Goal: Task Accomplishment & Management: Manage account settings

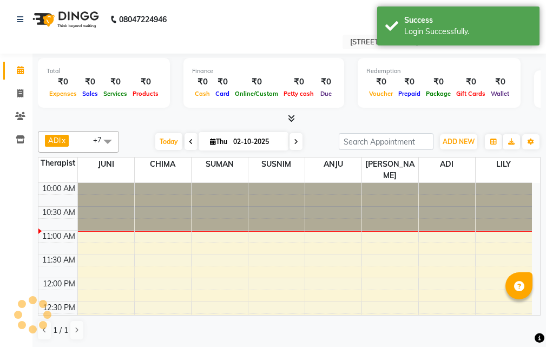
select select "en"
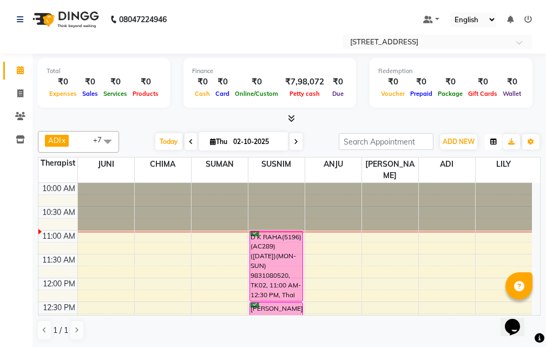
click at [490, 141] on button "button" at bounding box center [493, 141] width 17 height 15
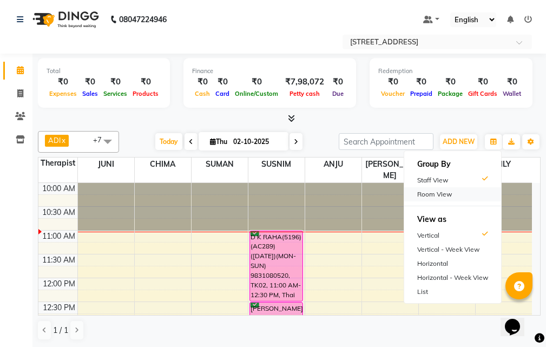
click at [466, 188] on div "Room View" at bounding box center [452, 194] width 97 height 14
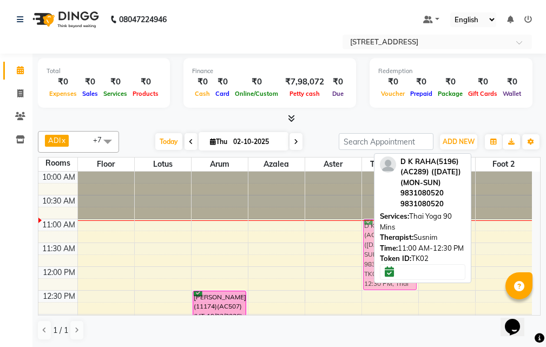
drag, startPoint x: 509, startPoint y: 244, endPoint x: 402, endPoint y: 247, distance: 106.6
click at [403, 247] on div "ADI x ANJU x BENU x CHIMA x JUNI x LILY x SUMAN x SUSNIM x +7 Select All ADI AN…" at bounding box center [289, 236] width 503 height 218
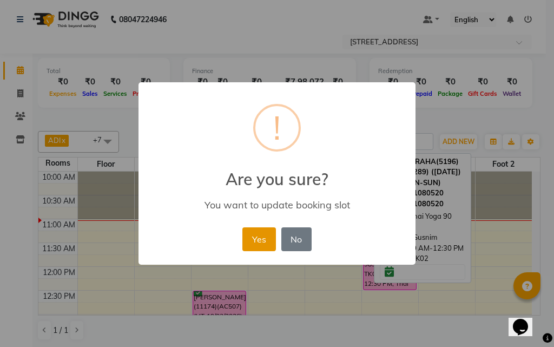
click at [259, 238] on button "Yes" at bounding box center [258, 239] width 33 height 24
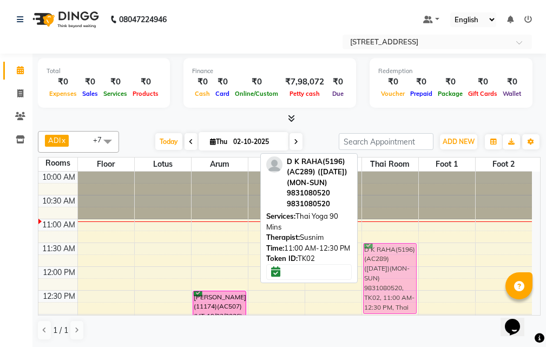
drag, startPoint x: 391, startPoint y: 235, endPoint x: 391, endPoint y: 253, distance: 17.9
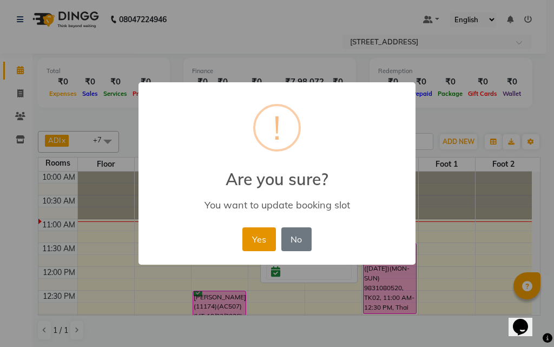
click at [263, 240] on button "Yes" at bounding box center [258, 239] width 33 height 24
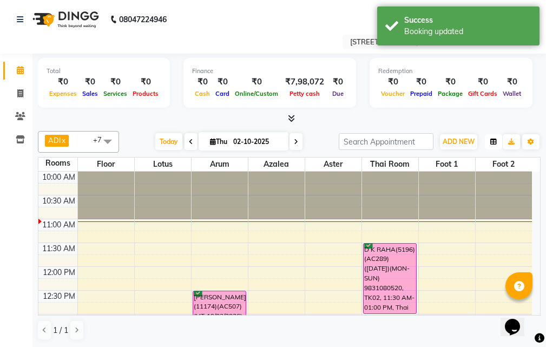
click at [499, 140] on button "button" at bounding box center [493, 141] width 17 height 15
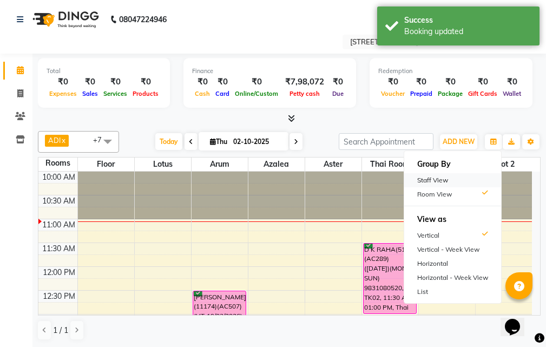
click at [462, 181] on div "Staff View" at bounding box center [452, 180] width 97 height 14
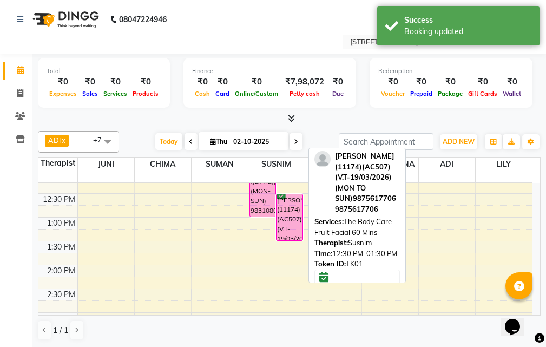
scroll to position [54, 0]
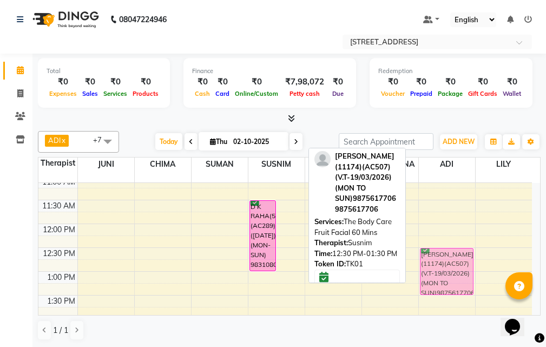
drag, startPoint x: 286, startPoint y: 239, endPoint x: 424, endPoint y: 235, distance: 138.6
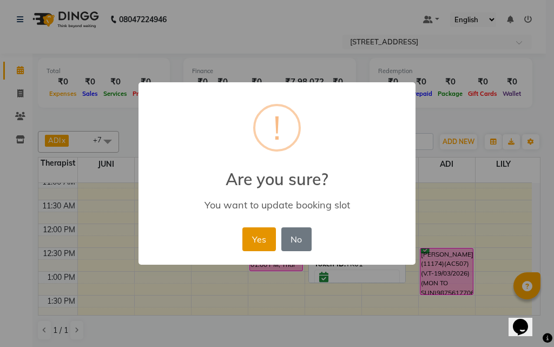
click at [248, 239] on button "Yes" at bounding box center [258, 239] width 33 height 24
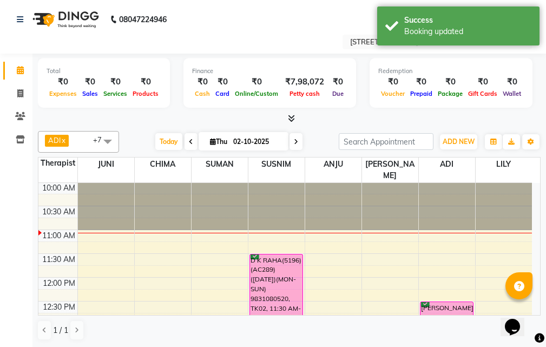
scroll to position [0, 0]
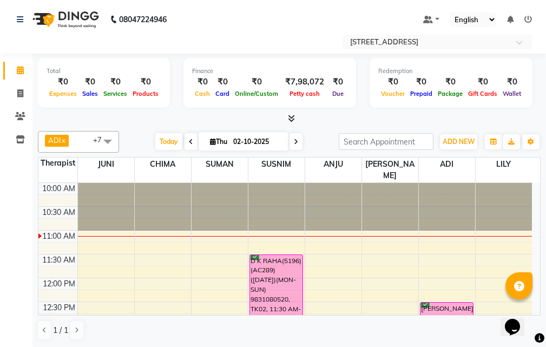
click at [299, 137] on span at bounding box center [296, 141] width 13 height 17
type input "03-10-2025"
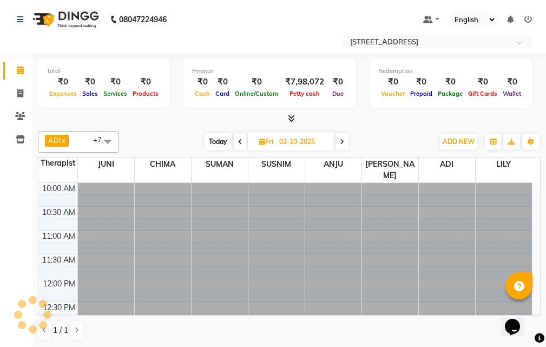
scroll to position [48, 0]
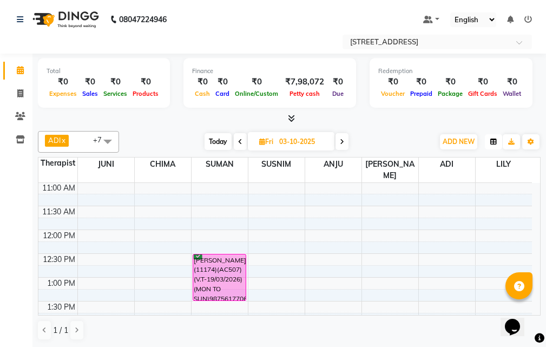
click at [496, 142] on icon "button" at bounding box center [493, 142] width 6 height 6
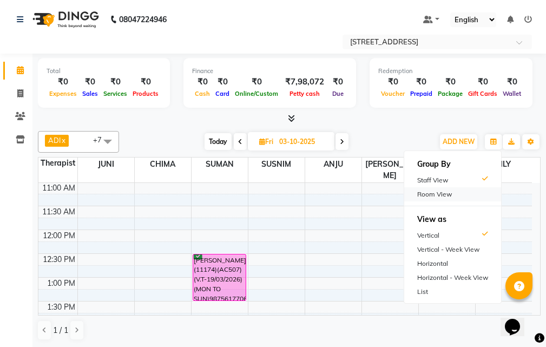
click at [455, 194] on div "Room View" at bounding box center [452, 194] width 97 height 14
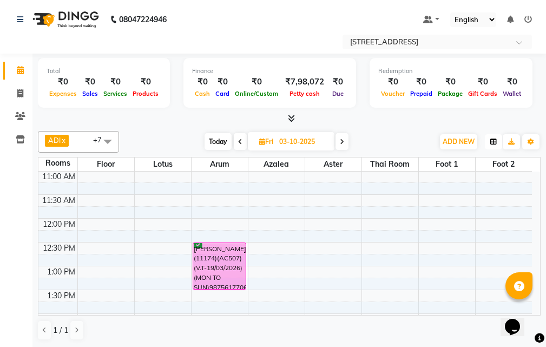
click at [494, 142] on icon "button" at bounding box center [493, 142] width 6 height 6
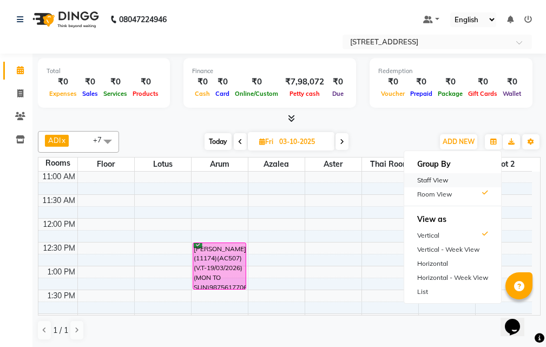
click at [485, 182] on div "Staff View" at bounding box center [452, 180] width 97 height 14
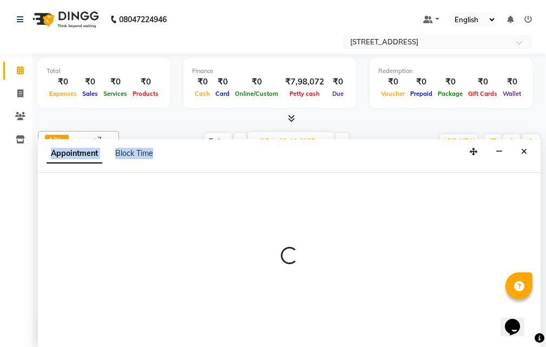
click at [380, 120] on div "Total ₹0 Expenses ₹0 Sales ₹0 Services ₹0 Products Finance ₹0 Cash ₹0 Card ₹0 O…" at bounding box center [289, 201] width 514 height 294
select select "23004"
select select "tentative"
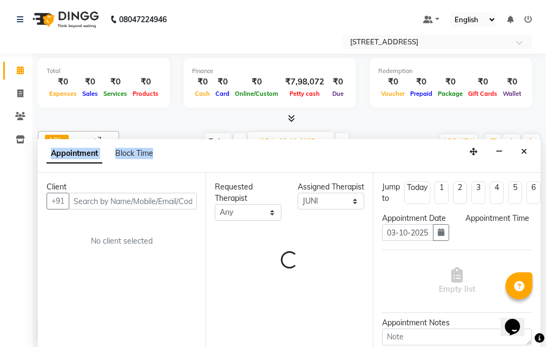
scroll to position [1, 0]
select select "660"
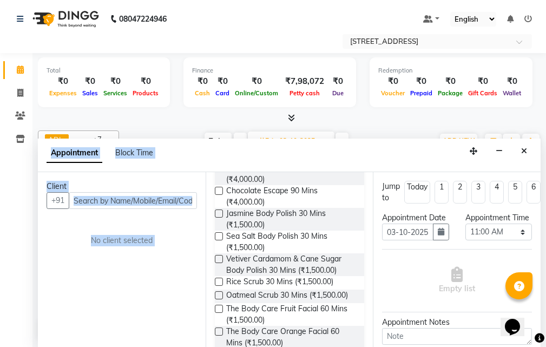
drag, startPoint x: 333, startPoint y: 275, endPoint x: 513, endPoint y: 342, distance: 191.6
click at [513, 342] on div "Client +91 No client selected Requested Therapist Any ADI ANJU BENU CHIMA FEMAL…" at bounding box center [289, 259] width 503 height 175
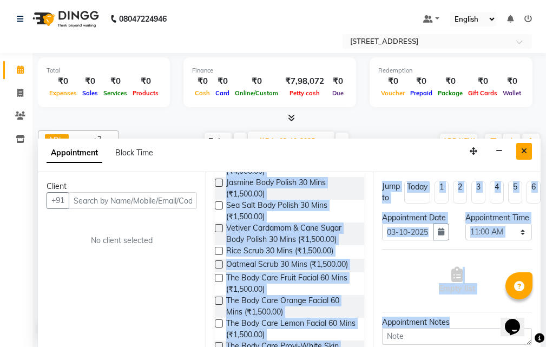
click at [521, 149] on button "Close" at bounding box center [524, 151] width 16 height 17
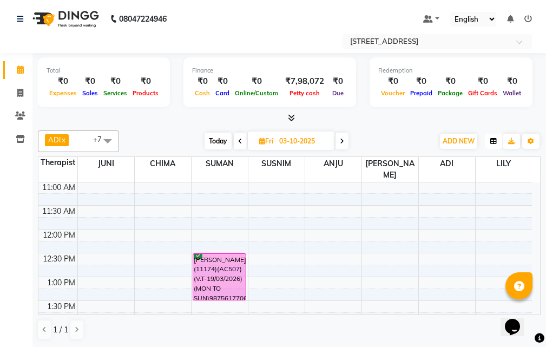
click at [497, 140] on button "button" at bounding box center [493, 141] width 17 height 15
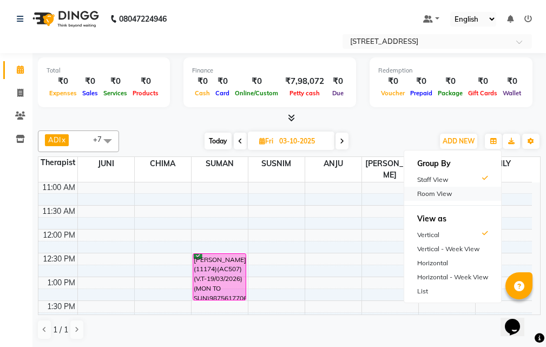
click at [450, 194] on div "Room View" at bounding box center [452, 194] width 97 height 14
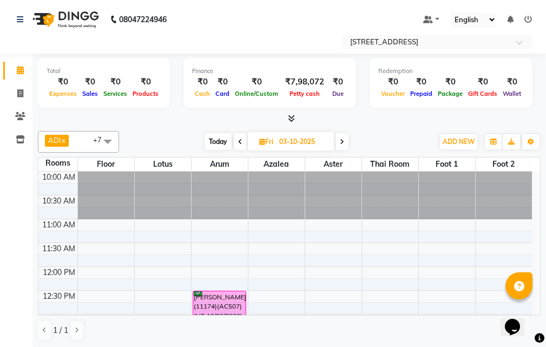
scroll to position [1, 0]
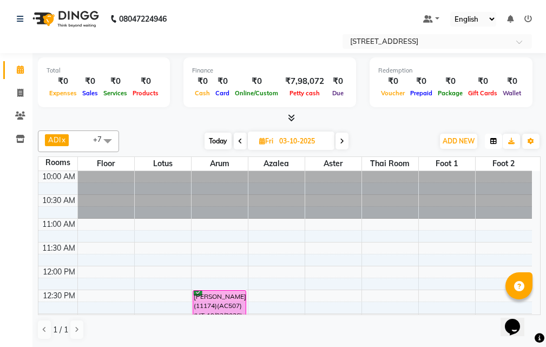
click at [496, 142] on icon "button" at bounding box center [493, 141] width 6 height 6
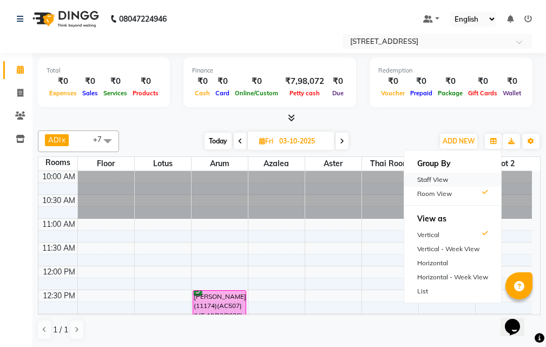
click at [463, 178] on div "Staff View" at bounding box center [452, 180] width 97 height 14
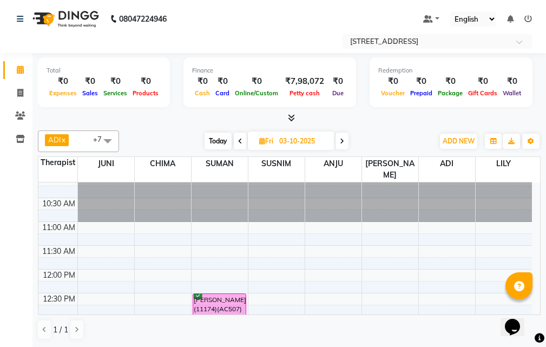
scroll to position [0, 0]
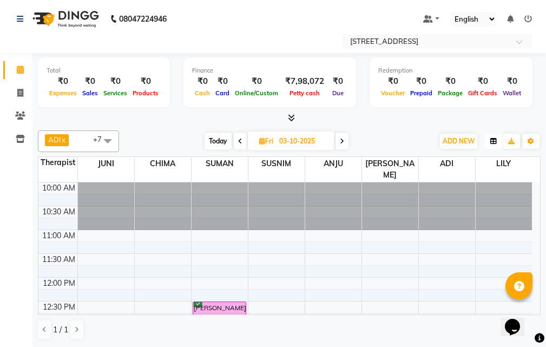
click at [494, 145] on button "button" at bounding box center [493, 141] width 17 height 15
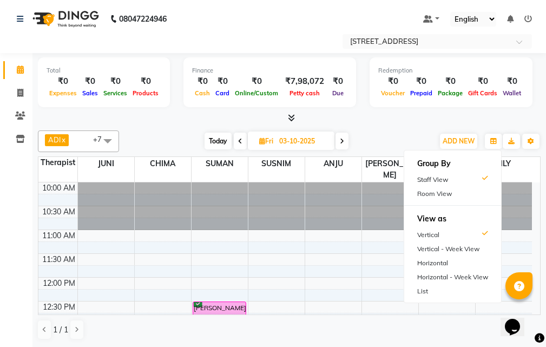
click at [205, 135] on span "Today" at bounding box center [218, 141] width 27 height 17
type input "02-10-2025"
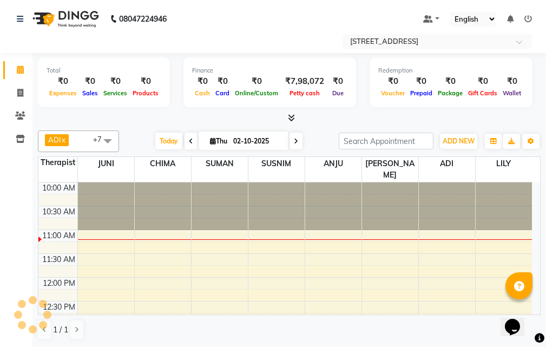
scroll to position [48, 0]
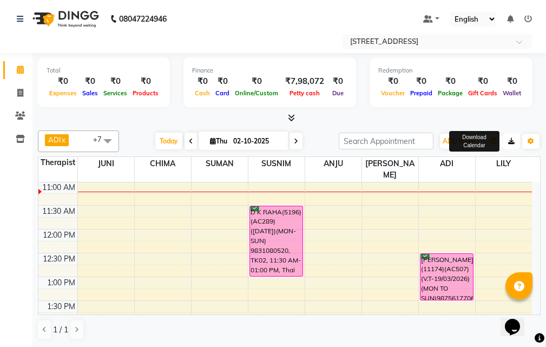
click at [515, 144] on button "button" at bounding box center [511, 141] width 17 height 15
click at [486, 143] on button "button" at bounding box center [493, 141] width 17 height 15
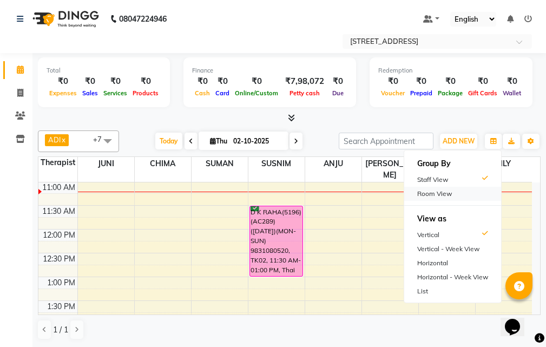
click at [477, 198] on div "Room View" at bounding box center [452, 194] width 97 height 14
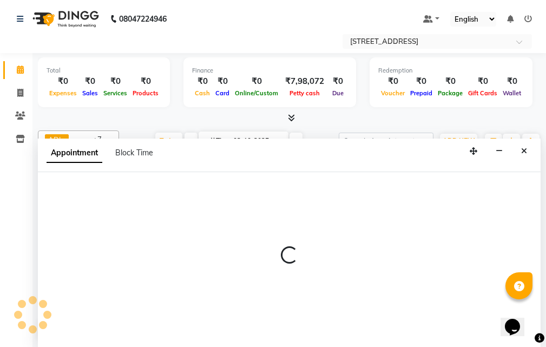
select select "705"
select select "tentative"
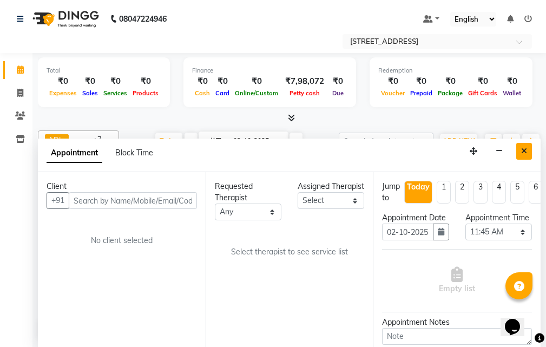
click at [525, 153] on icon "Close" at bounding box center [524, 151] width 6 height 8
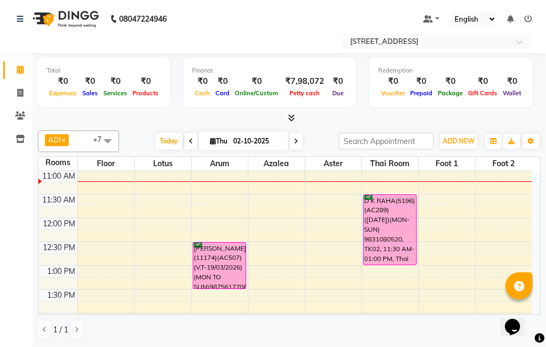
select select "tentative"
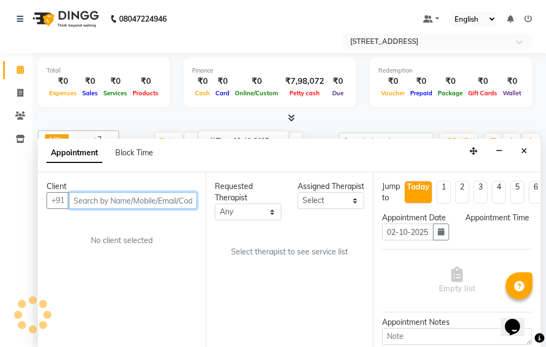
select select "705"
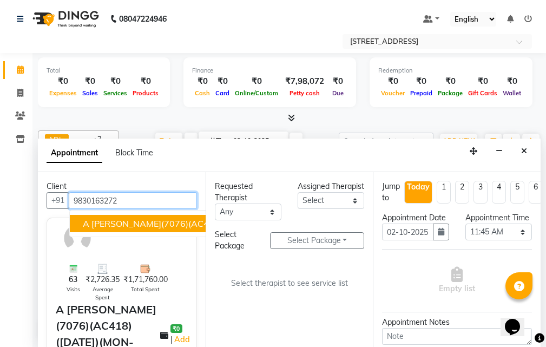
click at [131, 222] on span "A [PERSON_NAME](7076)(AC418) ([DATE])(MON-SUN)" at bounding box center [195, 223] width 224 height 11
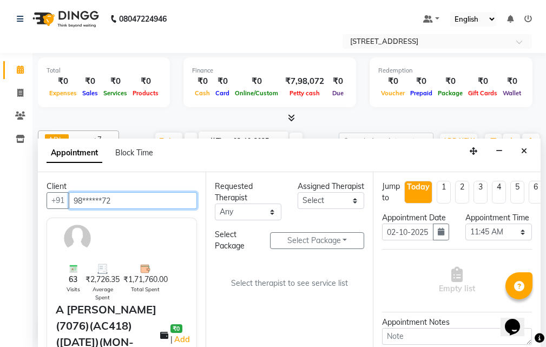
type input "98******72"
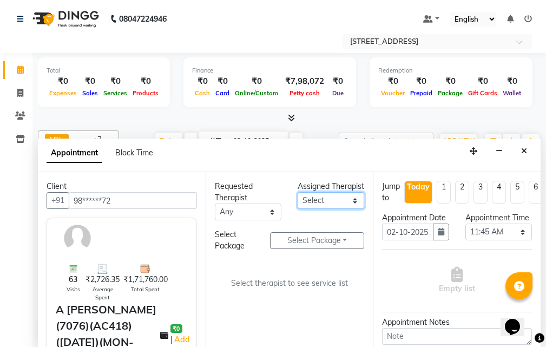
click at [338, 207] on select "Select ADI ANJU BENU CHIMA FEMALE 1 JESSIE JUNI LILY SUMAN SUSNIM" at bounding box center [331, 200] width 67 height 17
select select "23008"
click at [298, 203] on select "Select ADI ANJU BENU CHIMA FEMALE 1 JESSIE JUNI LILY SUMAN SUSNIM" at bounding box center [331, 200] width 67 height 17
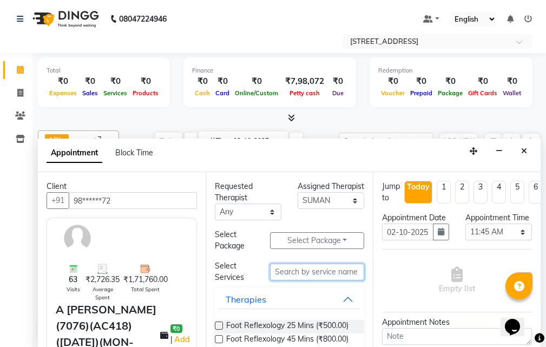
click at [306, 275] on input "text" at bounding box center [317, 272] width 94 height 17
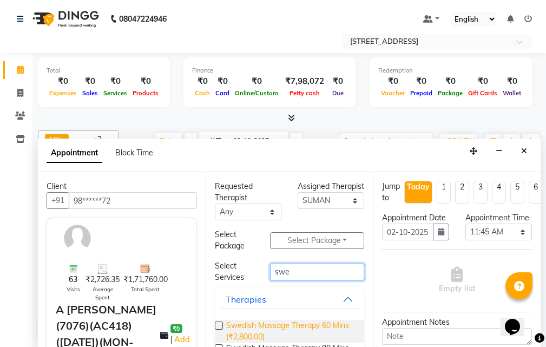
scroll to position [36, 0]
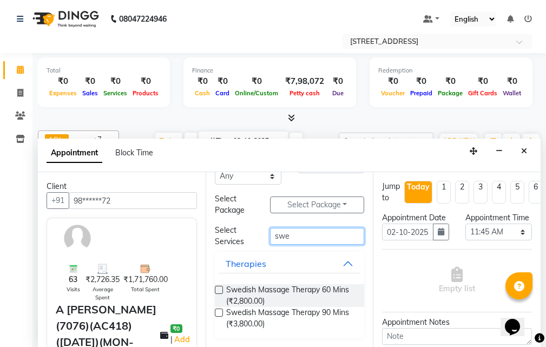
type input "swe"
click at [215, 313] on label at bounding box center [219, 312] width 8 height 8
click at [215, 313] on input "checkbox" at bounding box center [218, 313] width 7 height 7
checkbox input "true"
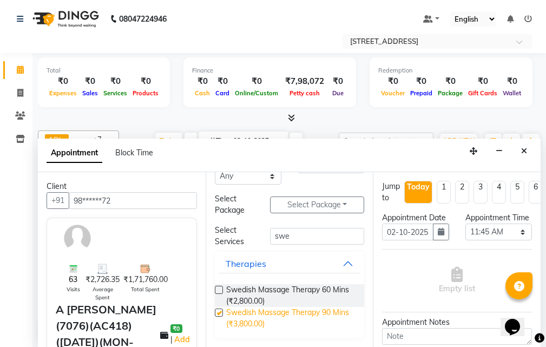
select select "1846"
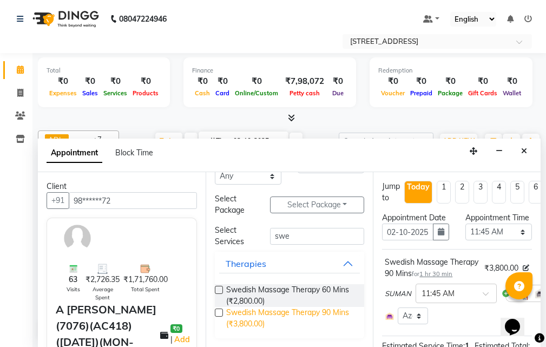
checkbox input "false"
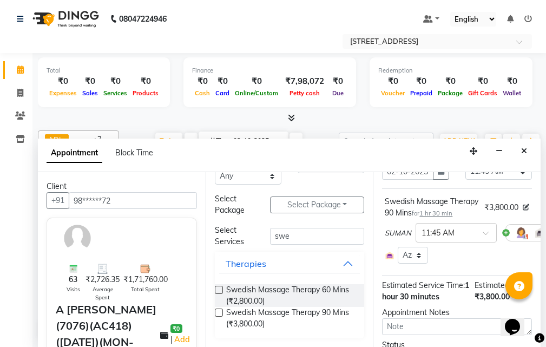
scroll to position [212, 0]
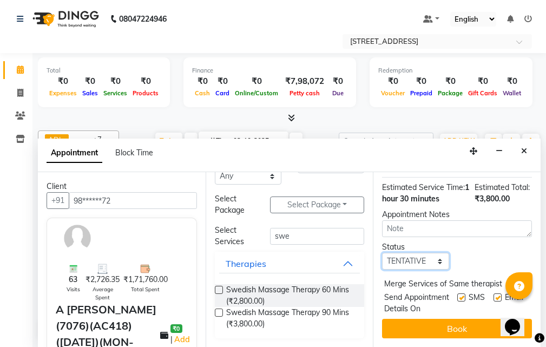
click at [436, 253] on select "Select TENTATIVE CONFIRM CHECK-IN UPCOMING" at bounding box center [415, 261] width 67 height 17
select select "confirm booking"
click at [382, 253] on select "Select TENTATIVE CONFIRM CHECK-IN UPCOMING" at bounding box center [415, 261] width 67 height 17
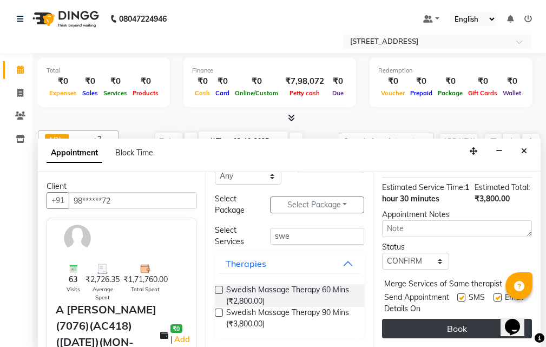
click at [455, 319] on button "Book" at bounding box center [457, 328] width 150 height 19
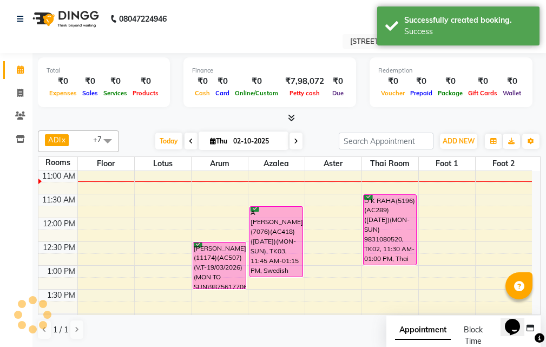
scroll to position [0, 0]
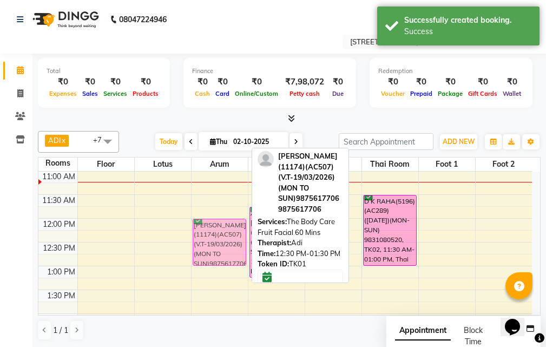
drag, startPoint x: 206, startPoint y: 249, endPoint x: 211, endPoint y: 224, distance: 25.5
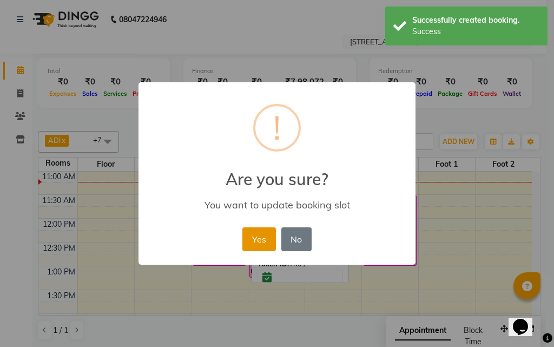
click at [247, 239] on button "Yes" at bounding box center [258, 239] width 33 height 24
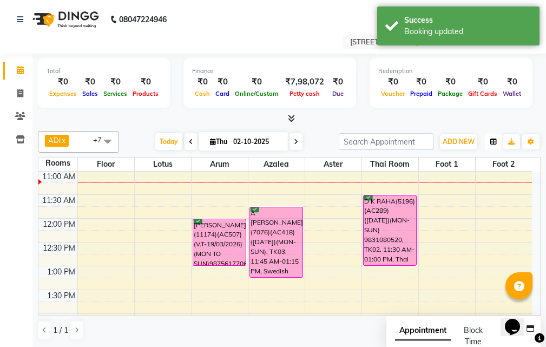
click at [499, 144] on button "button" at bounding box center [493, 141] width 17 height 15
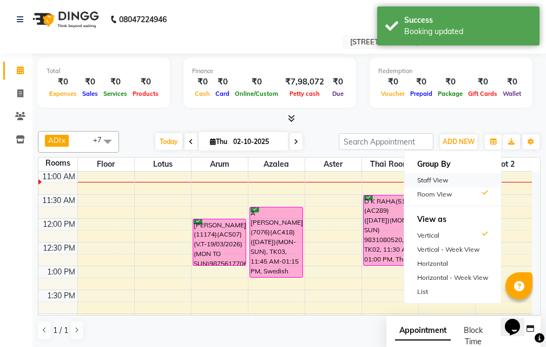
click at [488, 182] on div "Staff View" at bounding box center [452, 180] width 97 height 14
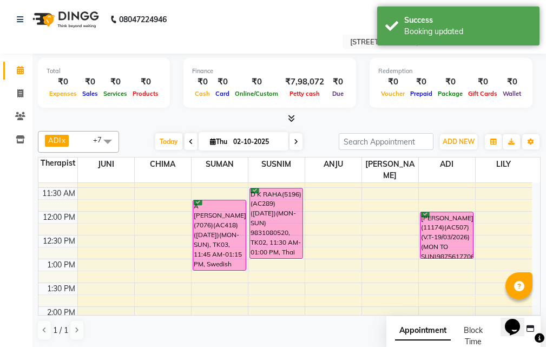
scroll to position [48, 0]
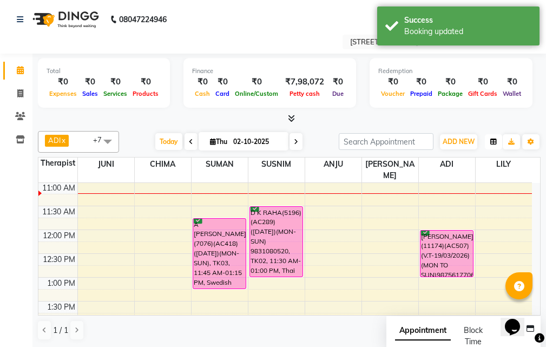
click at [491, 141] on icon "button" at bounding box center [493, 142] width 6 height 6
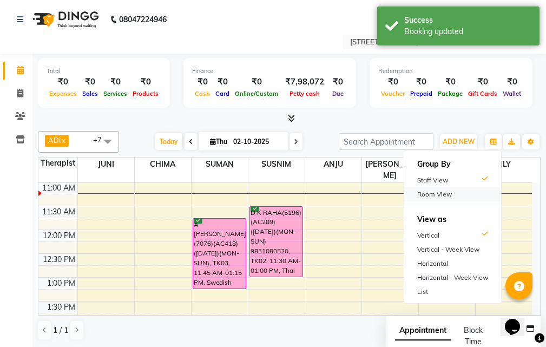
click at [441, 192] on div "Room View" at bounding box center [452, 194] width 97 height 14
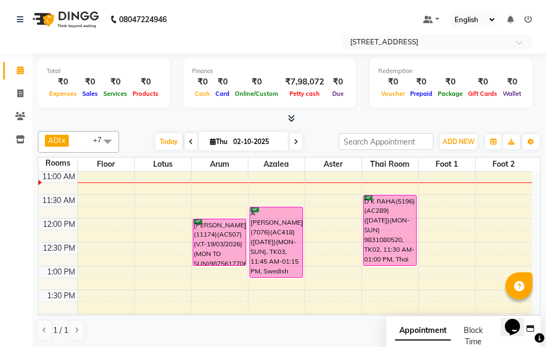
scroll to position [102, 0]
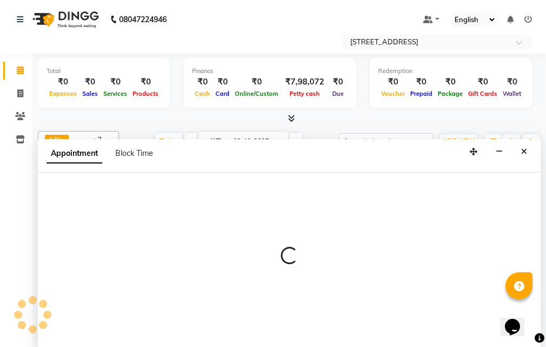
scroll to position [1, 0]
select select "810"
select select "tentative"
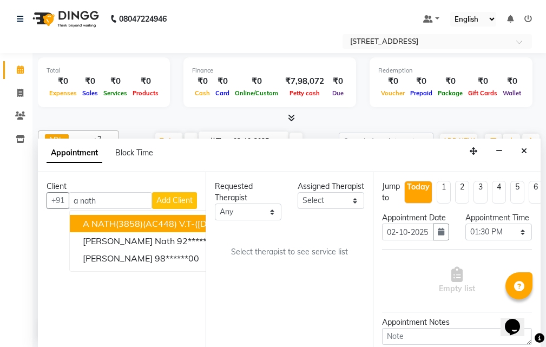
click at [126, 221] on span "A NATH(3858)(AC448) V.T-([DATE])(MON-SUN) 9831028381" at bounding box center [208, 223] width 250 height 11
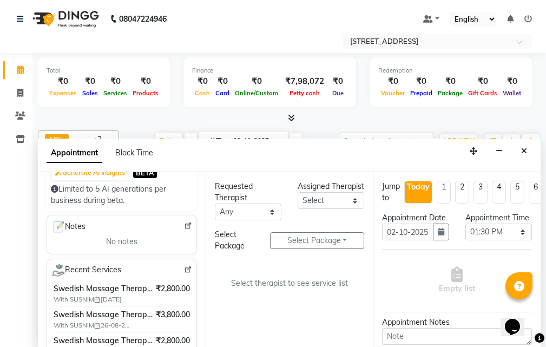
scroll to position [216, 0]
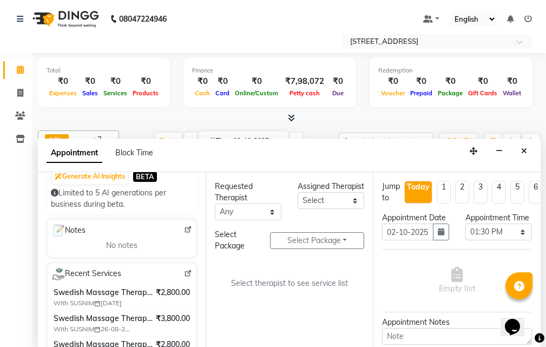
type input "98******81"
click at [341, 208] on select "Select ADI ANJU BENU CHIMA FEMALE 1 JESSIE JUNI LILY SUMAN SUSNIM" at bounding box center [331, 200] width 67 height 17
select select "23013"
click at [298, 203] on select "Select ADI ANJU BENU CHIMA FEMALE 1 JESSIE JUNI LILY SUMAN SUSNIM" at bounding box center [331, 200] width 67 height 17
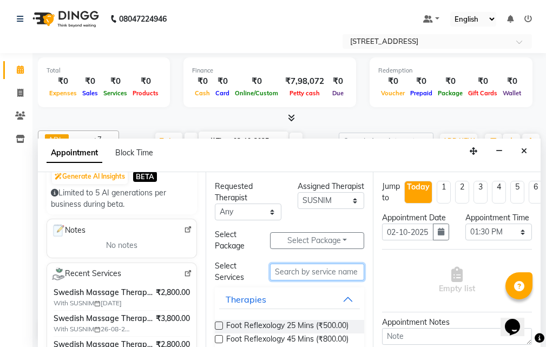
click at [291, 265] on input "text" at bounding box center [317, 272] width 94 height 17
type input "swed"
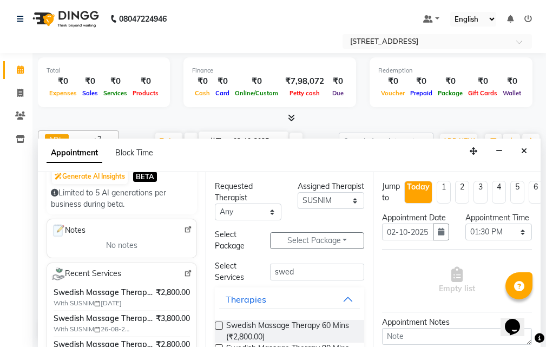
click at [220, 323] on label at bounding box center [219, 325] width 8 height 8
click at [220, 323] on input "checkbox" at bounding box center [218, 326] width 7 height 7
checkbox input "true"
select select "1845"
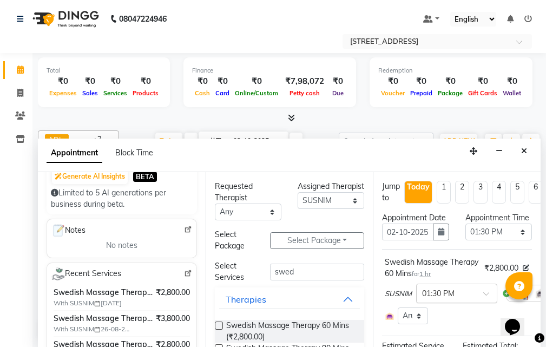
checkbox input "false"
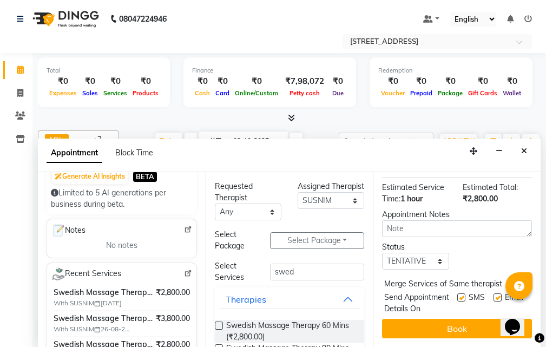
scroll to position [189, 0]
drag, startPoint x: 441, startPoint y: 241, endPoint x: 435, endPoint y: 249, distance: 10.1
click at [441, 253] on select "Select TENTATIVE CONFIRM CHECK-IN UPCOMING" at bounding box center [415, 261] width 67 height 17
select select "confirm booking"
click at [382, 253] on select "Select TENTATIVE CONFIRM CHECK-IN UPCOMING" at bounding box center [415, 261] width 67 height 17
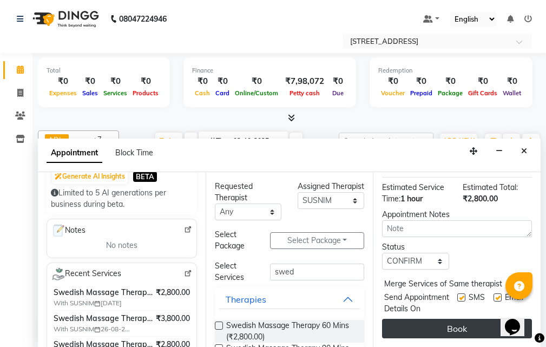
click at [424, 324] on button "Book" at bounding box center [457, 328] width 150 height 19
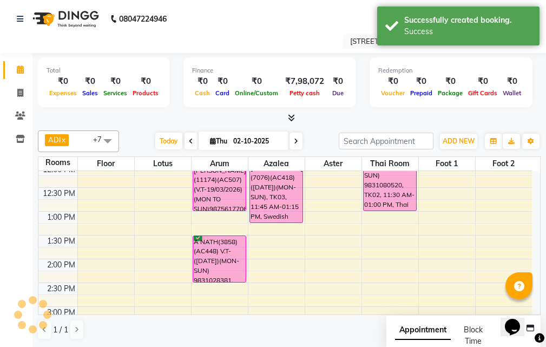
scroll to position [0, 0]
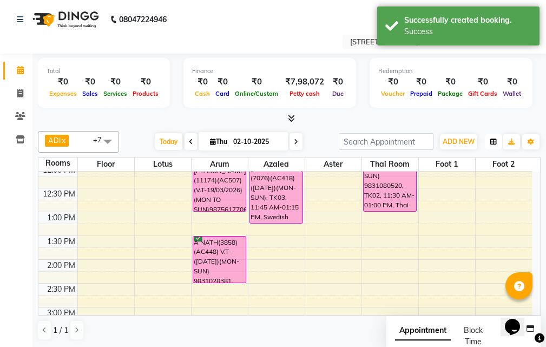
click at [485, 146] on button "button" at bounding box center [493, 141] width 17 height 15
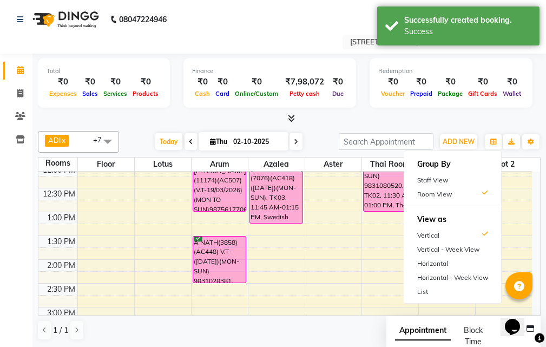
click at [451, 172] on h6 "Group By" at bounding box center [452, 164] width 97 height 18
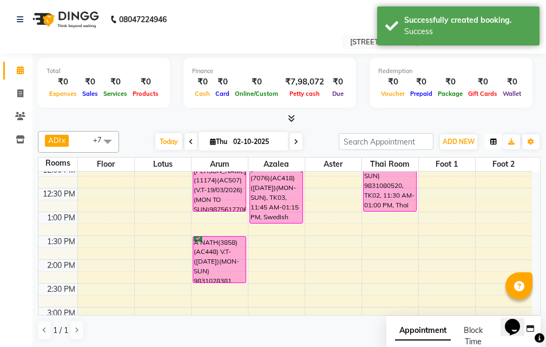
click at [489, 147] on button "button" at bounding box center [493, 141] width 17 height 15
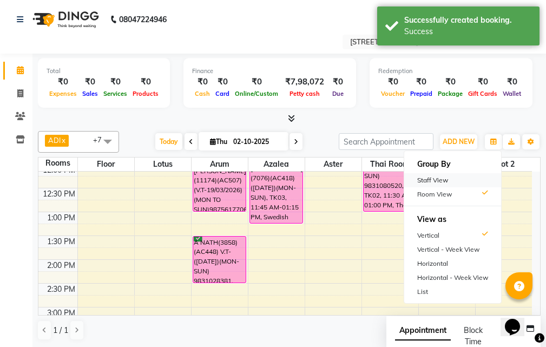
click at [488, 182] on div "Staff View" at bounding box center [452, 180] width 97 height 14
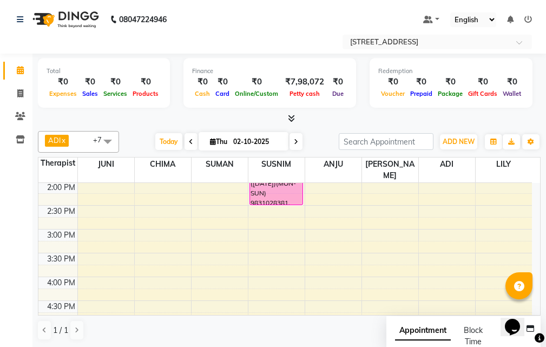
scroll to position [211, 0]
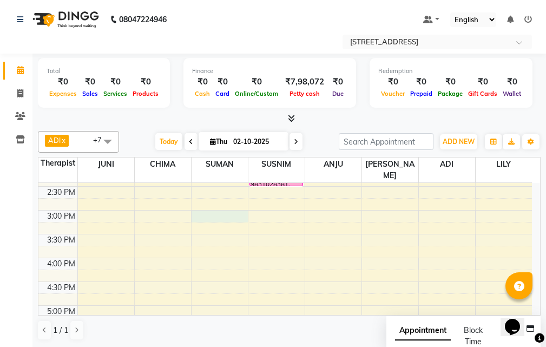
click at [221, 204] on div "10:00 AM 10:30 AM 11:00 AM 11:30 AM 12:00 PM 12:30 PM 1:00 PM 1:30 PM 2:00 PM 2…" at bounding box center [285, 281] width 494 height 619
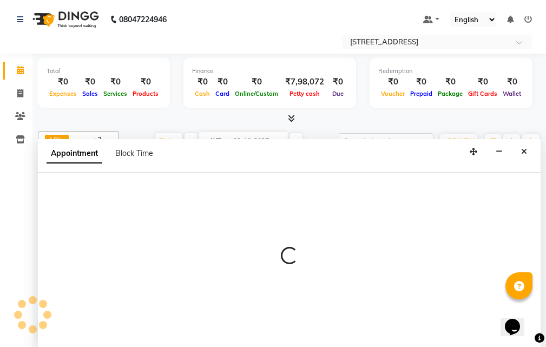
select select "23008"
select select "900"
select select "tentative"
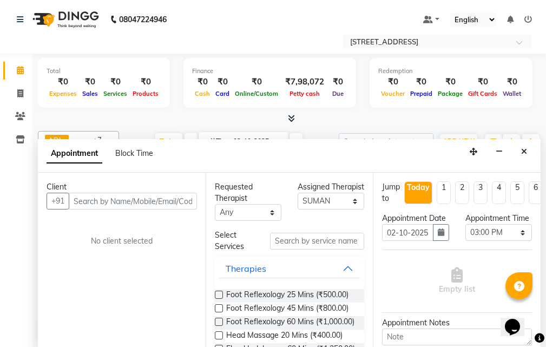
scroll to position [1, 0]
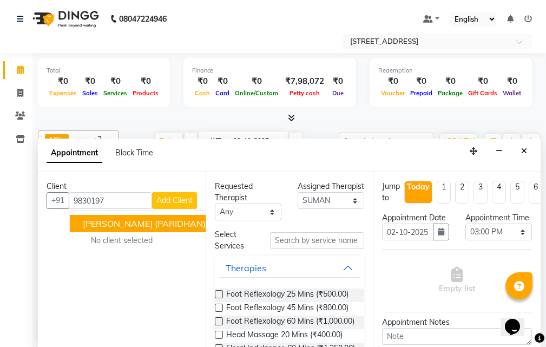
click at [181, 219] on span "[PERSON_NAME] (PARIDHAN)(11548)(AC590) V.T-([DATE])(MON-SUN) 9830197472" at bounding box center [255, 223] width 345 height 11
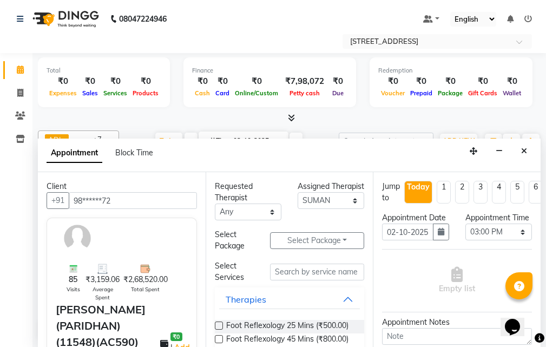
type input "98******72"
click at [307, 268] on input "text" at bounding box center [317, 272] width 94 height 17
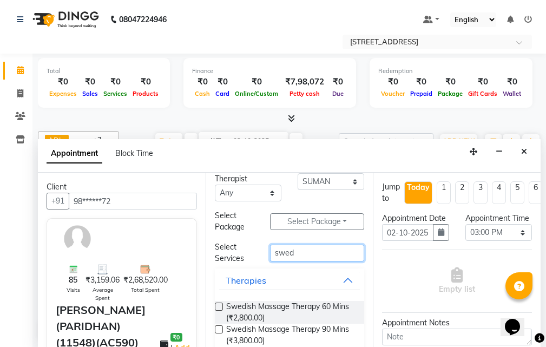
scroll to position [36, 0]
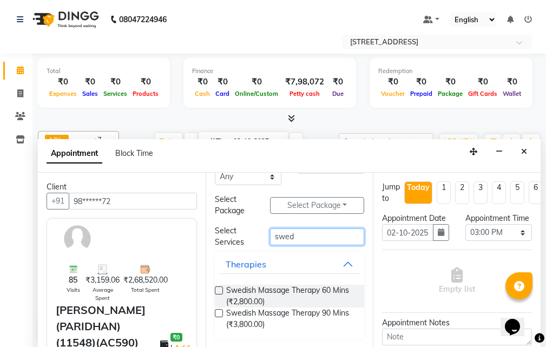
type input "swed"
click at [221, 313] on label at bounding box center [219, 313] width 8 height 8
click at [221, 313] on input "checkbox" at bounding box center [218, 314] width 7 height 7
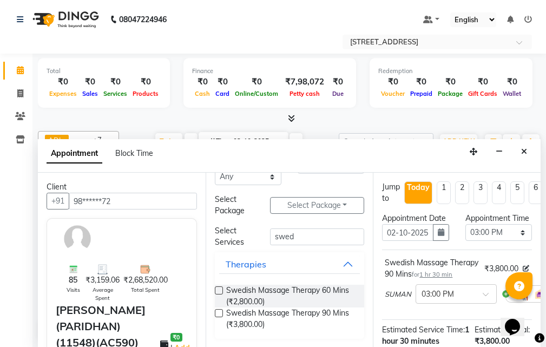
click at [220, 312] on label at bounding box center [219, 313] width 8 height 8
click at [220, 312] on input "checkbox" at bounding box center [218, 314] width 7 height 7
checkbox input "false"
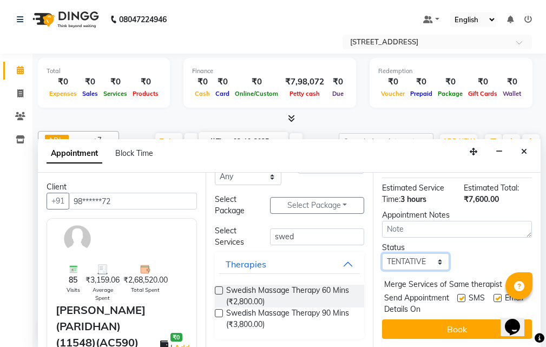
click at [433, 270] on select "Select TENTATIVE CONFIRM CHECK-IN UPCOMING" at bounding box center [415, 261] width 67 height 17
select select "confirm booking"
click at [382, 270] on select "Select TENTATIVE CONFIRM CHECK-IN UPCOMING" at bounding box center [415, 261] width 67 height 17
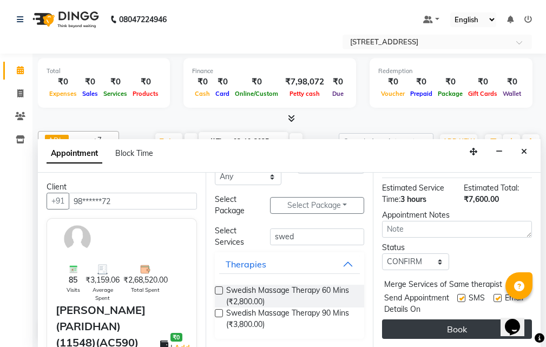
click at [442, 323] on button "Book" at bounding box center [457, 328] width 150 height 19
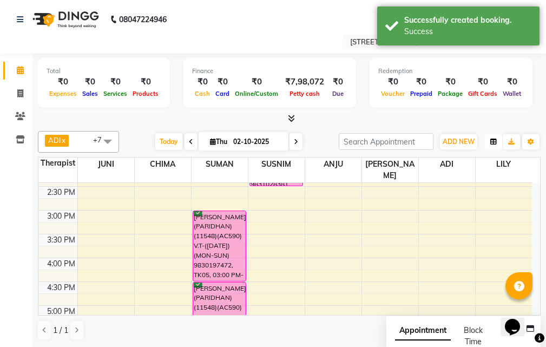
click at [492, 140] on icon "button" at bounding box center [493, 142] width 6 height 6
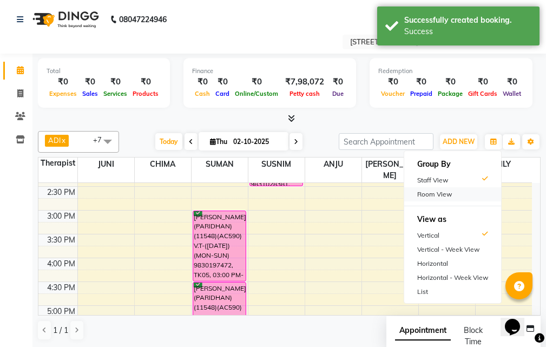
click at [475, 187] on div "Room View" at bounding box center [452, 194] width 97 height 14
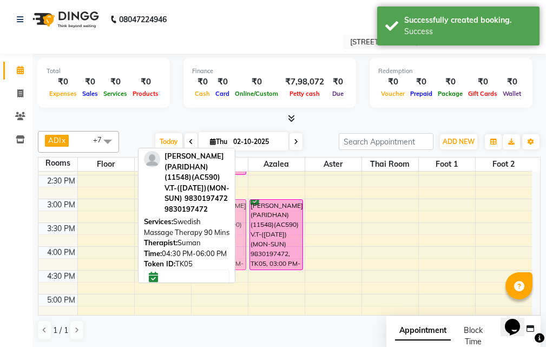
drag, startPoint x: 99, startPoint y: 286, endPoint x: 212, endPoint y: 219, distance: 131.5
click at [212, 219] on div "ADI x ANJU x BENU x CHIMA x JUNI x LILY x SUMAN x SUSNIM x +7 Select All ADI AN…" at bounding box center [289, 236] width 503 height 218
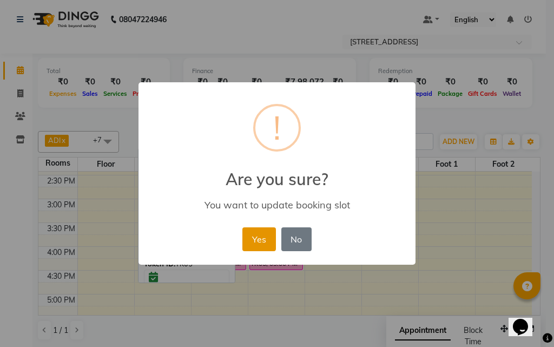
click at [248, 238] on button "Yes" at bounding box center [258, 239] width 33 height 24
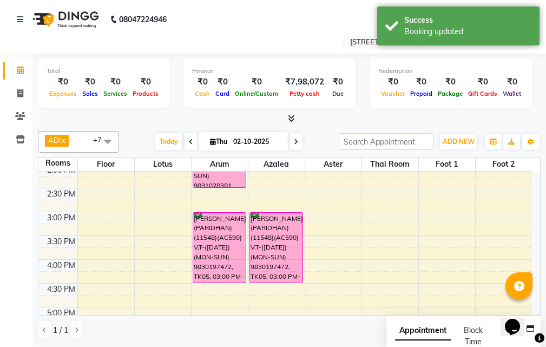
scroll to position [211, 0]
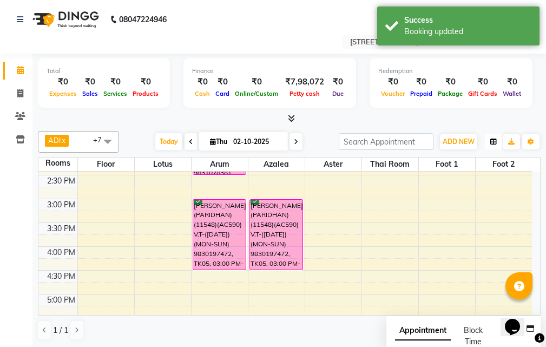
click at [491, 141] on icon "button" at bounding box center [493, 142] width 6 height 6
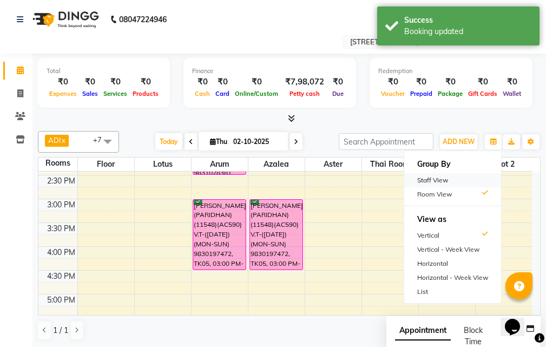
click at [464, 181] on div "Staff View" at bounding box center [452, 180] width 97 height 14
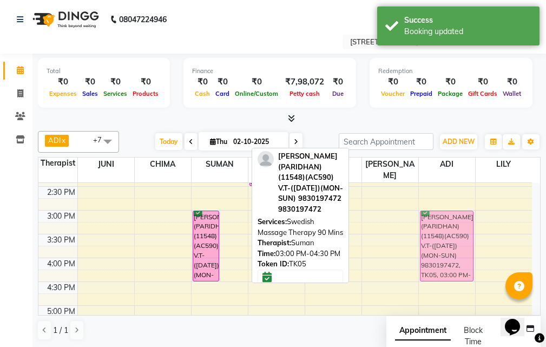
drag, startPoint x: 231, startPoint y: 207, endPoint x: 426, endPoint y: 202, distance: 195.4
click at [426, 202] on tr "ANIL AGARWAL (PARIDHAN)(11548)(AC590) V.T-(04/12/2025)(MON-SUN) 9830197472, TK0…" at bounding box center [285, 281] width 494 height 619
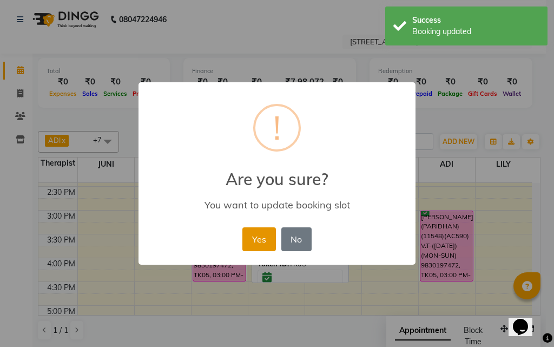
click at [265, 233] on button "Yes" at bounding box center [258, 239] width 33 height 24
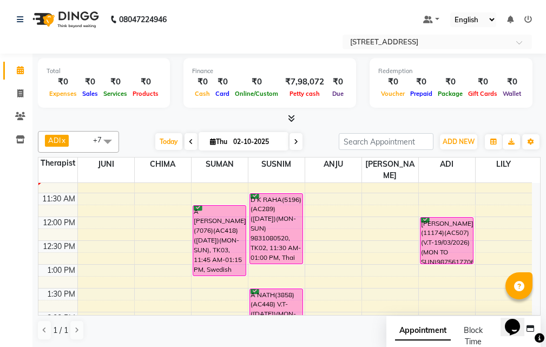
scroll to position [48, 0]
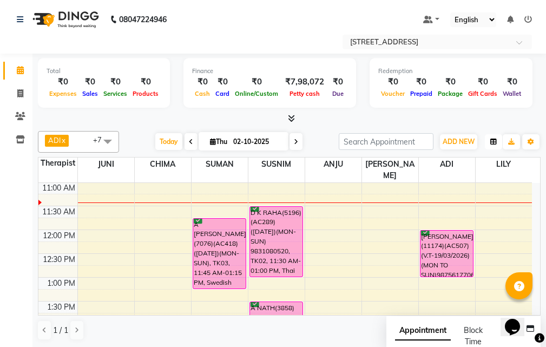
click at [486, 141] on button "button" at bounding box center [493, 141] width 17 height 15
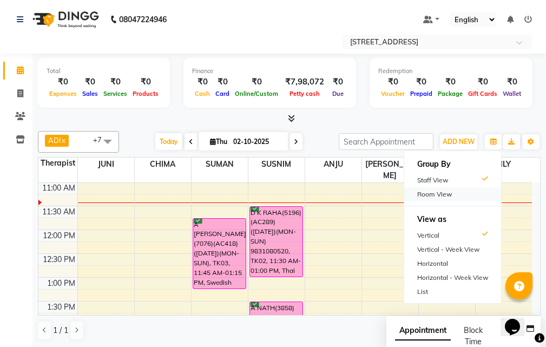
click at [452, 189] on div "Room View" at bounding box center [452, 194] width 97 height 14
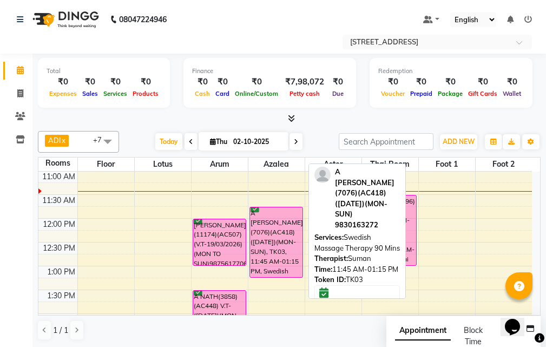
scroll to position [156, 0]
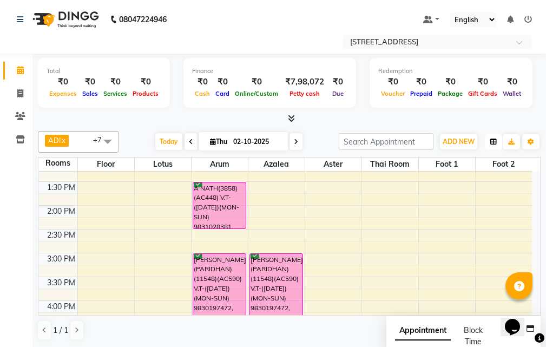
click at [494, 144] on icon "button" at bounding box center [493, 142] width 6 height 6
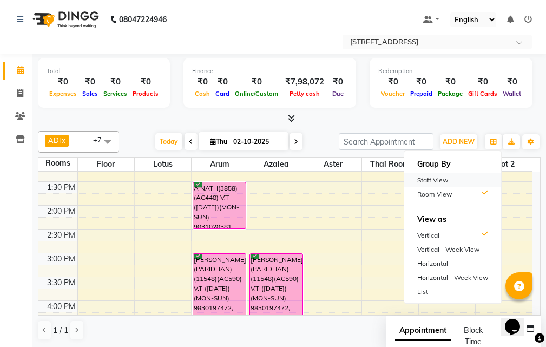
click at [453, 186] on div "Staff View" at bounding box center [452, 180] width 97 height 14
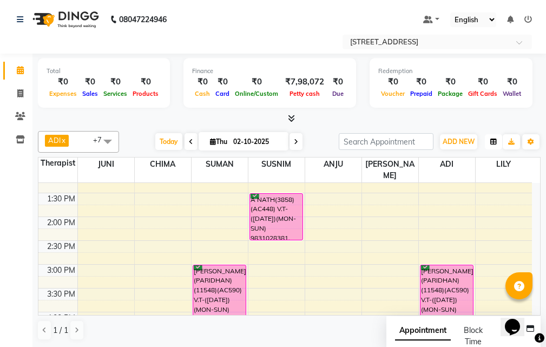
click at [492, 148] on button "button" at bounding box center [493, 141] width 17 height 15
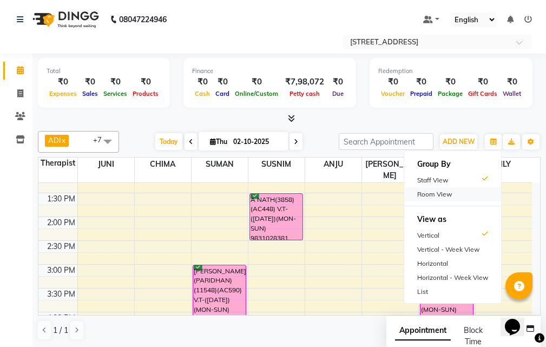
click at [476, 188] on div "Room View" at bounding box center [452, 194] width 97 height 14
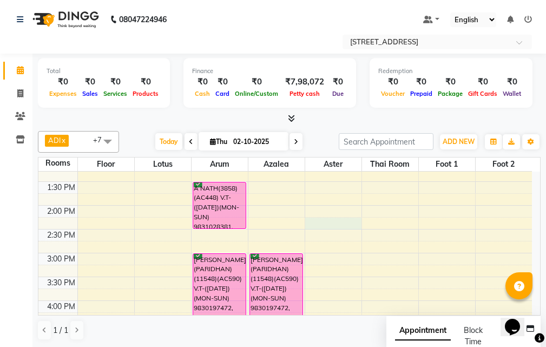
click at [330, 224] on div "10:00 AM 10:30 AM 11:00 AM 11:30 AM 12:00 PM 12:30 PM 1:00 PM 1:30 PM 2:00 PM 2…" at bounding box center [285, 324] width 494 height 619
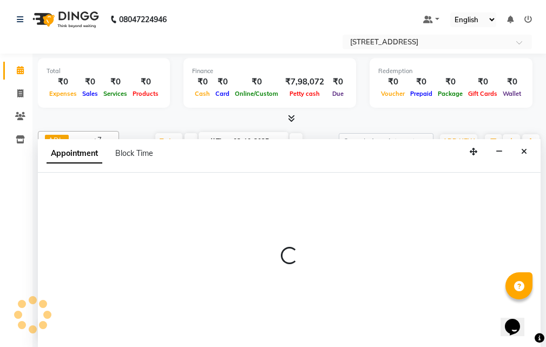
scroll to position [1, 0]
select select "855"
select select "tentative"
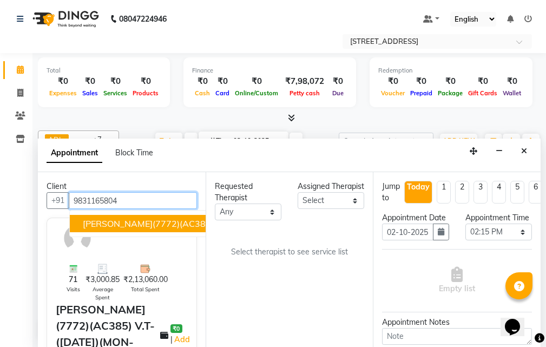
scroll to position [0, 0]
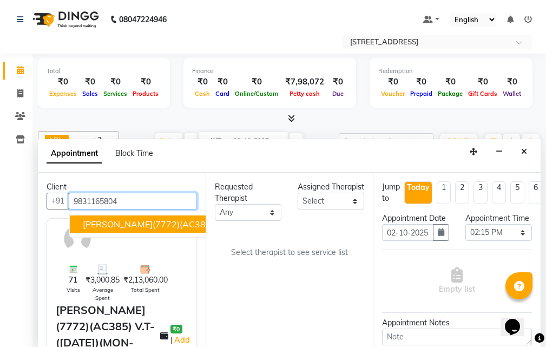
click at [176, 224] on span "[PERSON_NAME](7772)(AC385) V.T-([DATE])(MON-SUN) 9831165804" at bounding box center [226, 224] width 287 height 11
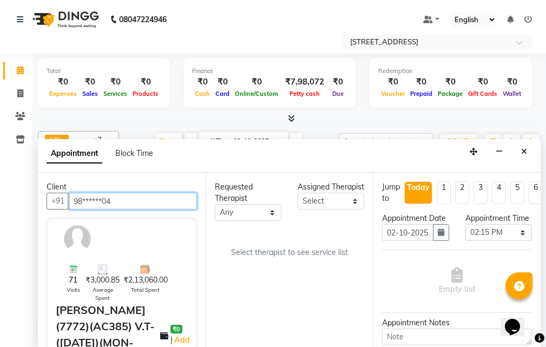
type input "98******04"
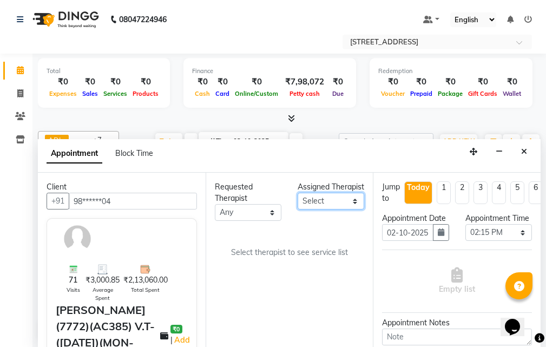
click at [343, 209] on select "Select ADI ANJU BENU CHIMA FEMALE 1 JESSIE JUNI LILY SUMAN SUSNIM" at bounding box center [331, 201] width 67 height 17
select select "23013"
click at [298, 204] on select "Select ADI ANJU BENU CHIMA FEMALE 1 JESSIE JUNI LILY SUMAN SUSNIM" at bounding box center [331, 201] width 67 height 17
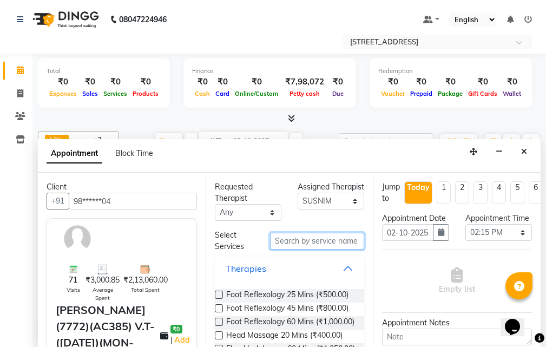
click at [300, 241] on input "text" at bounding box center [317, 241] width 94 height 17
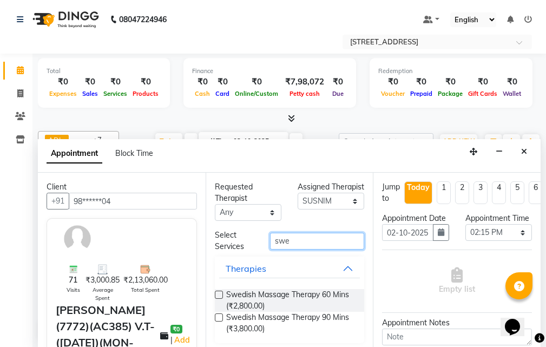
type input "swe"
click at [219, 315] on label at bounding box center [219, 317] width 8 height 8
click at [219, 315] on input "checkbox" at bounding box center [218, 318] width 7 height 7
checkbox input "true"
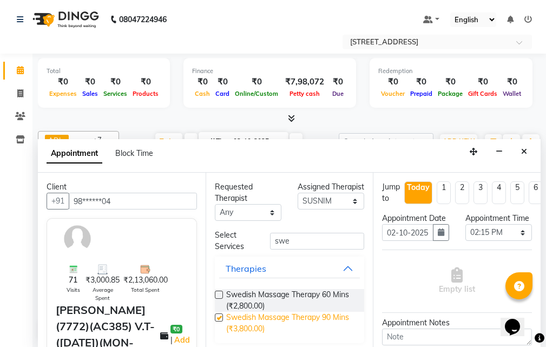
select select "1847"
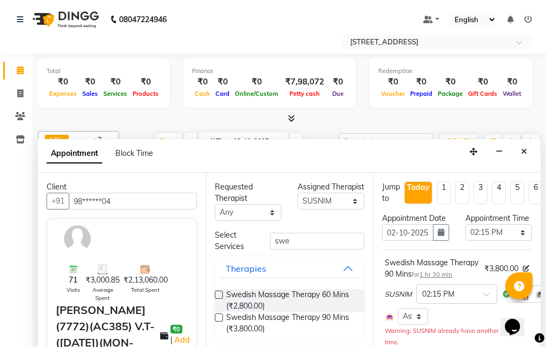
checkbox input "false"
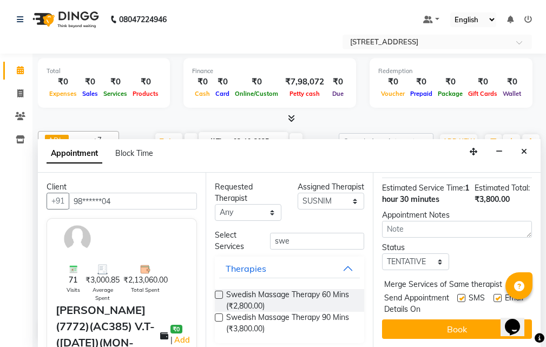
scroll to position [216, 0]
click at [438, 260] on select "Select TENTATIVE CONFIRM CHECK-IN UPCOMING" at bounding box center [415, 261] width 67 height 17
select select "confirm booking"
click at [382, 253] on select "Select TENTATIVE CONFIRM CHECK-IN UPCOMING" at bounding box center [415, 261] width 67 height 17
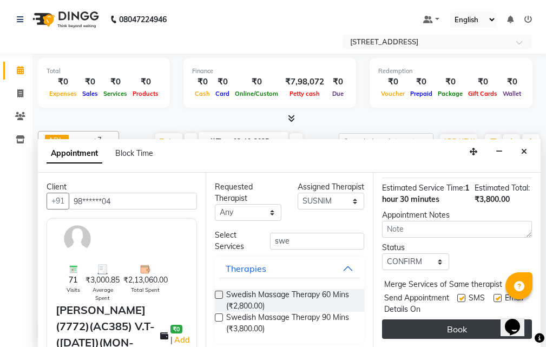
click at [466, 319] on button "Book" at bounding box center [457, 328] width 150 height 19
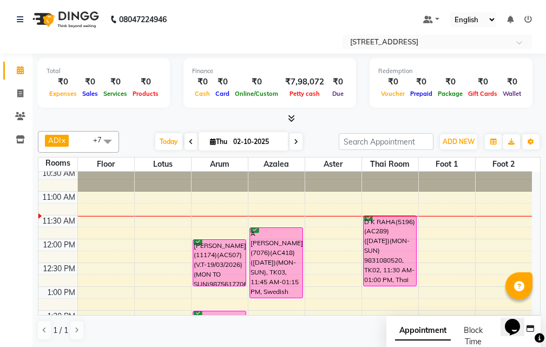
scroll to position [54, 0]
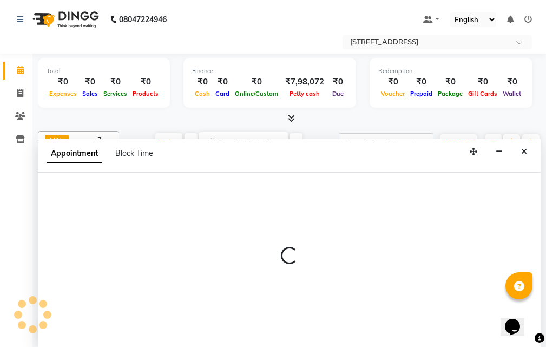
select select "tentative"
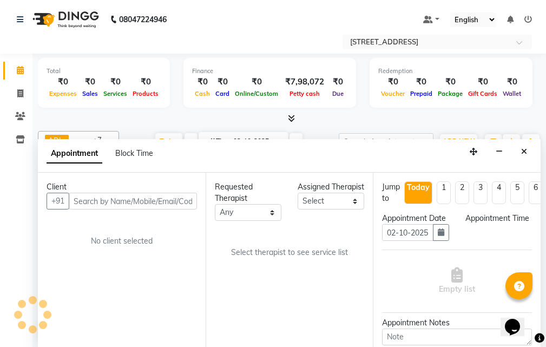
scroll to position [1, 0]
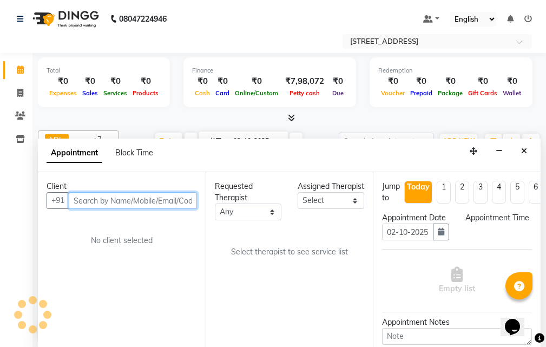
select select "705"
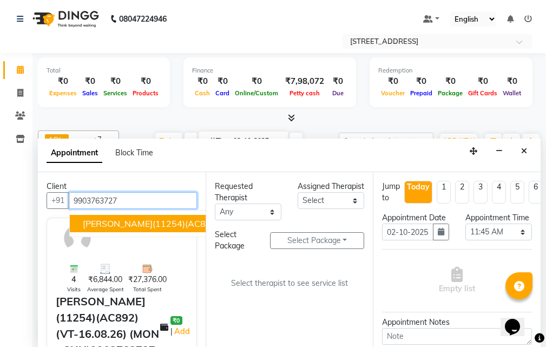
click at [169, 227] on span "[PERSON_NAME](11254)(AC892)(VT-16.08.26) (MON - SUN)9903763727" at bounding box center [234, 223] width 302 height 11
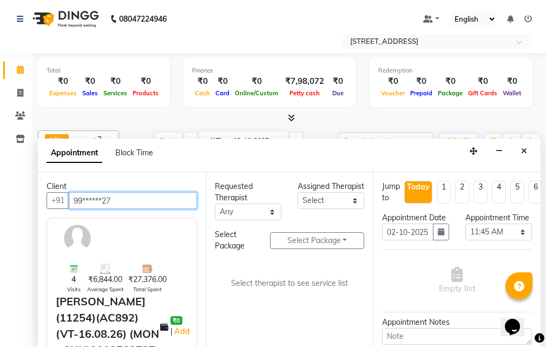
type input "99******27"
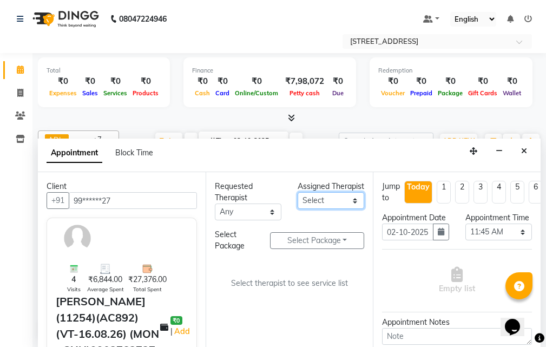
click at [347, 209] on select "Select ADI ANJU BENU CHIMA FEMALE 1 JESSIE JUNI LILY SUMAN SUSNIM" at bounding box center [331, 200] width 67 height 17
select select "87872"
click at [298, 203] on select "Select ADI ANJU BENU CHIMA FEMALE 1 JESSIE JUNI LILY SUMAN SUSNIM" at bounding box center [331, 200] width 67 height 17
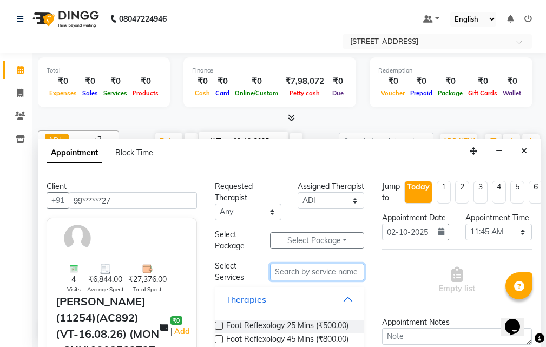
click at [315, 267] on input "text" at bounding box center [317, 272] width 94 height 17
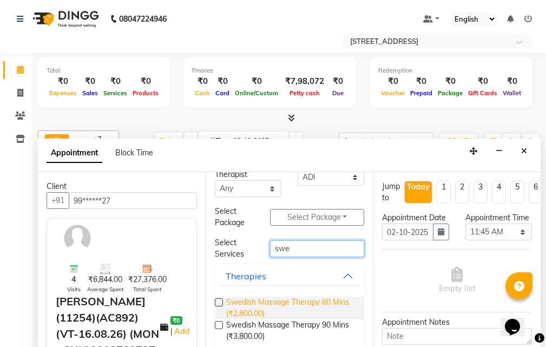
scroll to position [36, 0]
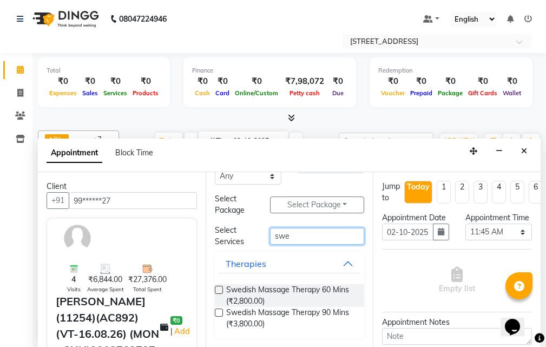
click at [290, 237] on input "swe" at bounding box center [317, 236] width 94 height 17
type input "s"
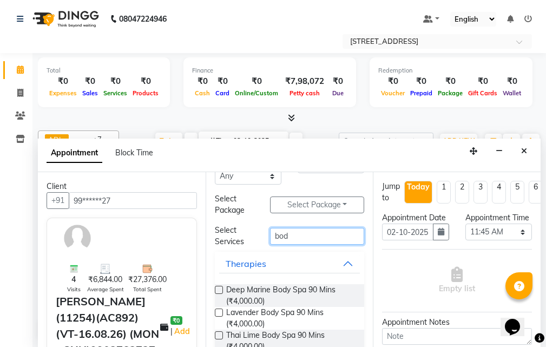
type input "bod"
click at [220, 289] on label at bounding box center [219, 290] width 8 height 8
click at [220, 289] on input "checkbox" at bounding box center [218, 290] width 7 height 7
checkbox input "true"
select select "1847"
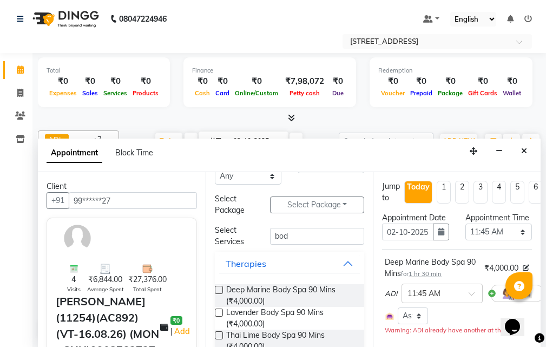
checkbox input "false"
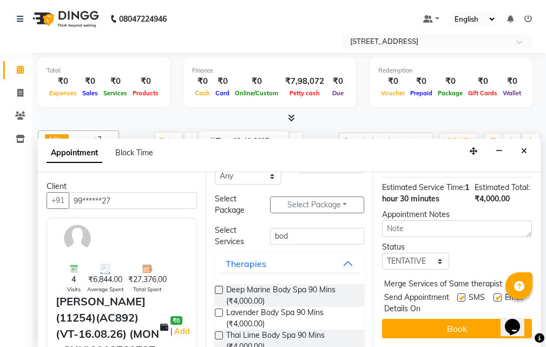
scroll to position [212, 0]
click at [439, 253] on select "Select TENTATIVE CONFIRM CHECK-IN UPCOMING" at bounding box center [415, 261] width 67 height 17
select select "confirm booking"
click at [382, 253] on select "Select TENTATIVE CONFIRM CHECK-IN UPCOMING" at bounding box center [415, 261] width 67 height 17
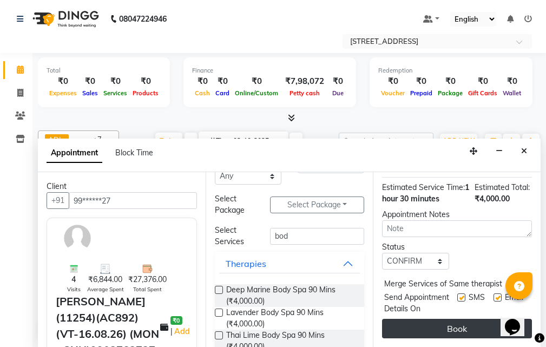
click at [442, 319] on button "Book" at bounding box center [457, 328] width 150 height 19
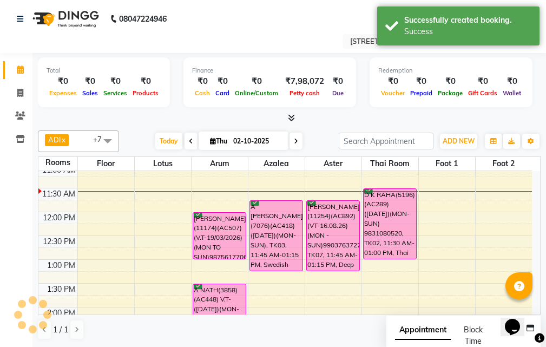
scroll to position [0, 0]
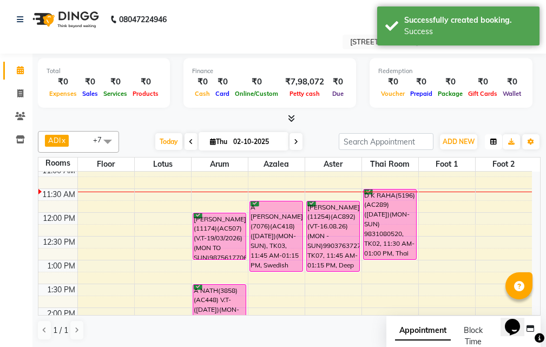
click at [492, 140] on icon "button" at bounding box center [493, 142] width 6 height 6
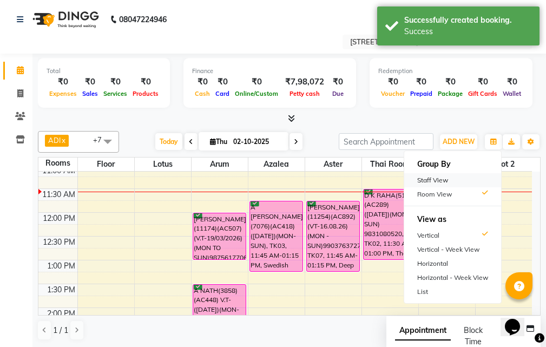
click at [487, 180] on div "Staff View" at bounding box center [452, 180] width 97 height 14
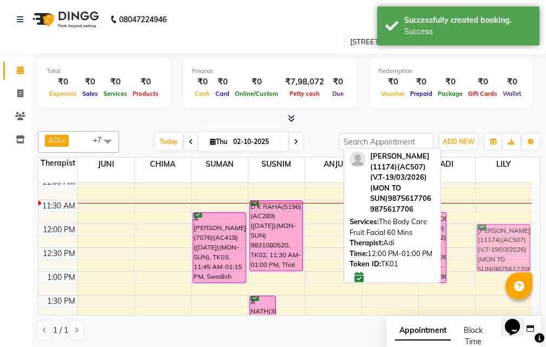
drag, startPoint x: 457, startPoint y: 226, endPoint x: 463, endPoint y: 226, distance: 6.0
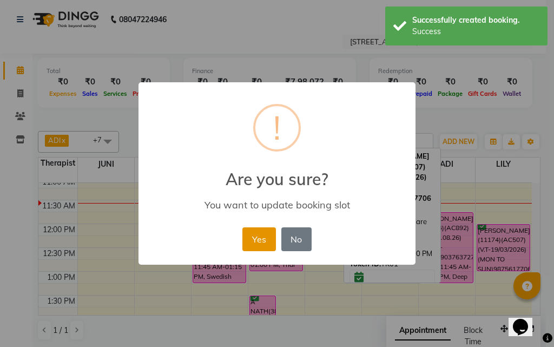
click at [248, 236] on button "Yes" at bounding box center [258, 239] width 33 height 24
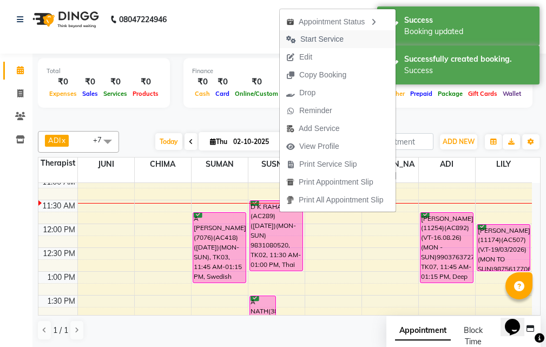
click at [317, 38] on span "Start Service" at bounding box center [321, 39] width 43 height 11
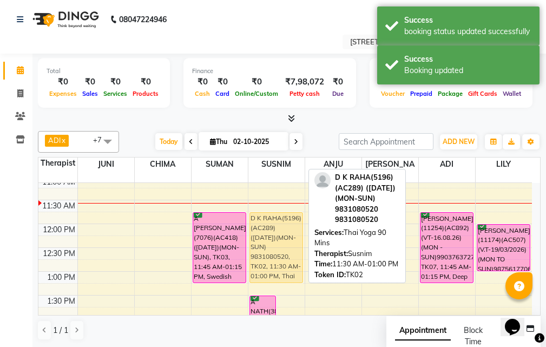
drag, startPoint x: 283, startPoint y: 199, endPoint x: 282, endPoint y: 206, distance: 7.1
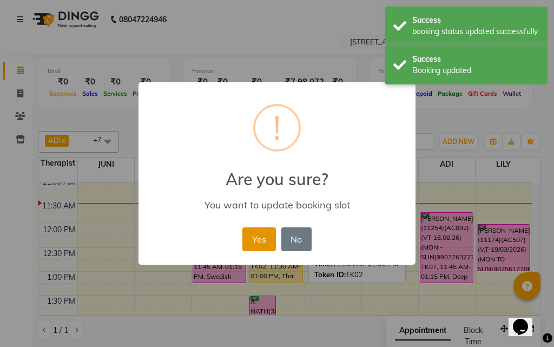
click at [268, 235] on button "Yes" at bounding box center [258, 239] width 33 height 24
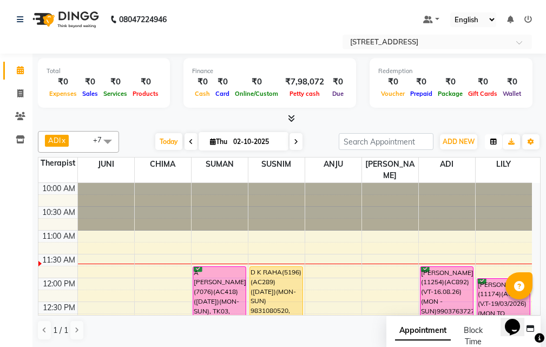
click at [497, 138] on button "button" at bounding box center [493, 141] width 17 height 15
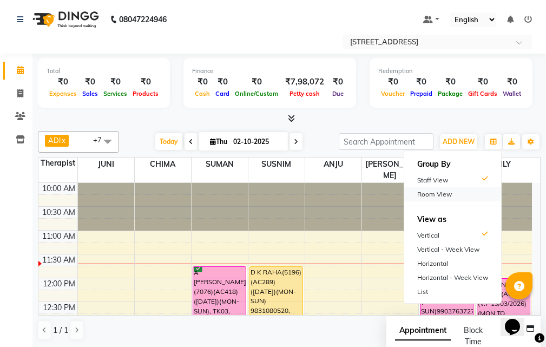
click at [476, 197] on div "Room View" at bounding box center [452, 194] width 97 height 14
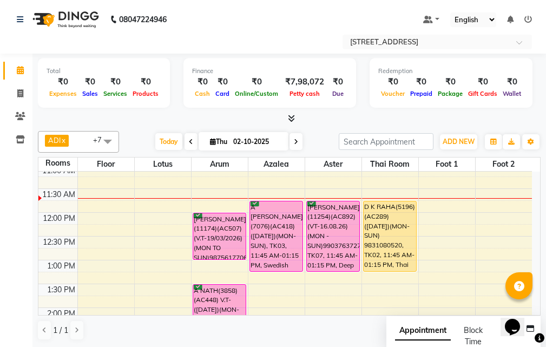
scroll to position [1, 0]
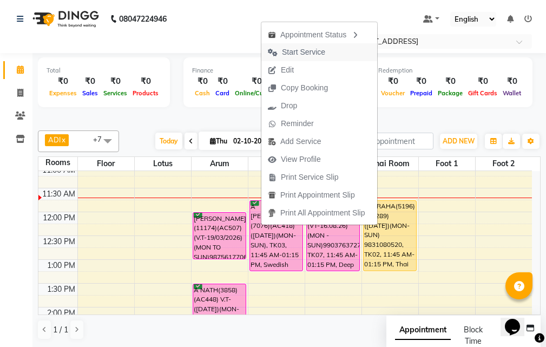
click at [329, 54] on span "Start Service" at bounding box center [296, 52] width 70 height 18
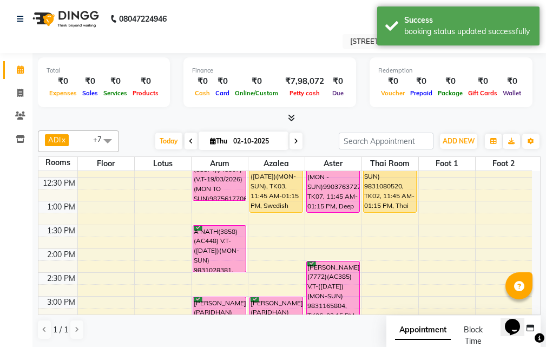
scroll to position [108, 0]
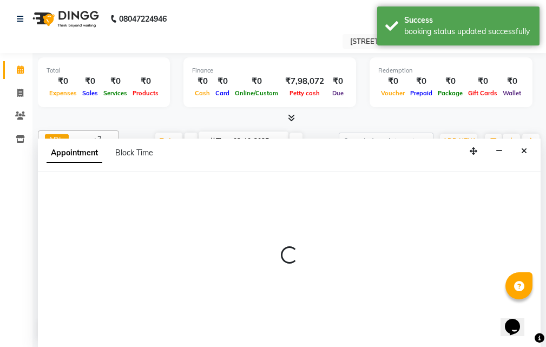
select select "tentative"
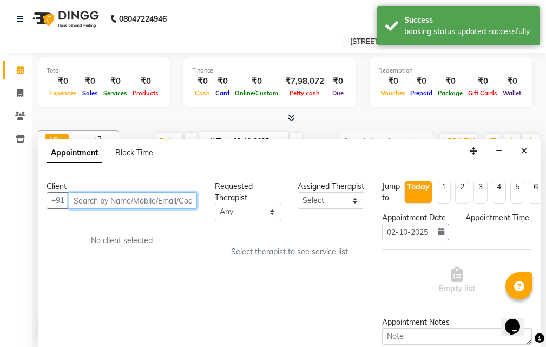
select select "870"
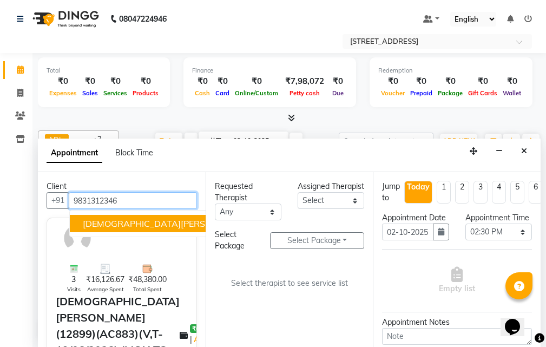
click at [140, 221] on span "[DEMOGRAPHIC_DATA][PERSON_NAME](12899)(AC883)(V,T-19/06/2026) (MON TO SUN)98313…" at bounding box center [293, 223] width 420 height 11
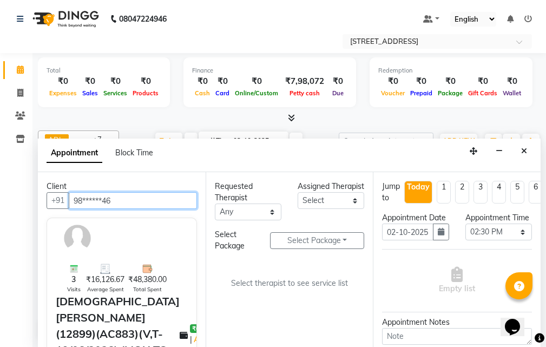
type input "98******46"
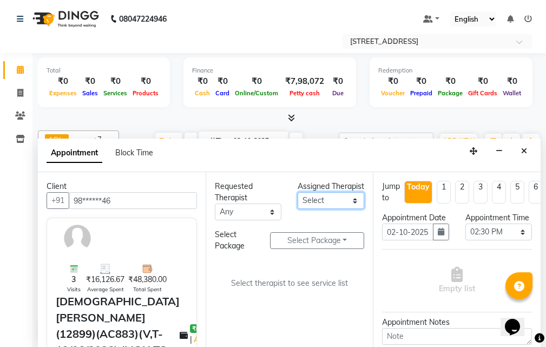
click at [355, 208] on select "Select ADI ANJU BENU CHIMA FEMALE 1 JESSIE JUNI LILY SUMAN SUSNIM" at bounding box center [331, 200] width 67 height 17
select select "87874"
click at [298, 203] on select "Select ADI ANJU BENU CHIMA FEMALE 1 JESSIE JUNI LILY SUMAN SUSNIM" at bounding box center [331, 200] width 67 height 17
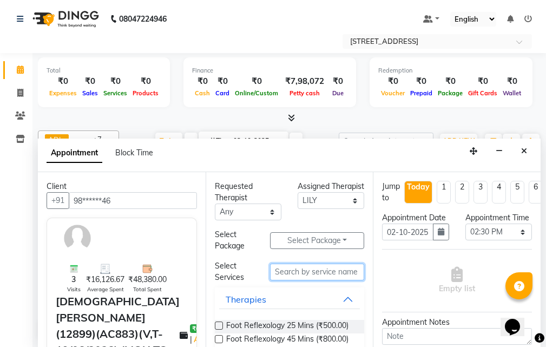
click at [293, 270] on input "text" at bounding box center [317, 272] width 94 height 17
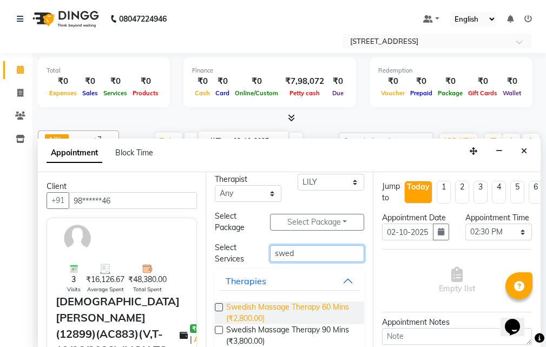
scroll to position [36, 0]
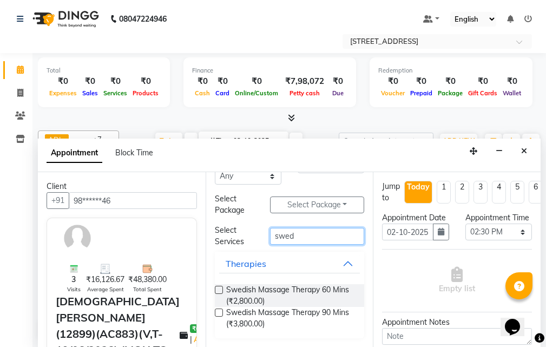
type input "swed"
click at [219, 313] on label at bounding box center [219, 312] width 8 height 8
click at [219, 313] on input "checkbox" at bounding box center [218, 313] width 7 height 7
checkbox input "true"
select select "1848"
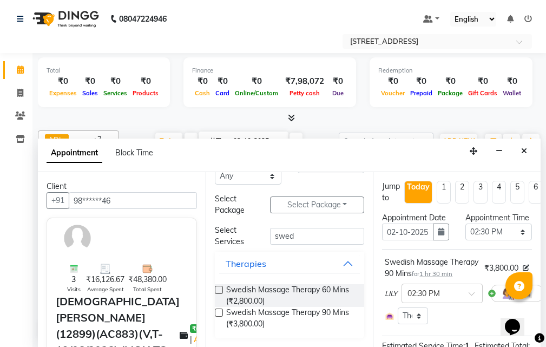
checkbox input "false"
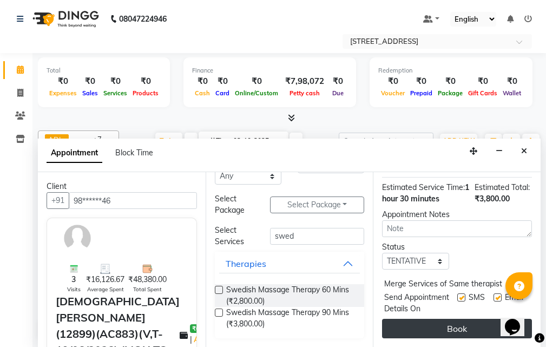
click at [462, 320] on button "Book" at bounding box center [457, 328] width 150 height 19
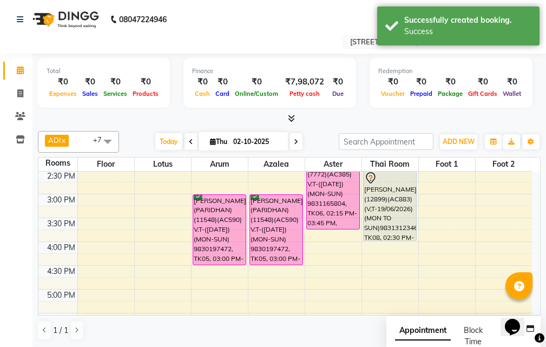
scroll to position [216, 0]
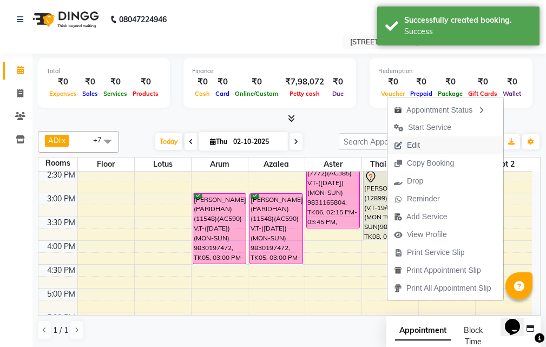
click at [460, 150] on button "Edit" at bounding box center [445, 145] width 116 height 18
select select "tentative"
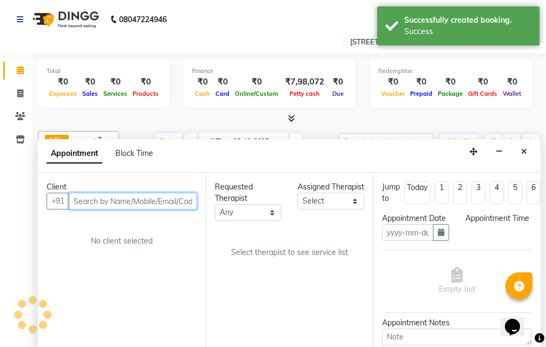
type input "02-10-2025"
select select "870"
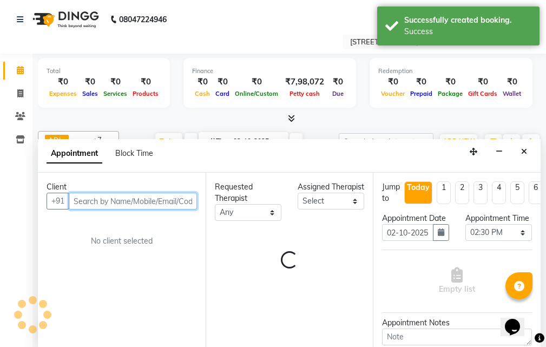
select select "87874"
select select "1848"
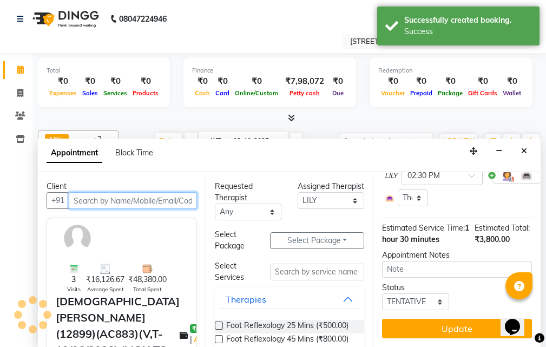
scroll to position [160, 0]
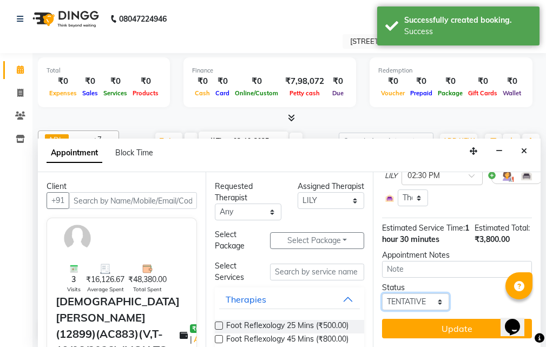
drag, startPoint x: 428, startPoint y: 295, endPoint x: 428, endPoint y: 289, distance: 6.5
click at [428, 295] on select "Select TENTATIVE CONFIRM CHECK-IN UPCOMING" at bounding box center [415, 301] width 67 height 17
select select "confirm booking"
click at [382, 293] on select "Select TENTATIVE CONFIRM CHECK-IN UPCOMING" at bounding box center [415, 301] width 67 height 17
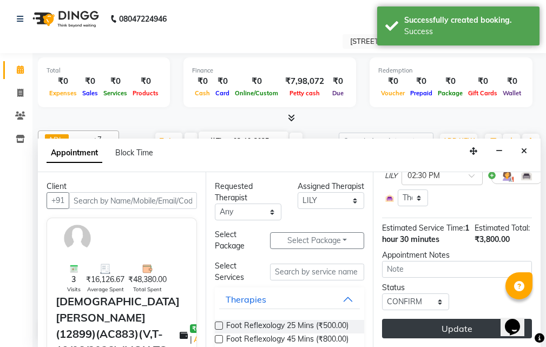
click at [455, 319] on button "Update" at bounding box center [457, 328] width 150 height 19
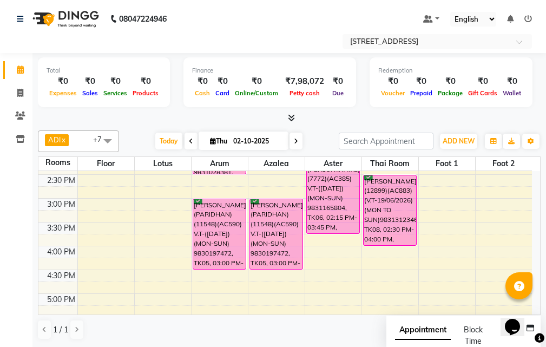
scroll to position [156, 0]
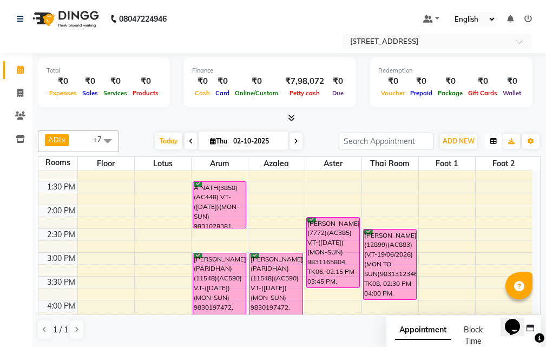
click at [492, 142] on icon "button" at bounding box center [493, 141] width 6 height 6
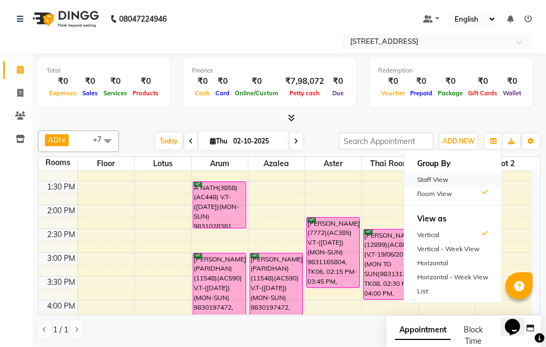
click at [476, 174] on div "Staff View" at bounding box center [452, 180] width 97 height 14
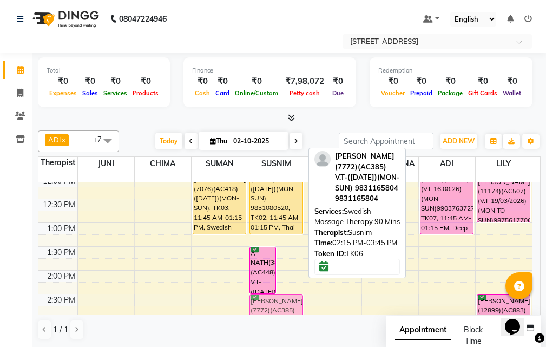
scroll to position [103, 0]
drag, startPoint x: 291, startPoint y: 278, endPoint x: 292, endPoint y: 291, distance: 13.1
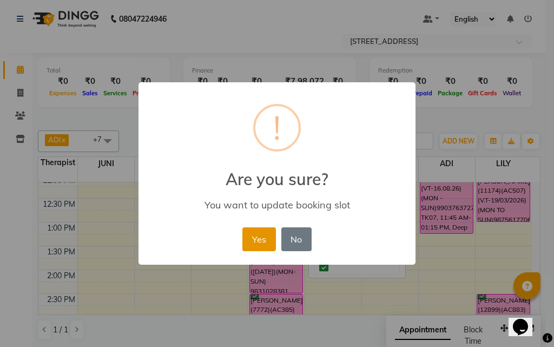
click at [262, 232] on button "Yes" at bounding box center [258, 239] width 33 height 24
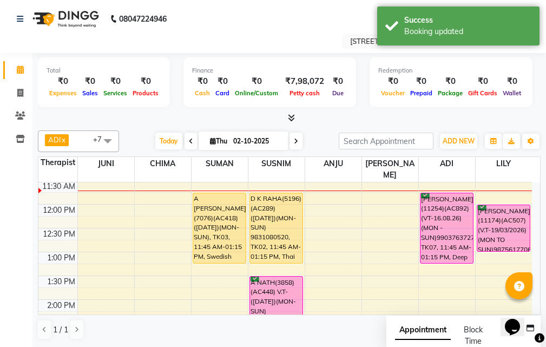
scroll to position [49, 0]
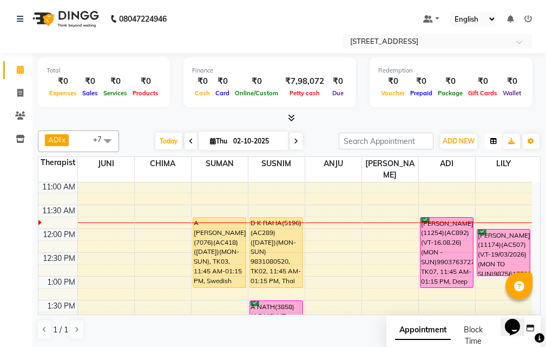
click at [499, 142] on button "button" at bounding box center [493, 141] width 17 height 15
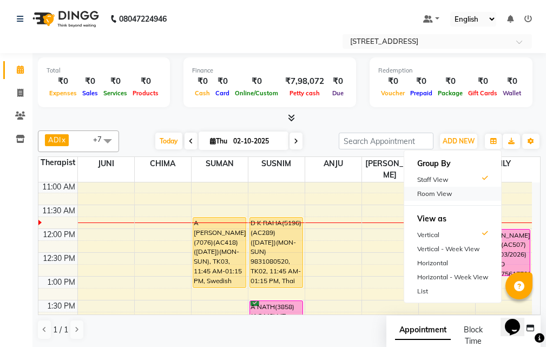
click at [476, 193] on div "Room View" at bounding box center [452, 194] width 97 height 14
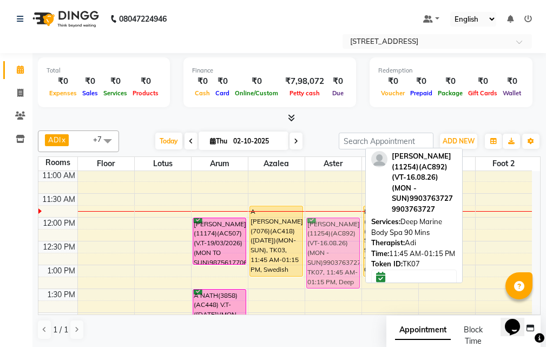
drag, startPoint x: 320, startPoint y: 218, endPoint x: 322, endPoint y: 226, distance: 7.7
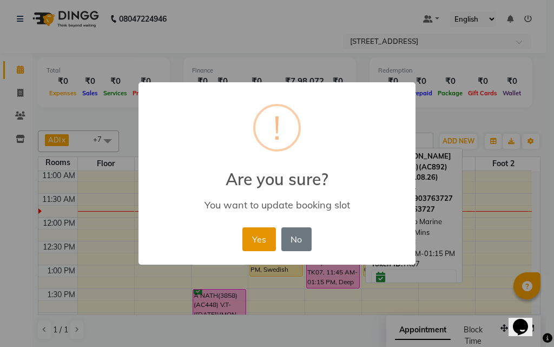
click at [262, 235] on button "Yes" at bounding box center [258, 239] width 33 height 24
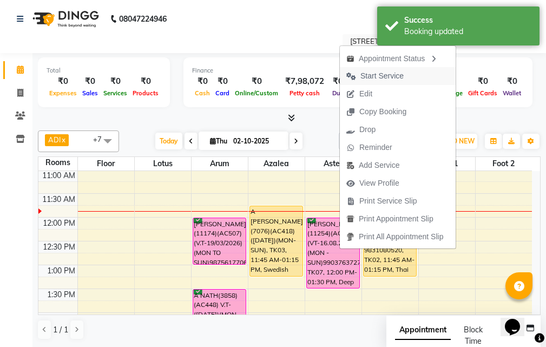
click at [410, 74] on span "Start Service" at bounding box center [375, 76] width 70 height 18
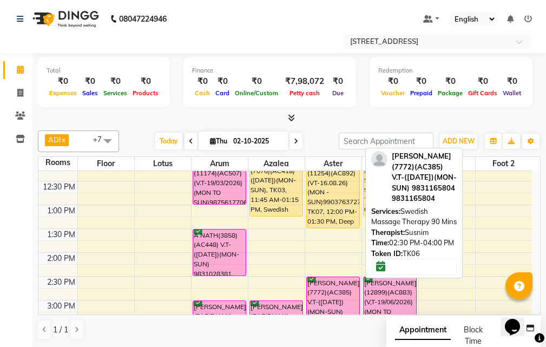
scroll to position [103, 0]
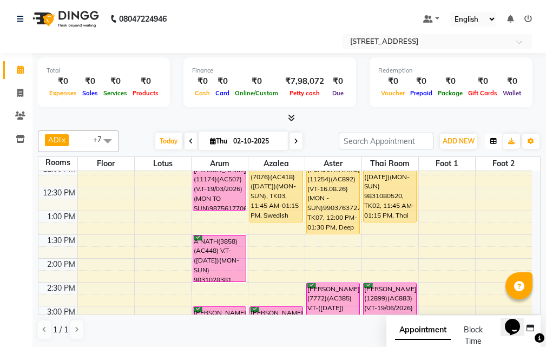
click at [489, 144] on button "button" at bounding box center [493, 141] width 17 height 15
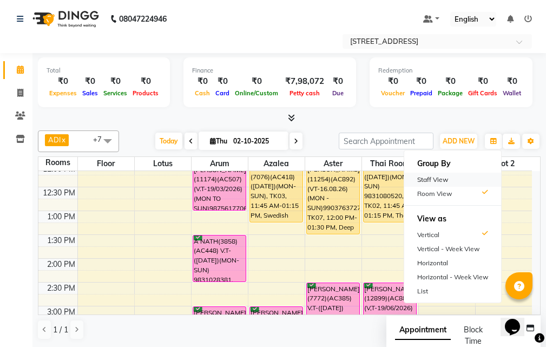
click at [475, 183] on div "Staff View" at bounding box center [452, 180] width 97 height 14
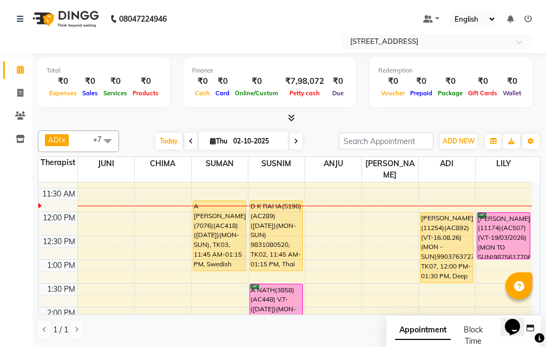
scroll to position [54, 0]
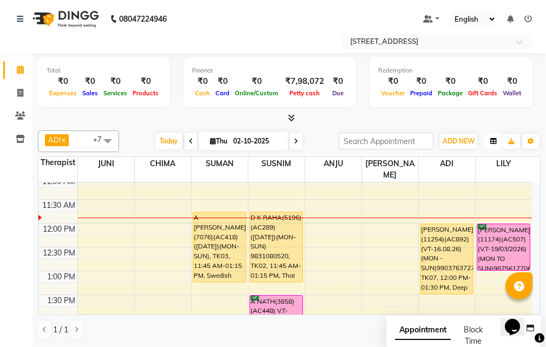
click at [492, 146] on button "button" at bounding box center [493, 141] width 17 height 15
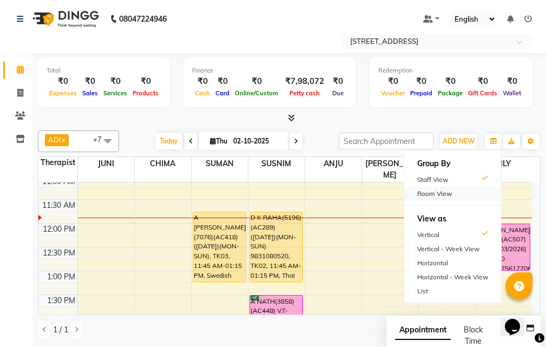
click at [462, 192] on div "Room View" at bounding box center [452, 194] width 97 height 14
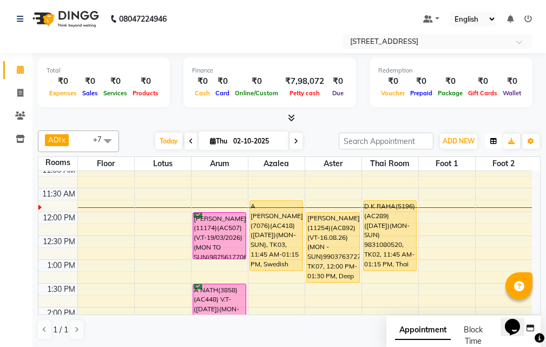
click at [494, 138] on icon "button" at bounding box center [493, 141] width 6 height 6
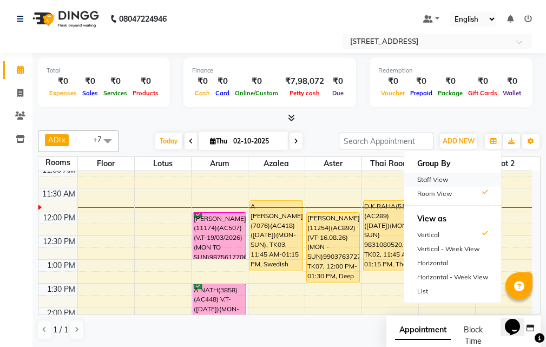
click at [444, 179] on div "Staff View" at bounding box center [452, 180] width 97 height 14
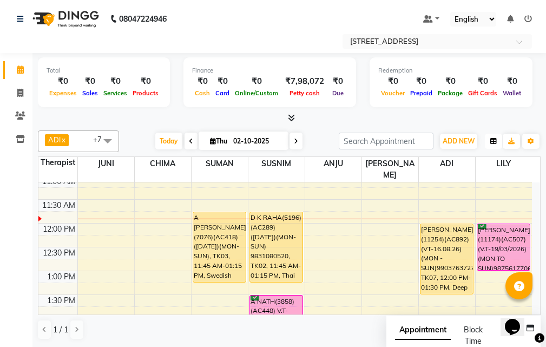
click at [493, 142] on icon "button" at bounding box center [493, 141] width 6 height 6
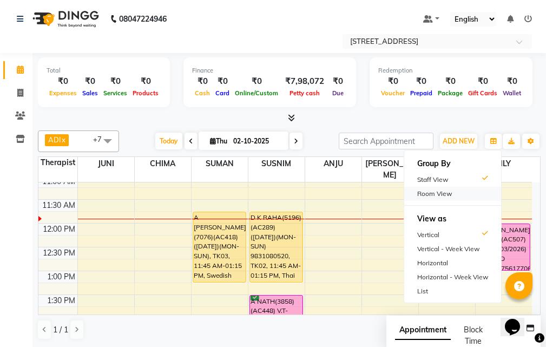
click at [435, 194] on div "Room View" at bounding box center [452, 194] width 97 height 14
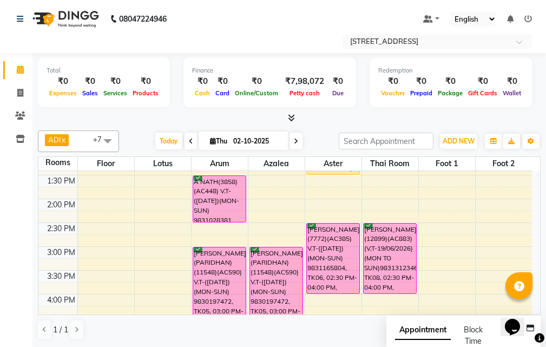
scroll to position [108, 0]
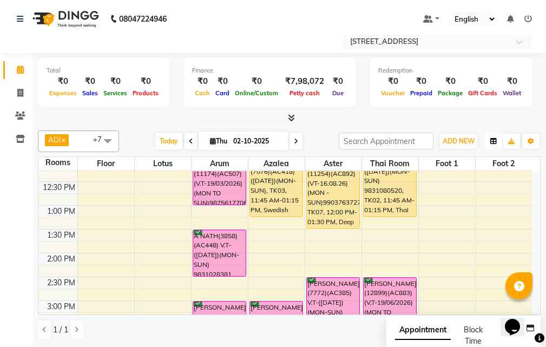
click at [494, 140] on icon "button" at bounding box center [493, 141] width 6 height 6
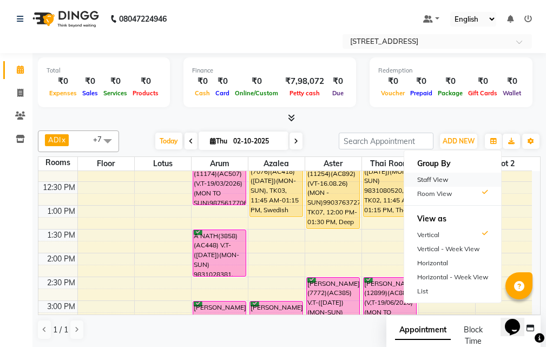
click at [461, 182] on div "Staff View" at bounding box center [452, 180] width 97 height 14
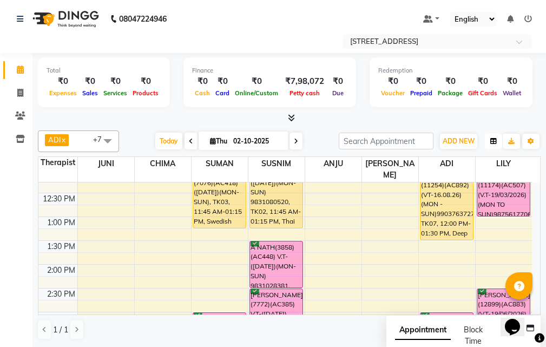
click at [499, 137] on button "button" at bounding box center [493, 141] width 17 height 15
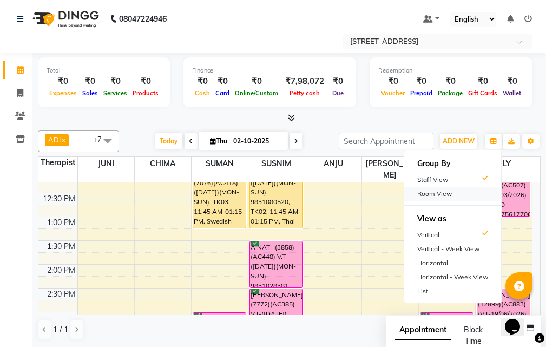
click at [469, 192] on div "Room View" at bounding box center [452, 194] width 97 height 14
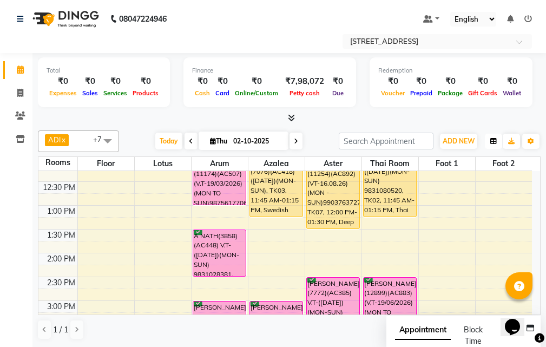
click at [491, 138] on icon "button" at bounding box center [493, 141] width 6 height 6
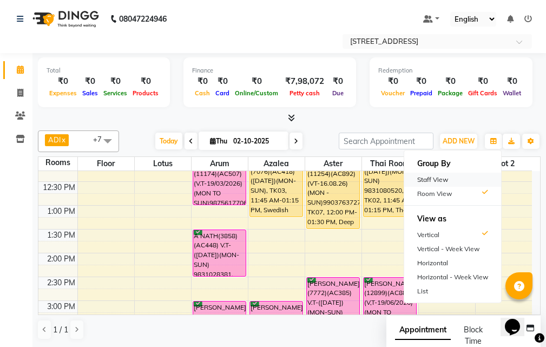
click at [465, 182] on div "Staff View" at bounding box center [452, 180] width 97 height 14
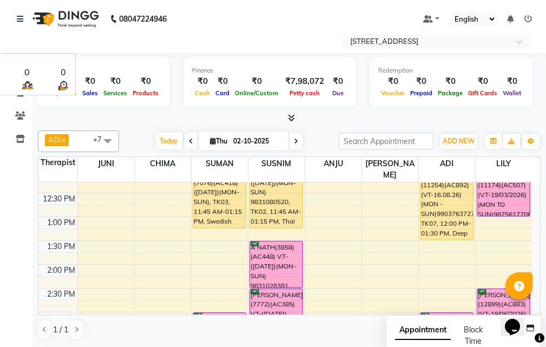
scroll to position [0, 0]
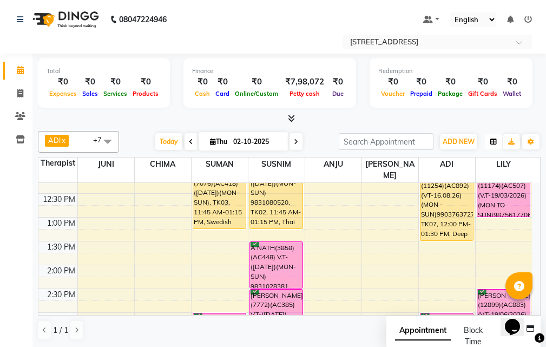
click at [494, 142] on icon "button" at bounding box center [493, 142] width 6 height 6
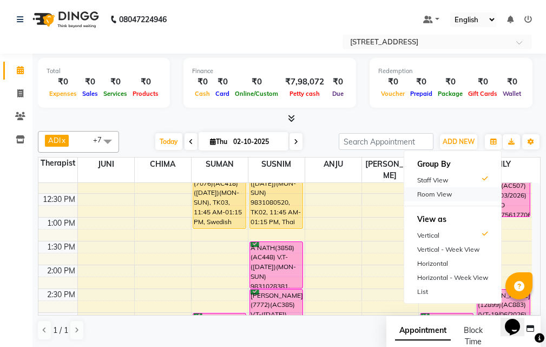
click at [439, 193] on div "Room View" at bounding box center [452, 194] width 97 height 14
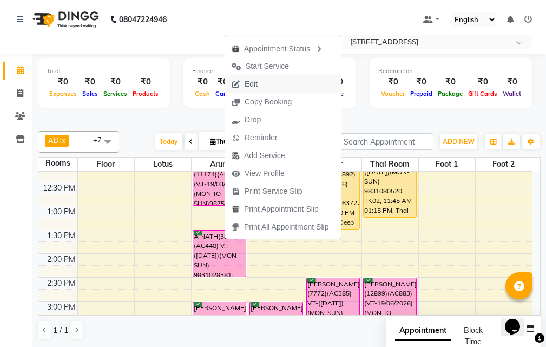
click at [273, 81] on button "Edit" at bounding box center [283, 84] width 116 height 18
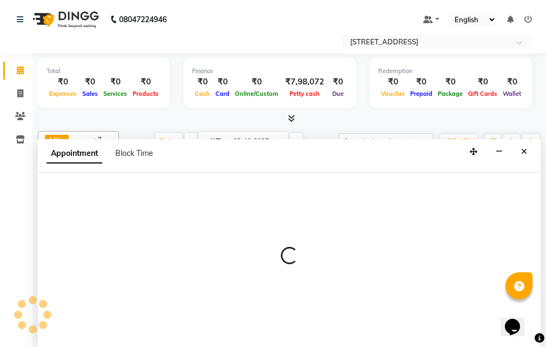
select select "tentative"
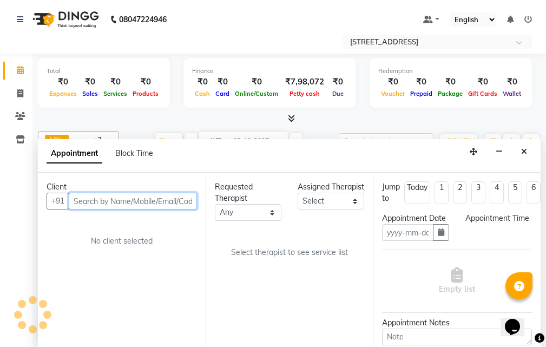
type input "02-10-2025"
select select "23013"
select select "confirm booking"
select select "810"
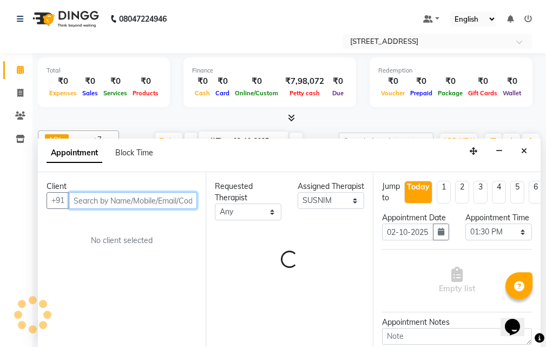
scroll to position [48, 0]
select select "1845"
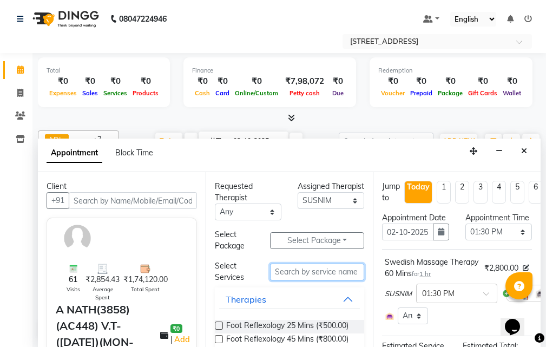
click at [292, 271] on input "text" at bounding box center [317, 272] width 94 height 17
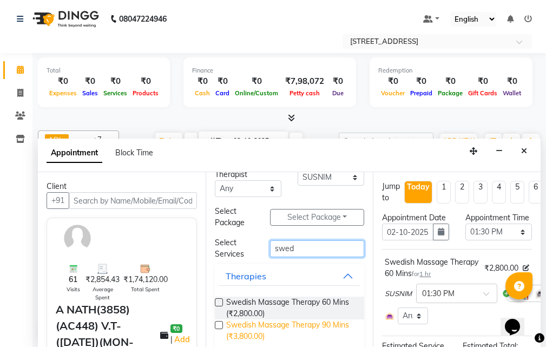
scroll to position [36, 0]
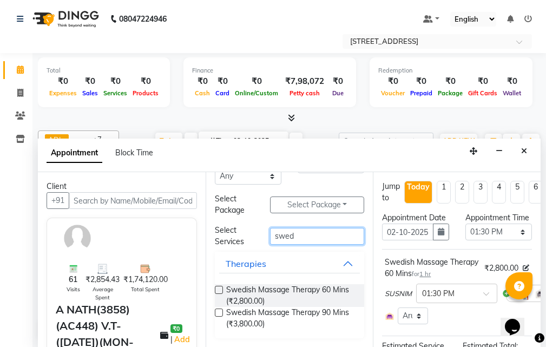
type input "swed"
click at [220, 286] on label at bounding box center [219, 290] width 8 height 8
click at [220, 287] on input "checkbox" at bounding box center [218, 290] width 7 height 7
checkbox input "true"
select select "1845"
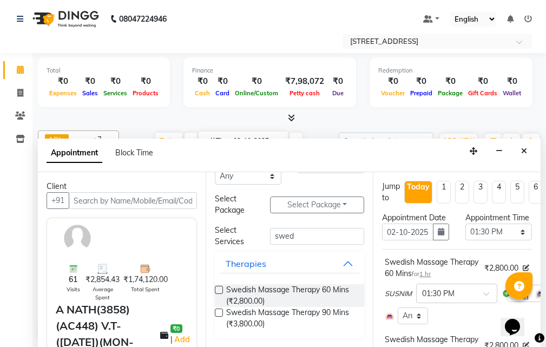
checkbox input "false"
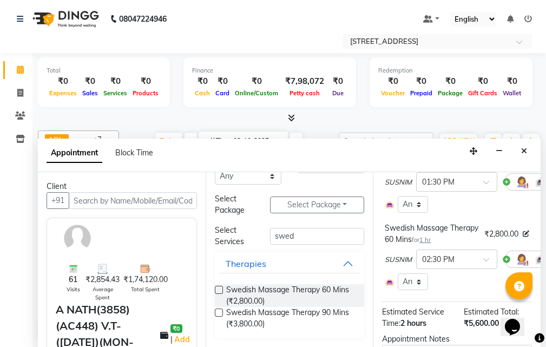
scroll to position [215, 0]
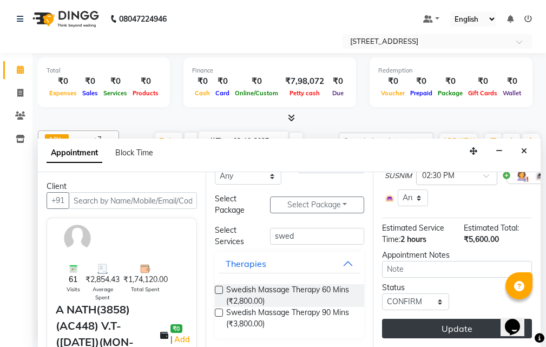
click at [454, 319] on button "Update" at bounding box center [457, 328] width 150 height 19
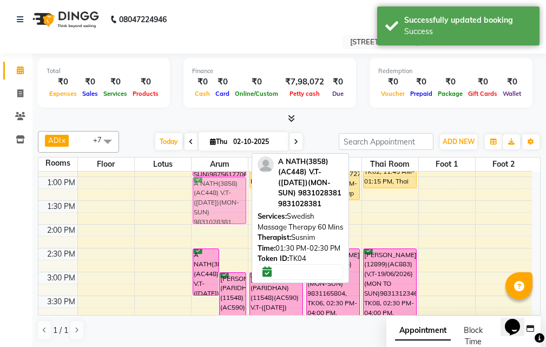
scroll to position [136, 0]
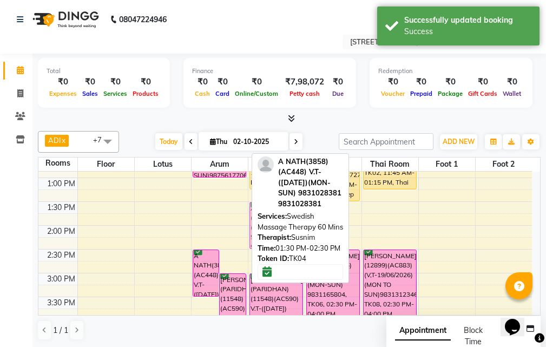
drag, startPoint x: 233, startPoint y: 189, endPoint x: 270, endPoint y: 211, distance: 42.9
click at [270, 211] on div "ADI x ANJU x BENU x CHIMA x JUNI x LILY x SUMAN x SUSNIM x +7 Select All ADI AN…" at bounding box center [289, 236] width 503 height 218
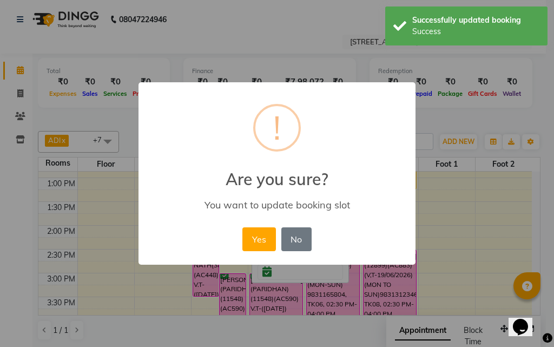
drag, startPoint x: 264, startPoint y: 235, endPoint x: 224, endPoint y: 258, distance: 46.0
click at [264, 235] on button "Yes" at bounding box center [258, 239] width 33 height 24
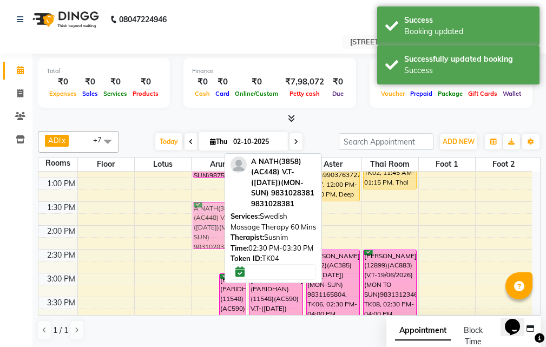
drag, startPoint x: 209, startPoint y: 259, endPoint x: 222, endPoint y: 215, distance: 45.4
click at [222, 215] on div "A NATH(3858)(AC448) V.T-(22-04-2026)(MON-SUN) 9831028381, TK04, 02:30 PM-03:30 …" at bounding box center [220, 344] width 56 height 619
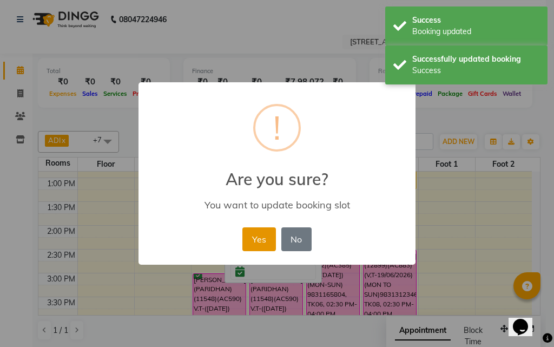
click at [246, 233] on button "Yes" at bounding box center [258, 239] width 33 height 24
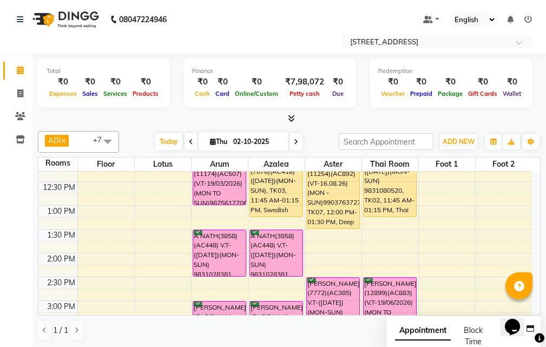
scroll to position [82, 0]
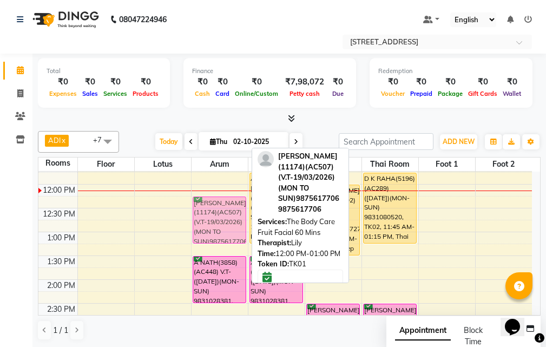
drag, startPoint x: 233, startPoint y: 195, endPoint x: 233, endPoint y: 201, distance: 6.0
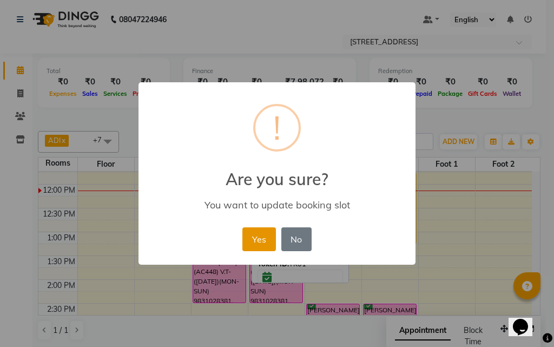
click at [262, 232] on button "Yes" at bounding box center [258, 239] width 33 height 24
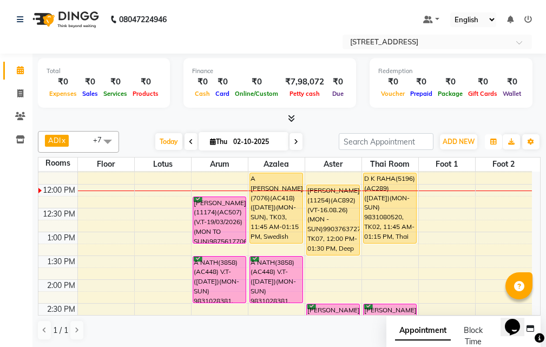
click at [492, 140] on icon "button" at bounding box center [493, 142] width 6 height 6
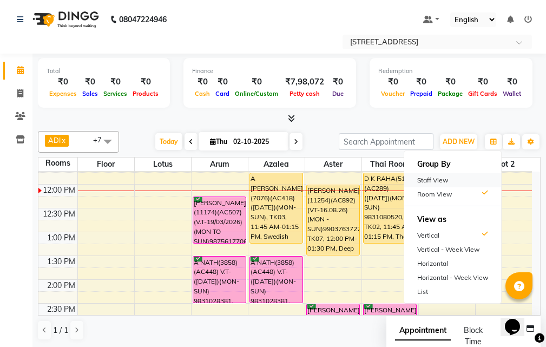
click at [472, 181] on div "Staff View" at bounding box center [452, 180] width 97 height 14
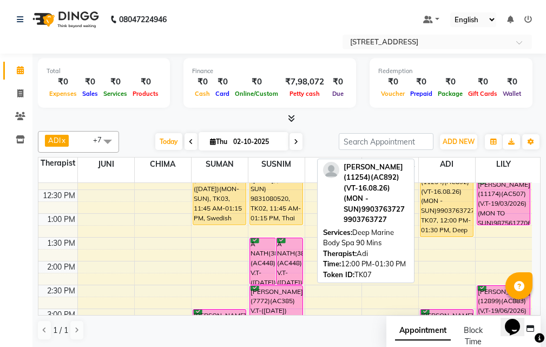
scroll to position [136, 0]
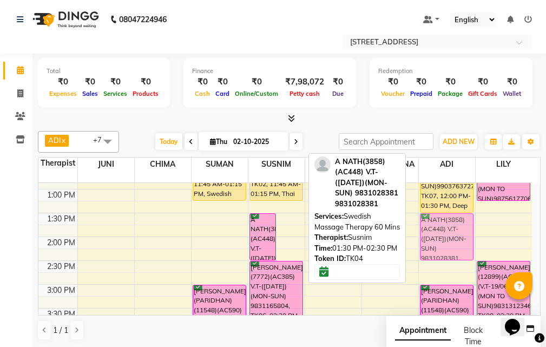
drag, startPoint x: 281, startPoint y: 207, endPoint x: 417, endPoint y: 209, distance: 135.3
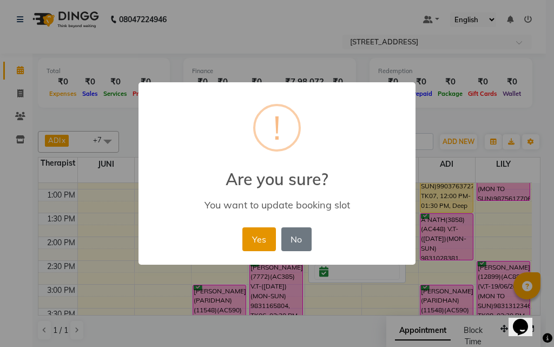
click at [263, 234] on button "Yes" at bounding box center [258, 239] width 33 height 24
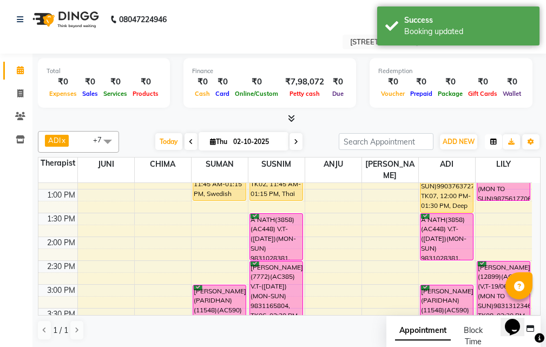
click at [496, 143] on icon "button" at bounding box center [493, 142] width 6 height 6
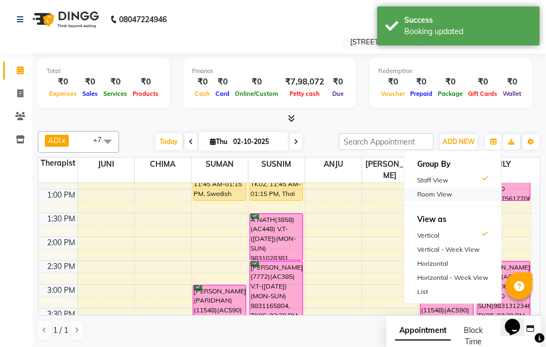
click at [480, 190] on div "Room View" at bounding box center [452, 194] width 97 height 14
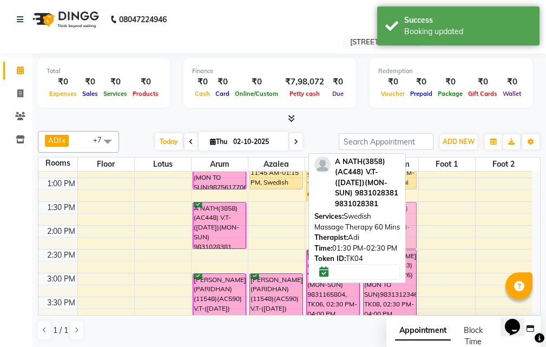
drag, startPoint x: 308, startPoint y: 208, endPoint x: 377, endPoint y: 207, distance: 68.2
click at [377, 207] on div "ADI x ANJU x BENU x CHIMA x JUNI x LILY x SUMAN x SUSNIM x +7 Select All ADI AN…" at bounding box center [289, 236] width 503 height 218
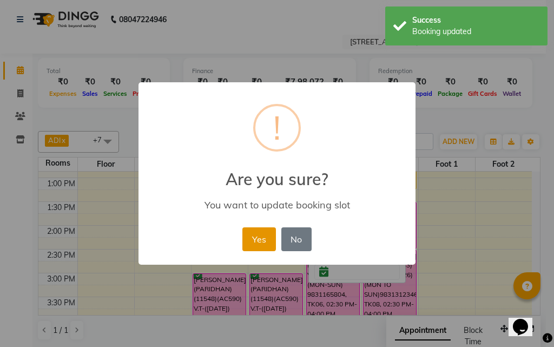
click at [254, 231] on button "Yes" at bounding box center [258, 239] width 33 height 24
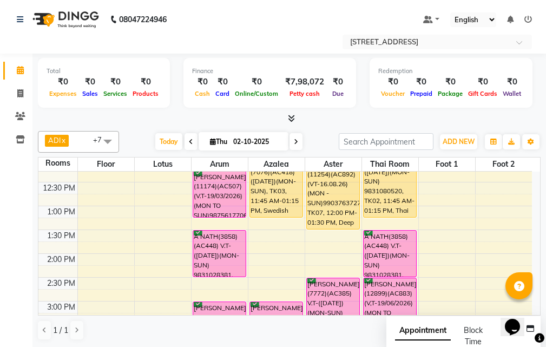
scroll to position [54, 0]
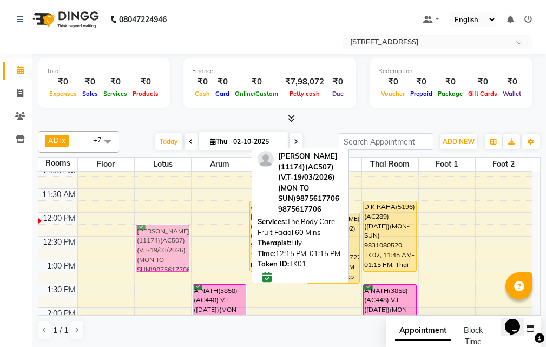
drag, startPoint x: 212, startPoint y: 230, endPoint x: 176, endPoint y: 230, distance: 36.3
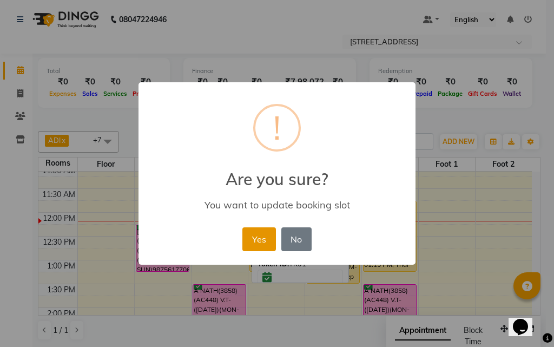
click at [248, 235] on button "Yes" at bounding box center [258, 239] width 33 height 24
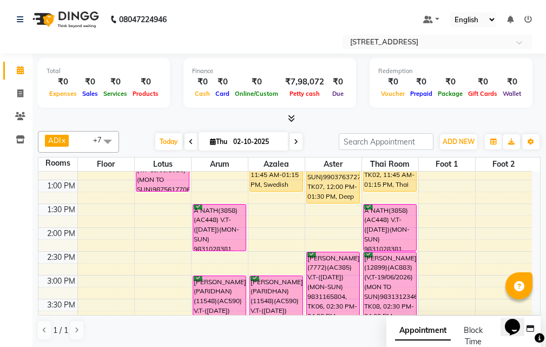
scroll to position [108, 0]
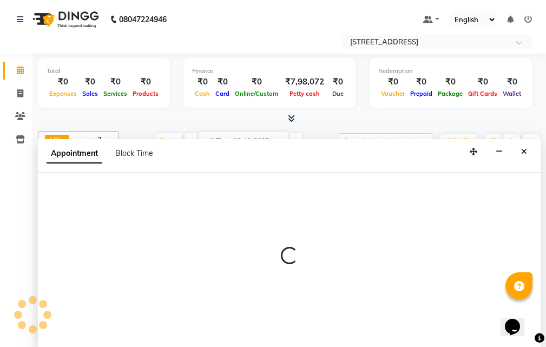
select select "tentative"
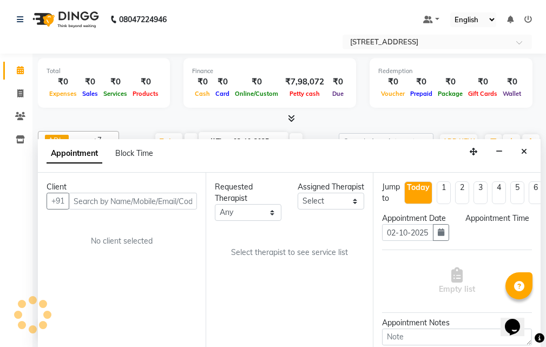
scroll to position [1, 0]
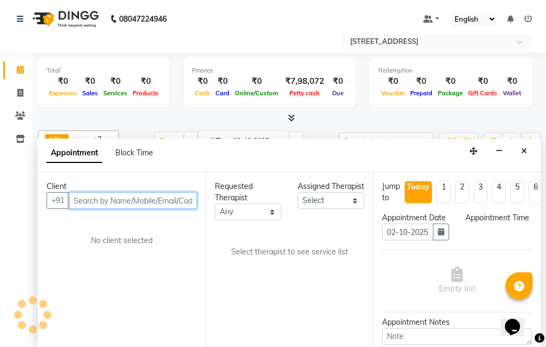
select select "810"
click at [155, 198] on input "text" at bounding box center [133, 200] width 128 height 17
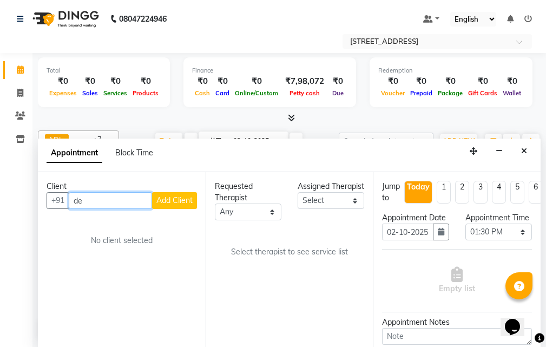
type input "d"
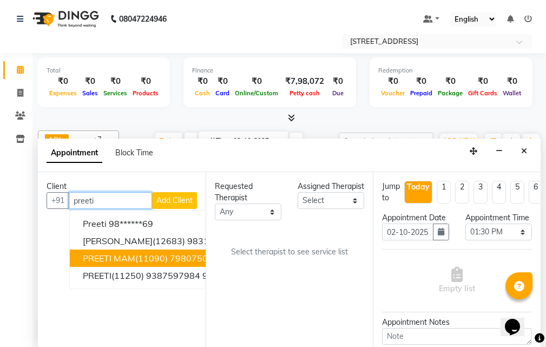
click at [144, 258] on span "PREETI MAM(11090) 7980750356" at bounding box center [153, 258] width 141 height 11
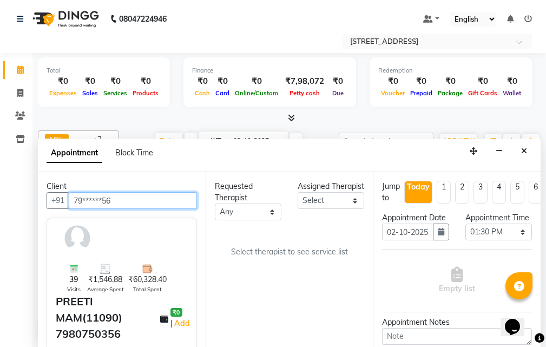
type input "79******56"
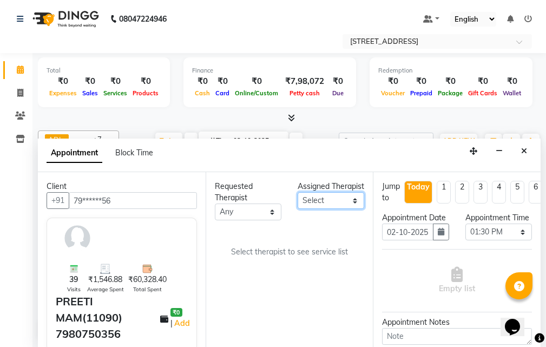
click at [346, 209] on select "Select ADI ANJU BENU CHIMA FEMALE 1 JESSIE JUNI LILY SUMAN SUSNIM" at bounding box center [331, 200] width 67 height 17
select select "87872"
click at [298, 203] on select "Select ADI ANJU BENU CHIMA FEMALE 1 JESSIE JUNI LILY SUMAN SUSNIM" at bounding box center [331, 200] width 67 height 17
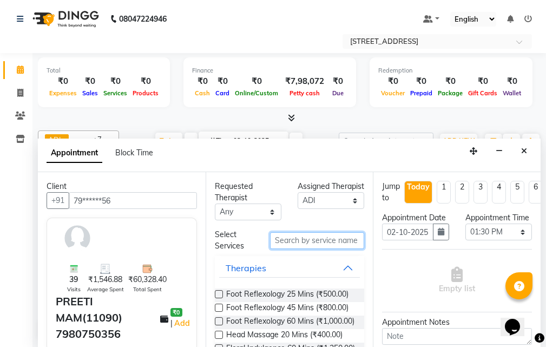
click at [284, 235] on input "text" at bounding box center [317, 240] width 94 height 17
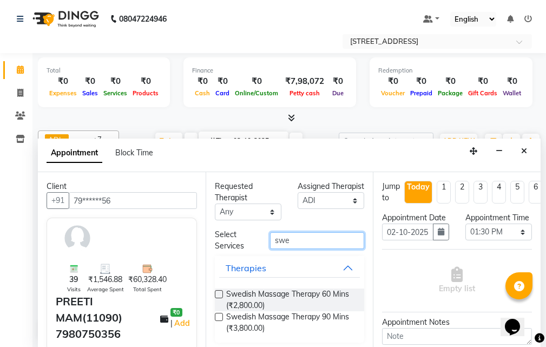
type input "swe"
click at [217, 315] on label at bounding box center [219, 317] width 8 height 8
click at [217, 315] on input "checkbox" at bounding box center [218, 317] width 7 height 7
checkbox input "true"
select select "1844"
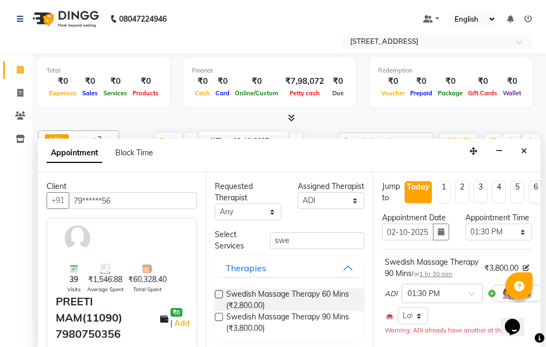
checkbox input "false"
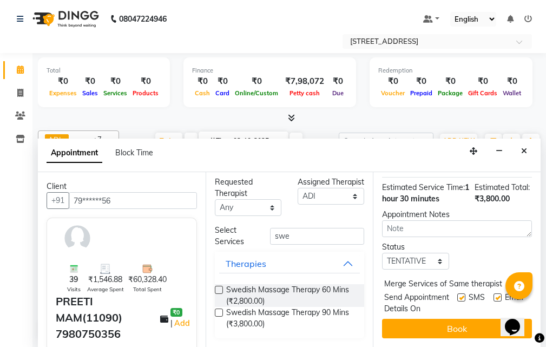
scroll to position [216, 0]
click at [441, 253] on select "Select TENTATIVE CONFIRM CHECK-IN UPCOMING" at bounding box center [415, 261] width 67 height 17
select select "confirm booking"
click at [382, 253] on select "Select TENTATIVE CONFIRM CHECK-IN UPCOMING" at bounding box center [415, 261] width 67 height 17
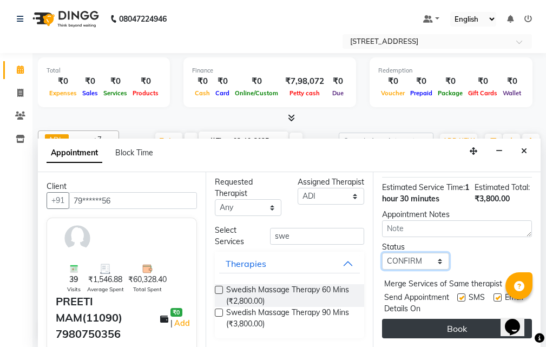
scroll to position [224, 0]
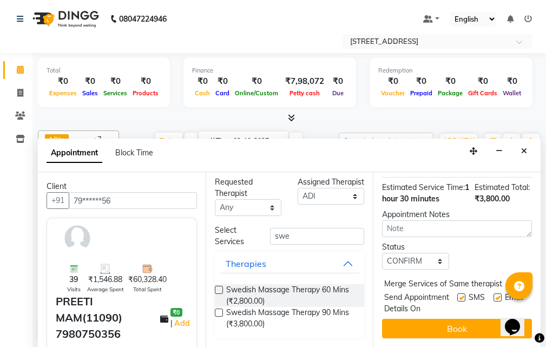
click at [457, 293] on label at bounding box center [461, 297] width 8 height 8
click at [457, 295] on input "checkbox" at bounding box center [460, 298] width 7 height 7
checkbox input "false"
click at [494, 293] on label at bounding box center [498, 297] width 8 height 8
click at [494, 295] on input "checkbox" at bounding box center [497, 298] width 7 height 7
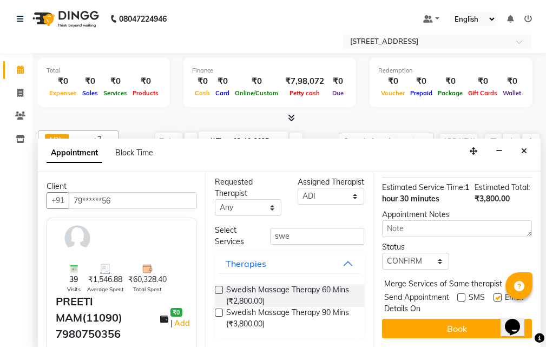
checkbox input "false"
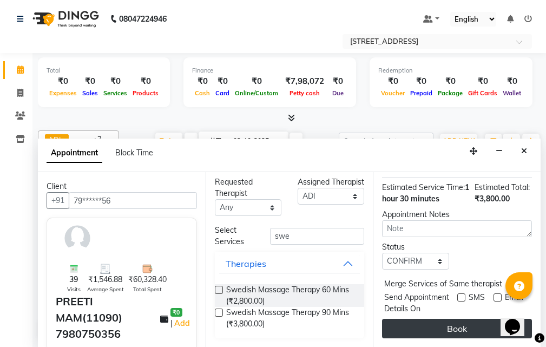
click at [450, 319] on button "Book" at bounding box center [457, 328] width 150 height 19
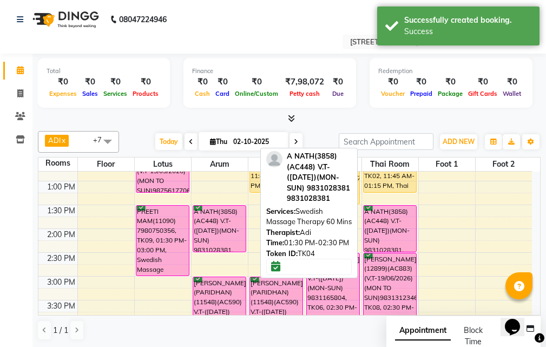
scroll to position [108, 0]
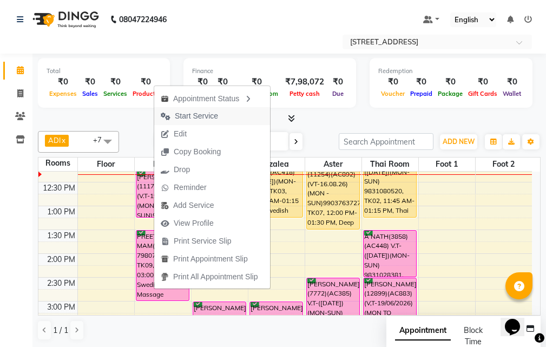
click at [211, 113] on span "Start Service" at bounding box center [196, 115] width 43 height 11
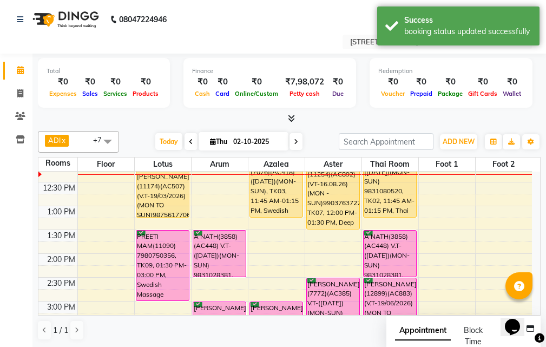
click at [296, 143] on icon at bounding box center [296, 142] width 4 height 6
type input "03-10-2025"
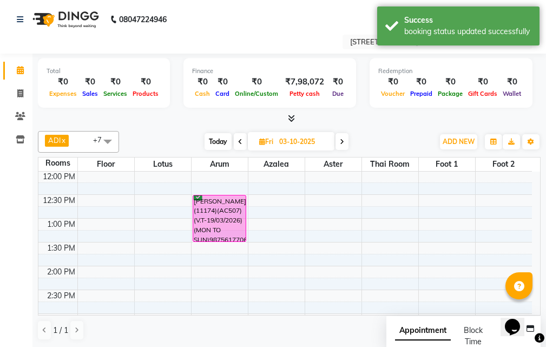
scroll to position [42, 0]
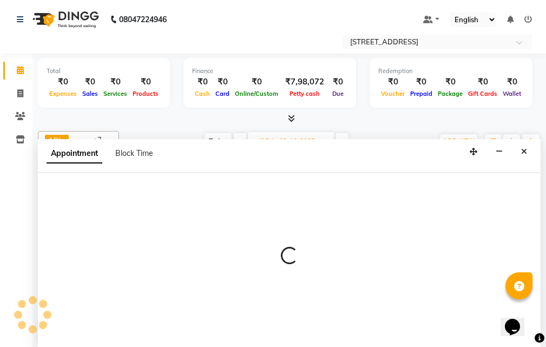
select select "tentative"
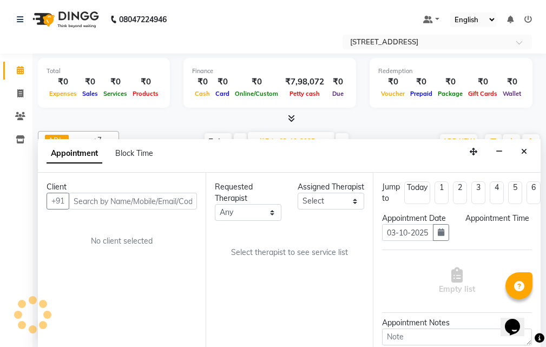
scroll to position [1, 0]
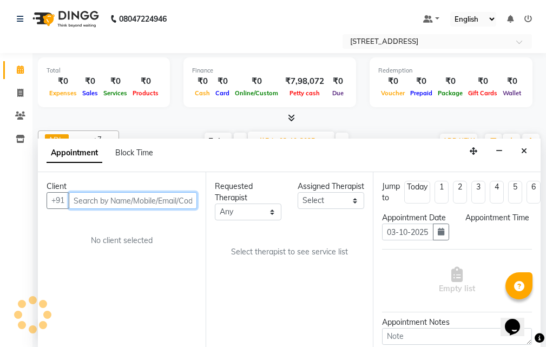
select select "750"
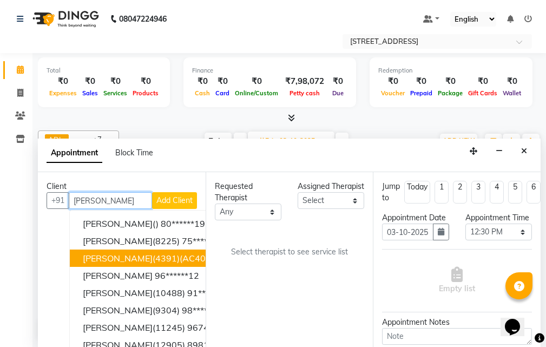
click at [157, 251] on button "SWARUP JAISWAL(4391)(AC403)) V.T-(06/03/2026)(MON-SUN) 9831772867 98******67" at bounding box center [251, 257] width 362 height 17
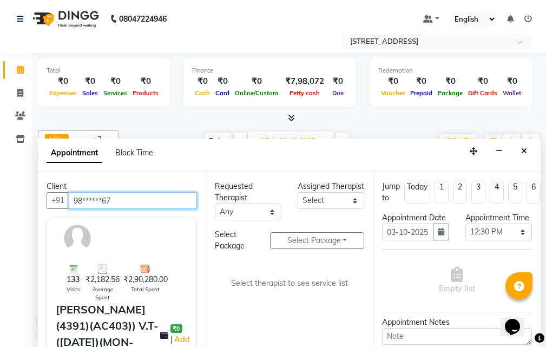
type input "98******67"
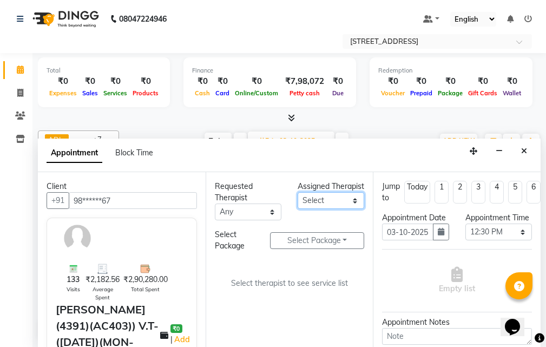
click at [353, 208] on select "Select ADI ANJU BENU CHIMA FEMALE 1 JESSIE JUNI LILY SUMAN SUSNIM" at bounding box center [331, 200] width 67 height 17
select select "87872"
click at [298, 203] on select "Select ADI ANJU BENU CHIMA FEMALE 1 JESSIE JUNI LILY SUMAN SUSNIM" at bounding box center [331, 200] width 67 height 17
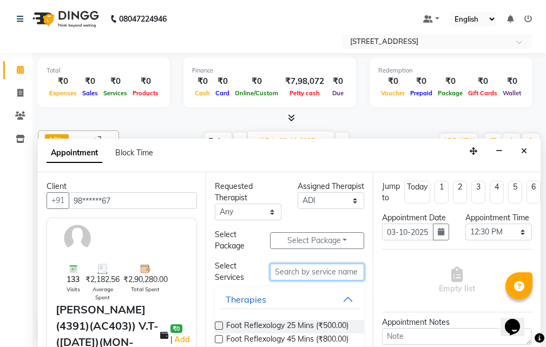
click at [328, 271] on input "text" at bounding box center [317, 272] width 94 height 17
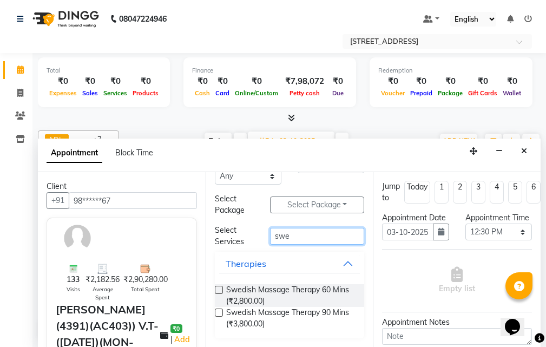
type input "swe"
click at [221, 288] on label at bounding box center [219, 290] width 8 height 8
click at [221, 288] on input "checkbox" at bounding box center [218, 290] width 7 height 7
checkbox input "true"
select select "1847"
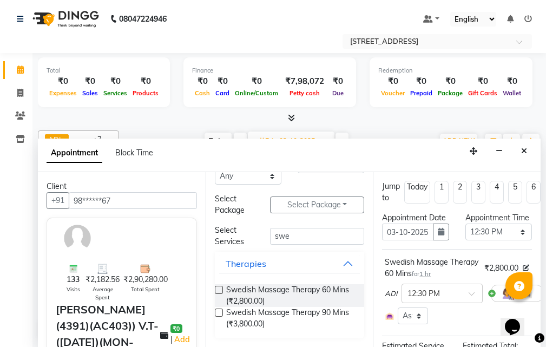
click at [220, 293] on label at bounding box center [219, 290] width 8 height 8
click at [220, 293] on input "checkbox" at bounding box center [218, 290] width 7 height 7
checkbox input "true"
select select "1847"
checkbox input "false"
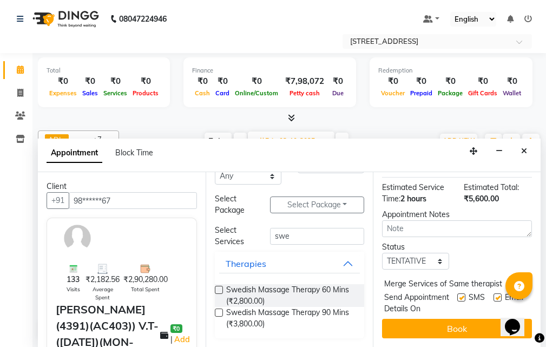
scroll to position [267, 0]
click at [427, 253] on select "Select TENTATIVE CONFIRM UPCOMING" at bounding box center [415, 261] width 67 height 17
select select "confirm booking"
click at [382, 253] on select "Select TENTATIVE CONFIRM UPCOMING" at bounding box center [415, 261] width 67 height 17
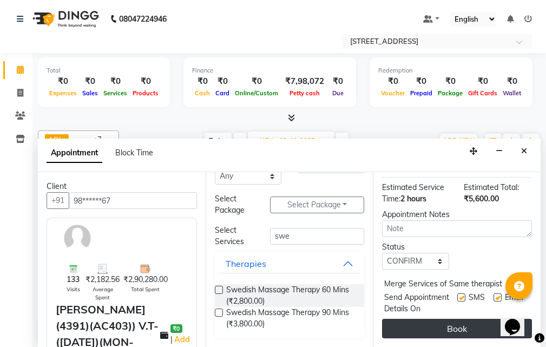
click at [449, 319] on button "Book" at bounding box center [457, 328] width 150 height 19
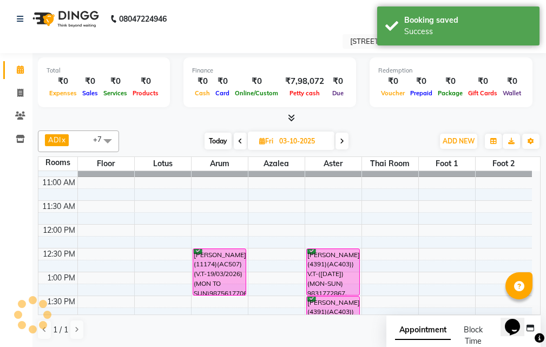
scroll to position [0, 0]
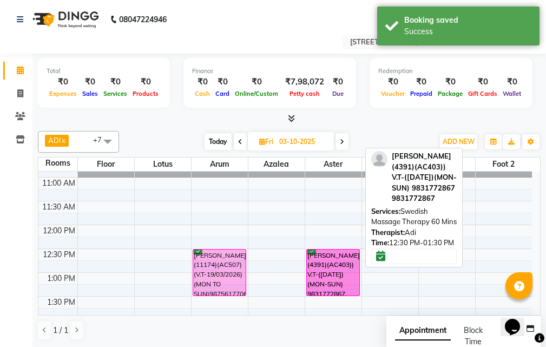
drag, startPoint x: 347, startPoint y: 300, endPoint x: 345, endPoint y: 254, distance: 45.5
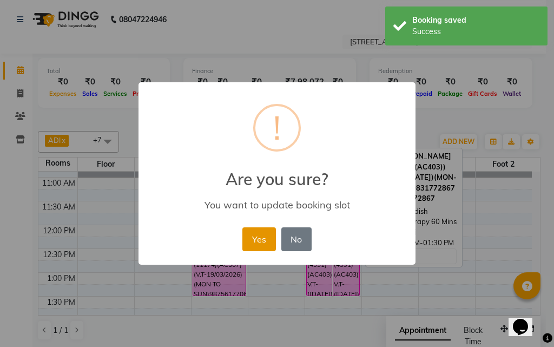
click at [258, 235] on button "Yes" at bounding box center [258, 239] width 33 height 24
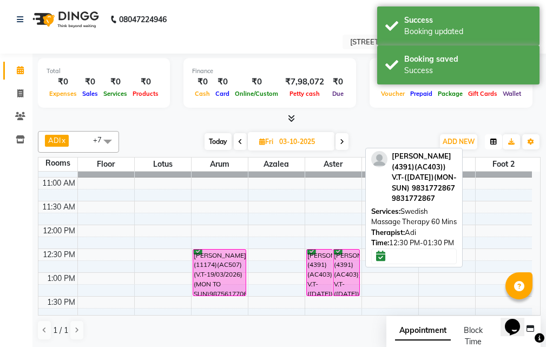
click at [489, 140] on button "button" at bounding box center [493, 141] width 17 height 15
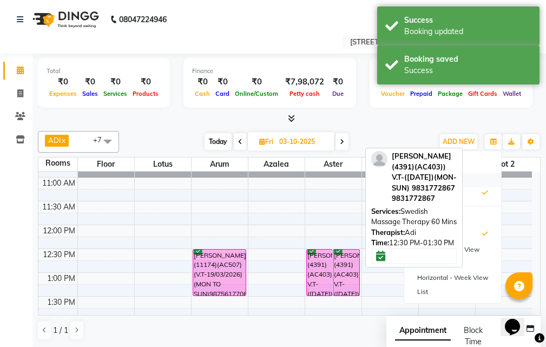
click at [471, 179] on div "Staff View" at bounding box center [452, 180] width 97 height 14
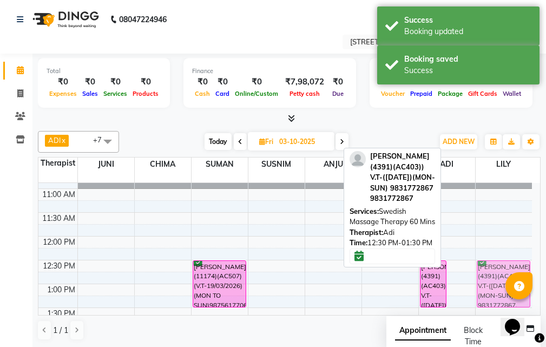
drag, startPoint x: 460, startPoint y: 261, endPoint x: 484, endPoint y: 258, distance: 24.5
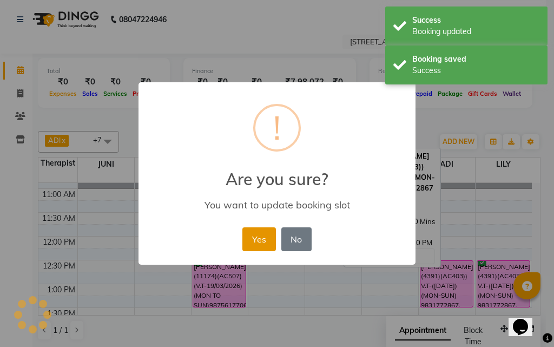
click at [262, 235] on button "Yes" at bounding box center [258, 239] width 33 height 24
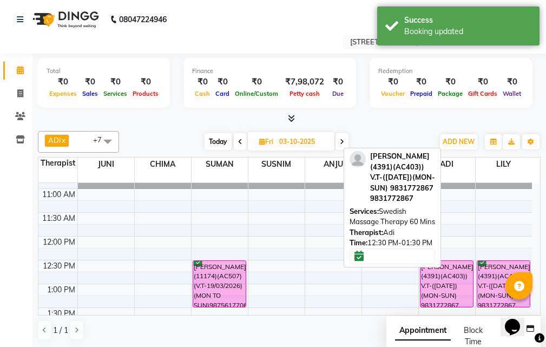
click at [214, 140] on span "Today" at bounding box center [218, 141] width 27 height 17
type input "02-10-2025"
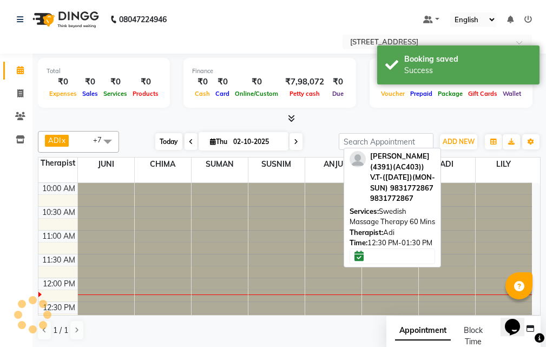
scroll to position [96, 0]
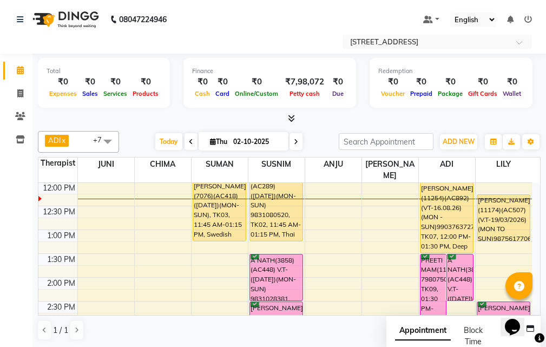
click at [108, 141] on span at bounding box center [108, 141] width 22 height 21
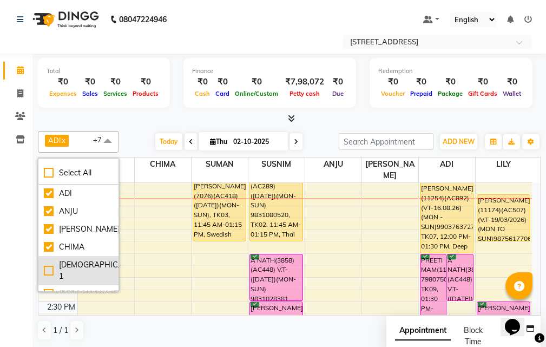
click at [81, 261] on div "[DEMOGRAPHIC_DATA] 1" at bounding box center [78, 270] width 69 height 23
checkbox input "true"
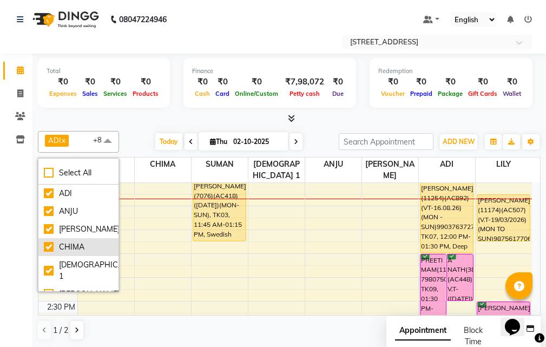
click at [47, 246] on div "CHIMA" at bounding box center [78, 246] width 69 height 11
checkbox input "false"
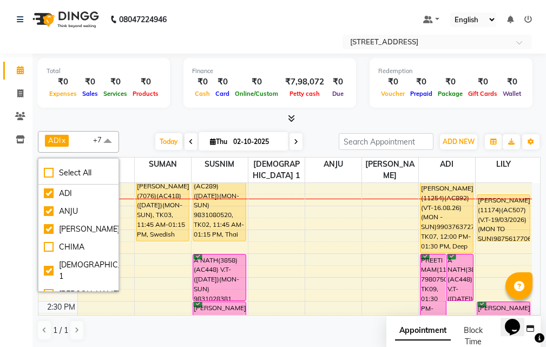
click at [328, 127] on div "ADI x ANJU x BENU x JUNI x LILY x SUMAN x SUSNIM x FEMALE 1 x +7 Select All ADI…" at bounding box center [289, 236] width 503 height 218
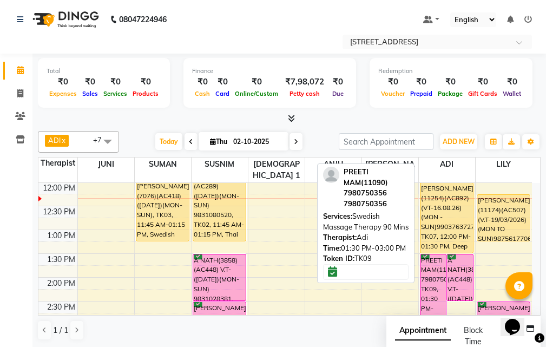
scroll to position [150, 0]
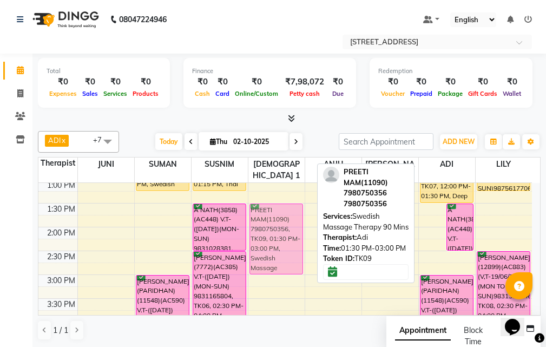
drag, startPoint x: 430, startPoint y: 192, endPoint x: 269, endPoint y: 192, distance: 161.3
click at [269, 192] on tr "A ROY(7076)(AC418) (29-05-2026)(MON-SUN), TK03, 11:45 AM-01:15 PM, Swedish Mass…" at bounding box center [285, 346] width 494 height 619
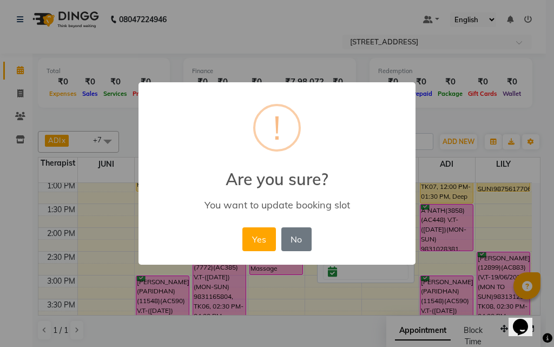
click at [259, 226] on div "Yes No No" at bounding box center [277, 239] width 74 height 29
click at [266, 235] on button "Yes" at bounding box center [258, 239] width 33 height 24
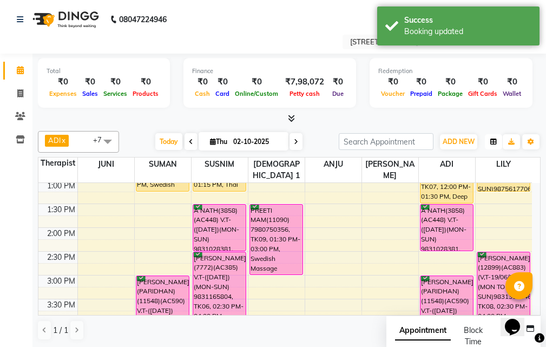
click at [490, 139] on icon "button" at bounding box center [493, 142] width 6 height 6
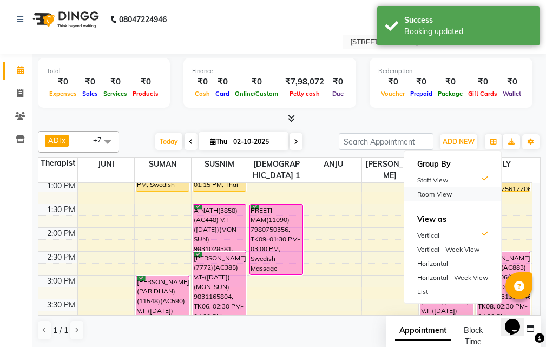
click at [438, 190] on div "Room View" at bounding box center [452, 194] width 97 height 14
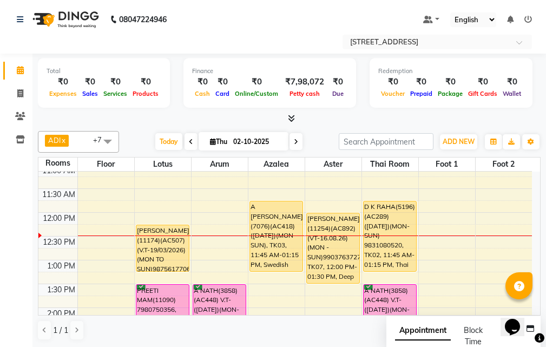
scroll to position [108, 0]
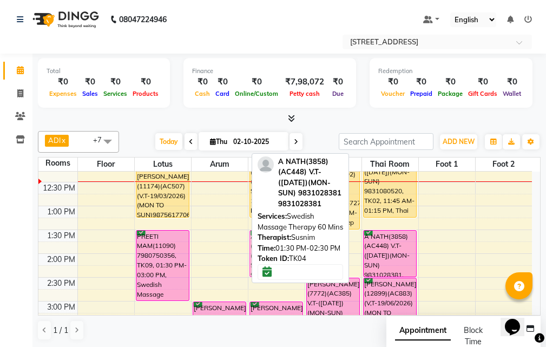
drag, startPoint x: 208, startPoint y: 253, endPoint x: 251, endPoint y: 249, distance: 42.9
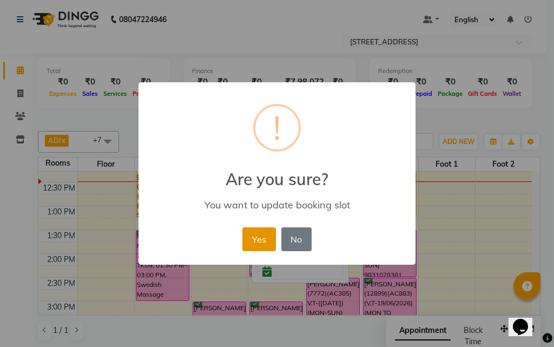
click at [261, 239] on button "Yes" at bounding box center [258, 239] width 33 height 24
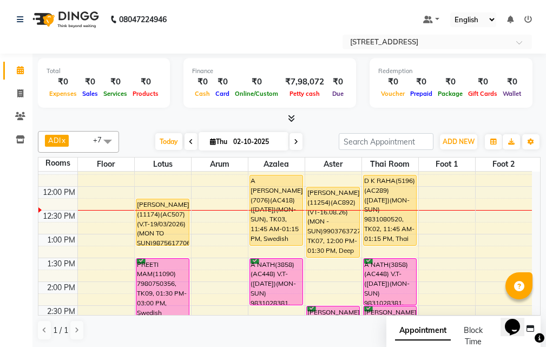
scroll to position [54, 0]
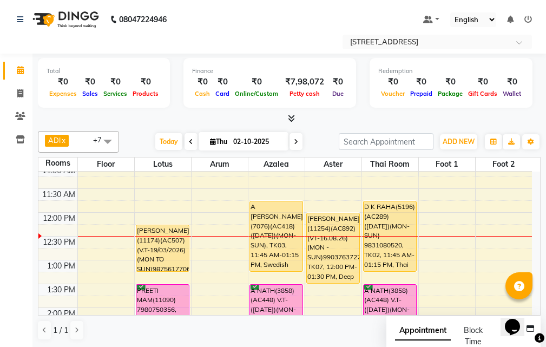
click at [210, 141] on icon at bounding box center [213, 141] width 6 height 7
select select "10"
select select "2025"
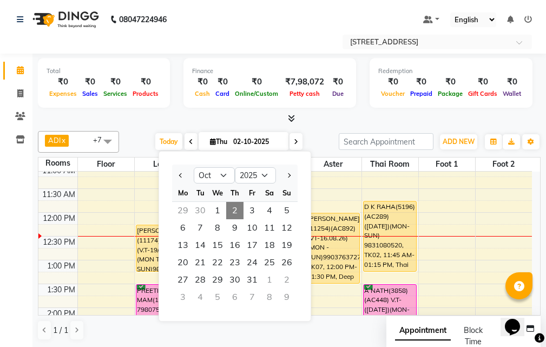
click at [184, 211] on div "29" at bounding box center [182, 210] width 17 height 17
type input "29-09-2025"
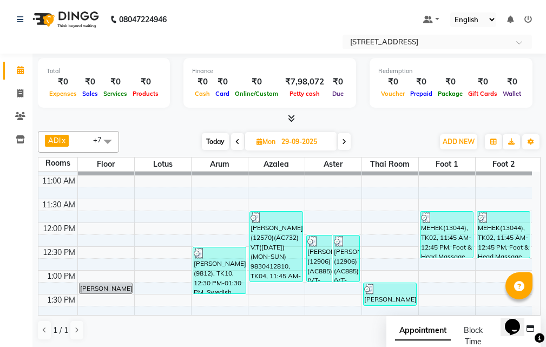
scroll to position [42, 0]
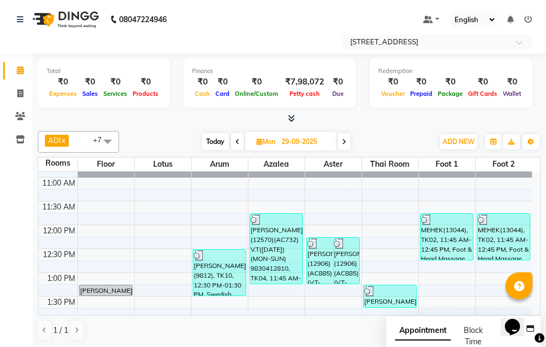
click at [260, 142] on icon at bounding box center [260, 141] width 6 height 7
select select "9"
select select "2025"
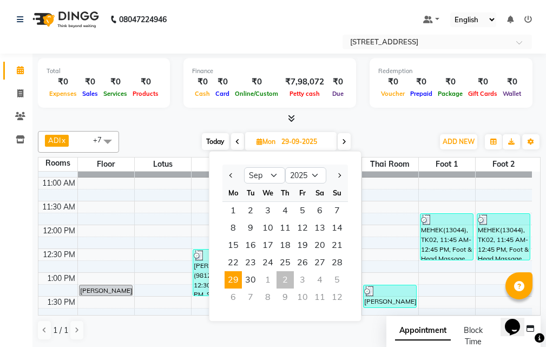
click at [285, 274] on div "2" at bounding box center [285, 279] width 17 height 17
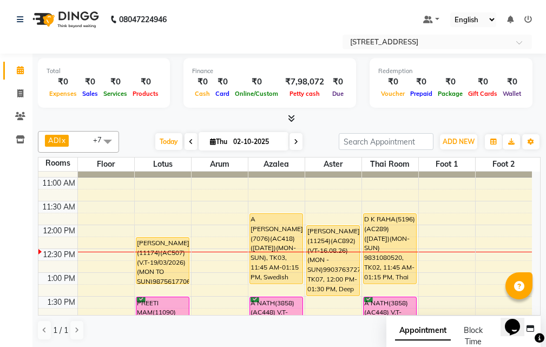
click at [294, 139] on icon at bounding box center [296, 142] width 4 height 6
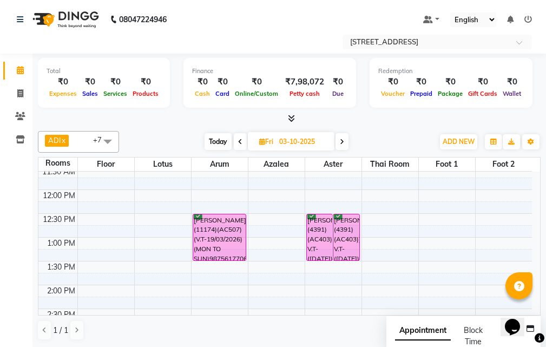
scroll to position [96, 0]
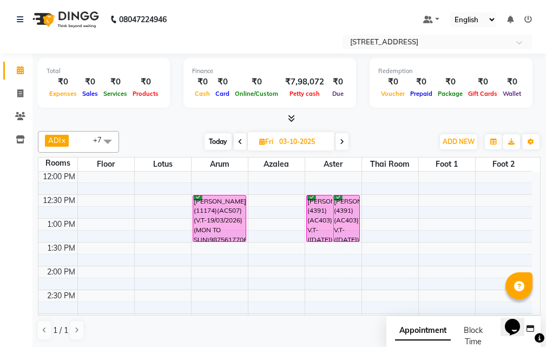
click at [343, 139] on icon at bounding box center [342, 142] width 4 height 6
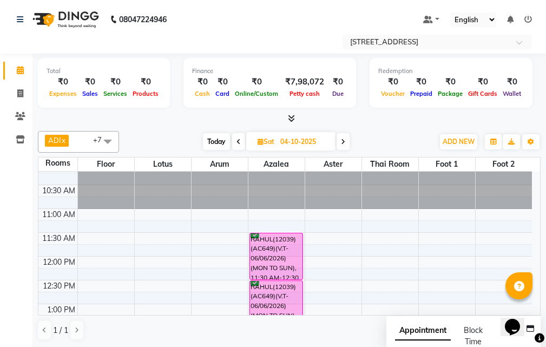
scroll to position [0, 0]
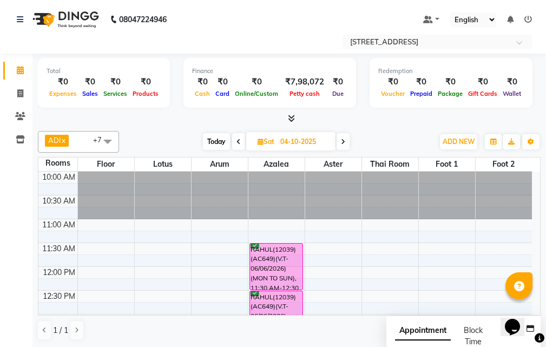
click at [213, 141] on span "Today" at bounding box center [216, 141] width 27 height 17
type input "02-10-2025"
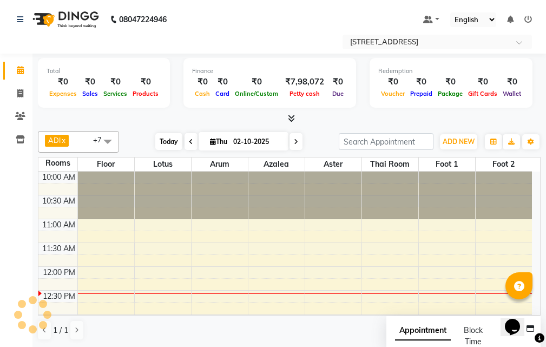
scroll to position [96, 0]
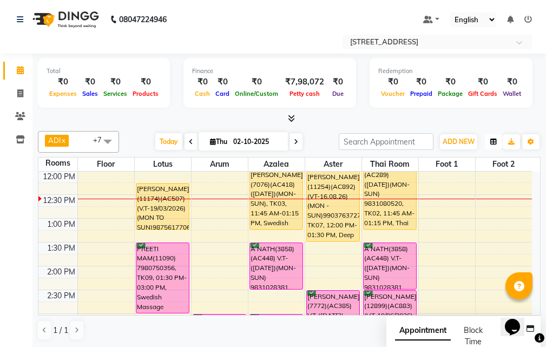
click at [491, 143] on icon "button" at bounding box center [493, 142] width 6 height 6
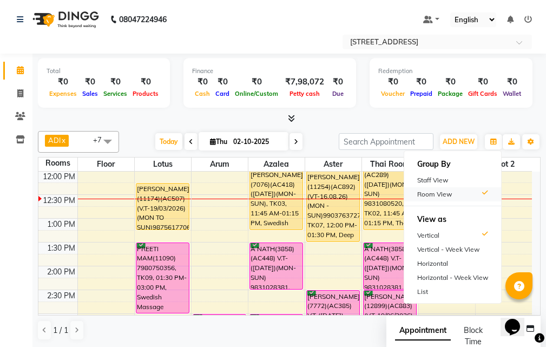
click at [459, 193] on div "Room View" at bounding box center [452, 194] width 97 height 14
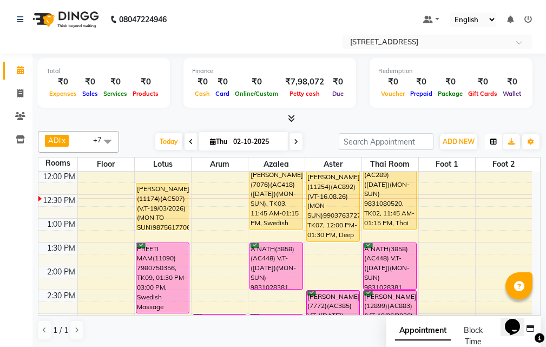
click at [491, 142] on icon "button" at bounding box center [493, 142] width 6 height 6
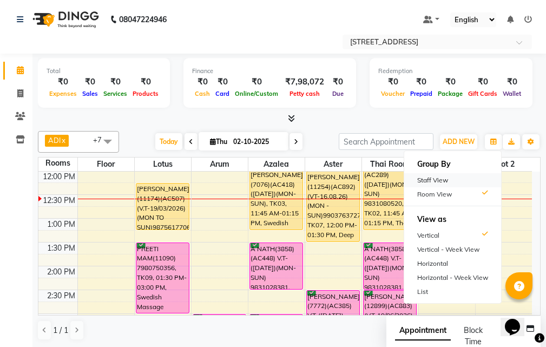
click at [430, 175] on div "Staff View" at bounding box center [452, 180] width 97 height 14
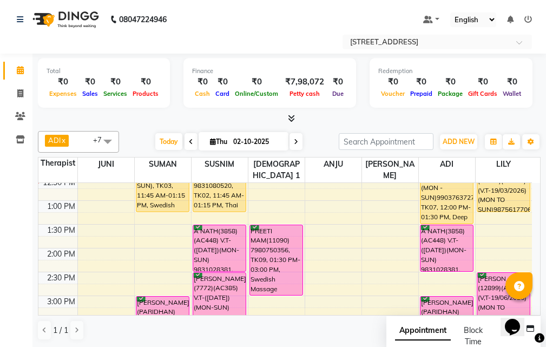
scroll to position [150, 0]
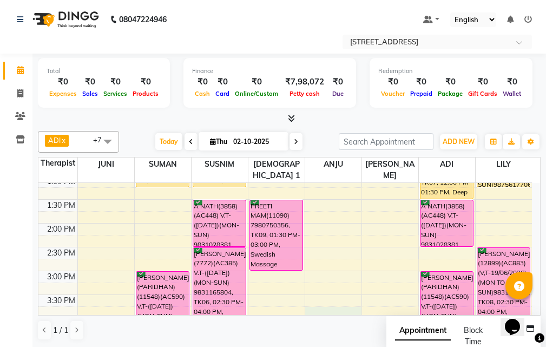
drag, startPoint x: 313, startPoint y: 241, endPoint x: 331, endPoint y: 295, distance: 57.7
click at [330, 299] on div "10:00 AM 10:30 AM 11:00 AM 11:30 AM 12:00 PM 12:30 PM 1:00 PM 1:30 PM 2:00 PM 2…" at bounding box center [285, 342] width 494 height 619
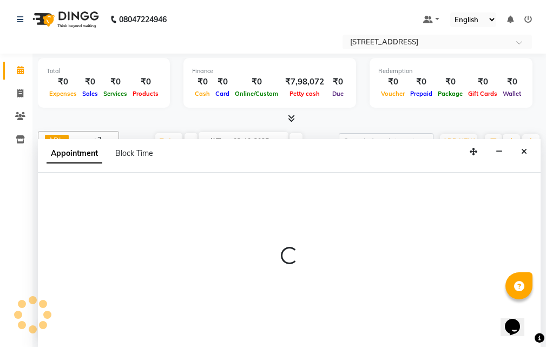
select select "45390"
select select "tentative"
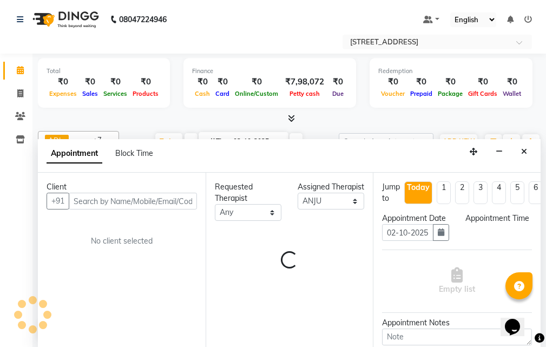
scroll to position [1, 0]
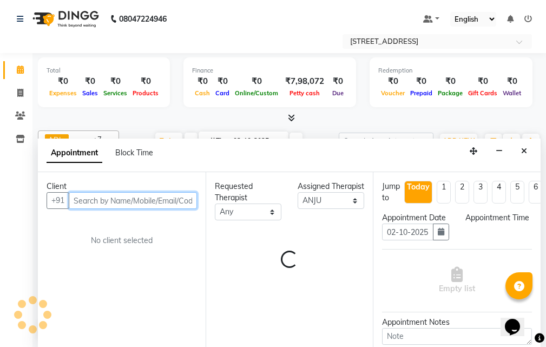
select select "945"
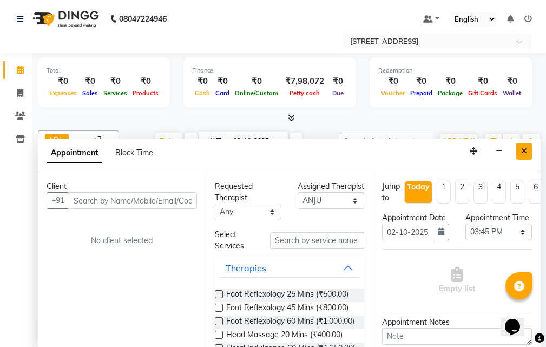
click at [528, 154] on button "Close" at bounding box center [524, 151] width 16 height 17
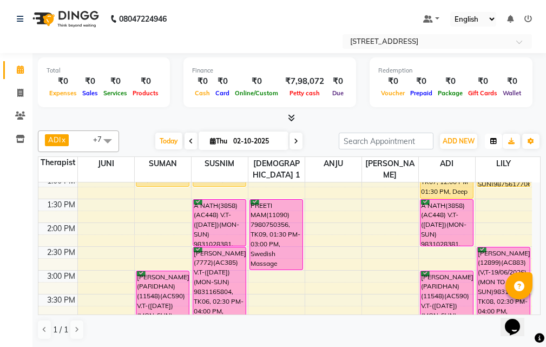
click at [491, 141] on icon "button" at bounding box center [493, 141] width 6 height 6
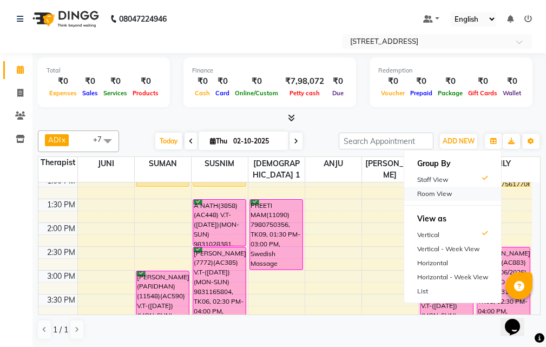
click at [430, 189] on div "Room View" at bounding box center [452, 194] width 97 height 14
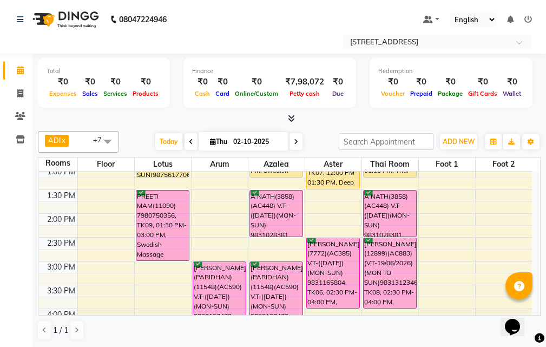
scroll to position [96, 0]
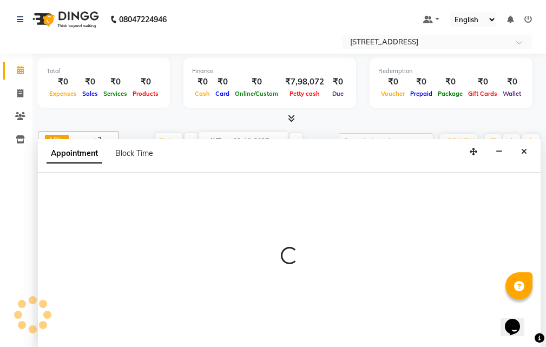
select select "tentative"
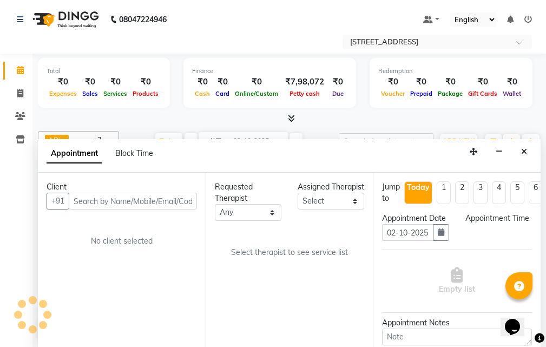
scroll to position [1, 0]
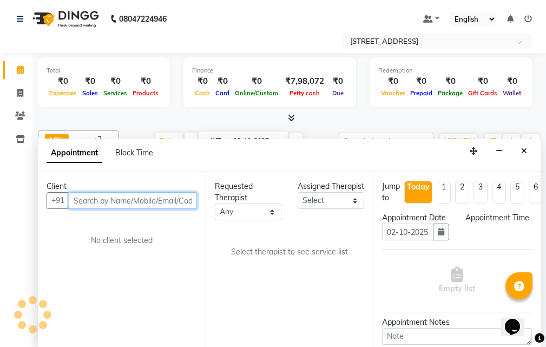
select select "810"
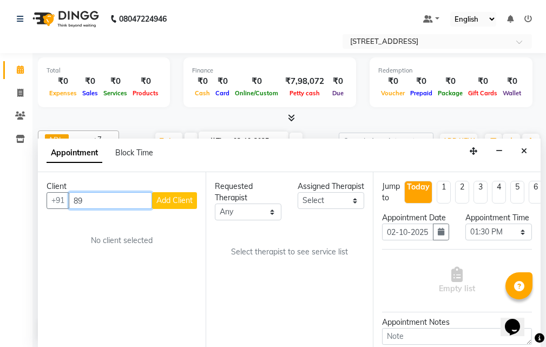
type input "8"
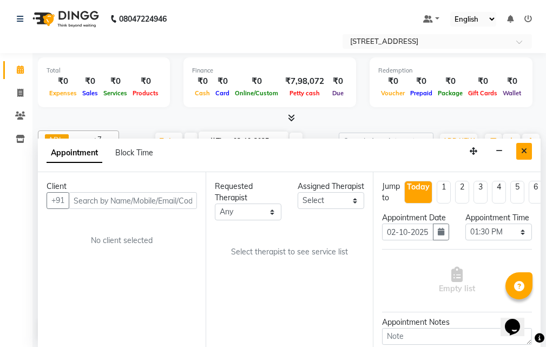
click at [521, 153] on button "Close" at bounding box center [524, 151] width 16 height 17
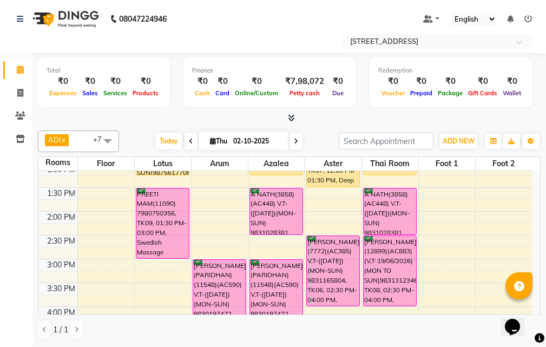
scroll to position [96, 0]
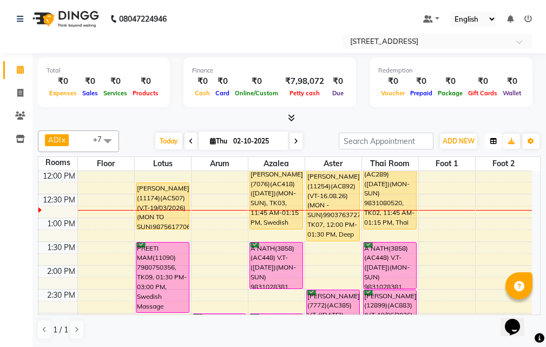
click at [492, 141] on icon "button" at bounding box center [493, 141] width 6 height 6
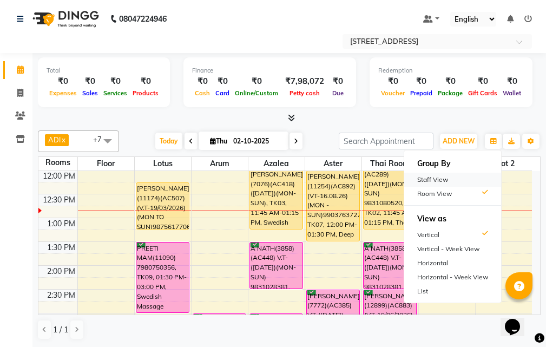
click at [442, 179] on div "Staff View" at bounding box center [452, 180] width 97 height 14
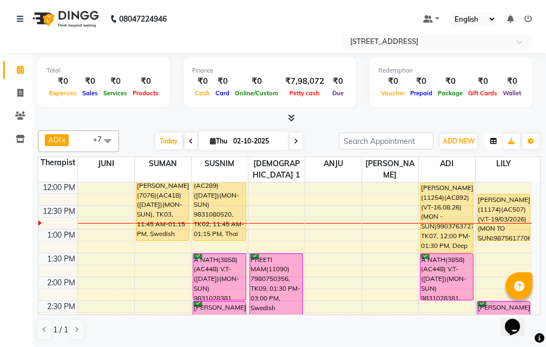
click at [491, 143] on icon "button" at bounding box center [493, 141] width 6 height 6
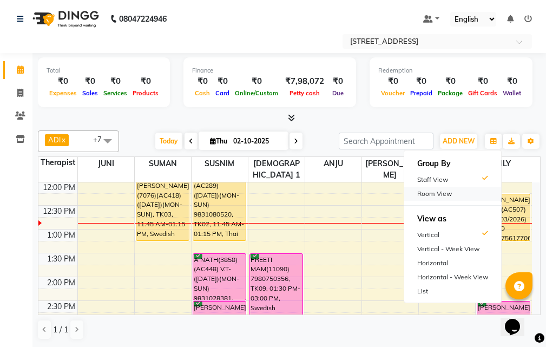
click at [421, 195] on div "Room View" at bounding box center [452, 194] width 97 height 14
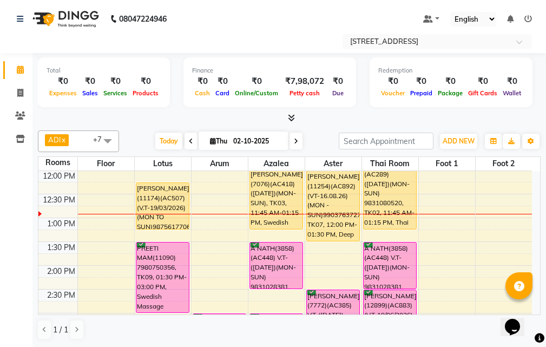
click at [225, 138] on span "Thu" at bounding box center [218, 141] width 23 height 8
select select "10"
select select "2025"
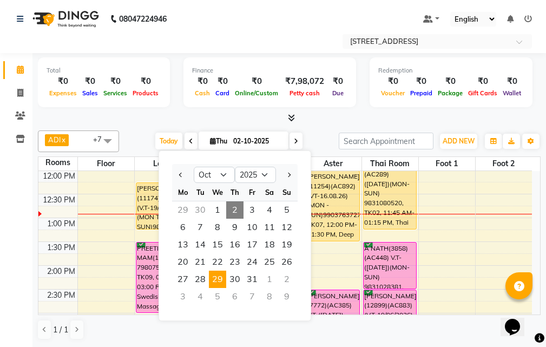
click at [222, 280] on span "29" at bounding box center [217, 279] width 17 height 17
type input "29-10-2025"
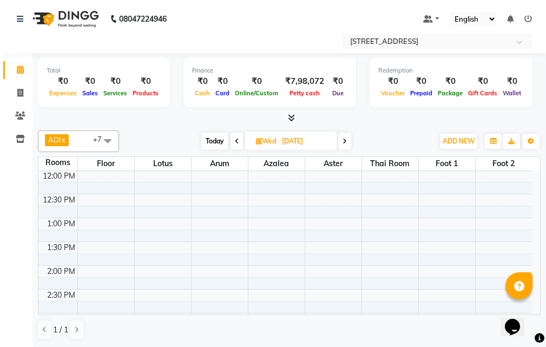
click at [284, 141] on input "29-10-2025" at bounding box center [306, 141] width 54 height 16
select select "10"
select select "2025"
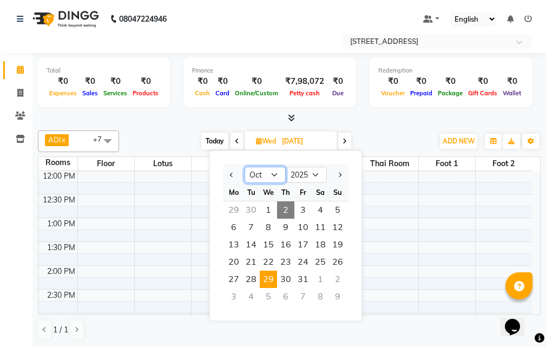
click at [274, 173] on select "Jan Feb Mar Apr May Jun Jul Aug Sep Oct Nov Dec" at bounding box center [265, 175] width 41 height 16
select select "9"
click at [245, 167] on select "Jan Feb Mar Apr May Jun Jul Aug Sep Oct Nov Dec" at bounding box center [265, 175] width 41 height 16
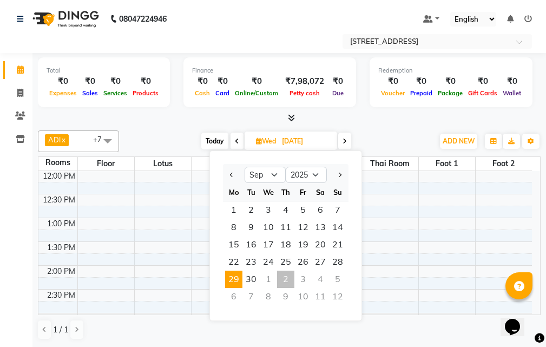
click at [235, 275] on span "29" at bounding box center [233, 279] width 17 height 17
type input "29-09-2025"
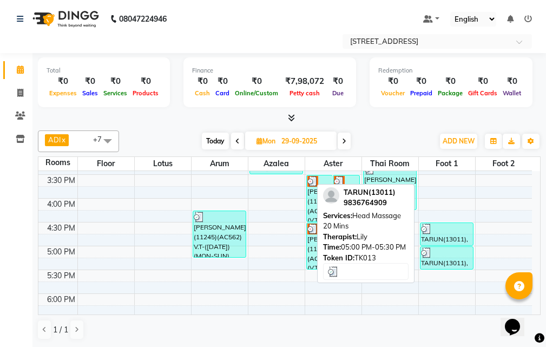
scroll to position [204, 0]
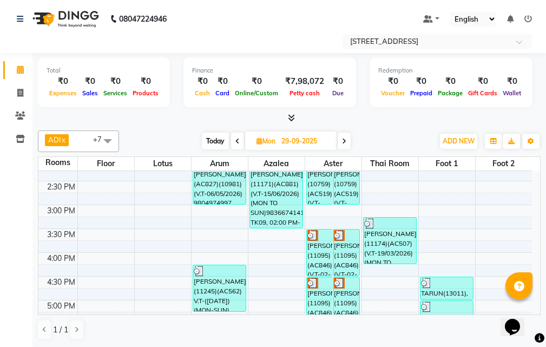
click at [297, 136] on input "29-09-2025" at bounding box center [305, 141] width 54 height 16
select select "9"
select select "2025"
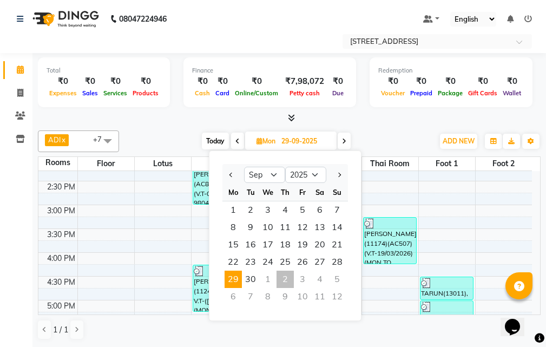
click at [285, 279] on div "2" at bounding box center [285, 279] width 17 height 17
type input "02-10-2025"
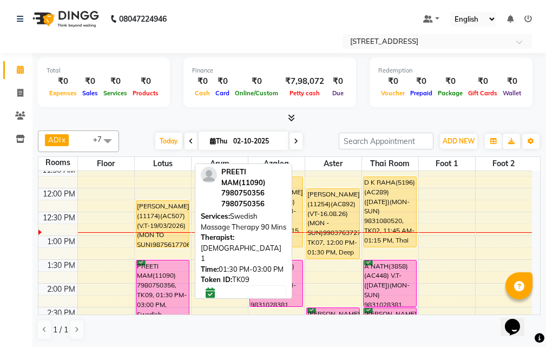
scroll to position [42, 0]
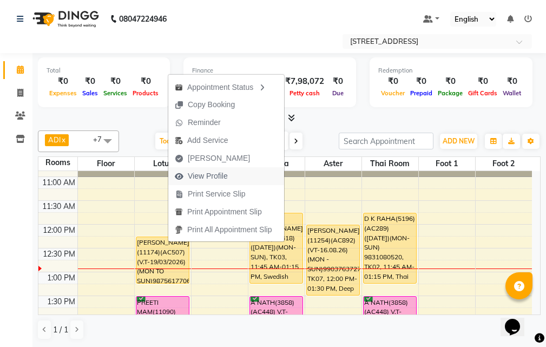
click at [223, 174] on span "View Profile" at bounding box center [208, 175] width 40 height 11
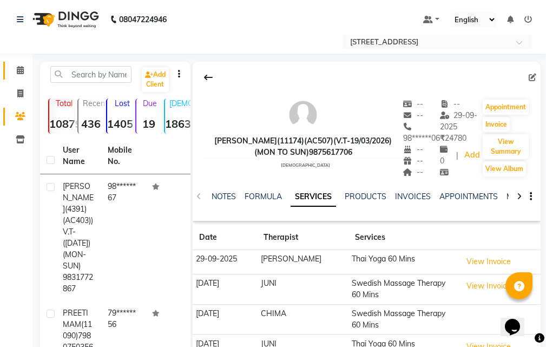
click at [20, 63] on link "Calendar" at bounding box center [16, 71] width 26 height 18
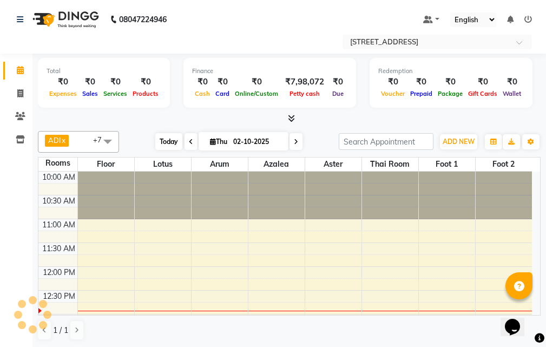
click at [174, 140] on span "Today" at bounding box center [168, 141] width 27 height 17
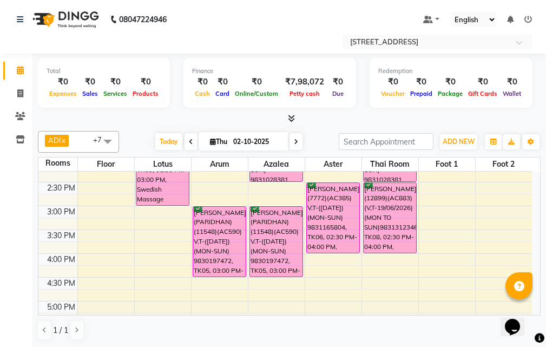
scroll to position [204, 0]
click at [213, 281] on div "10:00 AM 10:30 AM 11:00 AM 11:30 AM 12:00 PM 12:30 PM 1:00 PM 1:30 PM 2:00 PM 2…" at bounding box center [285, 277] width 494 height 619
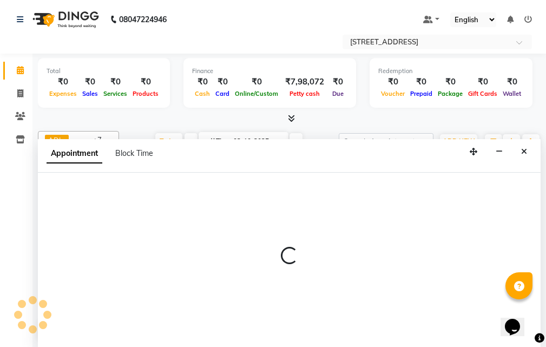
scroll to position [1, 0]
select select "990"
select select "tentative"
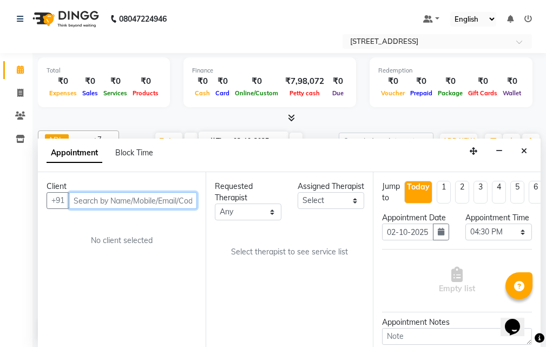
click at [97, 201] on input "text" at bounding box center [133, 200] width 128 height 17
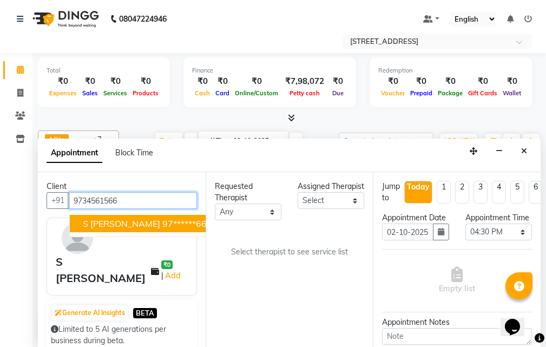
click at [110, 221] on span "S [PERSON_NAME]" at bounding box center [121, 223] width 77 height 11
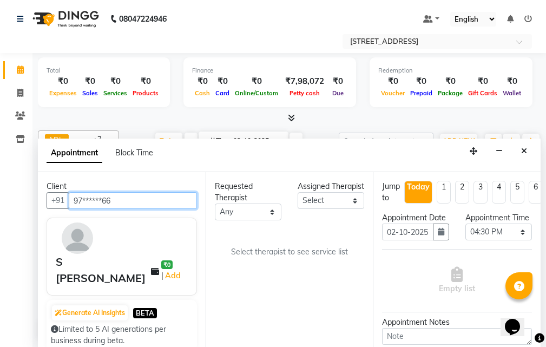
type input "97******66"
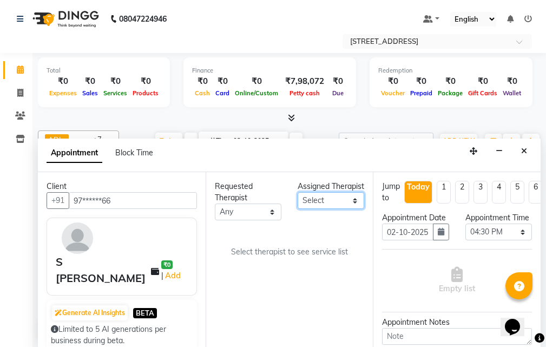
click at [353, 209] on select "Select ADI ANJU BENU CHIMA FEMALE 1 JESSIE JUNI LILY SUMAN SUSNIM" at bounding box center [331, 200] width 67 height 17
click at [298, 203] on select "Select ADI ANJU BENU CHIMA FEMALE 1 JESSIE JUNI LILY SUMAN SUSNIM" at bounding box center [331, 200] width 67 height 17
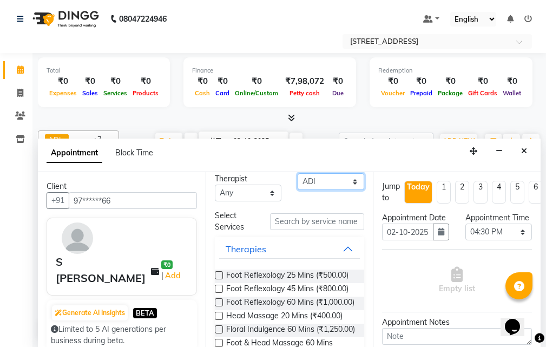
scroll to position [0, 0]
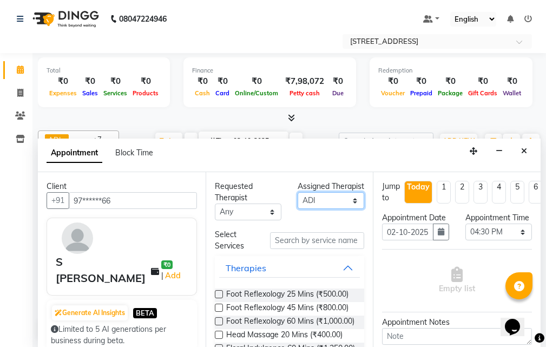
click at [348, 209] on select "Select ADI ANJU BENU CHIMA FEMALE 1 JESSIE JUNI LILY SUMAN SUSNIM" at bounding box center [331, 200] width 67 height 17
select select "23008"
click at [298, 203] on select "Select ADI ANJU BENU CHIMA FEMALE 1 JESSIE JUNI LILY SUMAN SUSNIM" at bounding box center [331, 200] width 67 height 17
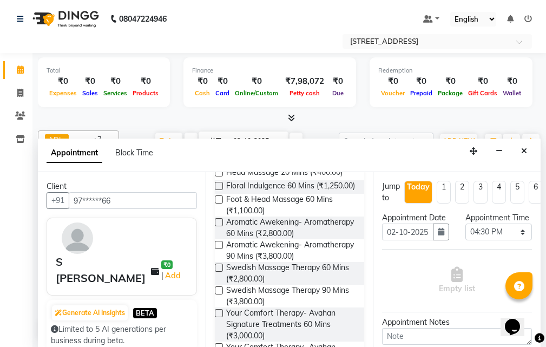
scroll to position [216, 0]
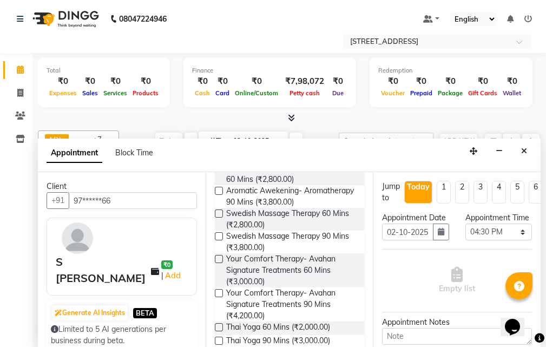
click at [221, 218] on label at bounding box center [219, 213] width 8 height 8
click at [221, 218] on input "checkbox" at bounding box center [218, 214] width 7 height 7
checkbox input "true"
select select "1845"
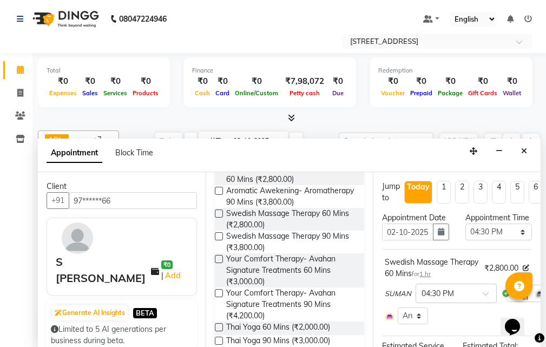
checkbox input "false"
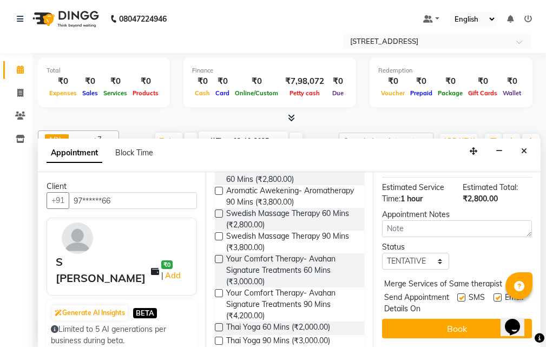
scroll to position [189, 0]
click at [433, 253] on select "Select TENTATIVE CONFIRM CHECK-IN UPCOMING" at bounding box center [415, 261] width 67 height 17
select select "confirm booking"
click at [382, 253] on select "Select TENTATIVE CONFIRM CHECK-IN UPCOMING" at bounding box center [415, 261] width 67 height 17
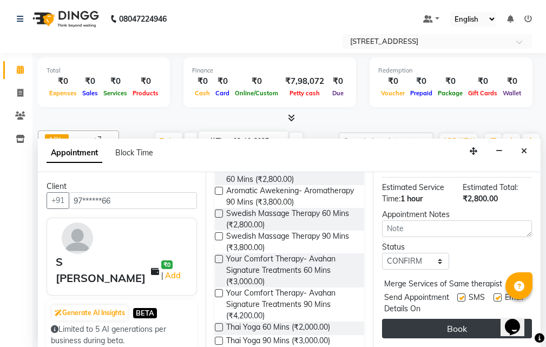
click at [420, 320] on button "Book" at bounding box center [457, 328] width 150 height 19
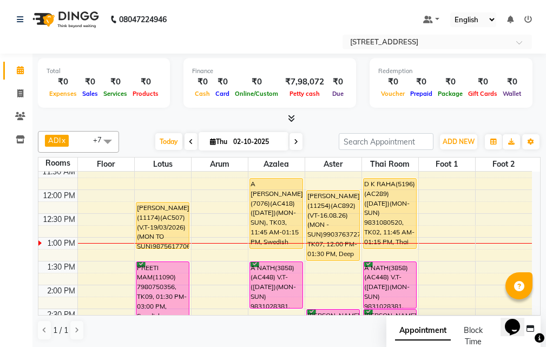
scroll to position [96, 0]
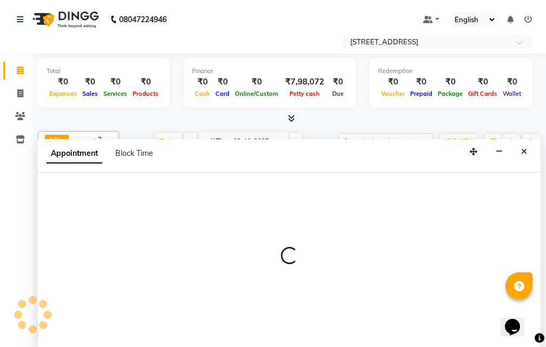
select select "tentative"
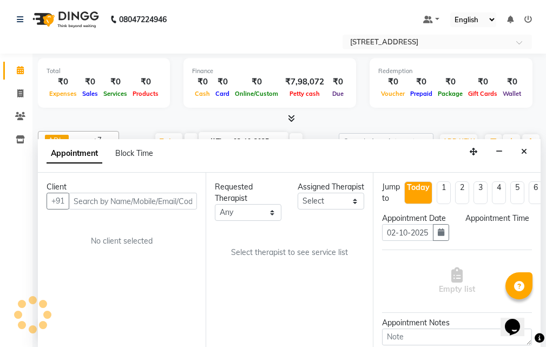
scroll to position [1, 0]
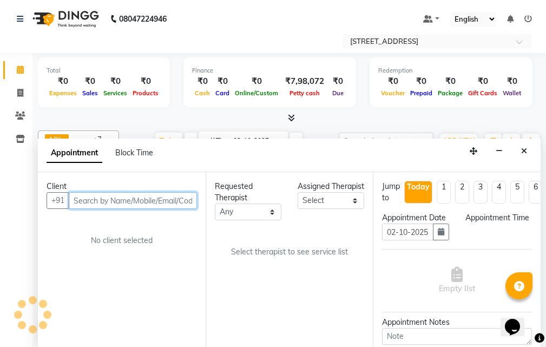
select select "795"
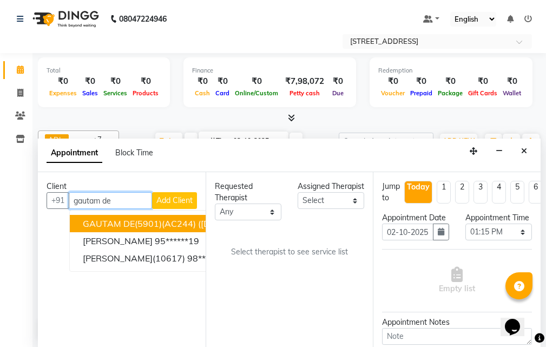
click at [180, 224] on span "GAUTAM DE(5901)(AC244) ([DATE])(MON-SUN) 9748380445" at bounding box center [209, 223] width 253 height 11
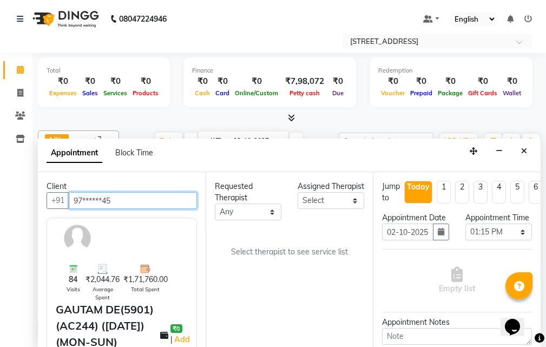
type input "97******45"
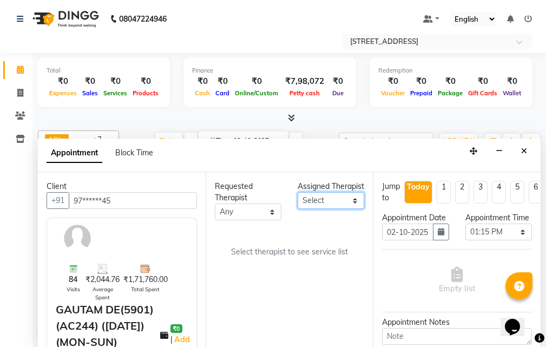
click at [355, 209] on select "Select ADI ANJU BENU CHIMA FEMALE 1 JESSIE JUNI LILY SUMAN SUSNIM" at bounding box center [331, 200] width 67 height 17
select select "23004"
click at [298, 203] on select "Select ADI ANJU BENU CHIMA FEMALE 1 JESSIE JUNI LILY SUMAN SUSNIM" at bounding box center [331, 200] width 67 height 17
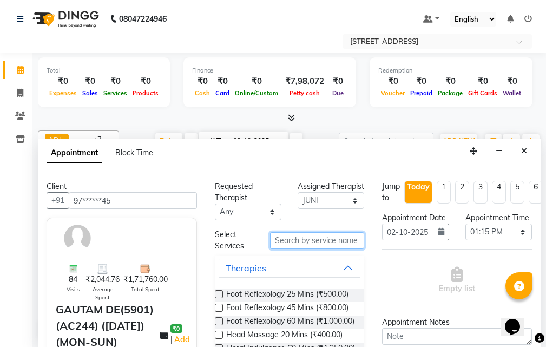
click at [327, 240] on input "text" at bounding box center [317, 240] width 94 height 17
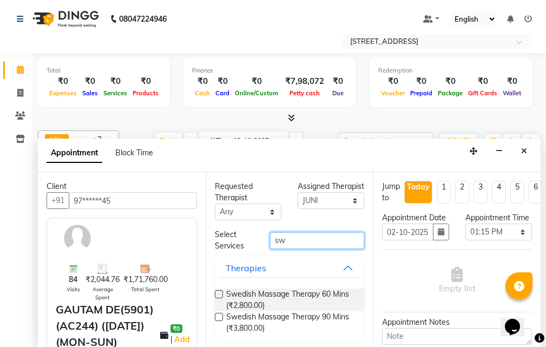
type input "sw"
click at [214, 295] on div "Requested Therapist Any ADI ANJU BENU CHIMA FEMALE 1 JESSIE JUNI LILY SUMAN SUS…" at bounding box center [290, 259] width 168 height 175
click at [220, 293] on label at bounding box center [219, 294] width 8 height 8
click at [220, 293] on input "checkbox" at bounding box center [218, 295] width 7 height 7
checkbox input "true"
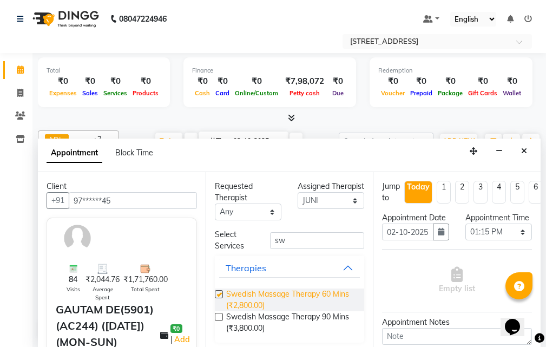
select select "1809"
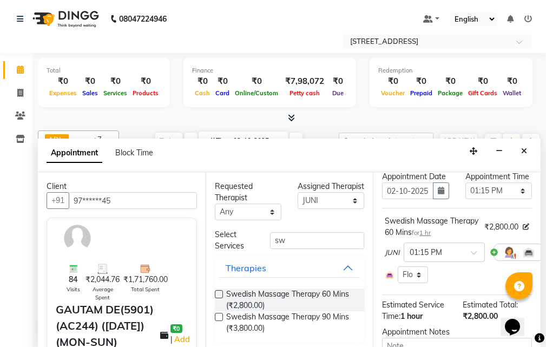
checkbox input "false"
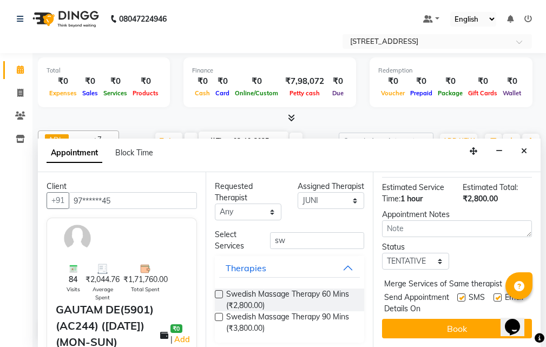
scroll to position [162, 0]
click at [437, 270] on select "Select TENTATIVE CONFIRM CHECK-IN UPCOMING" at bounding box center [415, 261] width 67 height 17
select select "confirm booking"
click at [382, 260] on select "Select TENTATIVE CONFIRM CHECK-IN UPCOMING" at bounding box center [415, 261] width 67 height 17
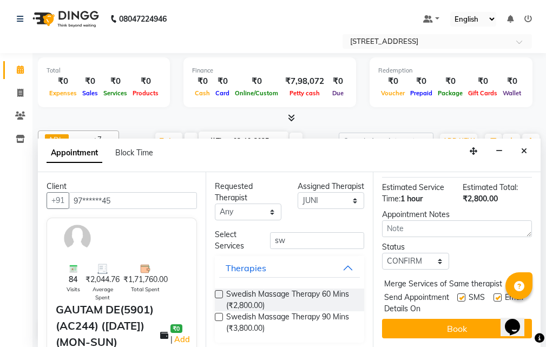
click at [451, 278] on span "Merge Services of Same therapist" at bounding box center [443, 285] width 118 height 14
drag, startPoint x: 490, startPoint y: 277, endPoint x: 464, endPoint y: 280, distance: 26.1
click at [494, 293] on label at bounding box center [498, 297] width 8 height 8
click at [494, 295] on input "checkbox" at bounding box center [497, 298] width 7 height 7
checkbox input "false"
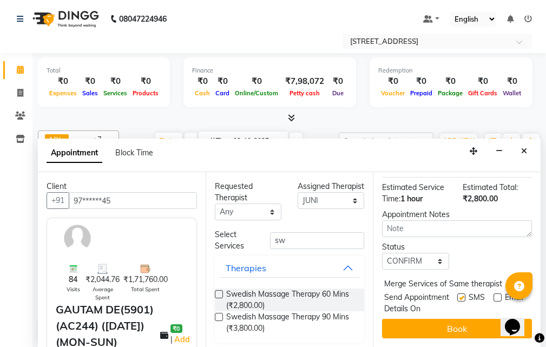
click at [457, 293] on label at bounding box center [461, 297] width 8 height 8
click at [457, 295] on input "checkbox" at bounding box center [460, 298] width 7 height 7
checkbox input "false"
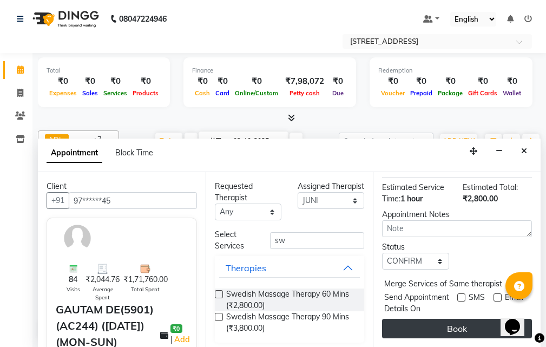
click at [435, 319] on button "Book" at bounding box center [457, 328] width 150 height 19
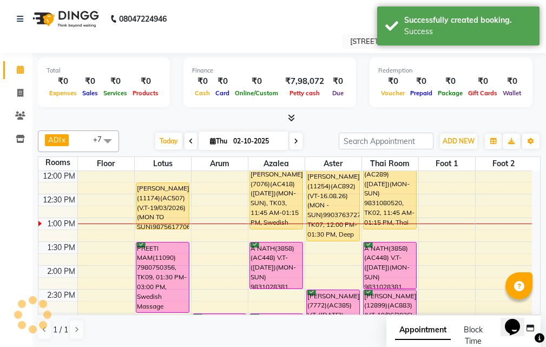
scroll to position [0, 0]
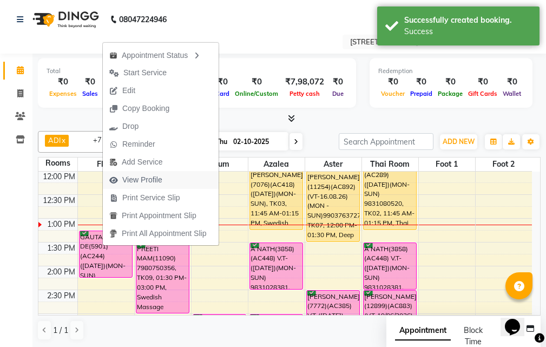
click at [186, 181] on button "View Profile" at bounding box center [161, 180] width 116 height 18
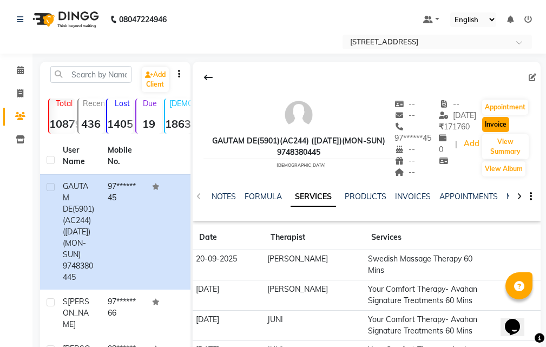
click at [494, 125] on button "Invoice" at bounding box center [495, 124] width 27 height 15
select select "service"
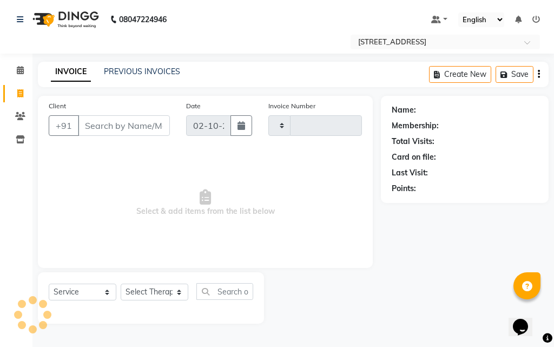
type input "2977"
select select "4269"
type input "97******45"
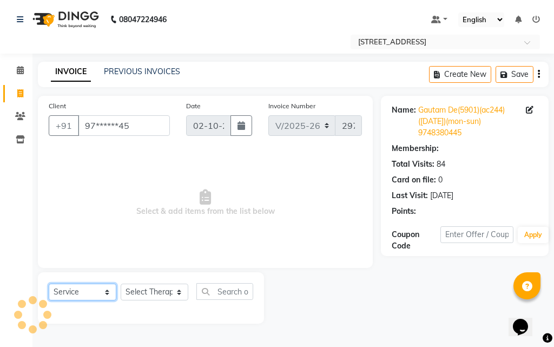
click at [106, 289] on select "Select Service Product Membership Package Voucher Prepaid Gift Card" at bounding box center [83, 292] width 68 height 17
select select "package"
click at [49, 284] on select "Select Service Product Membership Package Voucher Prepaid Gift Card" at bounding box center [83, 292] width 68 height 17
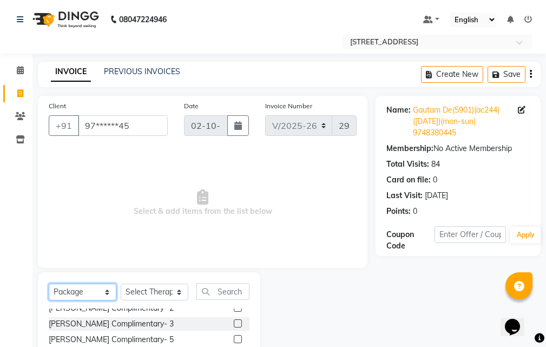
scroll to position [101, 0]
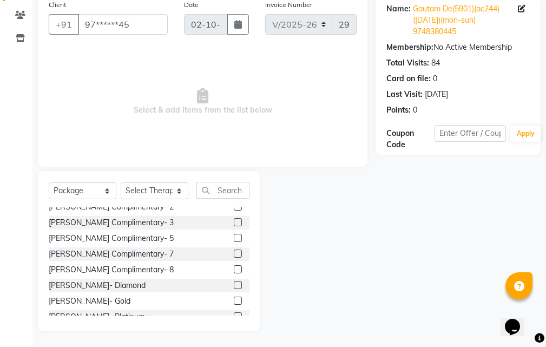
click at [234, 268] on label at bounding box center [238, 269] width 8 height 8
click at [234, 268] on input "checkbox" at bounding box center [237, 269] width 7 height 7
checkbox input "false"
click at [178, 190] on select "Select Therapist ADI ALINA AMD ANJU APUII BECKY BENU CHIMA Dev FEMALE FEMALE 1 …" at bounding box center [155, 190] width 68 height 17
select select "89110"
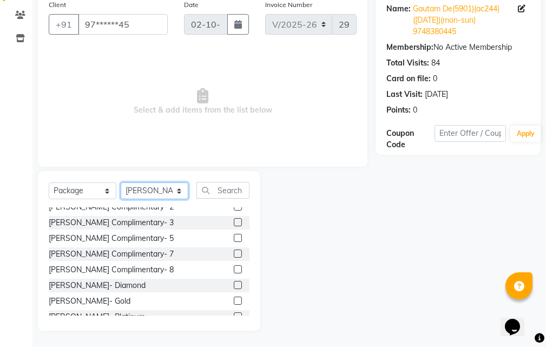
click at [121, 182] on select "Select Therapist ADI ALINA AMD ANJU APUII BECKY BENU CHIMA Dev FEMALE FEMALE 1 …" at bounding box center [155, 190] width 68 height 17
click at [234, 270] on label at bounding box center [238, 269] width 8 height 8
click at [234, 270] on input "checkbox" at bounding box center [237, 269] width 7 height 7
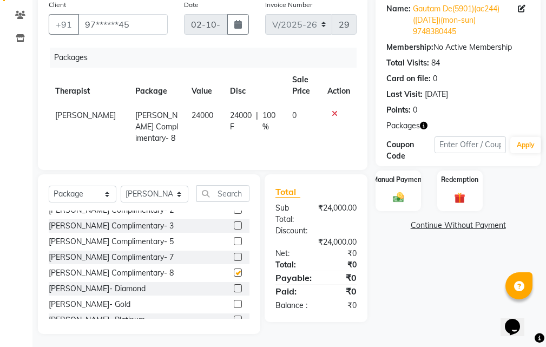
checkbox input "false"
click at [414, 187] on div "Manual Payment" at bounding box center [398, 190] width 47 height 42
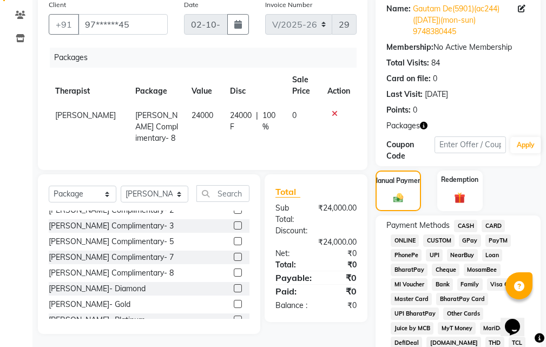
scroll to position [372, 0]
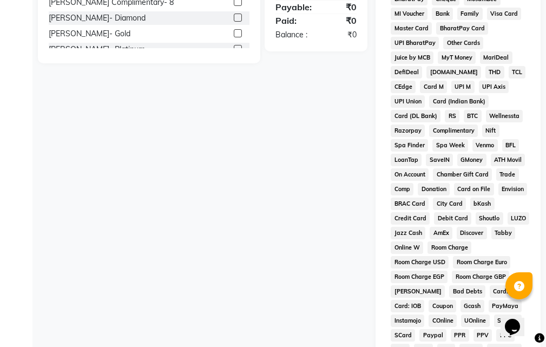
click at [429, 132] on span "Complimentary" at bounding box center [453, 130] width 49 height 12
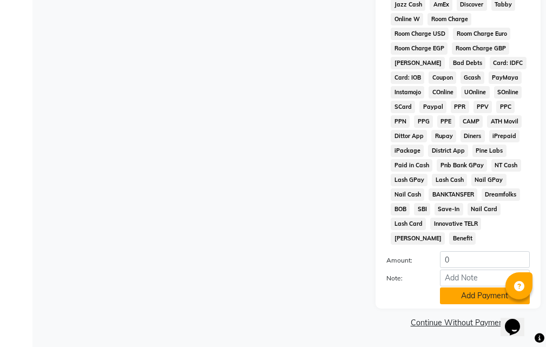
click at [483, 293] on button "Add Payment" at bounding box center [485, 295] width 90 height 17
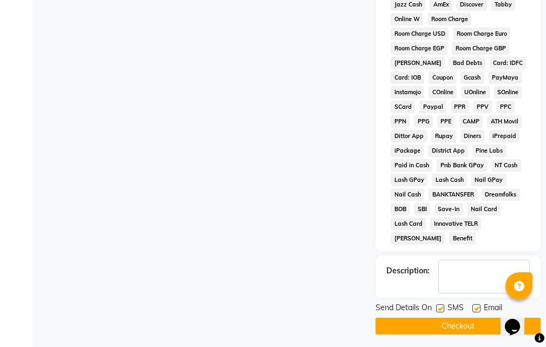
click at [475, 307] on label at bounding box center [476, 308] width 8 height 8
click at [475, 307] on input "checkbox" at bounding box center [475, 308] width 7 height 7
checkbox input "false"
click at [442, 309] on label at bounding box center [440, 308] width 8 height 8
click at [442, 309] on input "checkbox" at bounding box center [439, 308] width 7 height 7
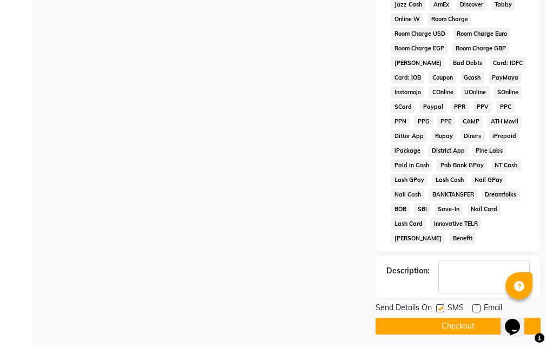
checkbox input "false"
click at [444, 326] on button "Checkout" at bounding box center [458, 326] width 165 height 17
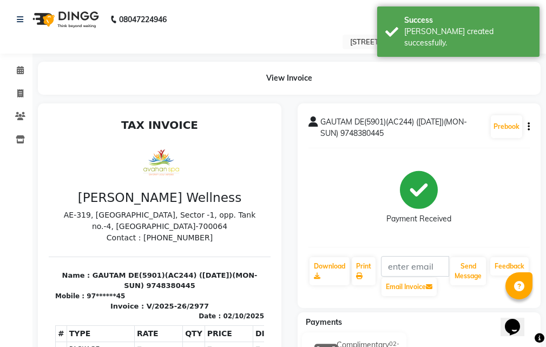
select select "service"
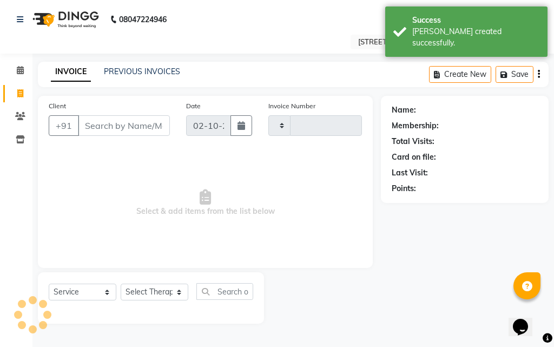
type input "2978"
select select "4269"
type input "97******45"
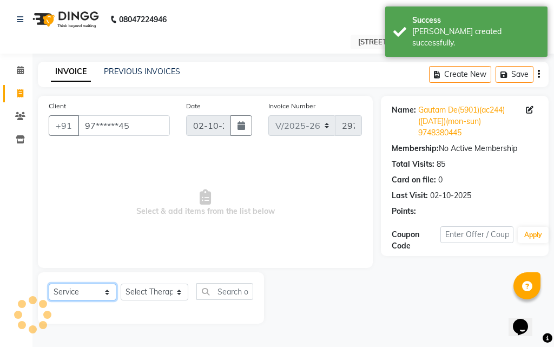
click at [97, 288] on select "Select Service Product Membership Package Voucher Prepaid Gift Card" at bounding box center [83, 292] width 68 height 17
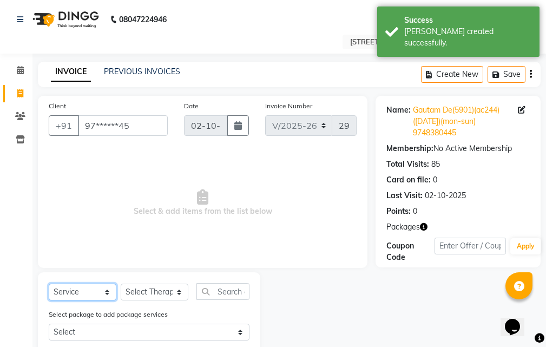
select select "package"
click at [49, 284] on select "Select Service Product Membership Package Voucher Prepaid Gift Card" at bounding box center [83, 292] width 68 height 17
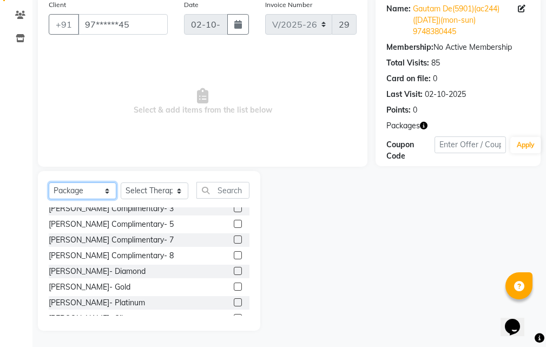
scroll to position [80, 0]
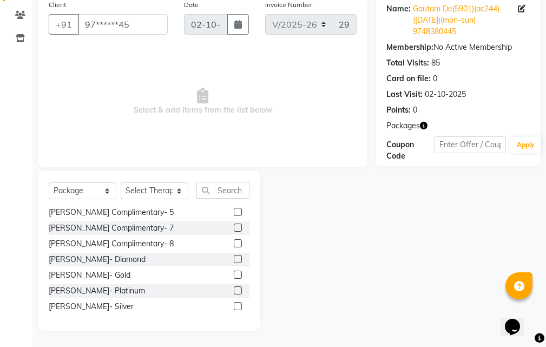
click at [234, 290] on label at bounding box center [238, 290] width 8 height 8
click at [234, 290] on input "checkbox" at bounding box center [237, 290] width 7 height 7
checkbox input "false"
click at [146, 186] on select "Select Therapist ADI ALINA AMD ANJU APUII BECKY BENU CHIMA Dev FEMALE FEMALE 1 …" at bounding box center [155, 190] width 68 height 17
click at [121, 182] on select "Select Therapist ADI ALINA AMD ANJU APUII BECKY BENU CHIMA Dev FEMALE FEMALE 1 …" at bounding box center [155, 190] width 68 height 17
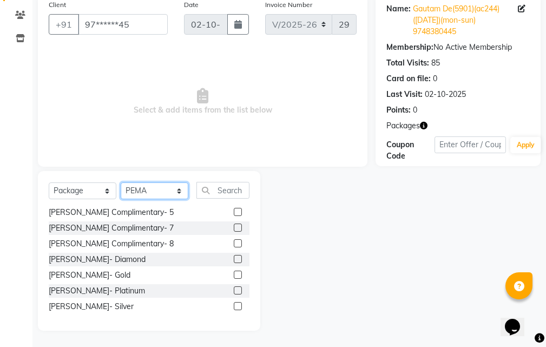
click at [179, 185] on select "Select Therapist ADI ALINA AMD ANJU APUII BECKY BENU CHIMA Dev FEMALE FEMALE 1 …" at bounding box center [155, 190] width 68 height 17
select select "89110"
click at [121, 182] on select "Select Therapist ADI ALINA AMD ANJU APUII BECKY BENU CHIMA Dev FEMALE FEMALE 1 …" at bounding box center [155, 190] width 68 height 17
click at [234, 290] on label at bounding box center [238, 290] width 8 height 8
click at [234, 290] on input "checkbox" at bounding box center [237, 290] width 7 height 7
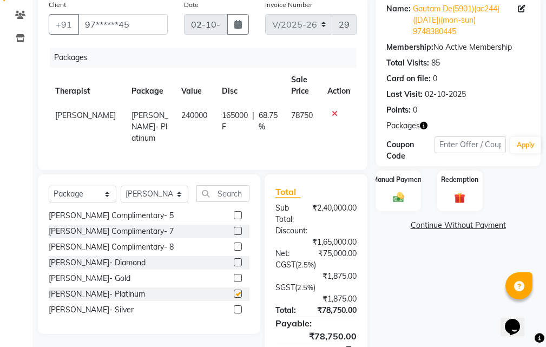
checkbox input "false"
click at [332, 113] on icon at bounding box center [335, 114] width 6 height 8
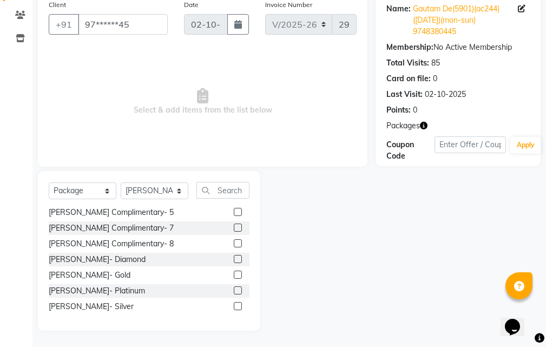
click at [234, 307] on label at bounding box center [238, 306] width 8 height 8
click at [234, 307] on input "checkbox" at bounding box center [237, 306] width 7 height 7
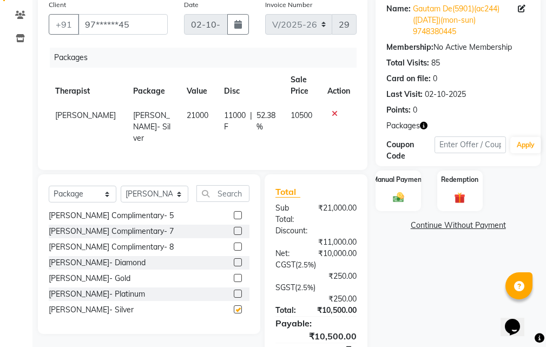
checkbox input "false"
click at [332, 113] on icon at bounding box center [335, 114] width 6 height 8
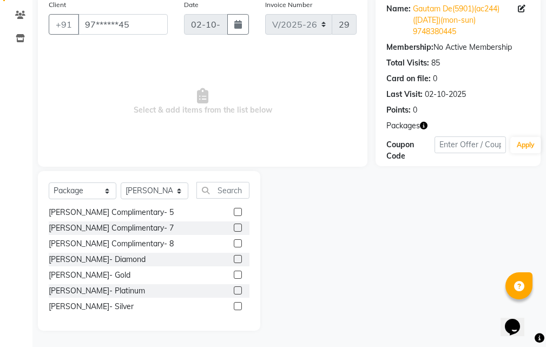
click at [234, 260] on label at bounding box center [238, 259] width 8 height 8
click at [234, 260] on input "checkbox" at bounding box center [237, 259] width 7 height 7
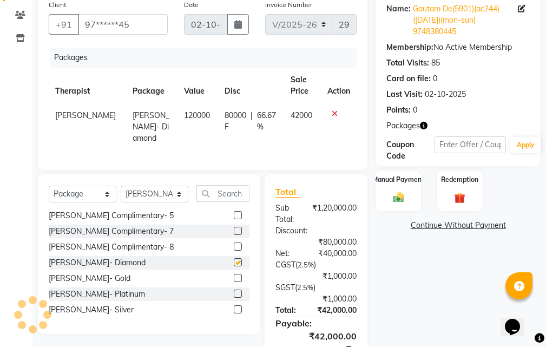
checkbox input "false"
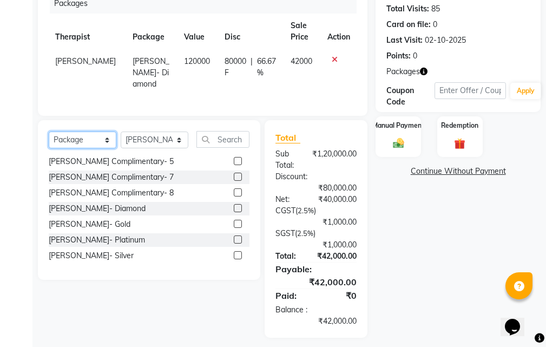
click at [107, 136] on select "Select Service Product Membership Package Voucher Prepaid Gift Card" at bounding box center [83, 140] width 68 height 17
select select "service"
click at [49, 132] on select "Select Service Product Membership Package Voucher Prepaid Gift Card" at bounding box center [83, 140] width 68 height 17
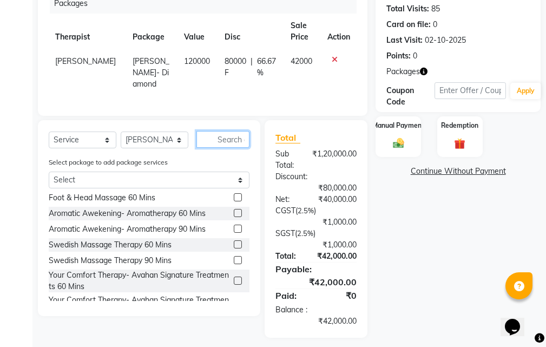
click at [238, 134] on input "text" at bounding box center [222, 139] width 53 height 17
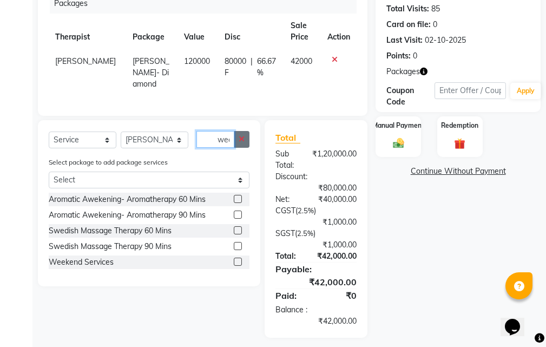
scroll to position [0, 2]
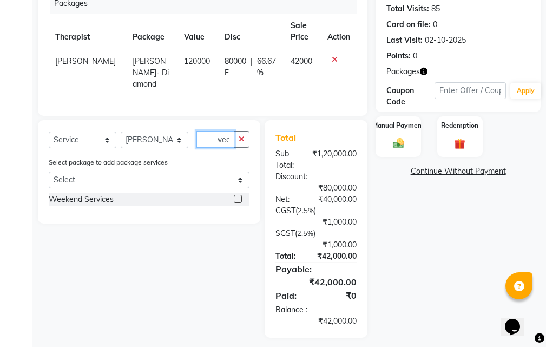
type input "wee"
click at [240, 198] on label at bounding box center [238, 199] width 8 height 8
click at [240, 198] on input "checkbox" at bounding box center [237, 199] width 7 height 7
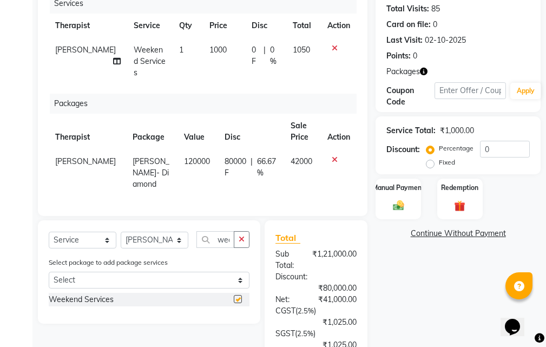
checkbox input "false"
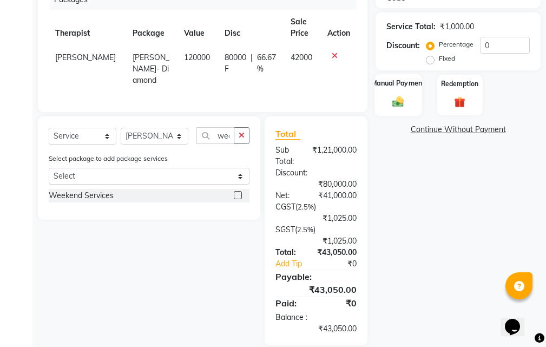
click at [389, 95] on div "Manual Payment" at bounding box center [398, 95] width 47 height 42
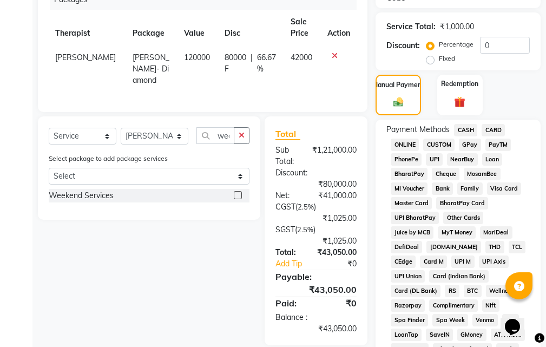
click at [469, 129] on span "CASH" at bounding box center [465, 130] width 23 height 12
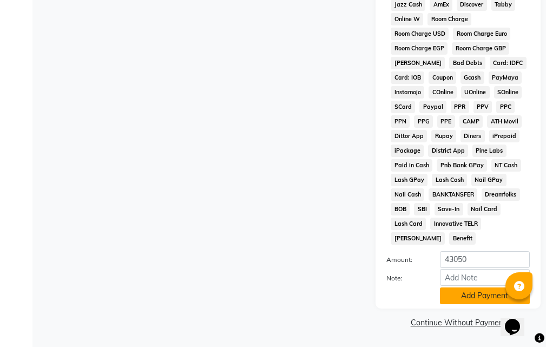
click at [491, 293] on button "Add Payment" at bounding box center [485, 295] width 90 height 17
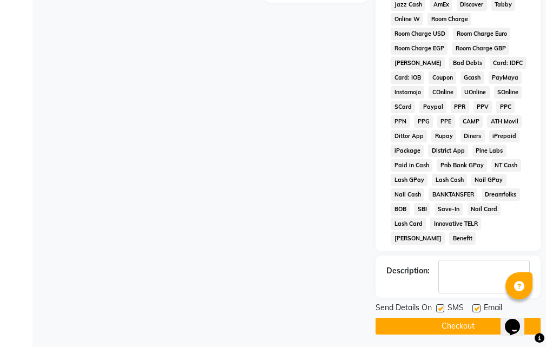
click at [477, 308] on label at bounding box center [476, 308] width 8 height 8
click at [477, 308] on input "checkbox" at bounding box center [475, 308] width 7 height 7
checkbox input "false"
click at [471, 325] on button "Checkout" at bounding box center [458, 326] width 165 height 17
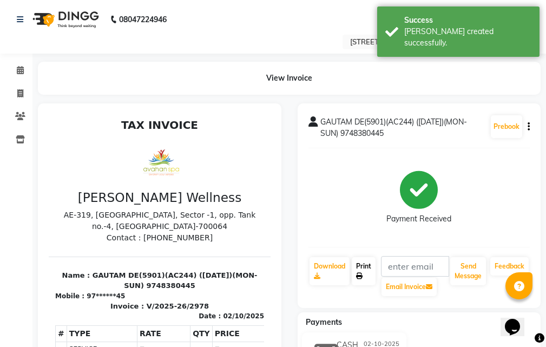
click at [367, 270] on link "Print" at bounding box center [364, 271] width 24 height 28
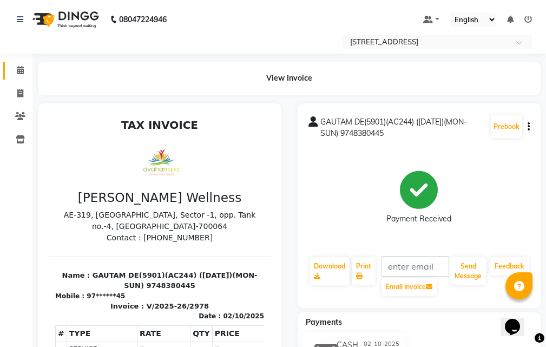
click at [21, 69] on icon at bounding box center [20, 70] width 7 height 8
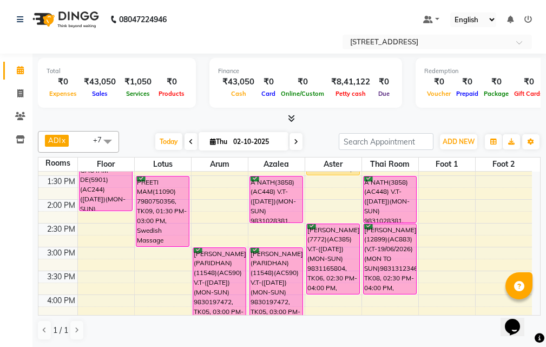
scroll to position [108, 0]
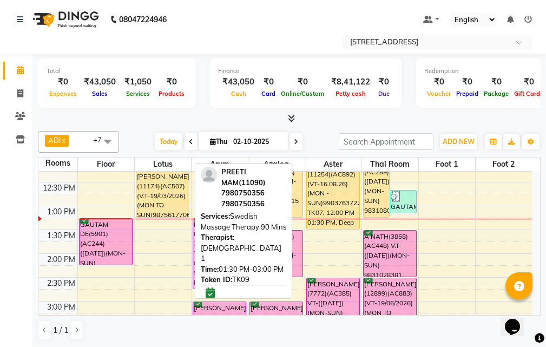
drag, startPoint x: 165, startPoint y: 244, endPoint x: 205, endPoint y: 234, distance: 41.7
click at [205, 234] on div "ADI x ANJU x BENU x JUNI x LILY x SUMAN x SUSNIM x FEMALE 1 x +7 Select All ADI…" at bounding box center [289, 236] width 503 height 218
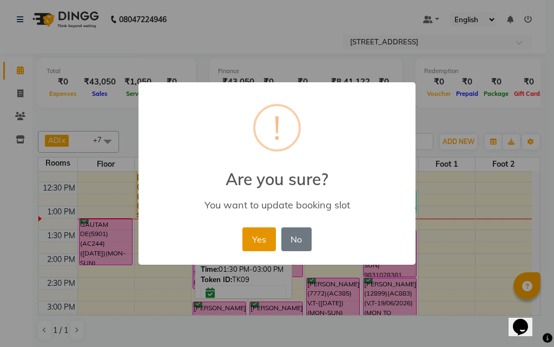
click at [245, 242] on button "Yes" at bounding box center [258, 239] width 33 height 24
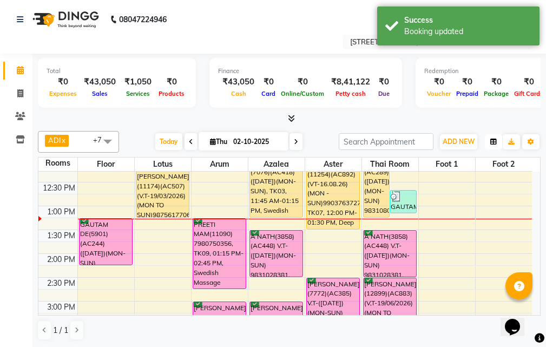
click at [500, 141] on button "button" at bounding box center [493, 141] width 17 height 15
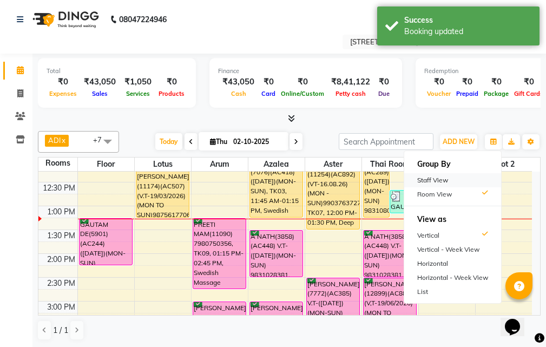
click at [474, 181] on div "Staff View" at bounding box center [452, 180] width 97 height 14
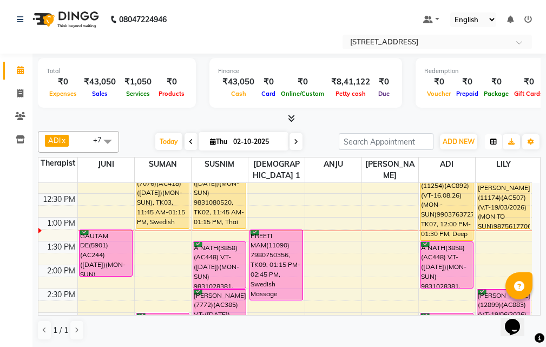
click at [496, 143] on icon "button" at bounding box center [493, 142] width 6 height 6
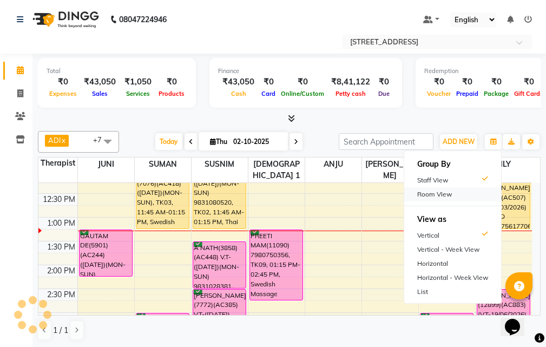
click at [460, 194] on div "Room View" at bounding box center [452, 194] width 97 height 14
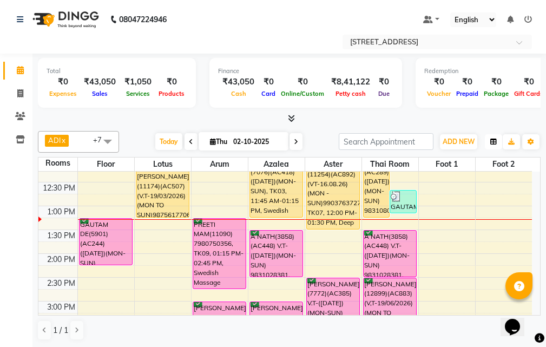
click at [488, 141] on button "button" at bounding box center [493, 141] width 17 height 15
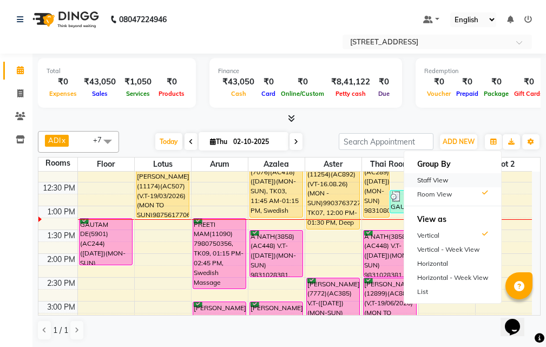
click at [465, 181] on div "Staff View" at bounding box center [452, 180] width 97 height 14
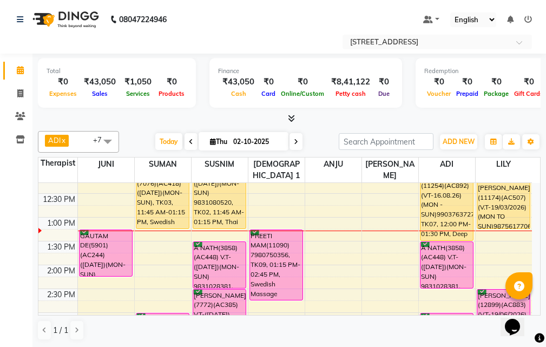
scroll to position [54, 0]
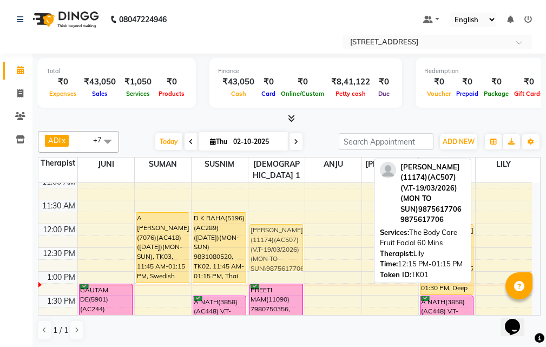
drag, startPoint x: 514, startPoint y: 234, endPoint x: 298, endPoint y: 226, distance: 216.6
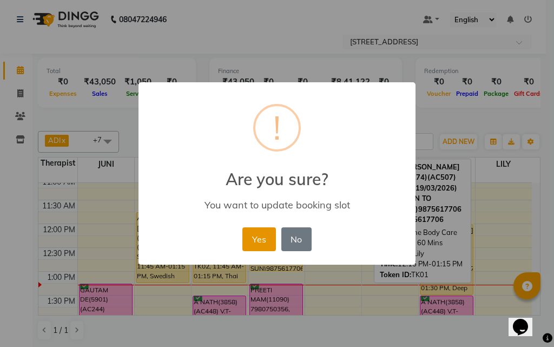
click at [259, 235] on button "Yes" at bounding box center [258, 239] width 33 height 24
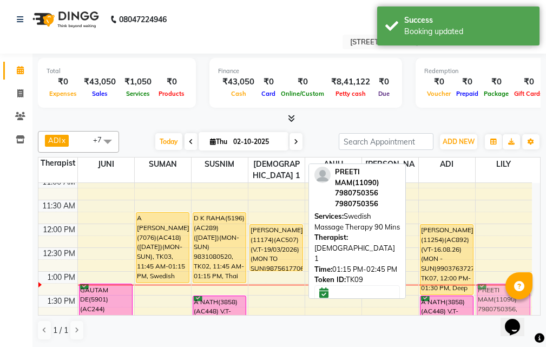
drag, startPoint x: 280, startPoint y: 284, endPoint x: 530, endPoint y: 287, distance: 250.6
click at [530, 287] on body "08047224946 Select Location × Avahan Spa, Tank No 4 Default Panel My Panel Engl…" at bounding box center [273, 173] width 546 height 347
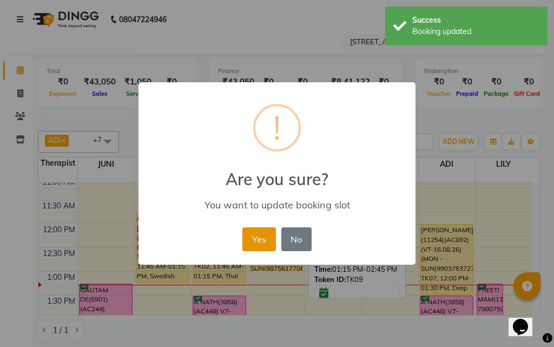
click at [266, 239] on button "Yes" at bounding box center [258, 239] width 33 height 24
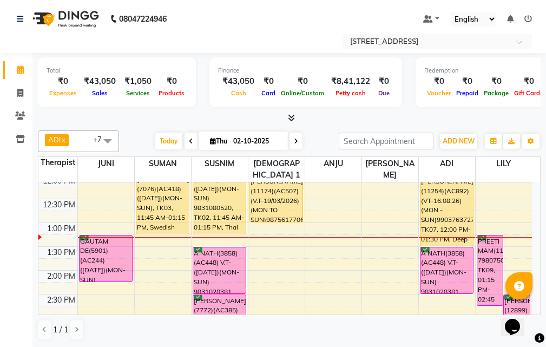
scroll to position [96, 0]
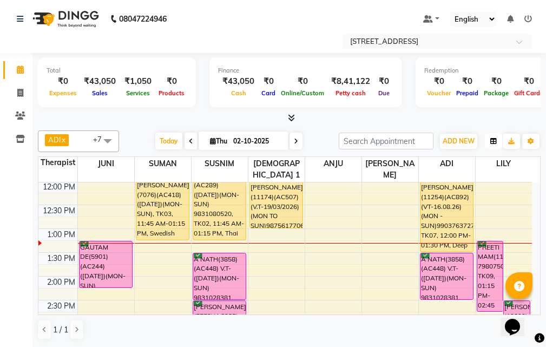
click at [485, 143] on button "button" at bounding box center [493, 141] width 17 height 15
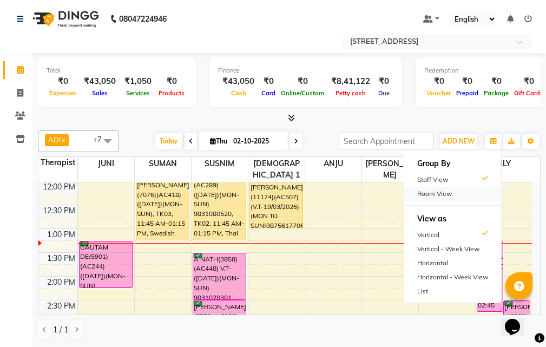
click at [461, 193] on div "Room View" at bounding box center [452, 194] width 97 height 14
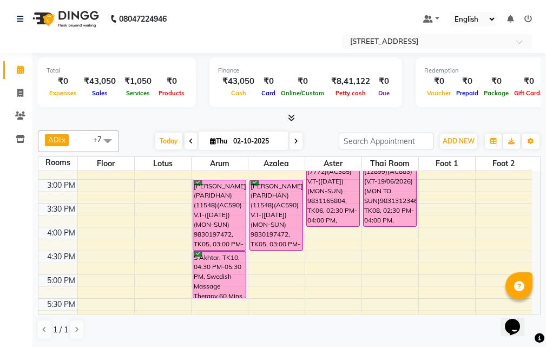
scroll to position [205, 0]
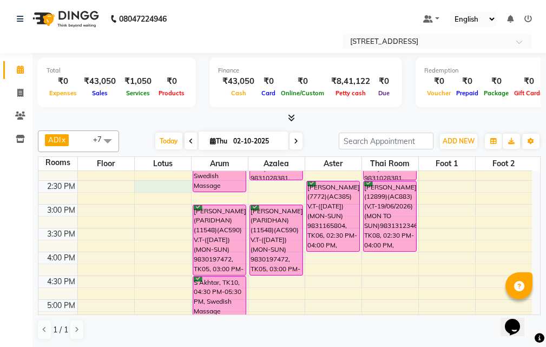
click at [161, 187] on div "10:00 AM 10:30 AM 11:00 AM 11:30 AM 12:00 PM 12:30 PM 1:00 PM 1:30 PM 2:00 PM 2…" at bounding box center [285, 275] width 494 height 619
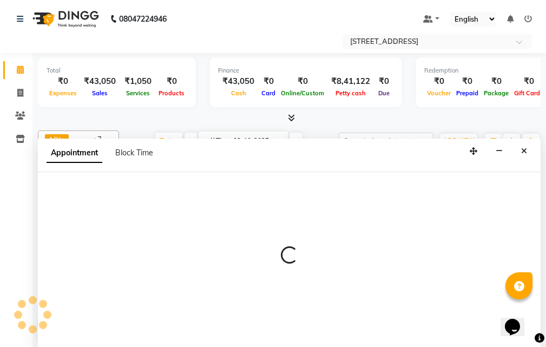
select select "870"
select select "tentative"
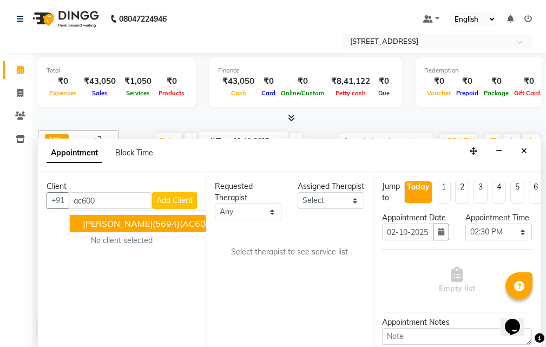
click at [162, 222] on span "[PERSON_NAME](5694)(AC600) ([DATE])(MON-SUN) 9874155755" at bounding box center [218, 223] width 271 height 11
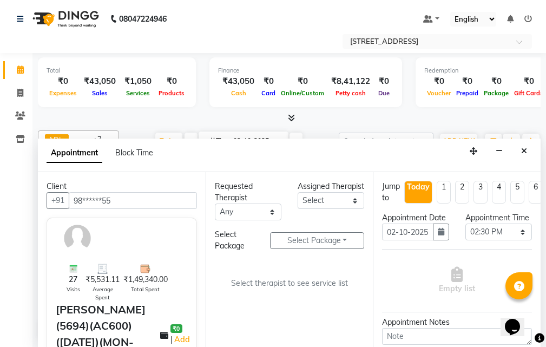
type input "98******55"
click at [353, 209] on select "Select ADI ANJU BENU CHIMA FEMALE 1 JESSIE JUNI LILY SUMAN SUSNIM" at bounding box center [331, 200] width 67 height 17
select select "27447"
click at [298, 203] on select "Select ADI ANJU BENU CHIMA FEMALE 1 JESSIE JUNI LILY SUMAN SUSNIM" at bounding box center [331, 200] width 67 height 17
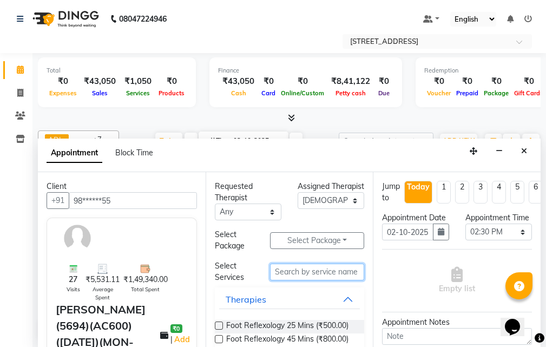
click at [331, 271] on input "text" at bounding box center [317, 272] width 94 height 17
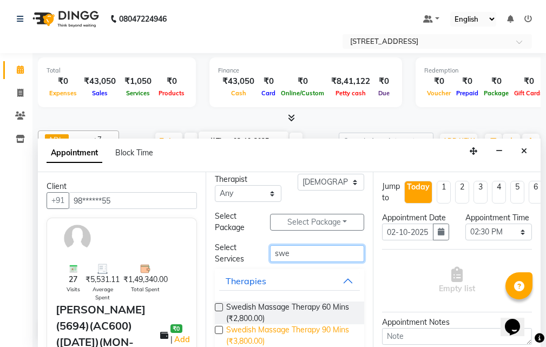
scroll to position [36, 0]
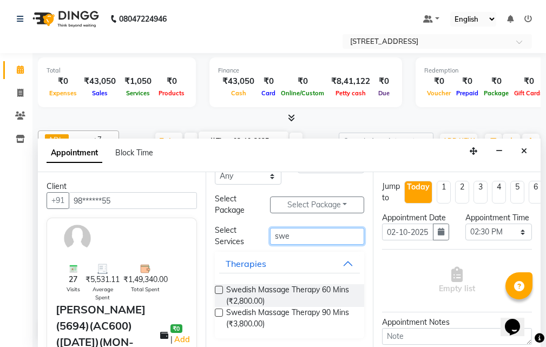
type input "swe"
drag, startPoint x: 219, startPoint y: 311, endPoint x: 285, endPoint y: 316, distance: 66.2
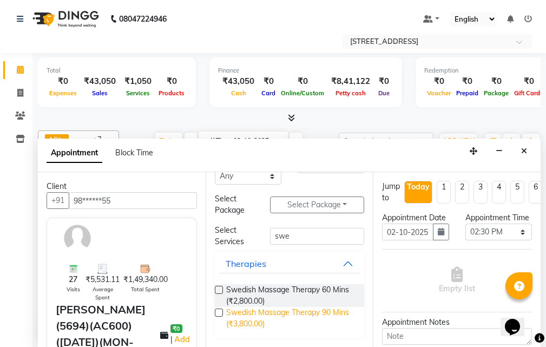
click at [219, 310] on label at bounding box center [219, 312] width 8 height 8
click at [219, 310] on input "checkbox" at bounding box center [218, 313] width 7 height 7
checkbox input "true"
select select "1844"
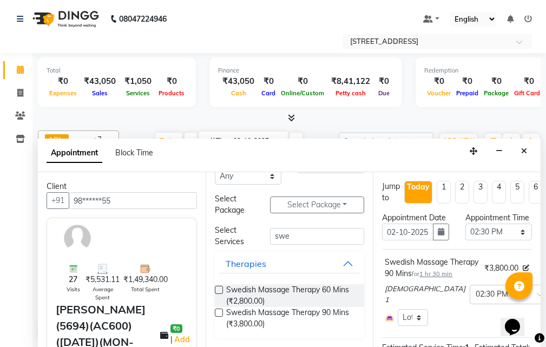
checkbox input "false"
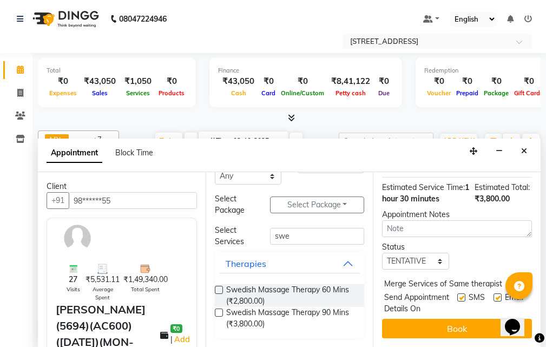
scroll to position [214, 0]
click at [437, 253] on select "Select TENTATIVE CONFIRM CHECK-IN UPCOMING" at bounding box center [415, 261] width 67 height 17
select select "confirm booking"
click at [382, 253] on select "Select TENTATIVE CONFIRM CHECK-IN UPCOMING" at bounding box center [415, 261] width 67 height 17
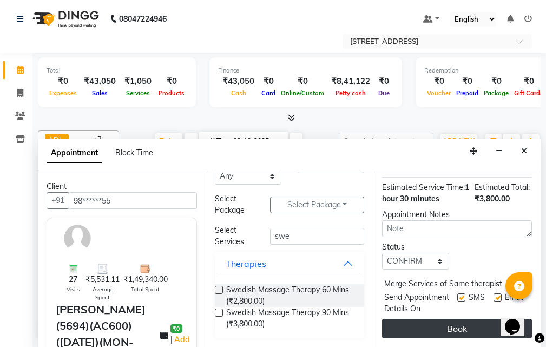
click at [459, 320] on button "Book" at bounding box center [457, 328] width 150 height 19
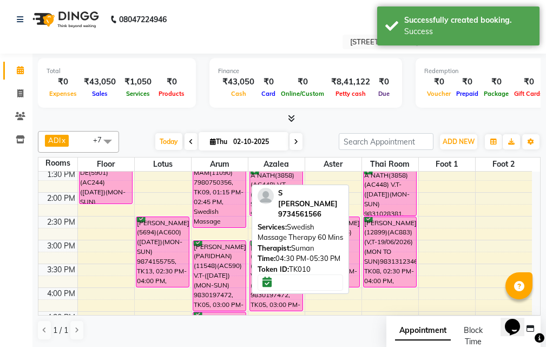
scroll to position [150, 0]
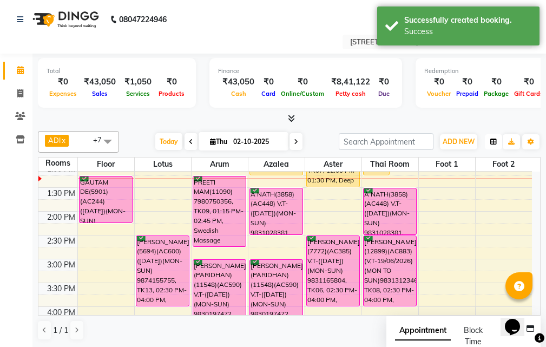
click at [498, 144] on button "button" at bounding box center [493, 141] width 17 height 15
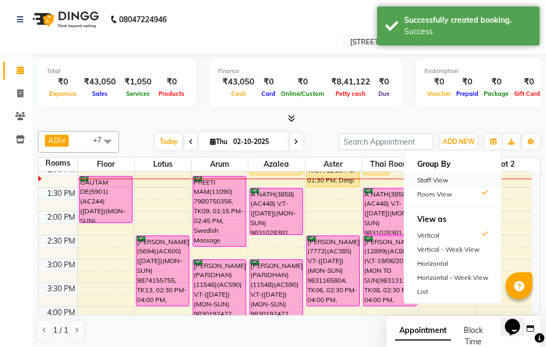
click at [457, 178] on div "Staff View" at bounding box center [452, 180] width 97 height 14
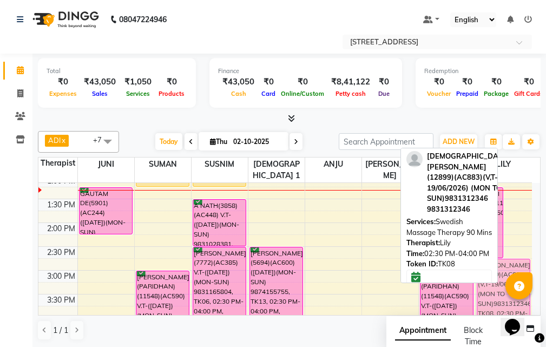
drag, startPoint x: 516, startPoint y: 254, endPoint x: 517, endPoint y: 270, distance: 15.7
click at [517, 269] on div "PREETI MAM(11090) 7980750356, TK09, 01:15 PM-02:45 PM, Swedish Massage Therapy …" at bounding box center [504, 341] width 57 height 619
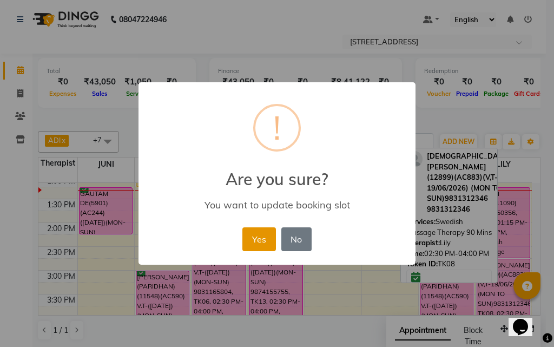
click at [255, 229] on button "Yes" at bounding box center [258, 239] width 33 height 24
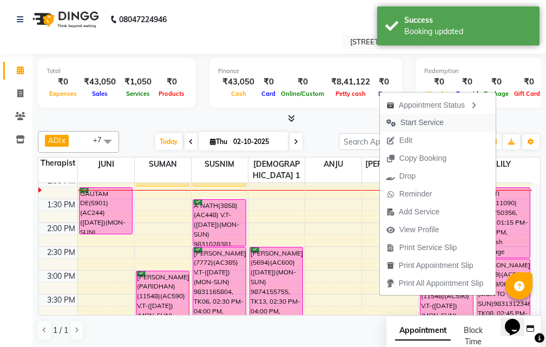
click at [454, 124] on button "Start Service" at bounding box center [438, 123] width 116 height 18
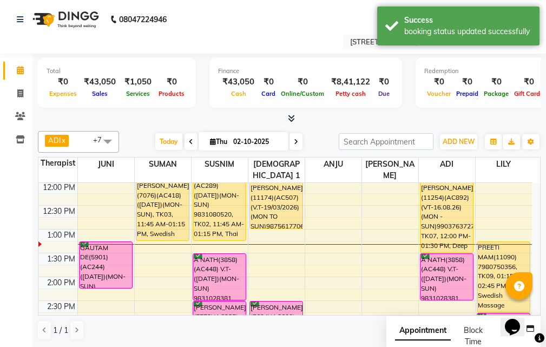
scroll to position [1, 0]
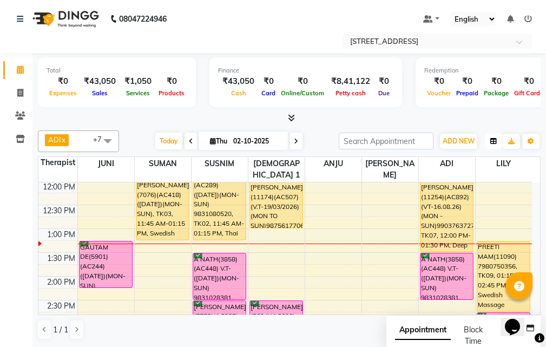
click at [485, 141] on button "button" at bounding box center [493, 141] width 17 height 15
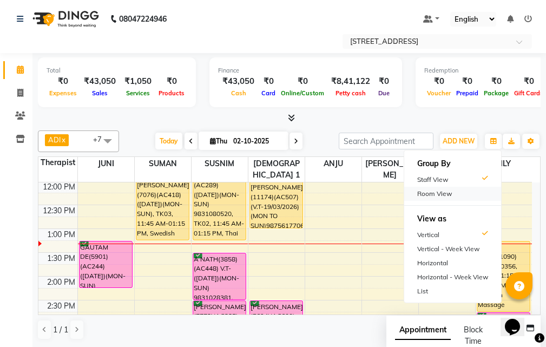
click at [469, 197] on div "Room View" at bounding box center [452, 194] width 97 height 14
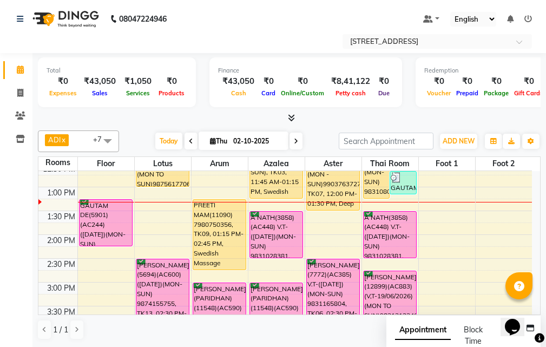
scroll to position [150, 0]
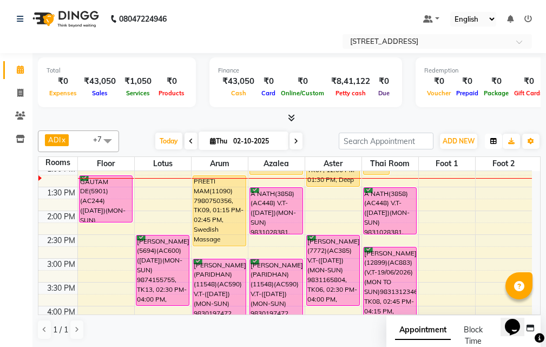
click at [499, 147] on button "button" at bounding box center [493, 141] width 17 height 15
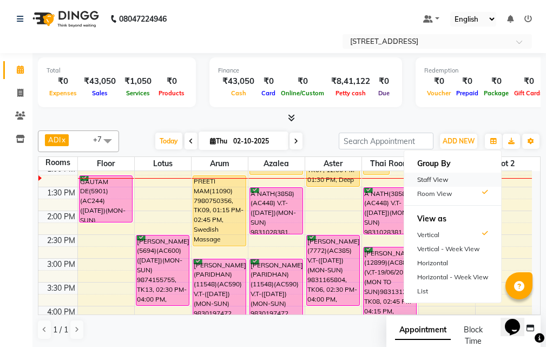
click at [470, 183] on div "Staff View" at bounding box center [452, 180] width 97 height 14
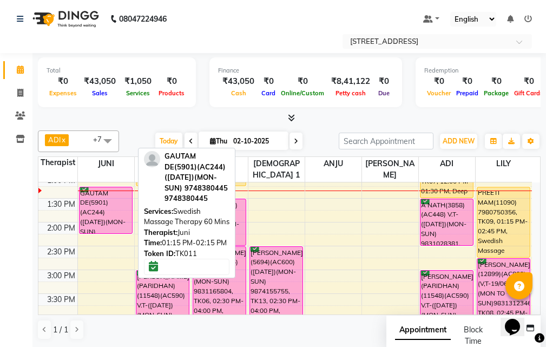
scroll to position [96, 0]
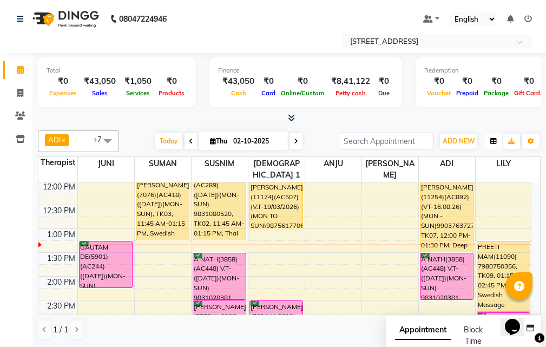
click at [491, 140] on icon "button" at bounding box center [493, 141] width 6 height 6
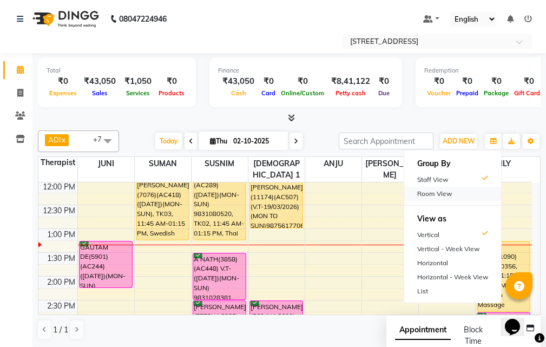
click at [465, 194] on div "Room View" at bounding box center [452, 194] width 97 height 14
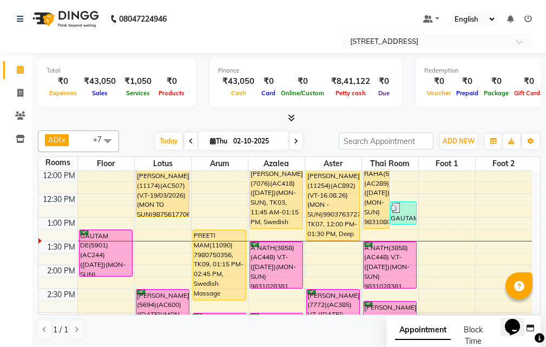
scroll to position [42, 0]
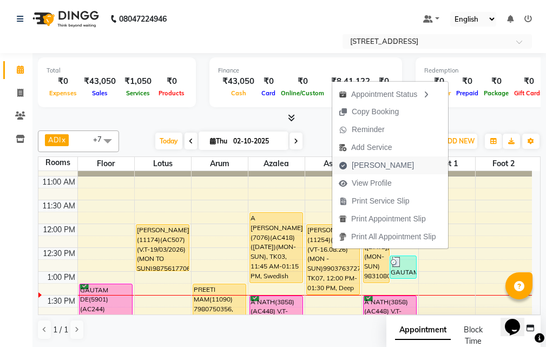
click at [393, 166] on span "[PERSON_NAME]" at bounding box center [376, 165] width 88 height 18
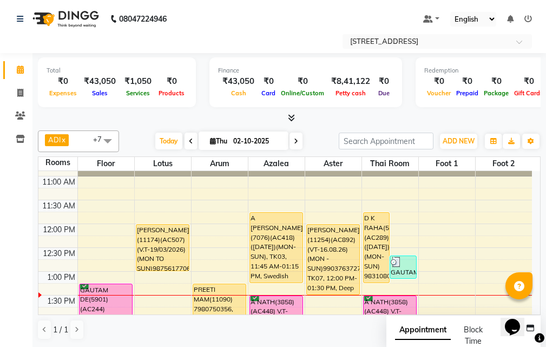
select select "service"
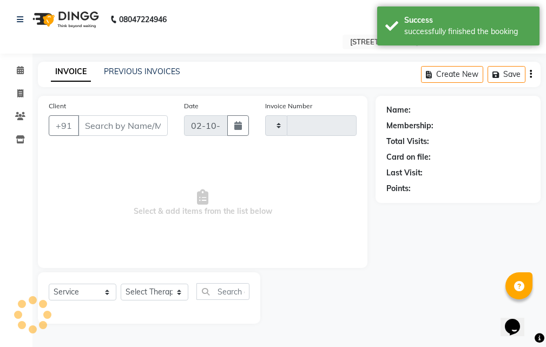
type input "2979"
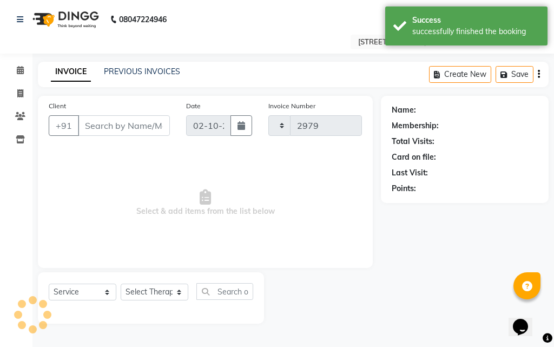
select select "4269"
type input "99******27"
select select "87872"
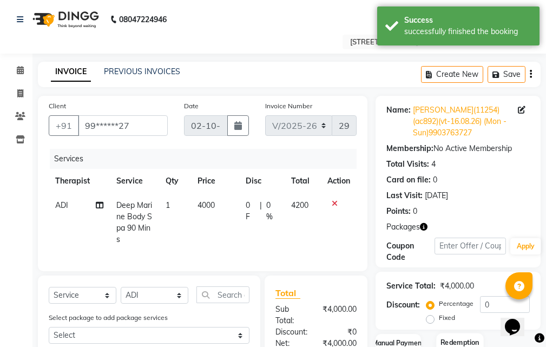
scroll to position [106, 0]
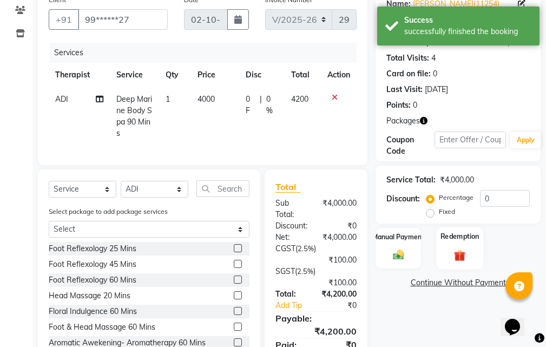
click at [459, 241] on label "Redemption" at bounding box center [460, 236] width 39 height 10
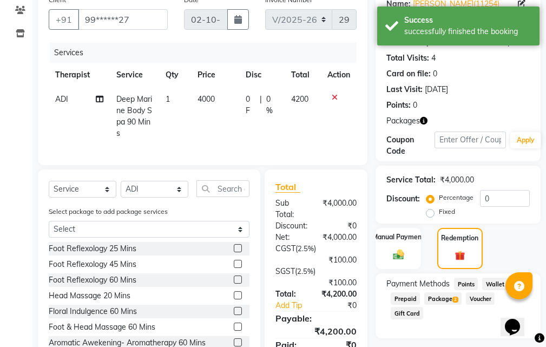
click at [442, 296] on span "Package 2" at bounding box center [442, 298] width 37 height 12
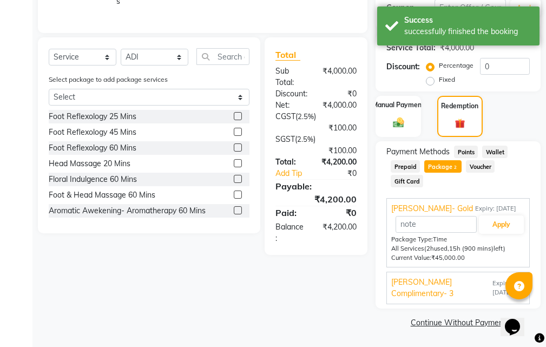
click at [492, 286] on span "Expiry: 16-08-2026" at bounding box center [508, 288] width 32 height 18
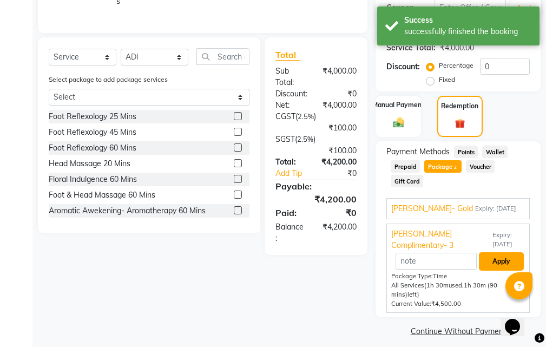
click at [506, 264] on button "Apply" at bounding box center [501, 261] width 45 height 18
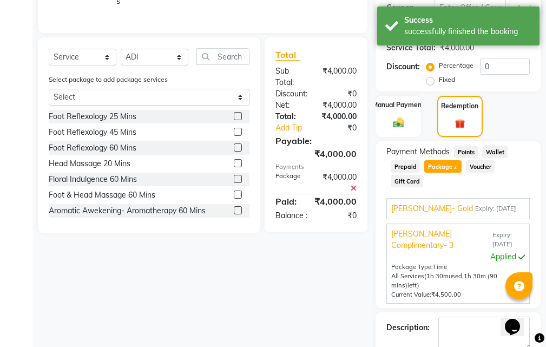
scroll to position [299, 0]
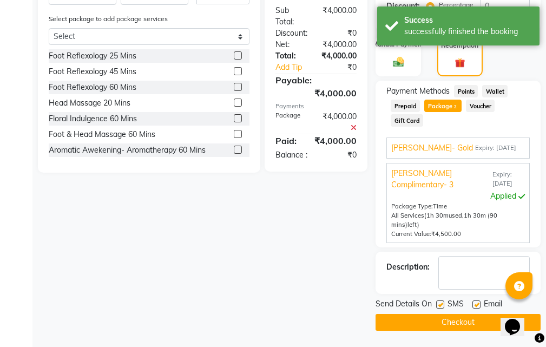
click at [472, 301] on label at bounding box center [476, 304] width 8 height 8
click at [472, 301] on input "checkbox" at bounding box center [475, 304] width 7 height 7
checkbox input "false"
click at [442, 303] on label at bounding box center [440, 304] width 8 height 8
click at [442, 303] on input "checkbox" at bounding box center [439, 304] width 7 height 7
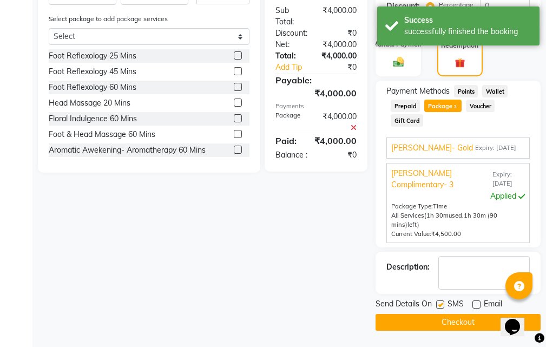
checkbox input "false"
click at [439, 319] on button "Checkout" at bounding box center [458, 322] width 165 height 17
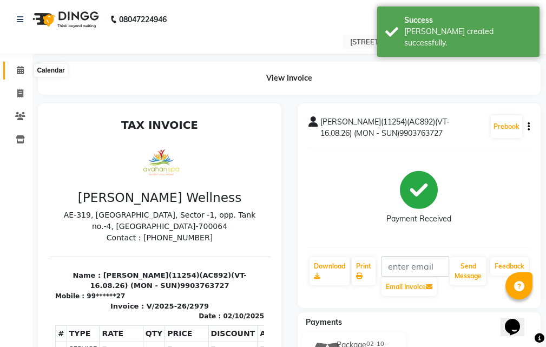
click at [17, 70] on icon at bounding box center [20, 70] width 7 height 8
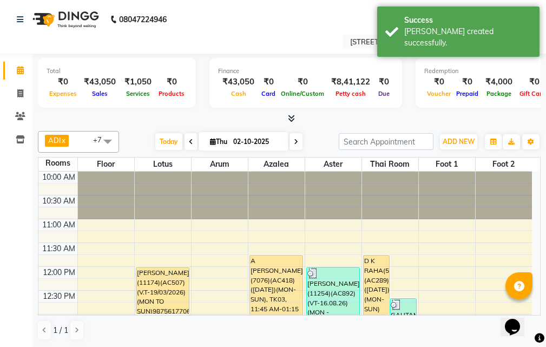
scroll to position [54, 0]
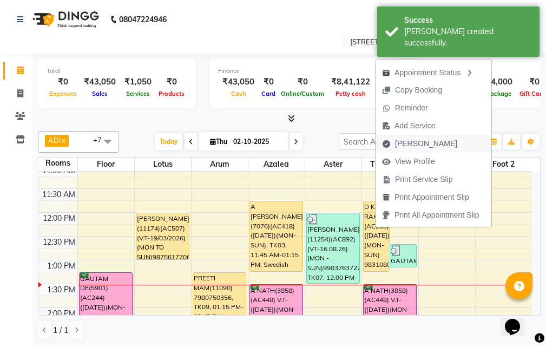
click at [424, 144] on span "[PERSON_NAME]" at bounding box center [426, 143] width 62 height 11
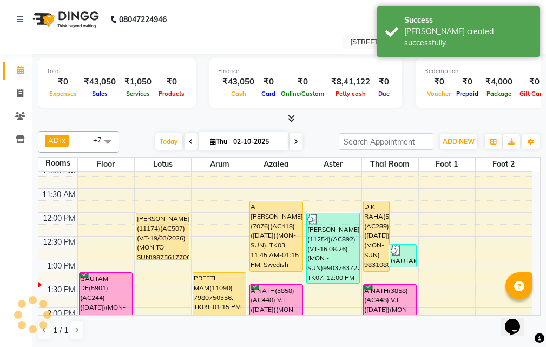
select select "service"
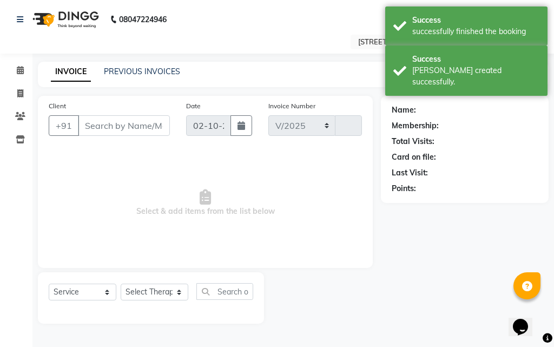
select select "4269"
type input "2980"
type input "98******20"
select select "23013"
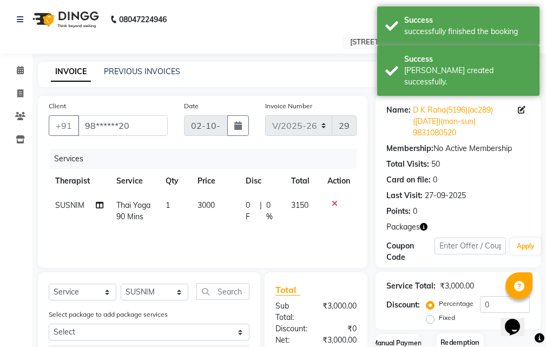
scroll to position [90, 0]
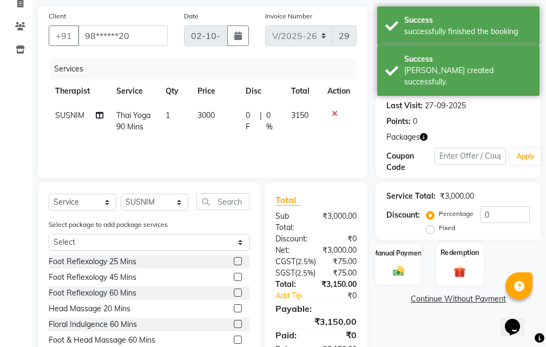
click at [460, 258] on div "Redemption" at bounding box center [459, 264] width 47 height 42
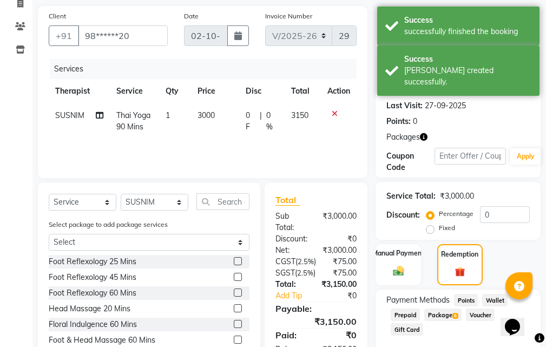
click at [437, 314] on span "Package 8" at bounding box center [442, 314] width 37 height 12
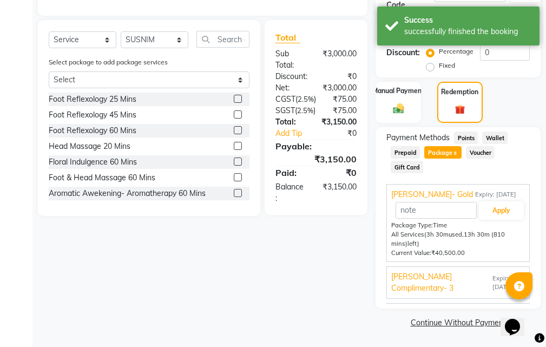
click at [487, 273] on div "Sanjeeva Complimentary- 3 Expiry: 02-09-2026" at bounding box center [458, 282] width 134 height 23
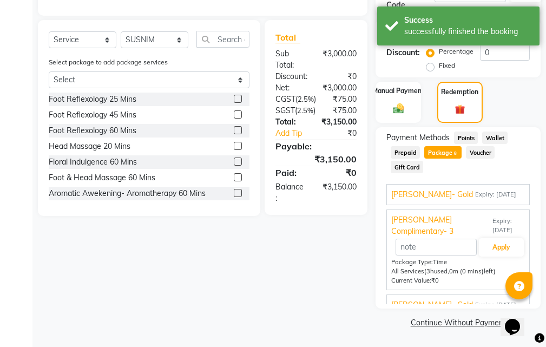
click at [481, 194] on span "Expiry: 02-09-2026" at bounding box center [495, 194] width 41 height 9
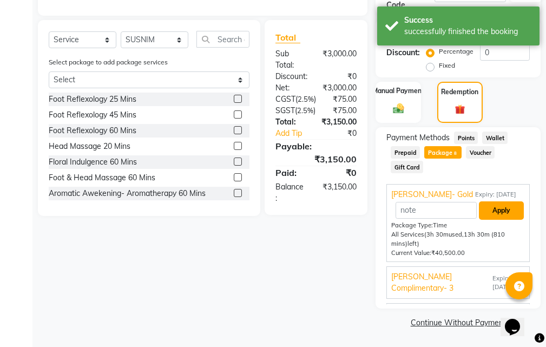
click at [505, 213] on button "Apply" at bounding box center [501, 210] width 45 height 18
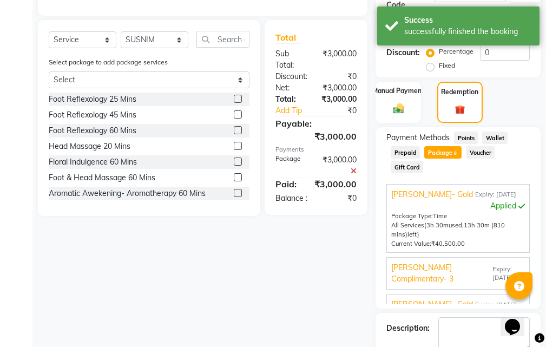
scroll to position [313, 0]
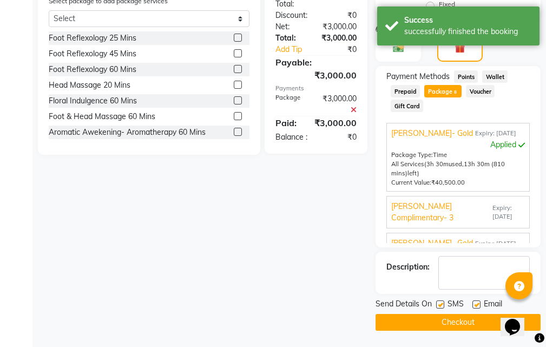
click at [474, 302] on label at bounding box center [476, 304] width 8 height 8
click at [474, 302] on input "checkbox" at bounding box center [475, 304] width 7 height 7
checkbox input "false"
click at [441, 302] on label at bounding box center [440, 304] width 8 height 8
click at [441, 302] on input "checkbox" at bounding box center [439, 304] width 7 height 7
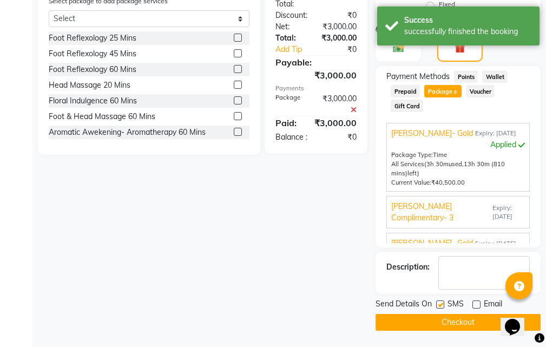
checkbox input "false"
click at [431, 322] on button "Checkout" at bounding box center [458, 322] width 165 height 17
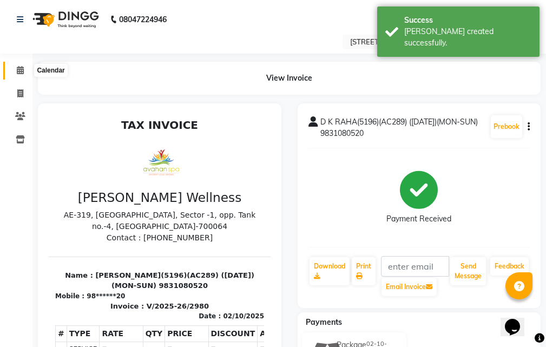
click at [19, 66] on icon at bounding box center [20, 70] width 7 height 8
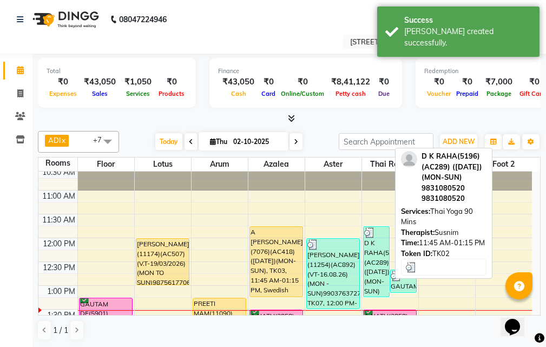
scroll to position [54, 0]
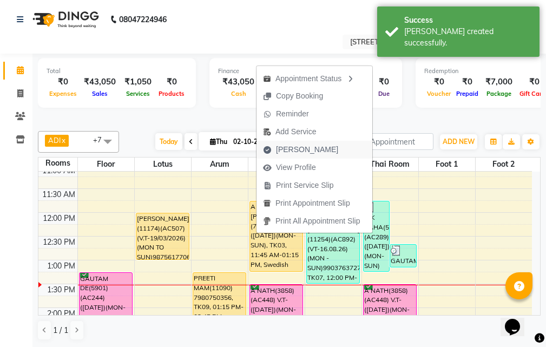
click at [321, 157] on button "[PERSON_NAME]" at bounding box center [315, 150] width 116 height 18
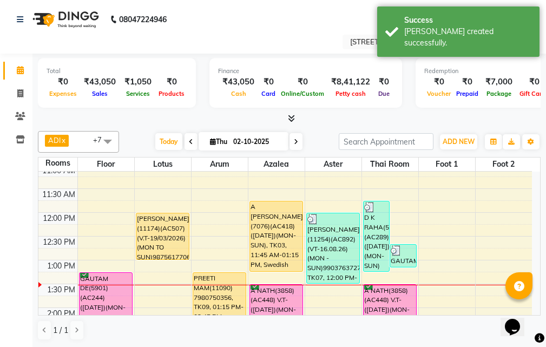
select select "service"
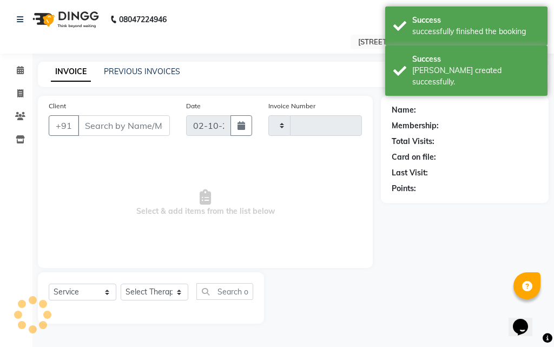
type input "2981"
select select "4269"
type input "98******72"
select select "23008"
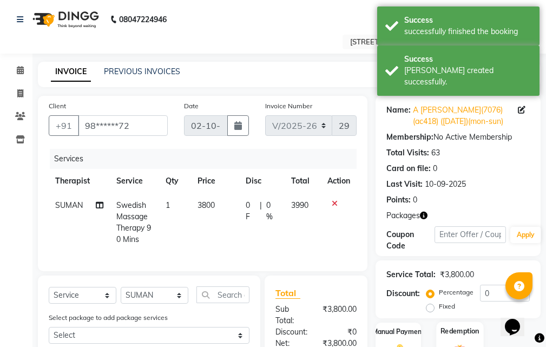
scroll to position [170, 0]
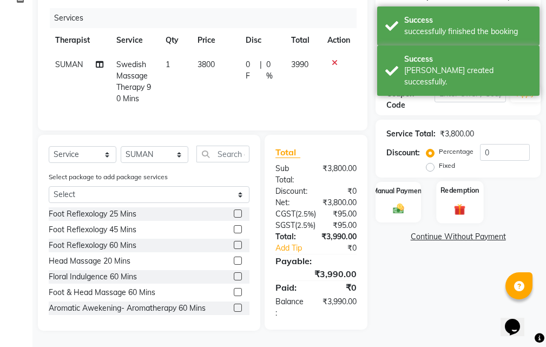
drag, startPoint x: 460, startPoint y: 160, endPoint x: 461, endPoint y: 167, distance: 7.1
click at [460, 185] on label "Redemption" at bounding box center [460, 190] width 39 height 10
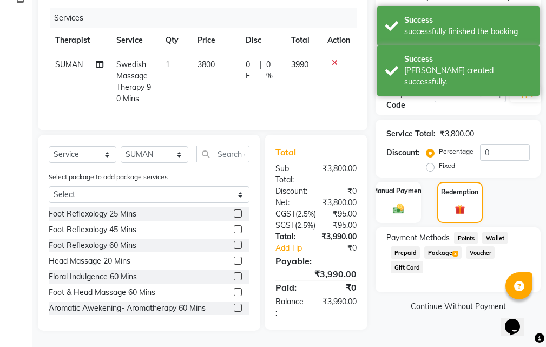
click at [452, 246] on span "Package 2" at bounding box center [442, 252] width 37 height 12
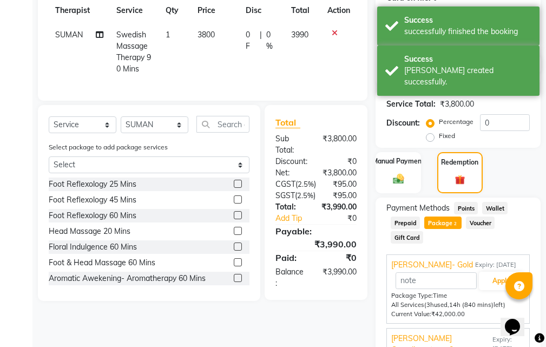
scroll to position [227, 0]
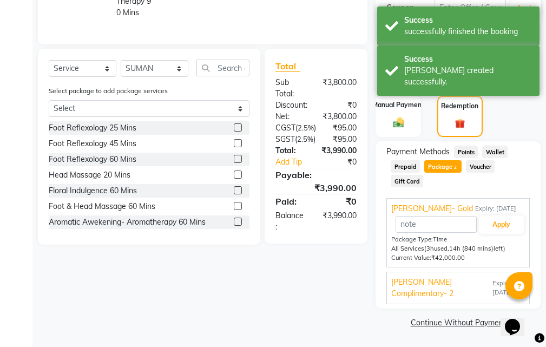
click at [473, 284] on span "[PERSON_NAME] Complimentary- 2" at bounding box center [440, 288] width 99 height 23
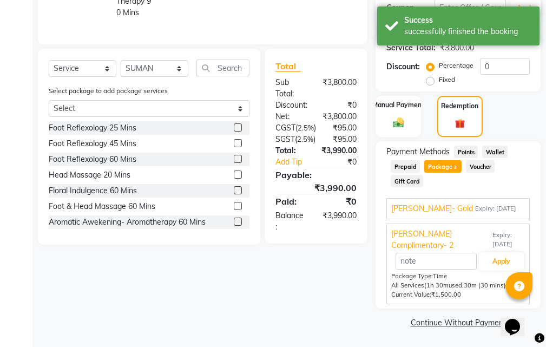
click at [504, 210] on div "Sanjeeva- Gold Expiry: 29-05-2026" at bounding box center [458, 208] width 134 height 11
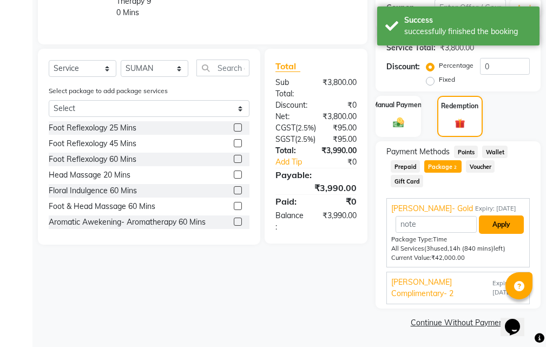
click at [498, 223] on button "Apply" at bounding box center [501, 224] width 45 height 18
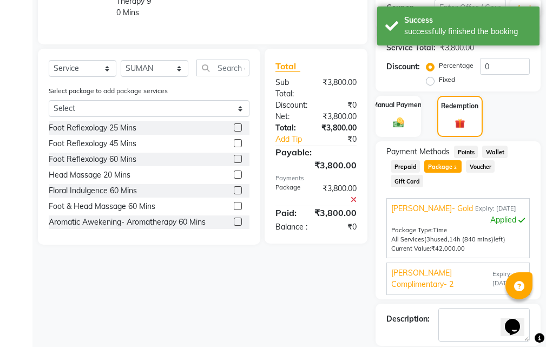
scroll to position [279, 0]
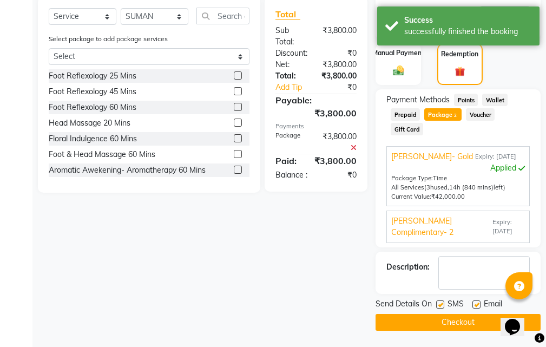
click at [477, 301] on label at bounding box center [476, 304] width 8 height 8
click at [477, 301] on input "checkbox" at bounding box center [475, 304] width 7 height 7
checkbox input "false"
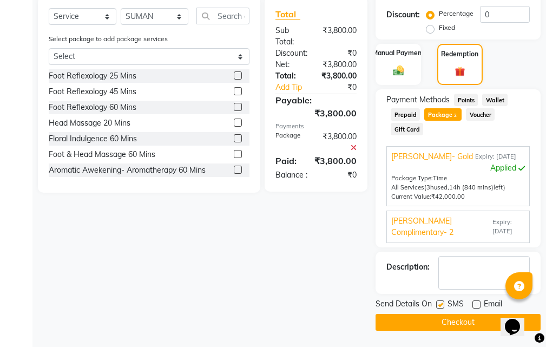
click at [441, 303] on label at bounding box center [440, 304] width 8 height 8
click at [441, 303] on input "checkbox" at bounding box center [439, 304] width 7 height 7
checkbox input "false"
click at [439, 319] on button "Checkout" at bounding box center [458, 322] width 165 height 17
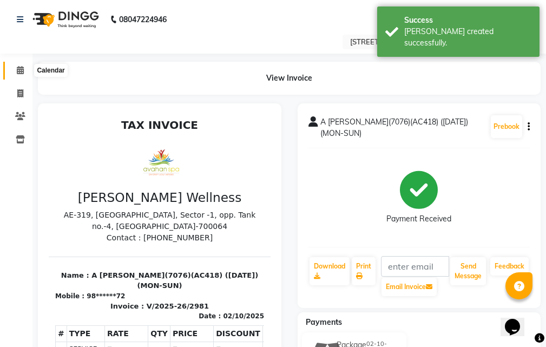
click at [22, 72] on icon at bounding box center [20, 70] width 7 height 8
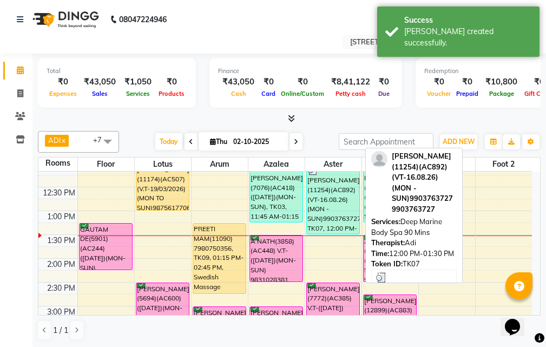
scroll to position [108, 0]
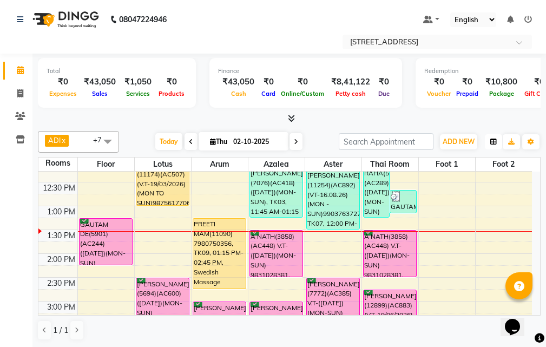
click at [494, 136] on button "button" at bounding box center [493, 141] width 17 height 15
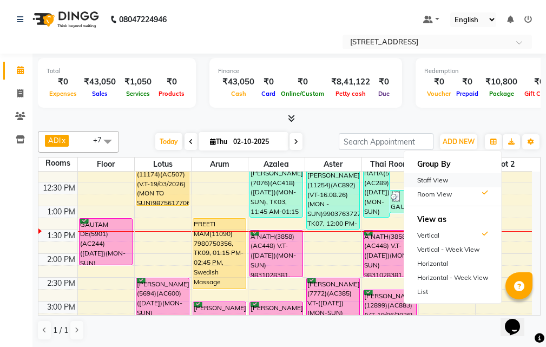
click at [466, 181] on div "Staff View" at bounding box center [452, 180] width 97 height 14
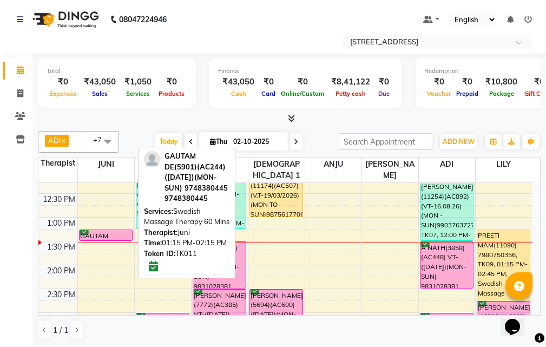
drag, startPoint x: 101, startPoint y: 264, endPoint x: 102, endPoint y: 229, distance: 34.1
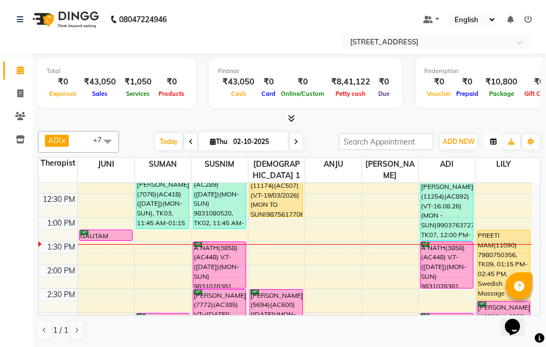
click at [490, 141] on button "button" at bounding box center [493, 141] width 17 height 15
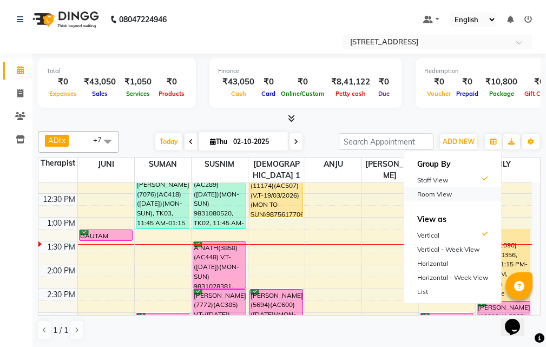
click at [448, 192] on div "Room View" at bounding box center [452, 194] width 97 height 14
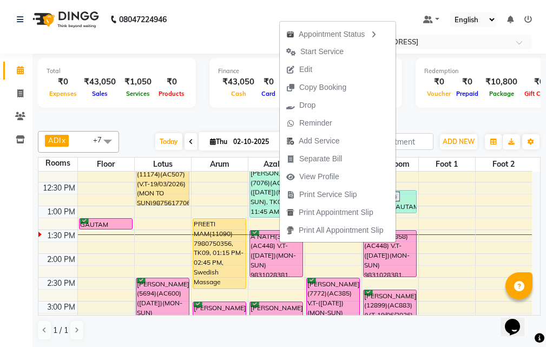
click at [333, 52] on span "Start Service" at bounding box center [321, 51] width 43 height 11
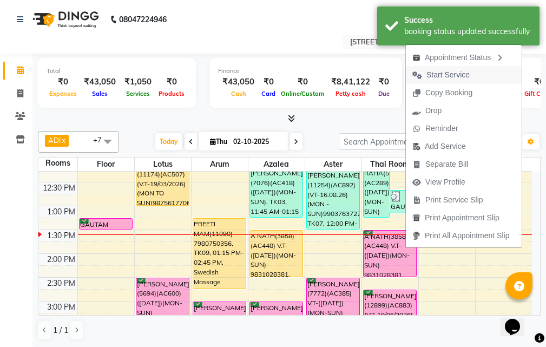
click at [438, 71] on span "Start Service" at bounding box center [447, 74] width 43 height 11
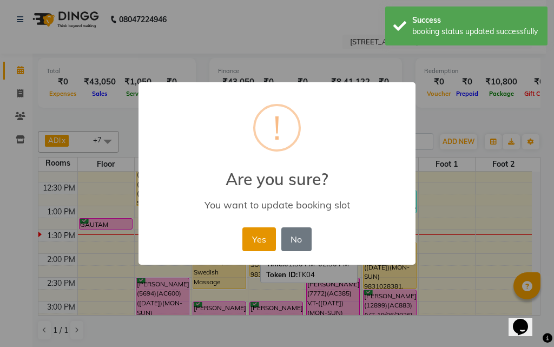
click at [248, 240] on button "Yes" at bounding box center [258, 239] width 33 height 24
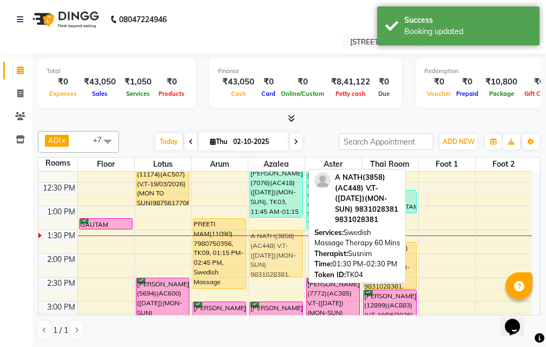
click at [262, 248] on div "A NATH(3858)(AC448) V.T-(22-04-2026)(MON-SUN) 9831028381, TK04, 01:30 PM-02:30 …" at bounding box center [276, 254] width 52 height 46
drag, startPoint x: 262, startPoint y: 249, endPoint x: 262, endPoint y: 255, distance: 6.5
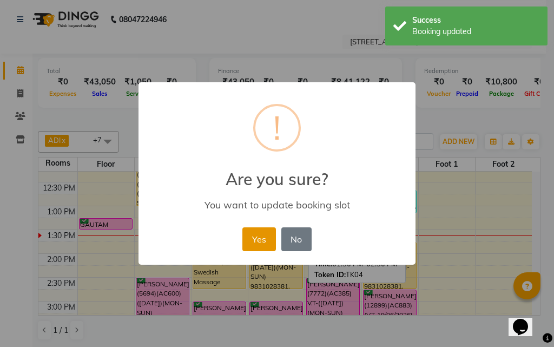
click at [264, 237] on button "Yes" at bounding box center [258, 239] width 33 height 24
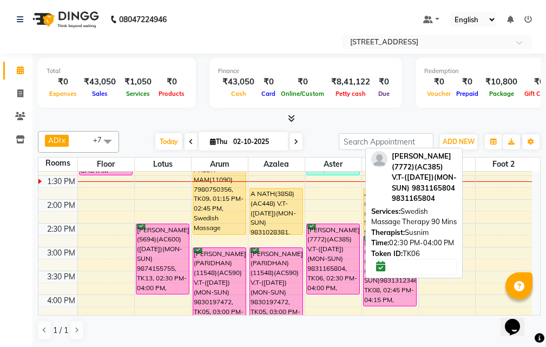
scroll to position [216, 0]
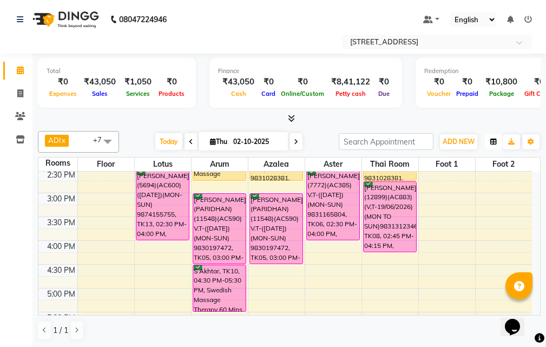
click at [491, 141] on icon "button" at bounding box center [493, 142] width 6 height 6
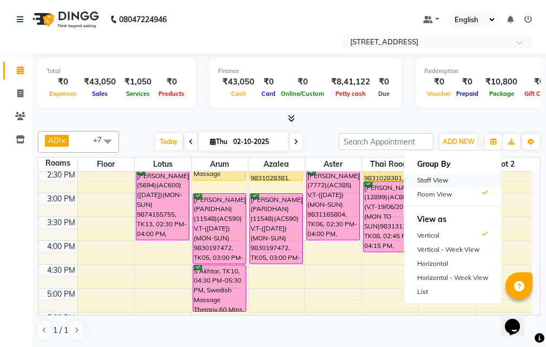
click at [474, 181] on div "Staff View" at bounding box center [452, 180] width 97 height 14
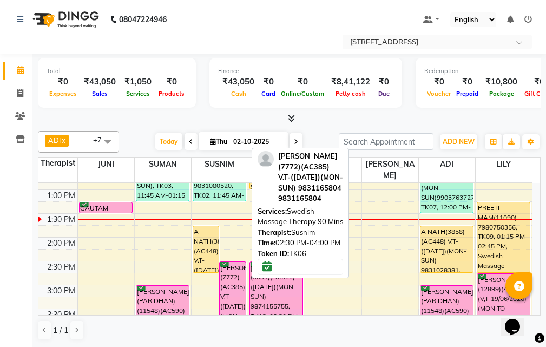
scroll to position [162, 0]
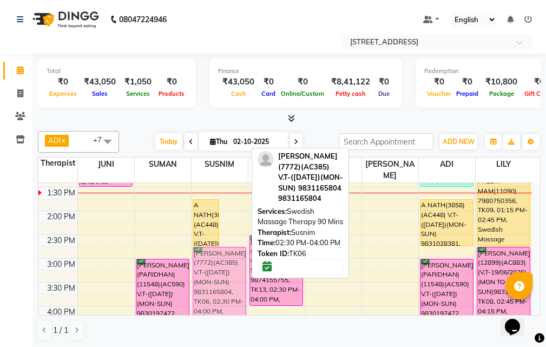
drag, startPoint x: 234, startPoint y: 237, endPoint x: 229, endPoint y: 249, distance: 13.4
click at [229, 249] on div "A NATH(3858)(AC448) V.T-(22-04-2026)(MON-SUN) 9831028381, TK04, 01:45 PM-02:45 …" at bounding box center [220, 330] width 56 height 619
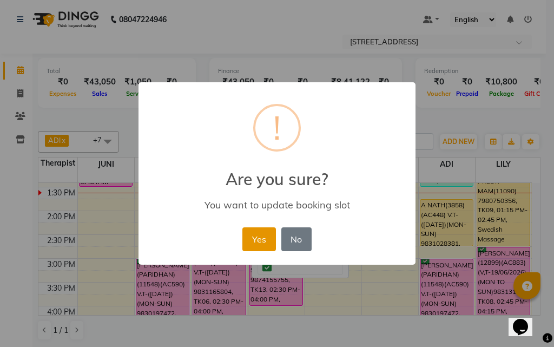
click at [252, 234] on button "Yes" at bounding box center [258, 239] width 33 height 24
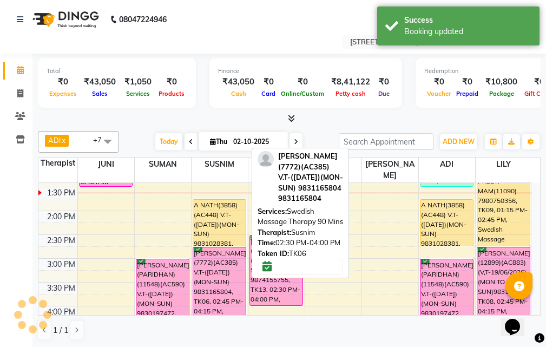
scroll to position [216, 0]
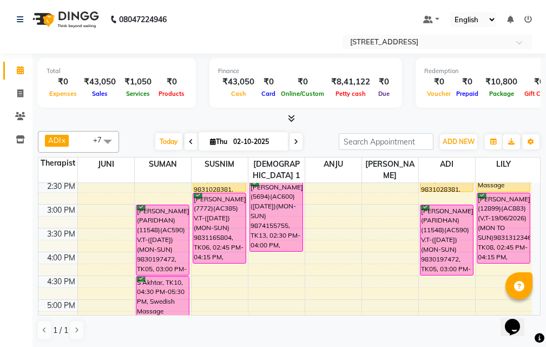
click at [219, 268] on div "10:00 AM 10:30 AM 11:00 AM 11:30 AM 12:00 PM 12:30 PM 1:00 PM 1:30 PM 2:00 PM 2…" at bounding box center [285, 275] width 494 height 619
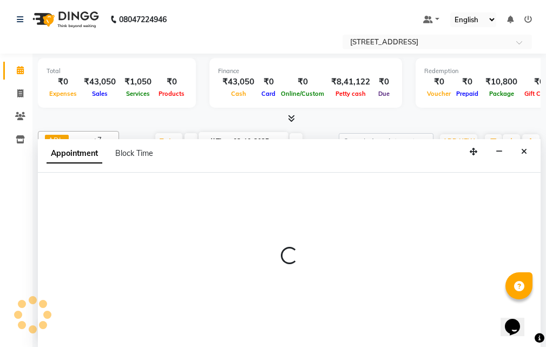
select select "23013"
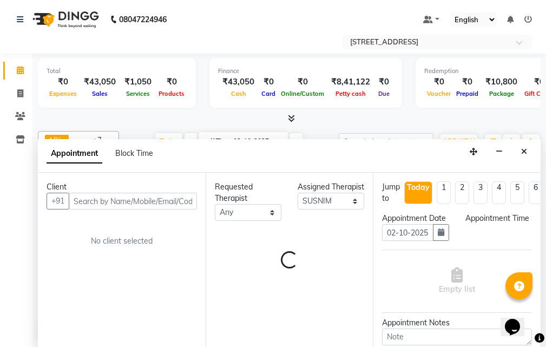
scroll to position [1, 0]
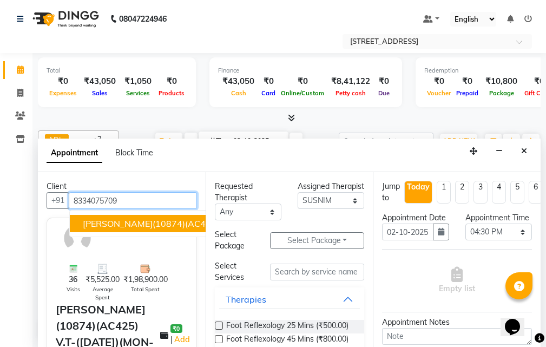
click at [166, 223] on span "[PERSON_NAME](10874)(AC425) V.T-([DATE])(MON-SUN) 8334075709" at bounding box center [229, 223] width 292 height 11
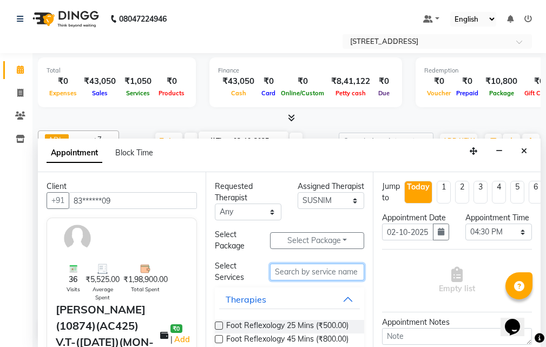
click at [312, 274] on input "text" at bounding box center [317, 272] width 94 height 17
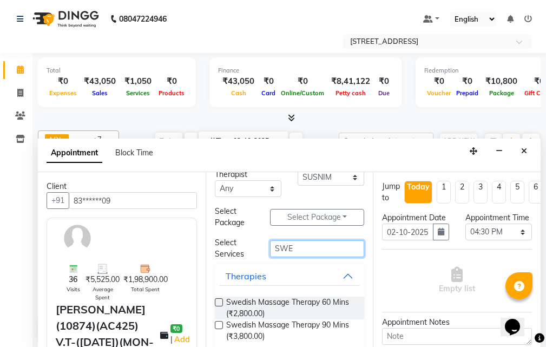
scroll to position [36, 0]
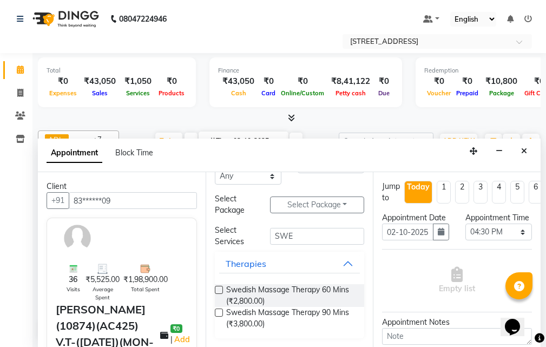
click at [217, 309] on label at bounding box center [219, 312] width 8 height 8
click at [217, 310] on input "checkbox" at bounding box center [218, 313] width 7 height 7
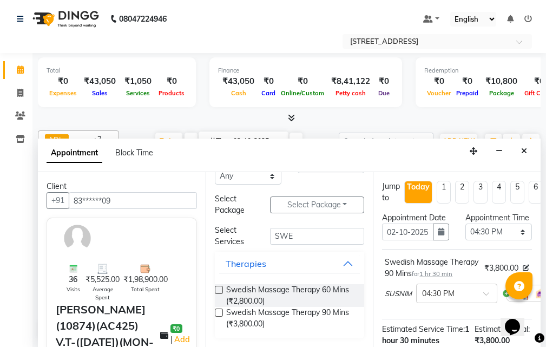
click at [222, 312] on label at bounding box center [219, 312] width 8 height 8
click at [222, 312] on input "checkbox" at bounding box center [218, 313] width 7 height 7
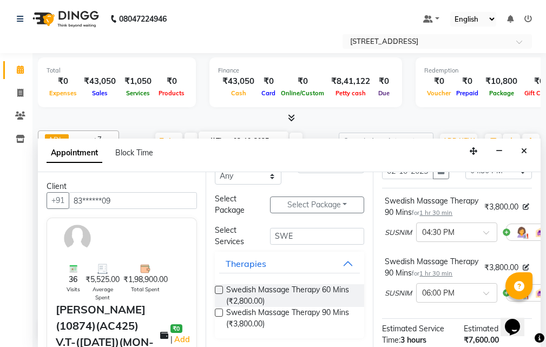
scroll to position [216, 0]
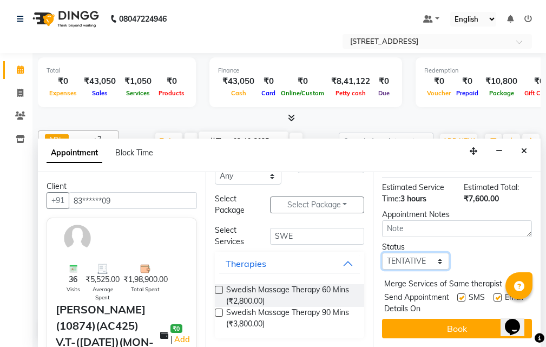
click at [438, 270] on select "Select TENTATIVE CONFIRM CHECK-IN UPCOMING" at bounding box center [415, 261] width 67 height 17
click at [382, 270] on select "Select TENTATIVE CONFIRM CHECK-IN UPCOMING" at bounding box center [415, 261] width 67 height 17
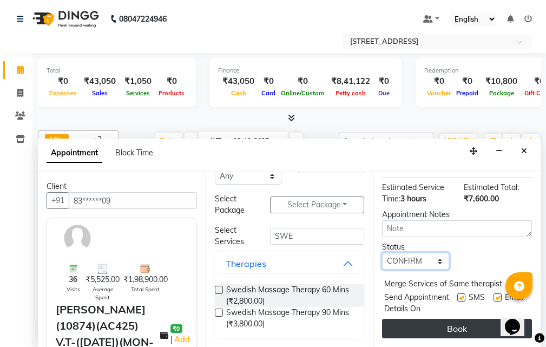
scroll to position [256, 0]
click at [449, 319] on button "Book" at bounding box center [457, 328] width 150 height 19
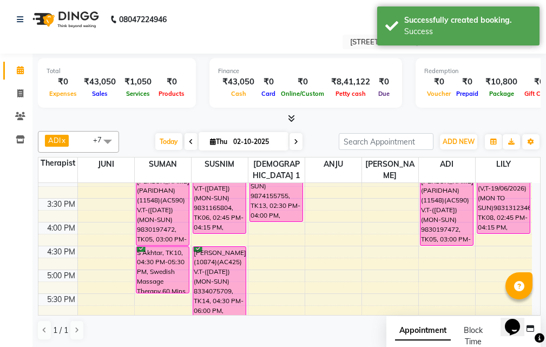
scroll to position [271, 0]
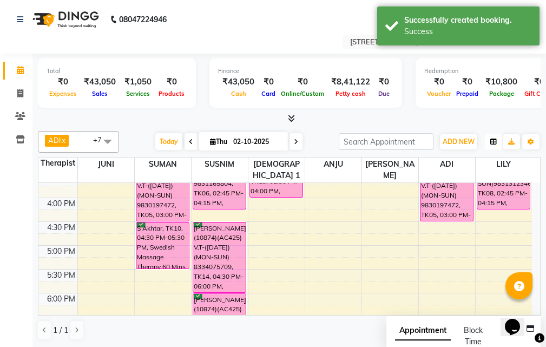
click at [496, 143] on icon "button" at bounding box center [493, 142] width 6 height 6
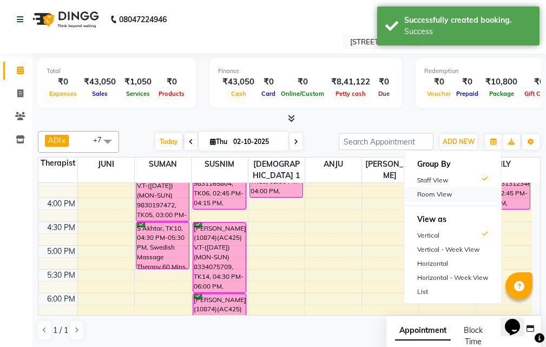
click at [478, 189] on div "Room View" at bounding box center [452, 194] width 97 height 14
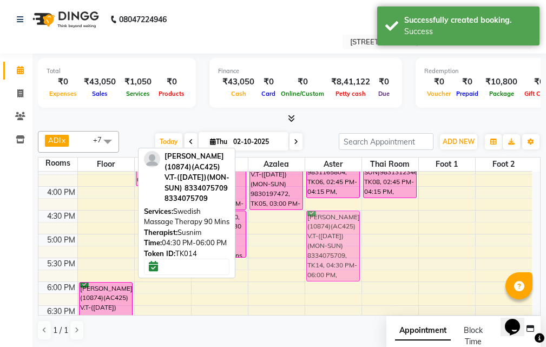
drag, startPoint x: 104, startPoint y: 218, endPoint x: 351, endPoint y: 221, distance: 246.2
click at [351, 221] on tr "GAUTAM DE(5901)(AC244) (30/09/2025)(MON-SUN) 9748380445, TK11, 01:15 PM-01:30 P…" at bounding box center [285, 210] width 494 height 619
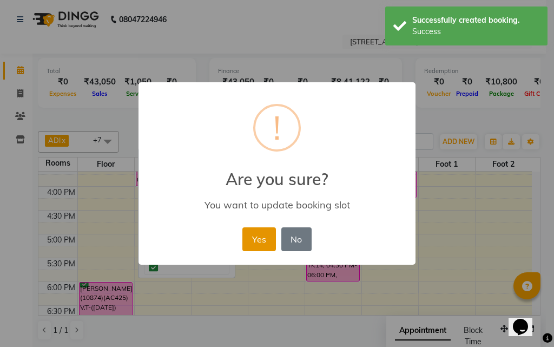
click at [262, 234] on button "Yes" at bounding box center [258, 239] width 33 height 24
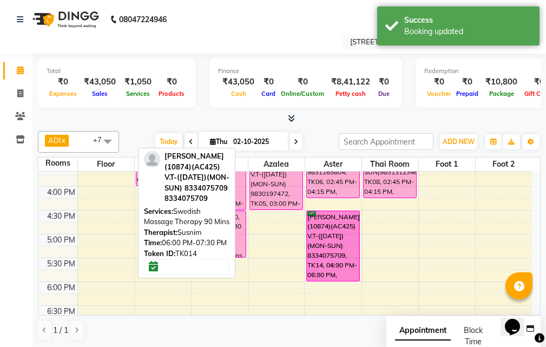
drag, startPoint x: 80, startPoint y: 286, endPoint x: 314, endPoint y: 211, distance: 245.8
click at [314, 211] on tr "GAUTAM DE(5901)(AC244) (30/09/2025)(MON-SUN) 9748380445, TK11, 01:15 PM-01:30 P…" at bounding box center [285, 210] width 494 height 619
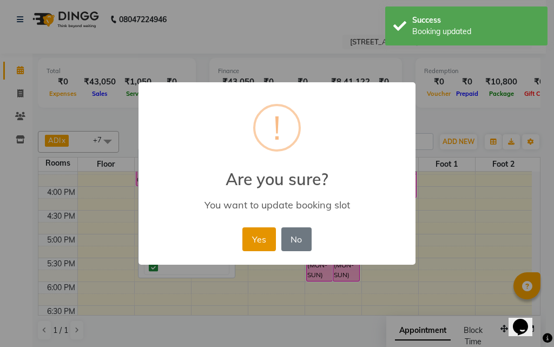
click at [266, 242] on button "Yes" at bounding box center [258, 239] width 33 height 24
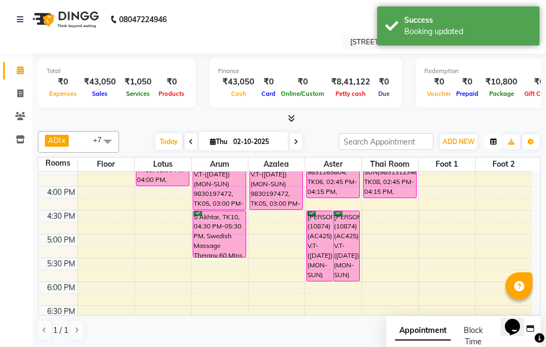
click at [493, 144] on icon "button" at bounding box center [493, 142] width 6 height 6
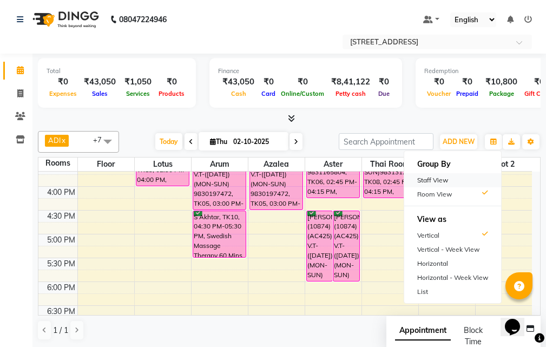
click at [472, 178] on div "Staff View" at bounding box center [452, 180] width 97 height 14
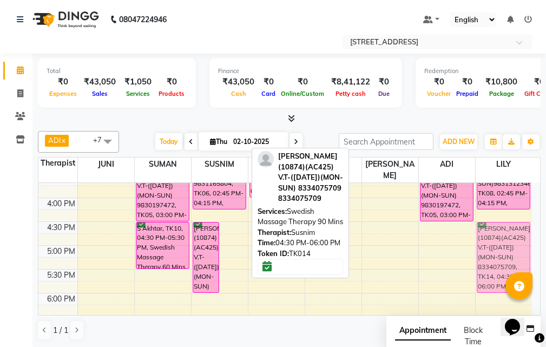
drag, startPoint x: 236, startPoint y: 223, endPoint x: 490, endPoint y: 222, distance: 254.4
click at [510, 222] on tr "GAUTAM DE(5901)(AC244) (30/09/2025)(MON-SUN) 9748380445, TK11, 01:15 PM-01:30 P…" at bounding box center [285, 221] width 494 height 619
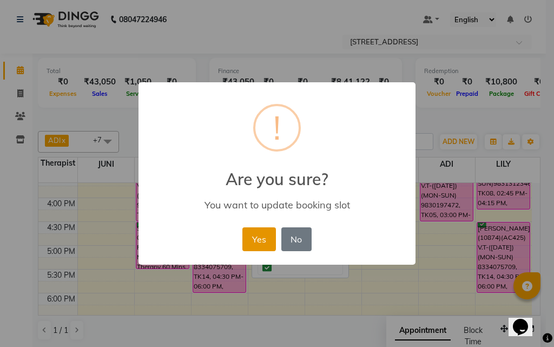
click at [258, 237] on button "Yes" at bounding box center [258, 239] width 33 height 24
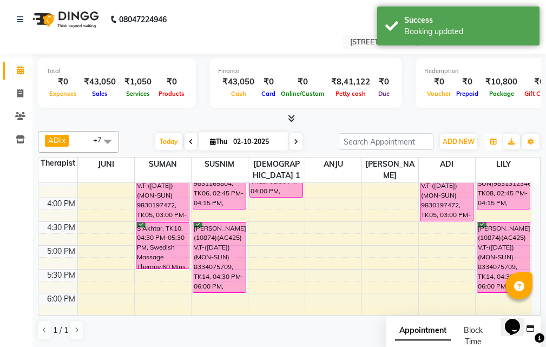
drag, startPoint x: 497, startPoint y: 144, endPoint x: 495, endPoint y: 152, distance: 7.9
click at [497, 144] on button "button" at bounding box center [493, 141] width 17 height 15
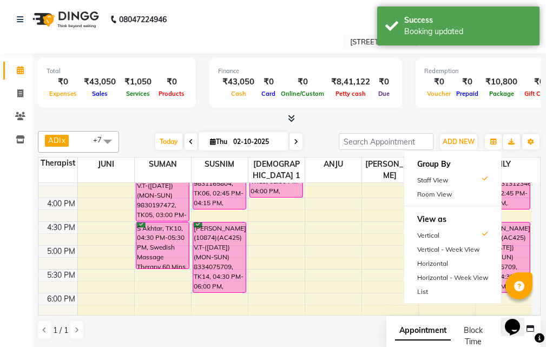
click at [468, 194] on div "Room View" at bounding box center [452, 194] width 97 height 14
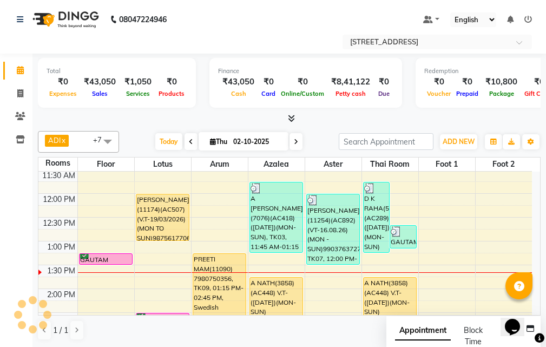
scroll to position [54, 0]
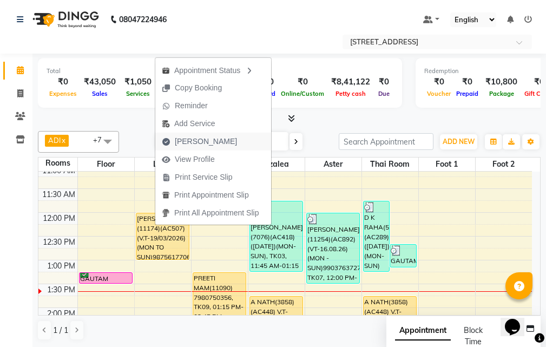
click at [217, 140] on span "[PERSON_NAME]" at bounding box center [199, 142] width 88 height 18
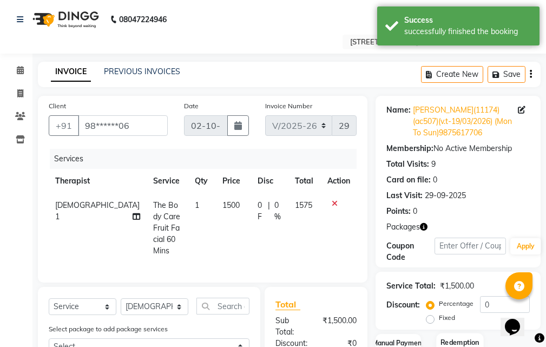
scroll to position [170, 0]
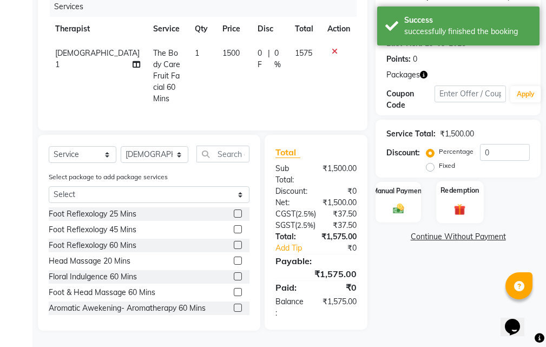
click at [464, 202] on img at bounding box center [460, 209] width 18 height 14
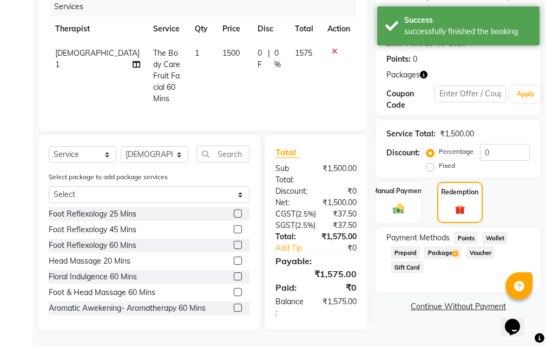
click at [455, 246] on span "Package 3" at bounding box center [442, 252] width 37 height 12
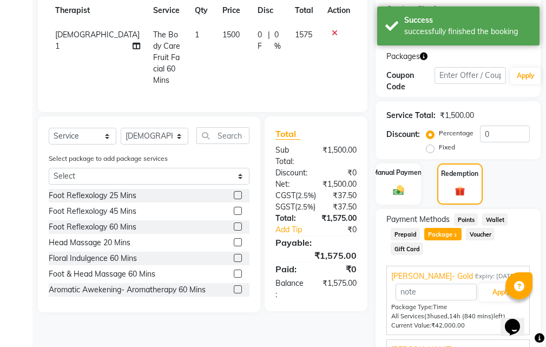
scroll to position [252, 0]
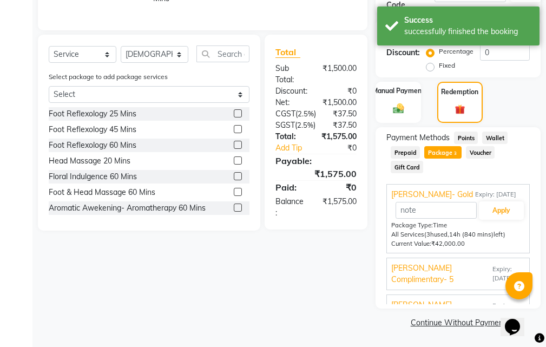
click at [495, 274] on span "Expiry: 19-03-2026" at bounding box center [508, 274] width 32 height 18
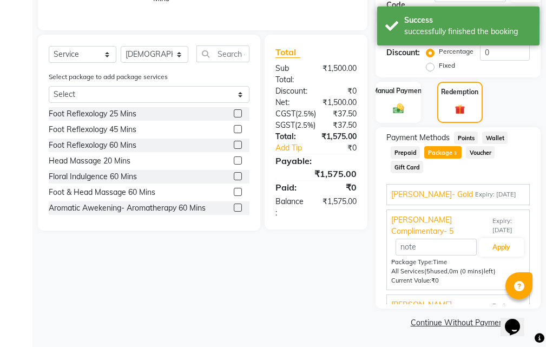
drag, startPoint x: 472, startPoint y: 195, endPoint x: 476, endPoint y: 206, distance: 10.8
click at [475, 196] on span "Expiry: 19-03-2026" at bounding box center [495, 194] width 41 height 9
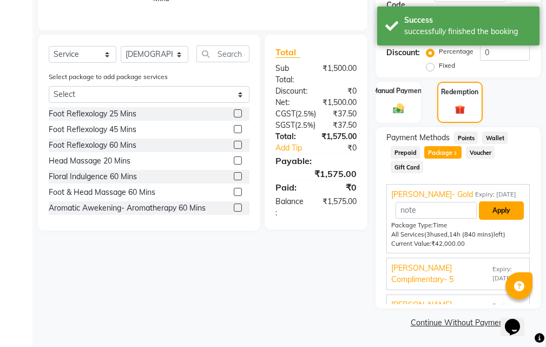
click at [489, 204] on button "Apply" at bounding box center [501, 210] width 45 height 18
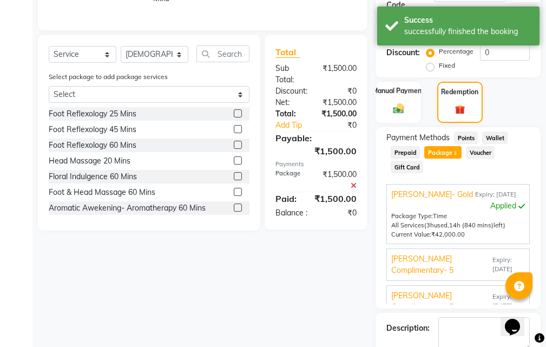
scroll to position [313, 0]
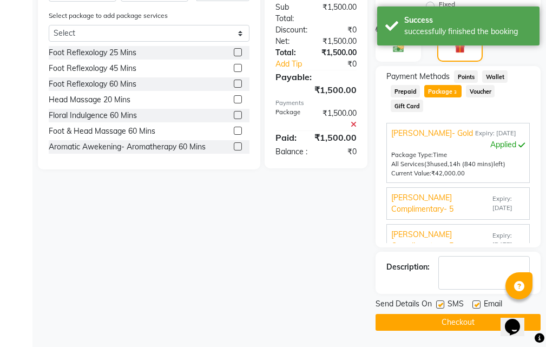
click at [476, 300] on div "Email" at bounding box center [491, 305] width 38 height 14
click at [440, 306] on label at bounding box center [440, 304] width 8 height 8
click at [440, 306] on input "checkbox" at bounding box center [439, 304] width 7 height 7
click at [435, 326] on button "Checkout" at bounding box center [458, 322] width 165 height 17
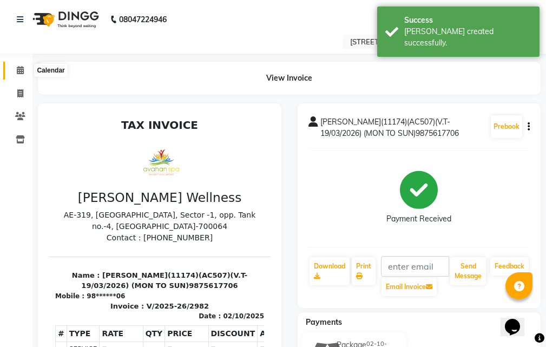
click at [20, 72] on icon at bounding box center [20, 70] width 7 height 8
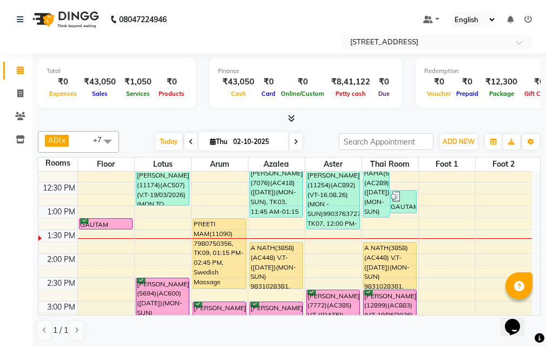
scroll to position [1, 0]
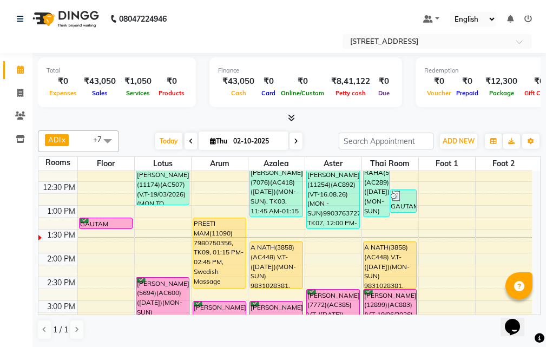
click at [236, 139] on input "02-10-2025" at bounding box center [257, 141] width 54 height 16
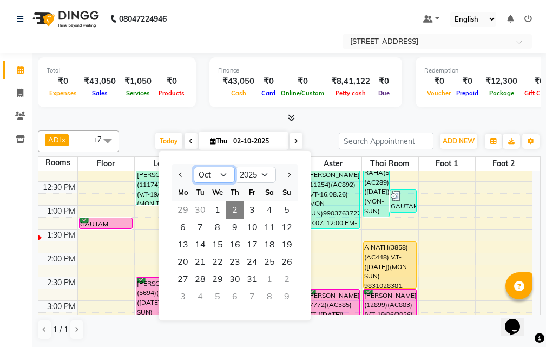
click at [218, 172] on select "Jan Feb Mar Apr May Jun Jul Aug Sep Oct Nov Dec" at bounding box center [214, 175] width 41 height 16
click at [194, 167] on select "Jan Feb Mar Apr May Jun Jul Aug Sep Oct Nov Dec" at bounding box center [214, 175] width 41 height 16
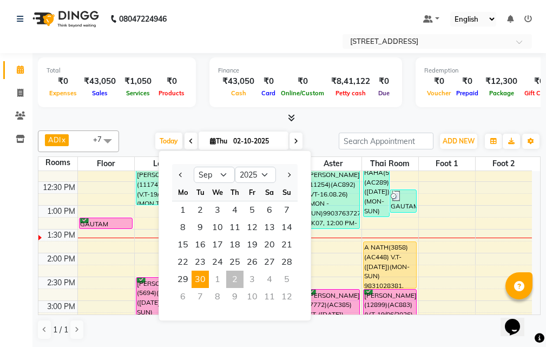
click at [204, 279] on span "30" at bounding box center [200, 279] width 17 height 17
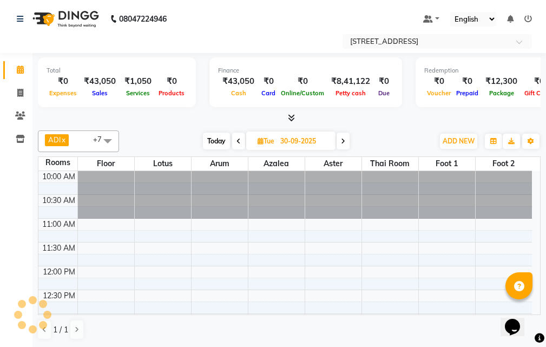
scroll to position [143, 0]
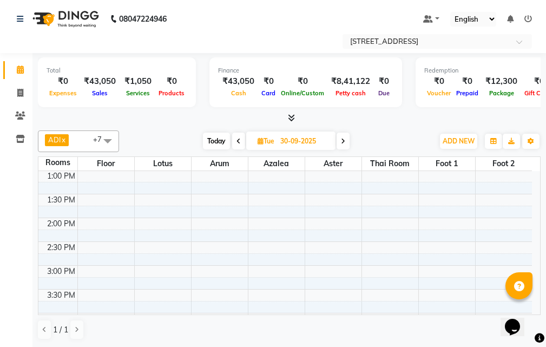
click at [277, 137] on span "Tue" at bounding box center [266, 141] width 22 height 8
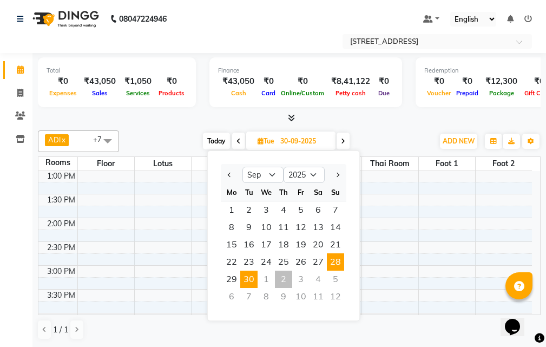
click at [334, 264] on span "28" at bounding box center [335, 261] width 17 height 17
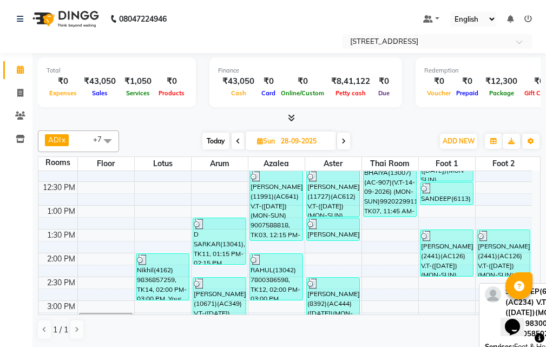
scroll to position [89, 0]
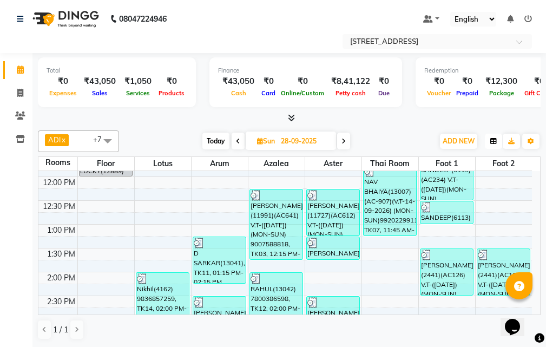
click at [491, 136] on button "button" at bounding box center [493, 141] width 17 height 15
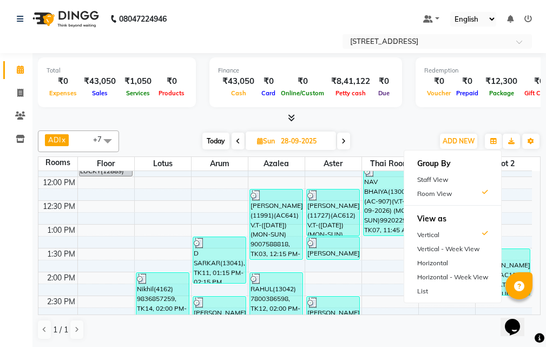
click at [475, 179] on div "Staff View" at bounding box center [452, 180] width 97 height 14
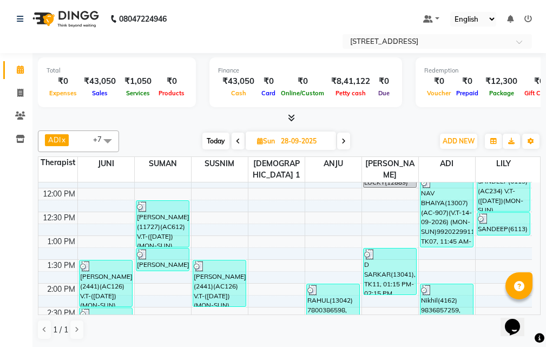
click at [344, 141] on icon at bounding box center [343, 141] width 4 height 6
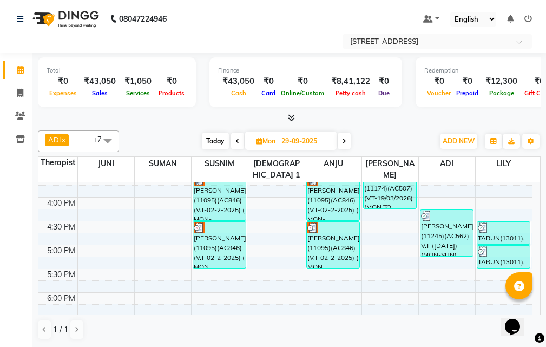
scroll to position [252, 0]
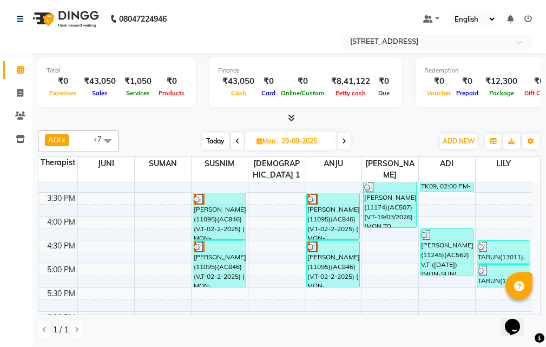
click at [215, 141] on span "Today" at bounding box center [215, 141] width 27 height 17
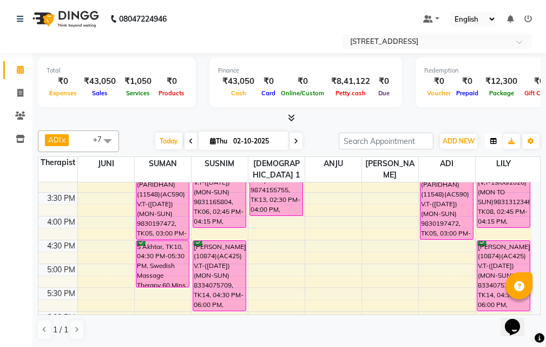
click at [493, 141] on icon "button" at bounding box center [493, 141] width 6 height 6
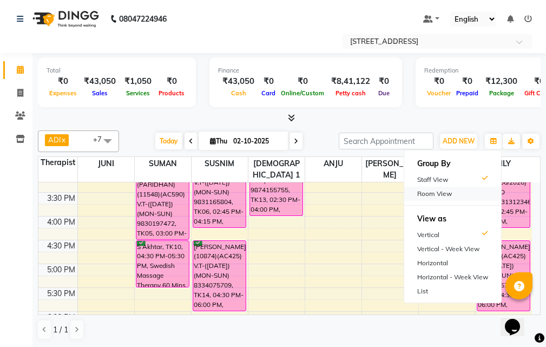
click at [446, 190] on div "Room View" at bounding box center [452, 194] width 97 height 14
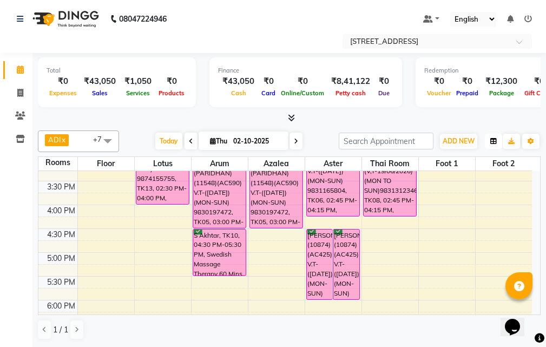
click at [495, 140] on icon "button" at bounding box center [493, 141] width 6 height 6
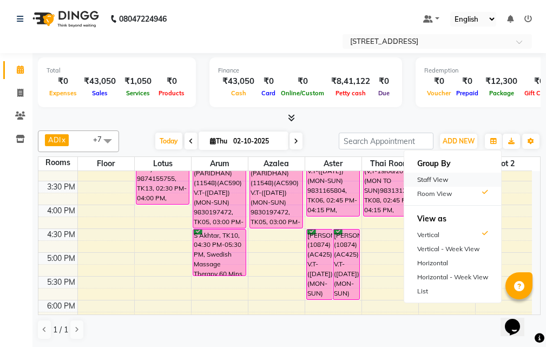
click at [445, 179] on div "Staff View" at bounding box center [452, 180] width 97 height 14
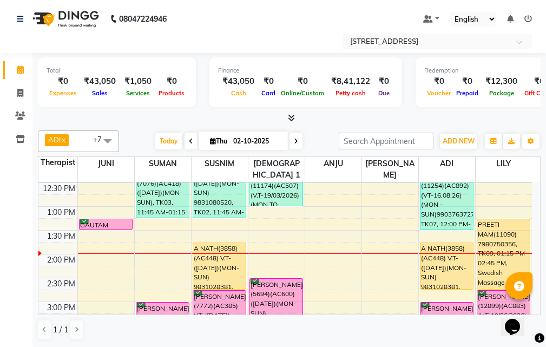
scroll to position [108, 0]
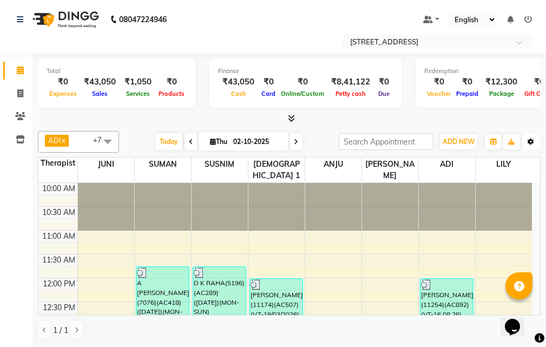
click at [534, 143] on icon "button" at bounding box center [531, 142] width 6 height 6
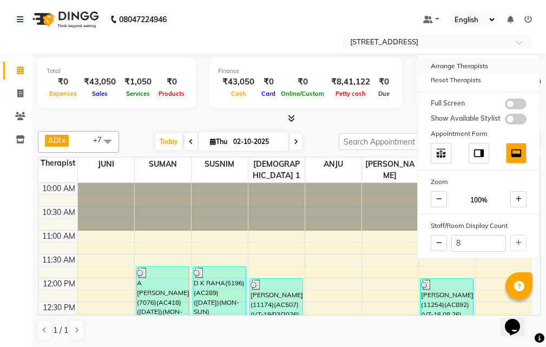
click at [462, 64] on div "Arrange Therapists" at bounding box center [479, 66] width 122 height 14
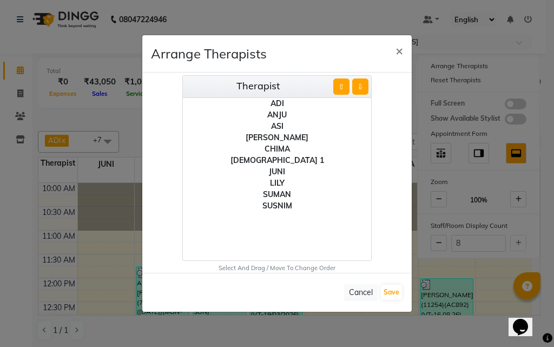
click at [293, 160] on div "[DEMOGRAPHIC_DATA] 1" at bounding box center [277, 160] width 188 height 11
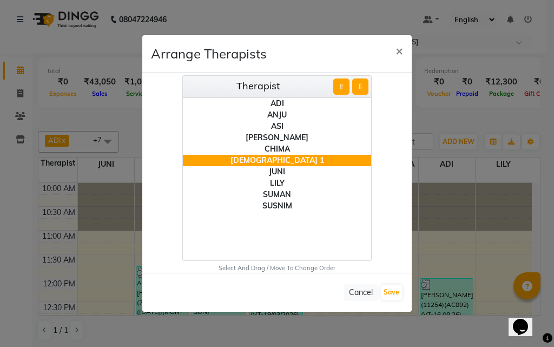
click at [363, 86] on button "⇩" at bounding box center [360, 86] width 16 height 16
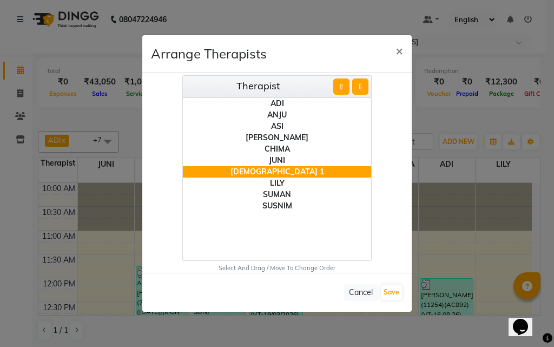
click at [363, 86] on button "⇩" at bounding box center [360, 86] width 16 height 16
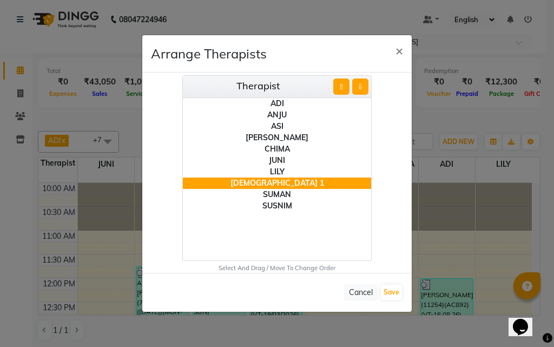
click at [363, 86] on button "⇩" at bounding box center [360, 86] width 16 height 16
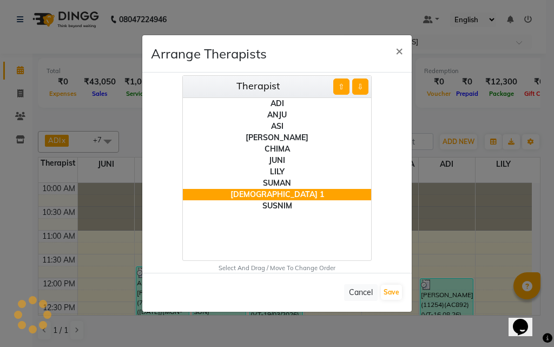
click at [363, 86] on button "⇩" at bounding box center [360, 86] width 16 height 16
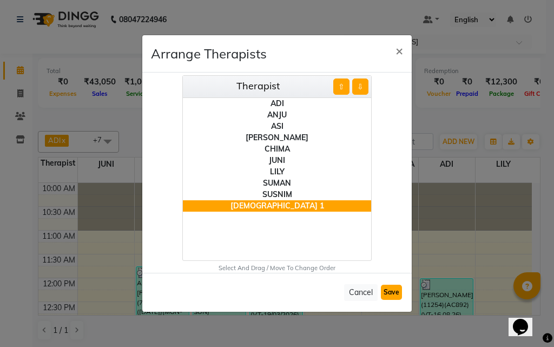
click at [396, 290] on button "Save" at bounding box center [391, 292] width 21 height 15
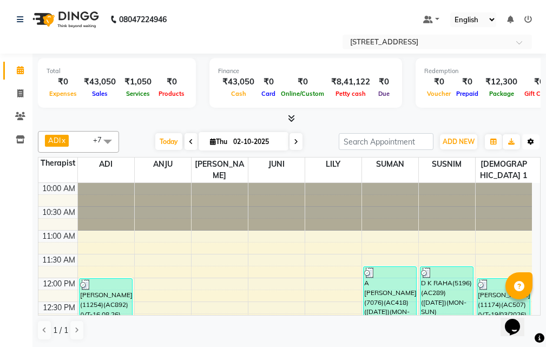
click at [530, 141] on icon "button" at bounding box center [531, 142] width 6 height 6
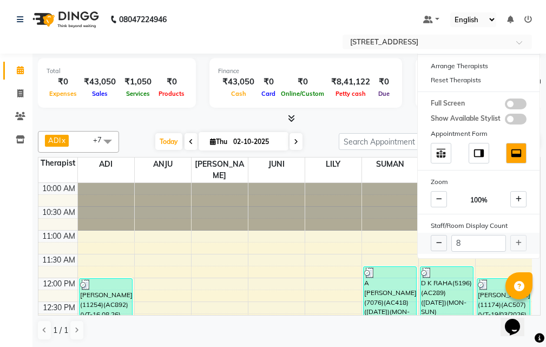
click at [517, 245] on div "8" at bounding box center [479, 243] width 122 height 21
click at [518, 241] on div "8" at bounding box center [479, 243] width 122 height 21
click at [466, 66] on div "Arrange Therapists" at bounding box center [479, 66] width 122 height 14
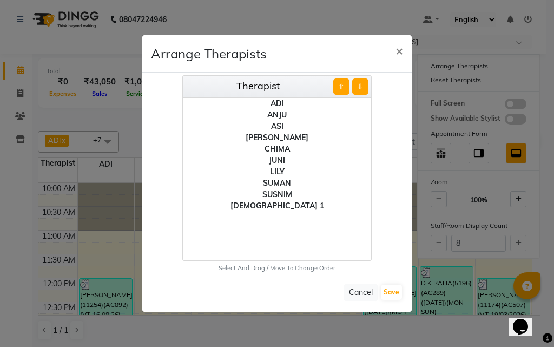
click at [287, 202] on div "[DEMOGRAPHIC_DATA] 1" at bounding box center [277, 205] width 188 height 11
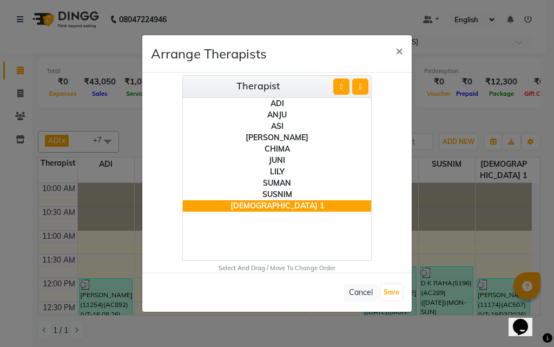
click at [363, 86] on button "⇩" at bounding box center [360, 86] width 16 height 16
click at [395, 293] on button "Save" at bounding box center [391, 292] width 21 height 15
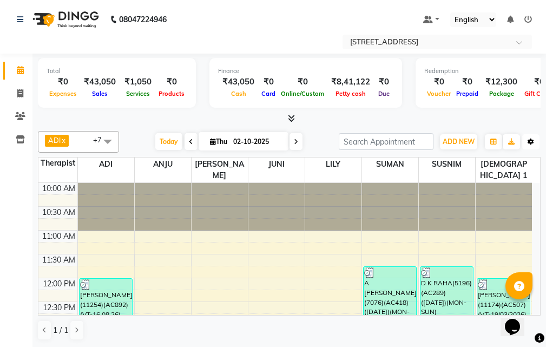
click at [533, 141] on icon "button" at bounding box center [531, 142] width 6 height 6
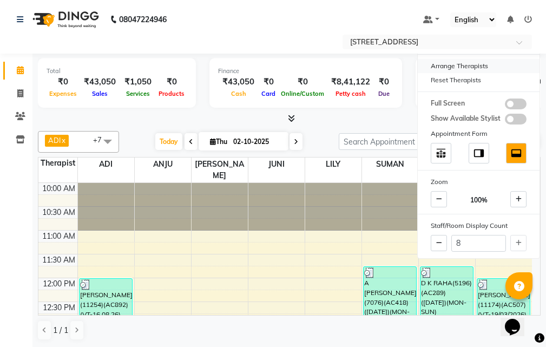
click at [455, 66] on div "Arrange Therapists" at bounding box center [479, 66] width 122 height 14
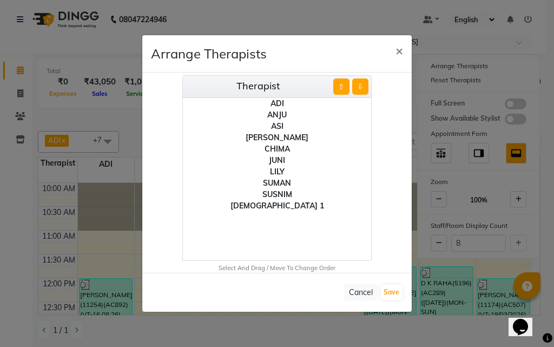
click at [277, 99] on div "ADI" at bounding box center [277, 103] width 188 height 11
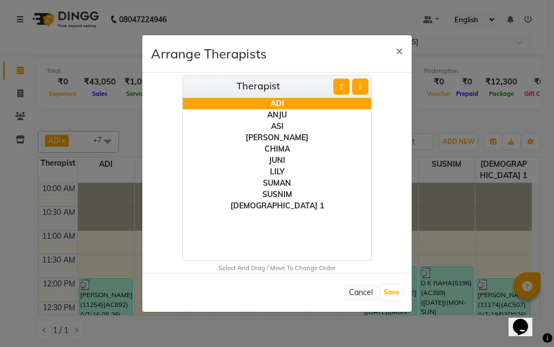
click at [280, 113] on div "ANJU" at bounding box center [277, 114] width 188 height 11
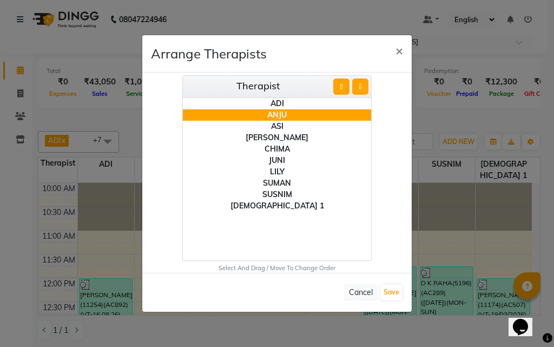
click at [281, 129] on div "ASI" at bounding box center [277, 126] width 188 height 11
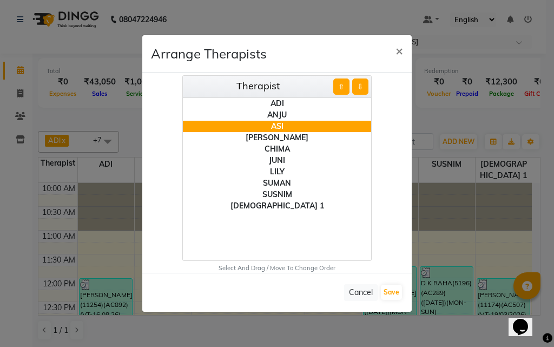
click at [280, 142] on div "[PERSON_NAME]" at bounding box center [277, 137] width 188 height 11
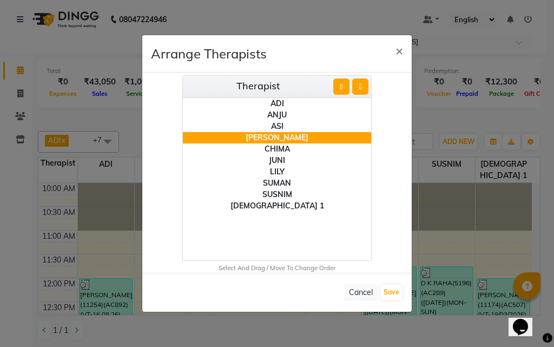
click at [280, 152] on div "CHIMA" at bounding box center [277, 148] width 188 height 11
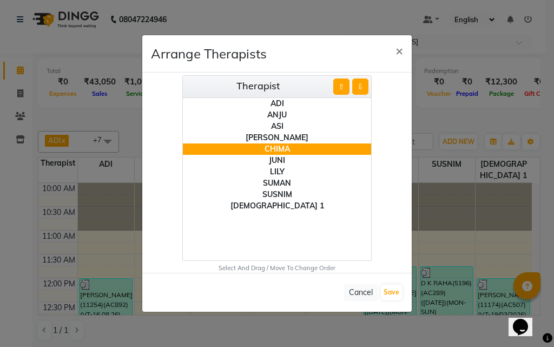
click at [281, 159] on div "JUNI" at bounding box center [277, 160] width 188 height 11
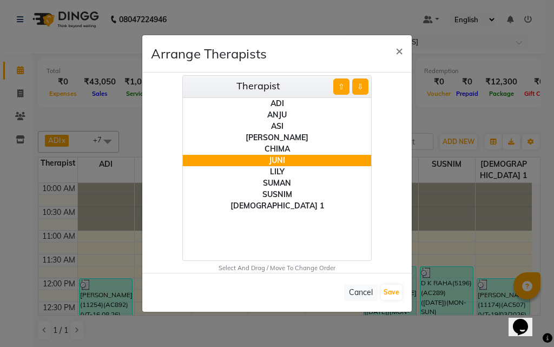
click at [284, 172] on div "LILY" at bounding box center [277, 171] width 188 height 11
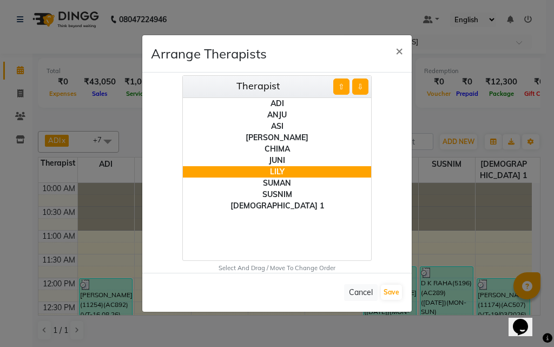
click at [283, 181] on div "SUMAN" at bounding box center [277, 183] width 188 height 11
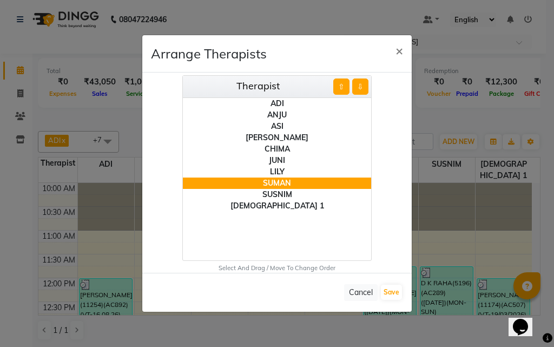
click at [283, 194] on div "SUSNIM" at bounding box center [277, 194] width 188 height 11
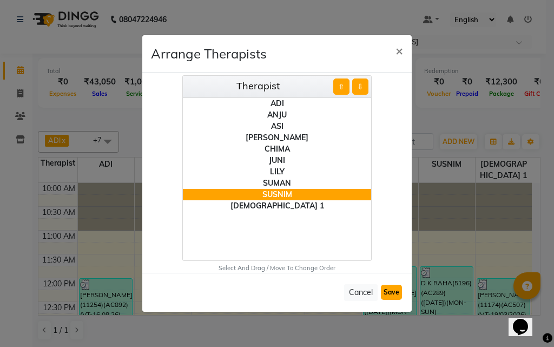
click at [397, 294] on button "Save" at bounding box center [391, 292] width 21 height 15
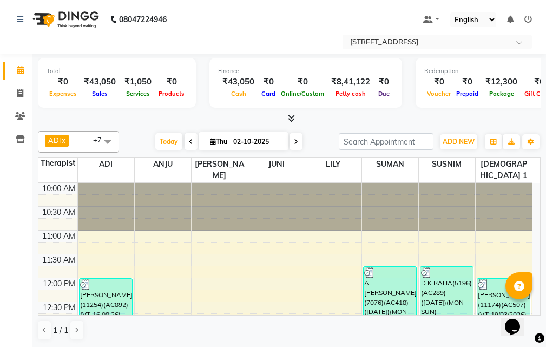
click at [109, 141] on span at bounding box center [108, 141] width 22 height 21
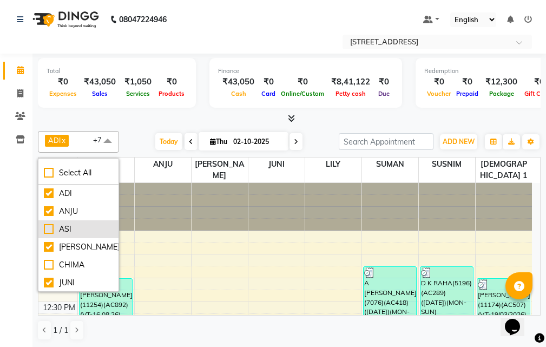
click at [48, 228] on div "ASI" at bounding box center [78, 229] width 69 height 11
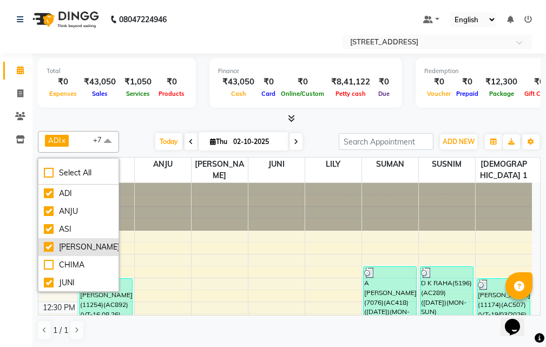
checkbox input "true"
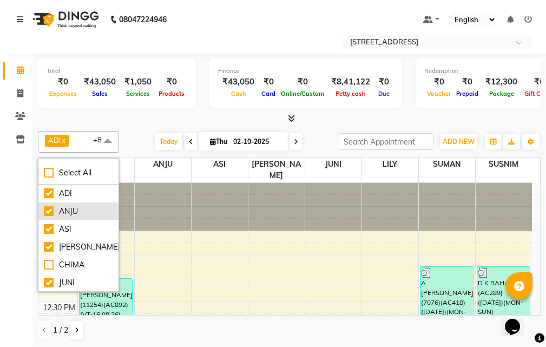
click at [48, 211] on div "ANJU" at bounding box center [78, 211] width 69 height 11
checkbox input "false"
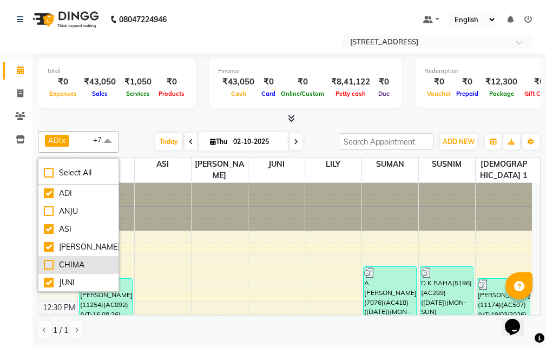
click at [51, 263] on div "CHIMA" at bounding box center [78, 264] width 69 height 11
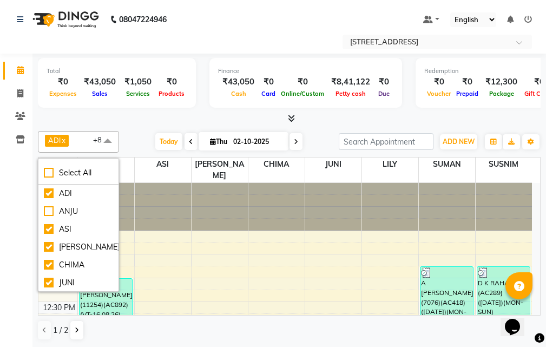
click at [197, 194] on div at bounding box center [220, 207] width 56 height 48
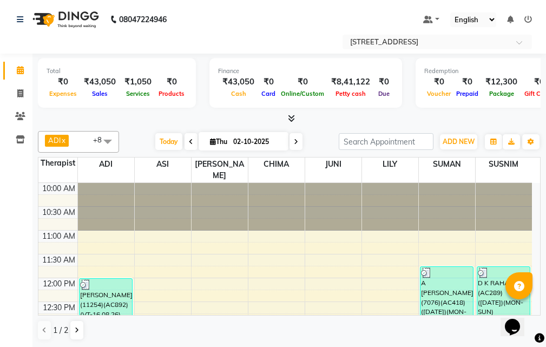
click at [108, 141] on span at bounding box center [108, 141] width 22 height 21
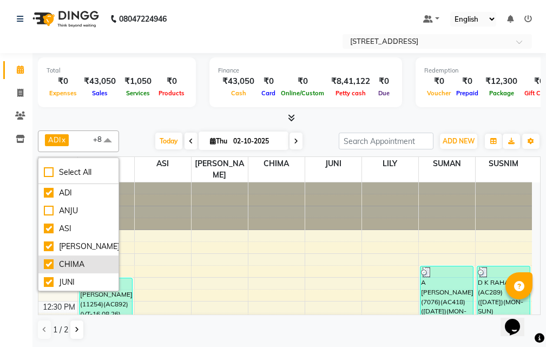
click at [49, 262] on div "CHIMA" at bounding box center [78, 264] width 69 height 11
checkbox input "false"
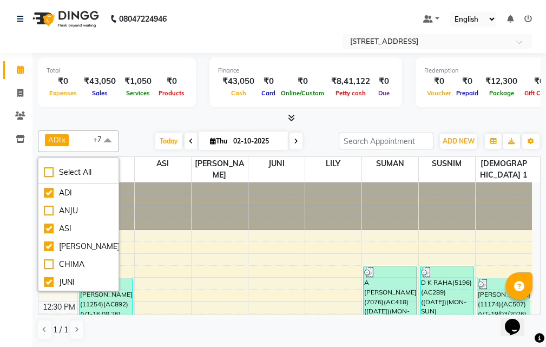
click at [187, 197] on div at bounding box center [163, 206] width 56 height 48
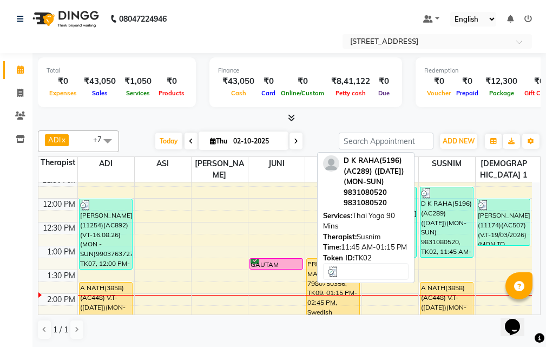
scroll to position [54, 0]
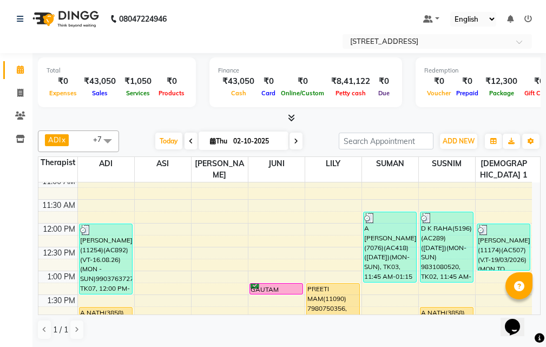
drag, startPoint x: 497, startPoint y: 225, endPoint x: 352, endPoint y: 237, distance: 146.1
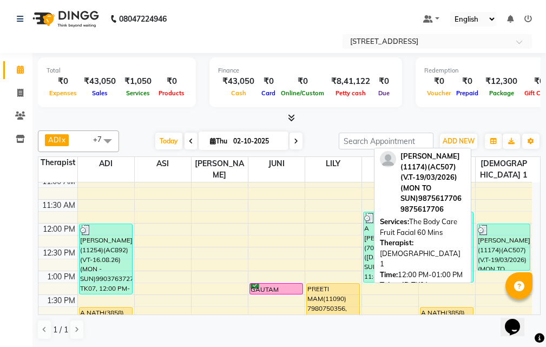
drag, startPoint x: 505, startPoint y: 238, endPoint x: 479, endPoint y: 240, distance: 26.1
click at [479, 240] on div "[PERSON_NAME](11174)(AC507)(V.T-19/03/2026) (MON TO SUN)9875617706, TK01, 12:00…" at bounding box center [503, 247] width 53 height 46
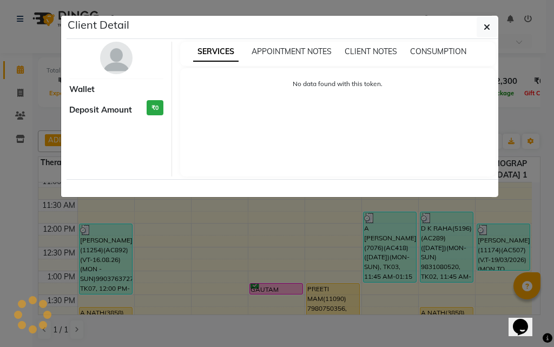
select select "3"
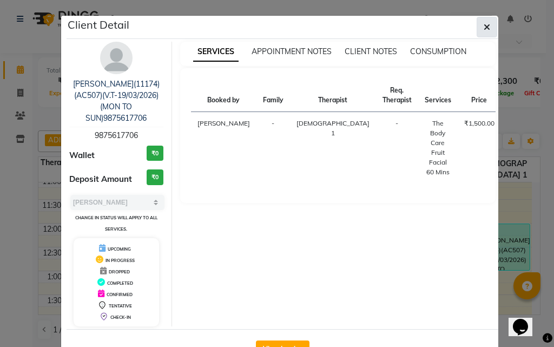
click at [485, 28] on icon "button" at bounding box center [487, 27] width 6 height 9
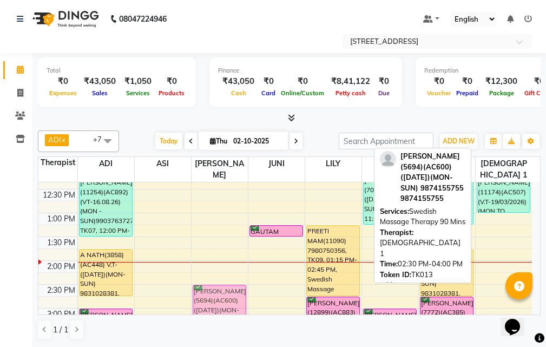
scroll to position [113, 0]
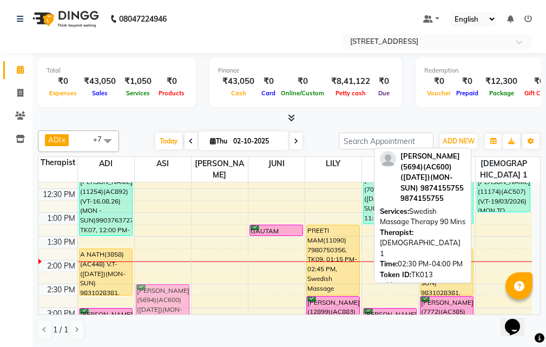
drag, startPoint x: 491, startPoint y: 290, endPoint x: 167, endPoint y: 286, distance: 324.2
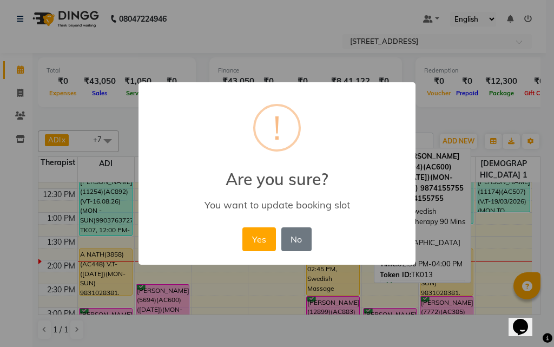
click at [258, 239] on button "Yes" at bounding box center [258, 239] width 33 height 24
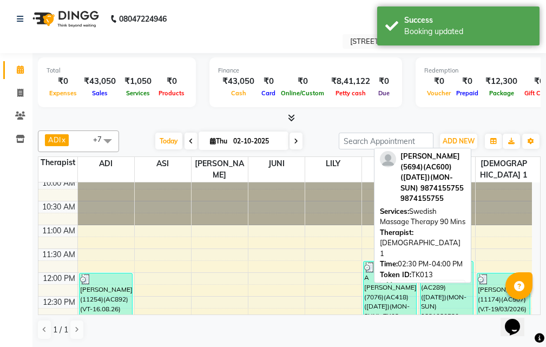
scroll to position [4, 0]
click at [109, 137] on span at bounding box center [108, 140] width 22 height 21
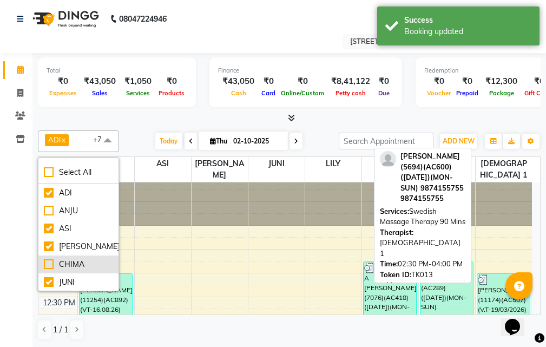
scroll to position [72, 0]
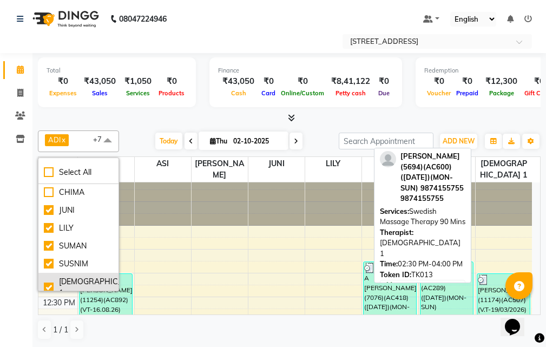
click at [49, 278] on div "[DEMOGRAPHIC_DATA] 1" at bounding box center [78, 287] width 69 height 23
checkbox input "false"
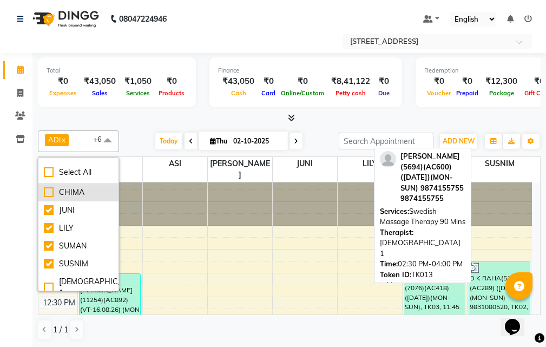
click at [52, 190] on div "CHIMA" at bounding box center [78, 192] width 69 height 11
checkbox input "true"
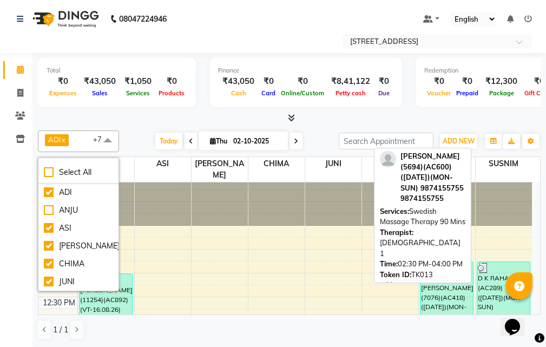
scroll to position [0, 0]
click at [183, 192] on div at bounding box center [163, 202] width 56 height 48
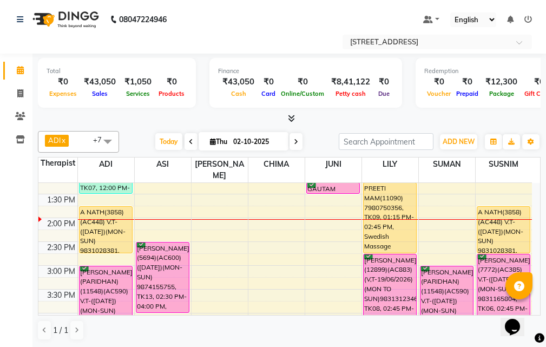
scroll to position [162, 0]
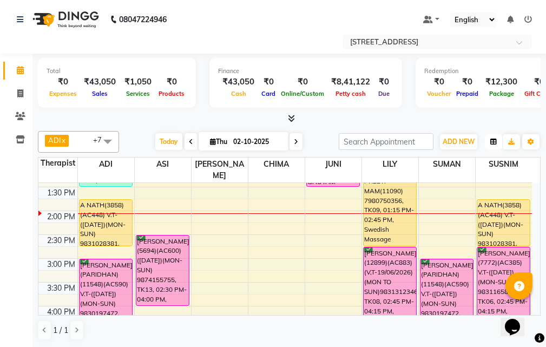
click at [494, 140] on icon "button" at bounding box center [493, 142] width 6 height 6
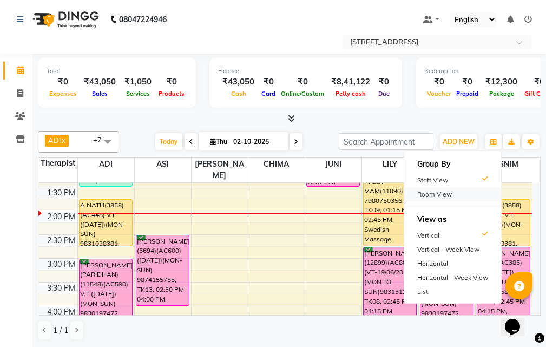
click at [442, 189] on div "Room View" at bounding box center [452, 194] width 97 height 14
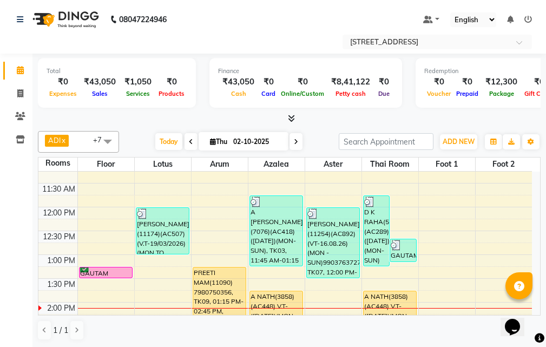
scroll to position [54, 0]
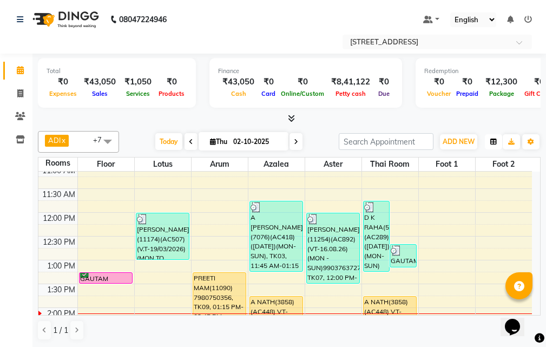
click at [498, 143] on button "button" at bounding box center [493, 141] width 17 height 15
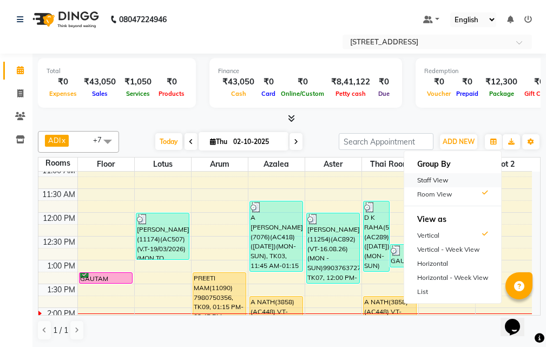
click at [453, 178] on div "Staff View" at bounding box center [452, 180] width 97 height 14
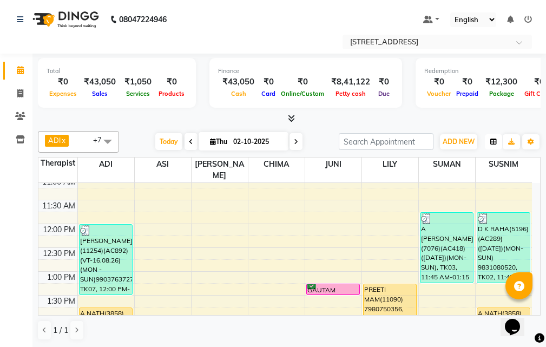
click at [495, 141] on icon "button" at bounding box center [493, 142] width 6 height 6
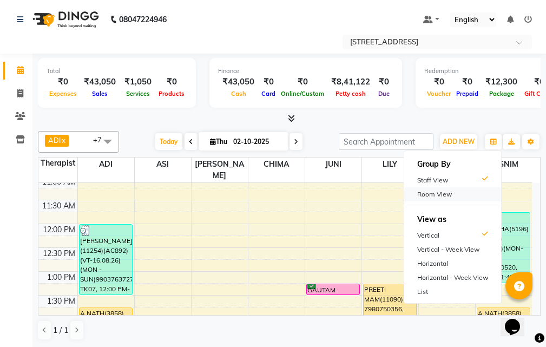
drag, startPoint x: 464, startPoint y: 197, endPoint x: 463, endPoint y: 180, distance: 16.8
click at [464, 196] on div "Room View" at bounding box center [452, 194] width 97 height 14
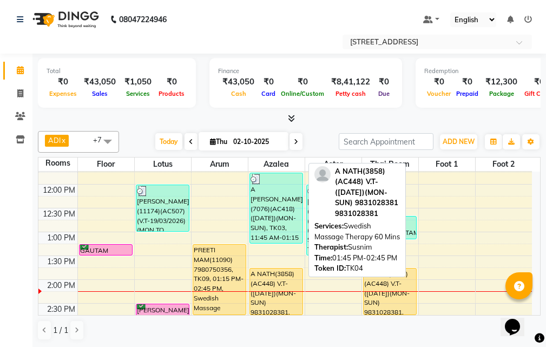
scroll to position [162, 0]
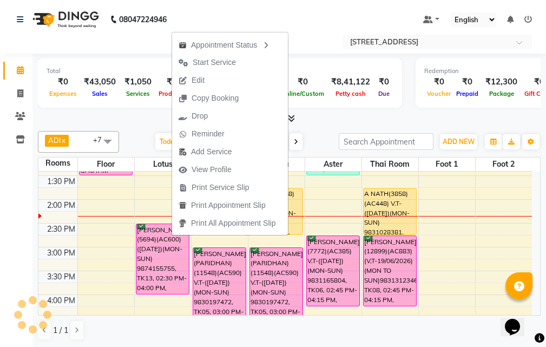
click at [231, 62] on span "Start Service" at bounding box center [214, 62] width 43 height 11
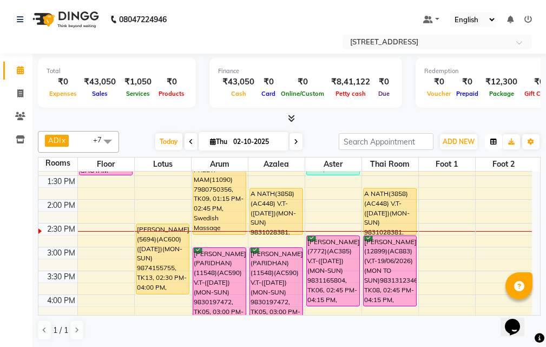
click at [499, 142] on button "button" at bounding box center [493, 141] width 17 height 15
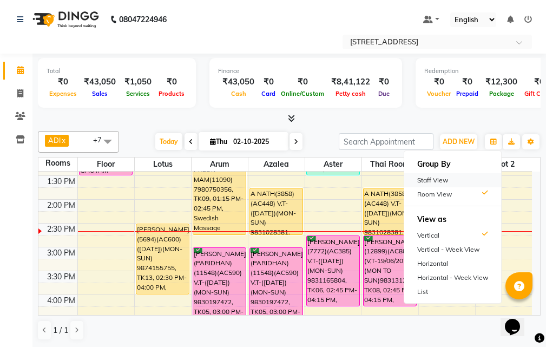
click at [448, 175] on div "Staff View" at bounding box center [452, 180] width 97 height 14
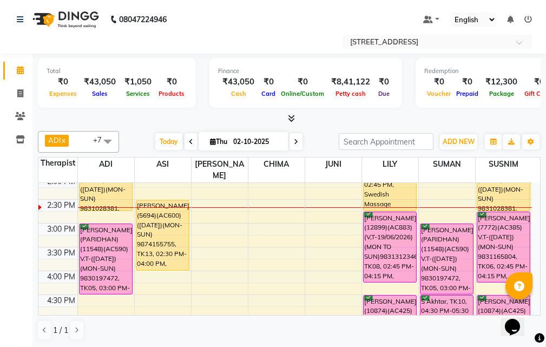
scroll to position [216, 0]
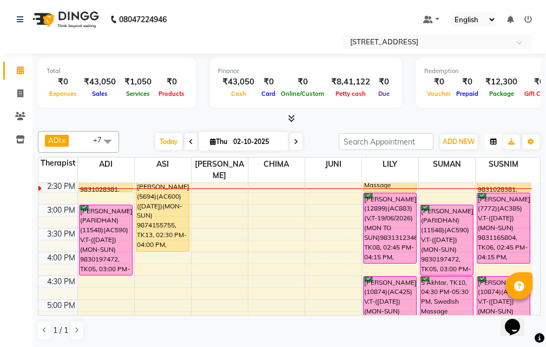
click at [489, 140] on button "button" at bounding box center [493, 141] width 17 height 15
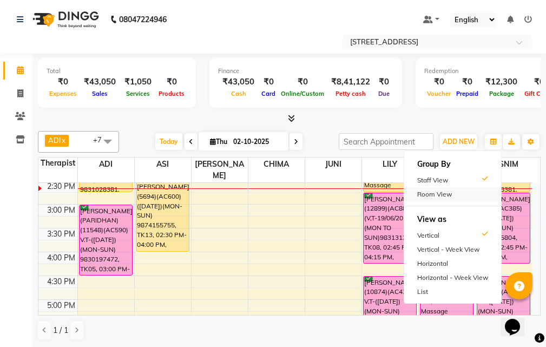
click at [480, 195] on div "Room View" at bounding box center [452, 194] width 97 height 14
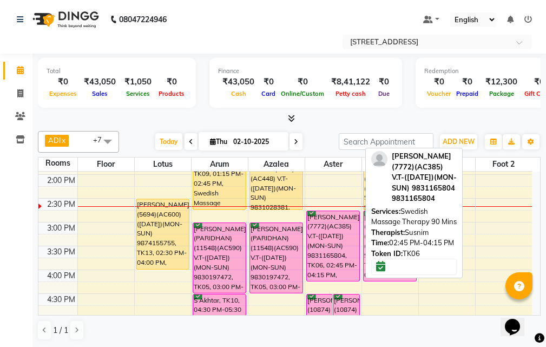
scroll to position [162, 0]
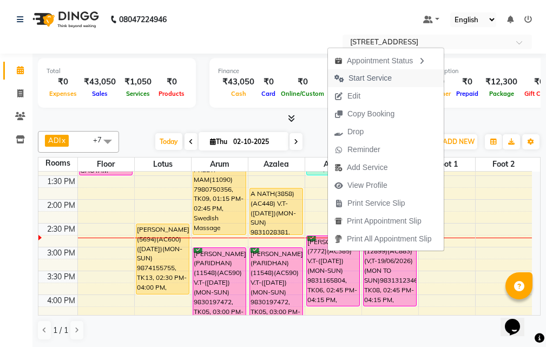
click at [404, 77] on button "Start Service" at bounding box center [386, 78] width 116 height 18
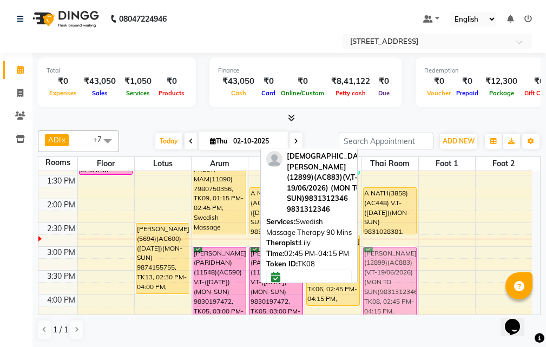
drag, startPoint x: 393, startPoint y: 257, endPoint x: 392, endPoint y: 266, distance: 9.2
click at [392, 266] on div "D K RAHA(5196)(AC289) ([DATE])(MON-SUN) 9831080520, TK02, 11:45 AM-01:15 PM, Th…" at bounding box center [390, 318] width 56 height 619
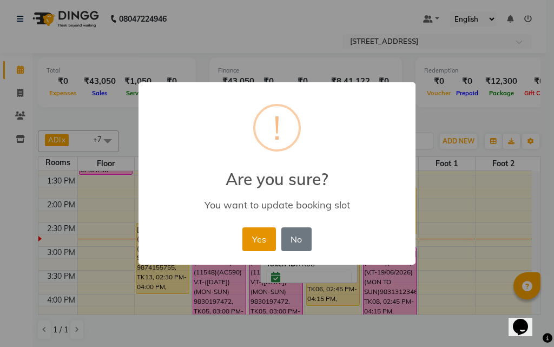
click at [246, 235] on button "Yes" at bounding box center [258, 239] width 33 height 24
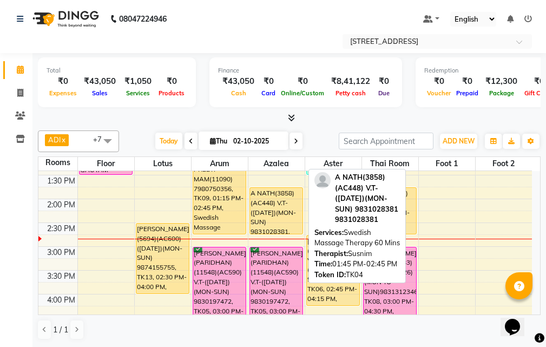
scroll to position [108, 0]
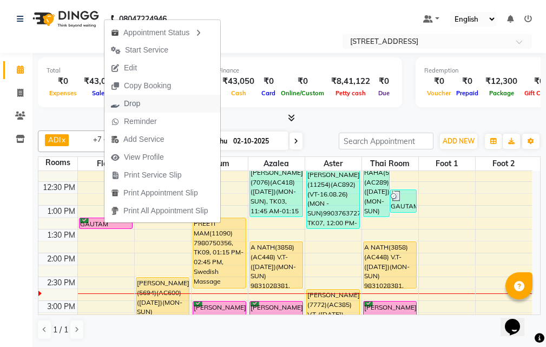
click at [146, 101] on span "Drop" at bounding box center [125, 104] width 42 height 18
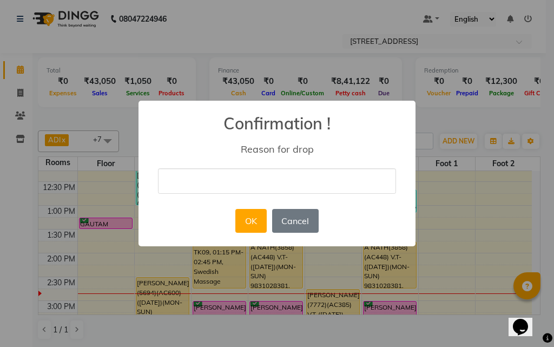
drag, startPoint x: 279, startPoint y: 181, endPoint x: 282, endPoint y: 191, distance: 10.3
click at [279, 181] on input "text" at bounding box center [277, 180] width 238 height 25
type input "CLIENT CANCEL THE BOOKING AT LAST MOMENT"
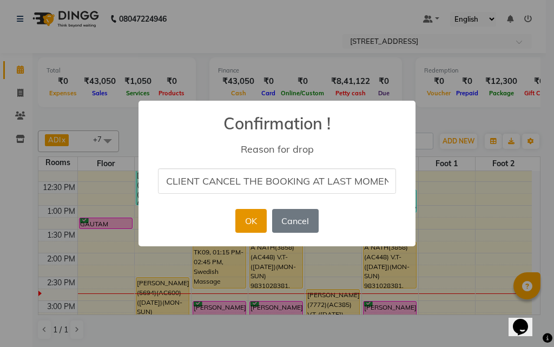
click at [247, 227] on button "OK" at bounding box center [250, 221] width 31 height 24
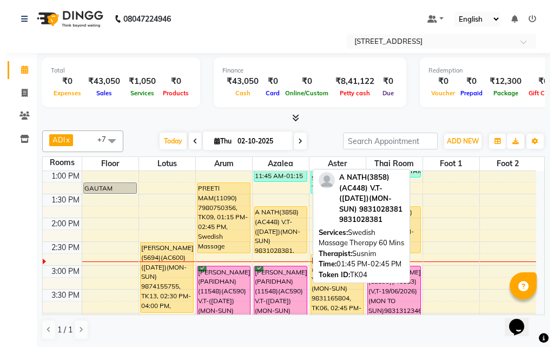
scroll to position [162, 0]
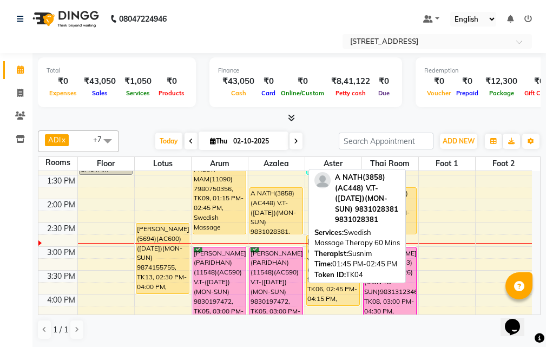
click at [269, 212] on div "A NATH(3858)(AC448) V.T-([DATE])(MON-SUN) 9831028381, TK04, 01:45 PM-02:45 PM, …" at bounding box center [276, 211] width 52 height 46
select select "1"
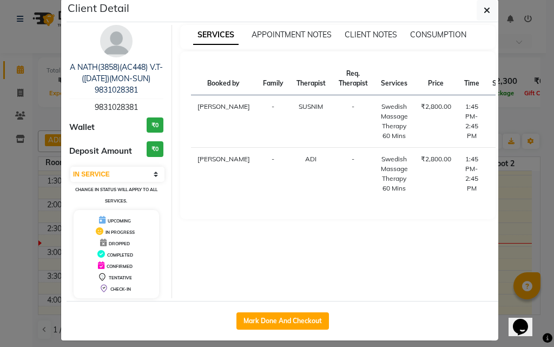
scroll to position [26, 0]
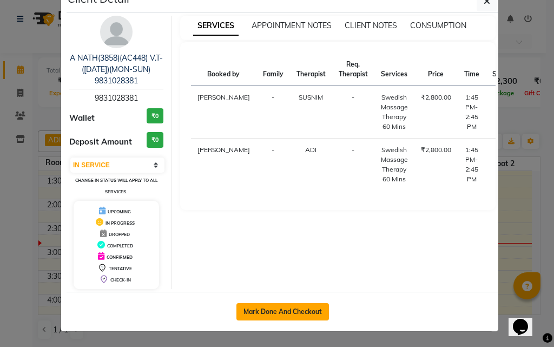
click at [294, 311] on button "Mark Done And Checkout" at bounding box center [282, 311] width 93 height 17
select select "service"
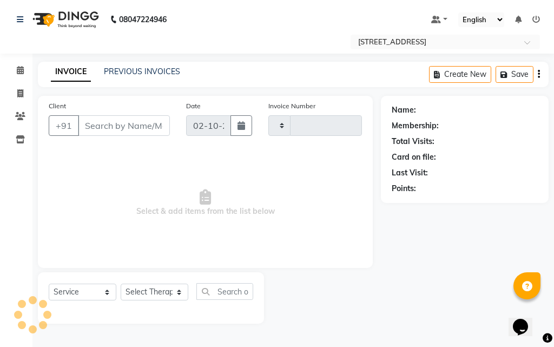
type input "2983"
select select "4269"
type input "98******81"
select select "23013"
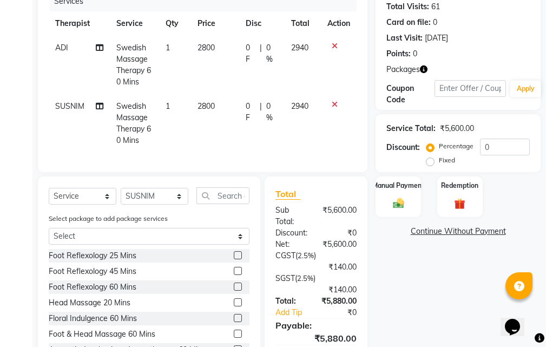
scroll to position [162, 0]
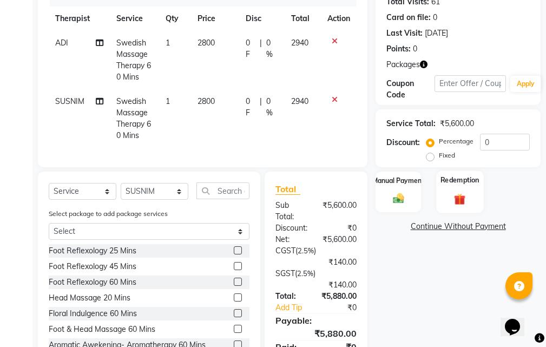
click at [458, 186] on div "Redemption" at bounding box center [459, 191] width 47 height 42
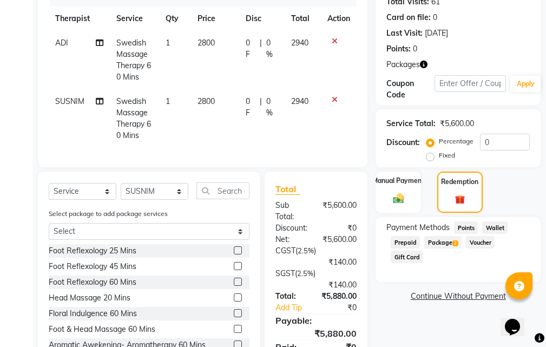
click at [448, 241] on span "Package 2" at bounding box center [442, 242] width 37 height 12
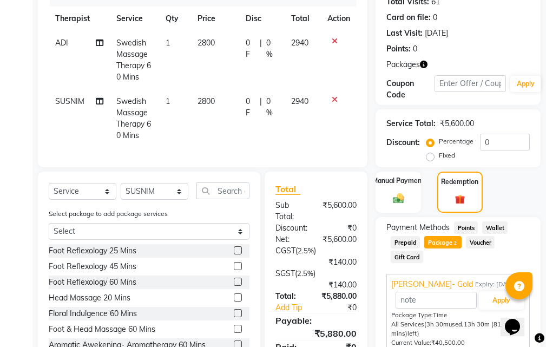
scroll to position [247, 0]
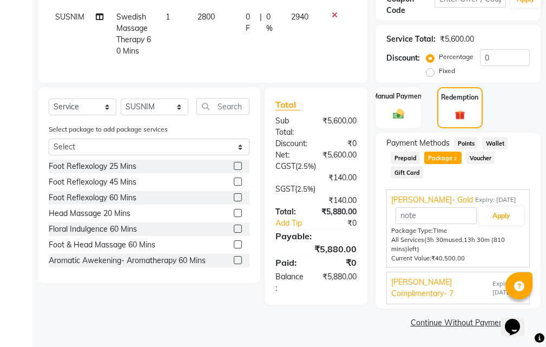
click at [492, 279] on span "Expiry: [DATE]" at bounding box center [508, 288] width 32 height 18
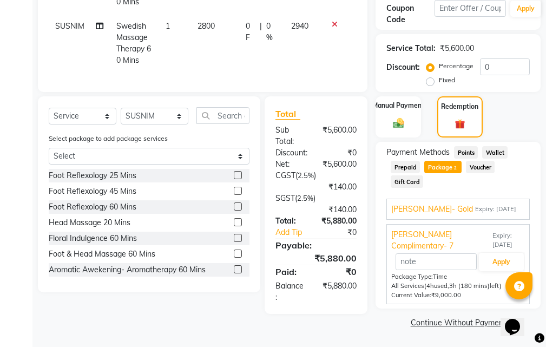
scroll to position [238, 0]
click at [497, 261] on button "Apply" at bounding box center [501, 261] width 45 height 18
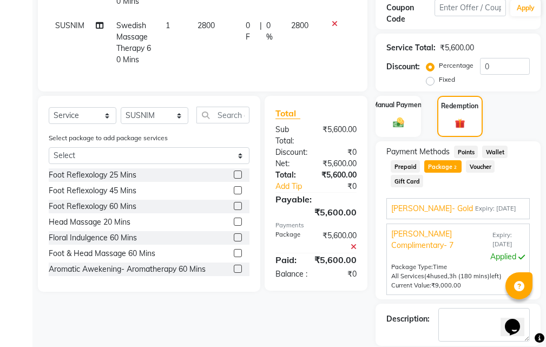
drag, startPoint x: 554, startPoint y: 255, endPoint x: 26, endPoint y: 31, distance: 573.2
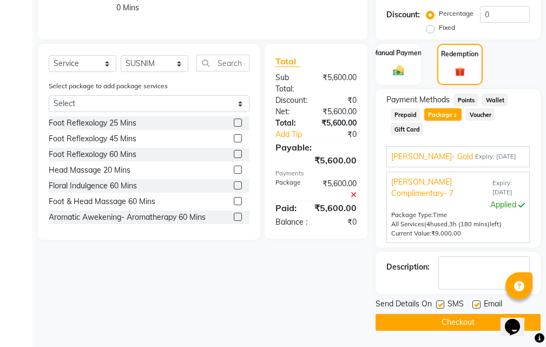
click at [476, 303] on label at bounding box center [476, 304] width 8 height 8
click at [476, 303] on input "checkbox" at bounding box center [475, 304] width 7 height 7
checkbox input "false"
click at [441, 303] on label at bounding box center [440, 304] width 8 height 8
click at [441, 303] on input "checkbox" at bounding box center [439, 304] width 7 height 7
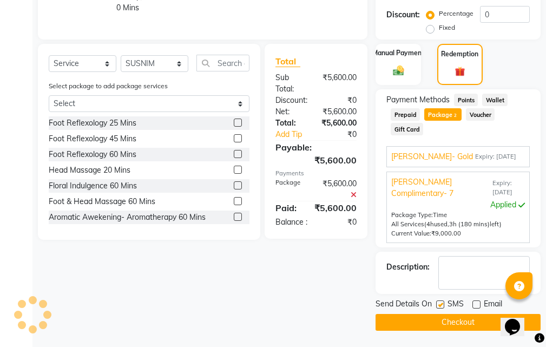
checkbox input "false"
click at [439, 319] on button "Checkout" at bounding box center [458, 322] width 165 height 17
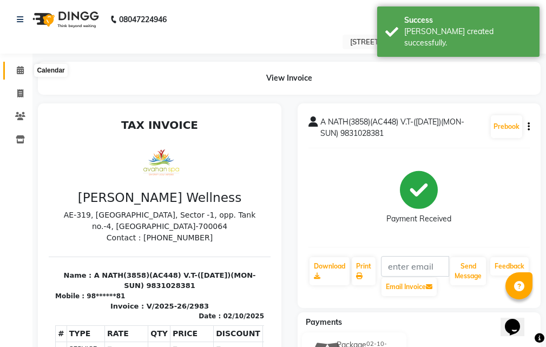
click at [17, 69] on icon at bounding box center [20, 70] width 7 height 8
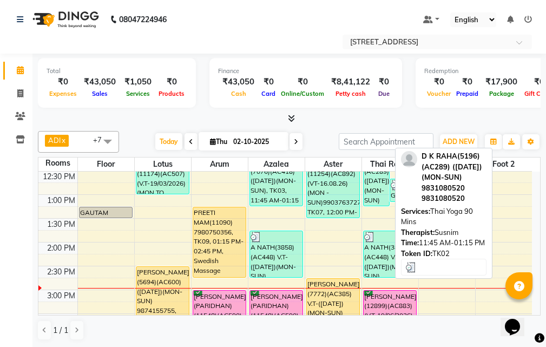
scroll to position [162, 0]
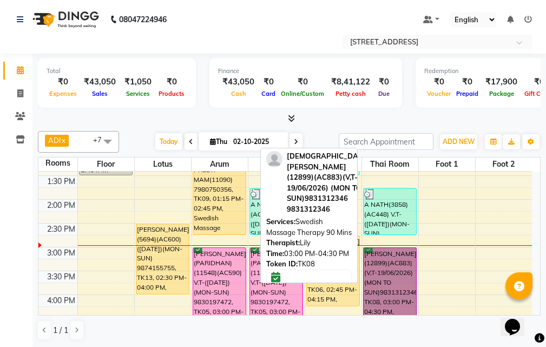
drag, startPoint x: 386, startPoint y: 255, endPoint x: 383, endPoint y: 260, distance: 6.2
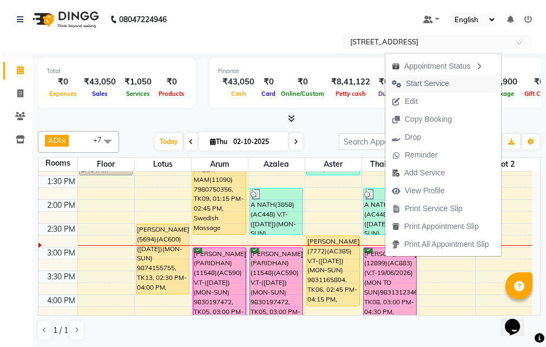
click at [431, 82] on span "Start Service" at bounding box center [427, 83] width 43 height 11
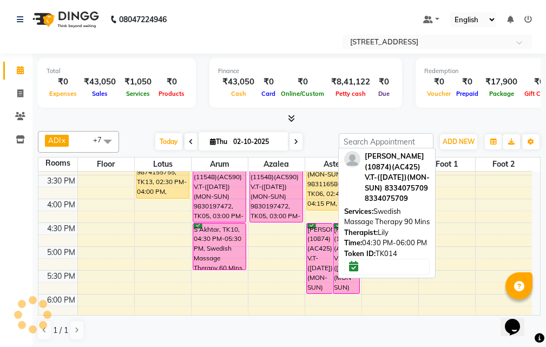
scroll to position [259, 0]
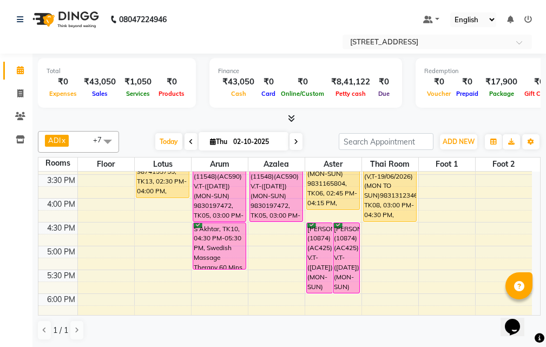
click at [275, 249] on div "10:00 AM 10:30 AM 11:00 AM 11:30 AM 12:00 PM 12:30 PM 1:00 PM 1:30 PM 2:00 PM 2…" at bounding box center [285, 222] width 494 height 619
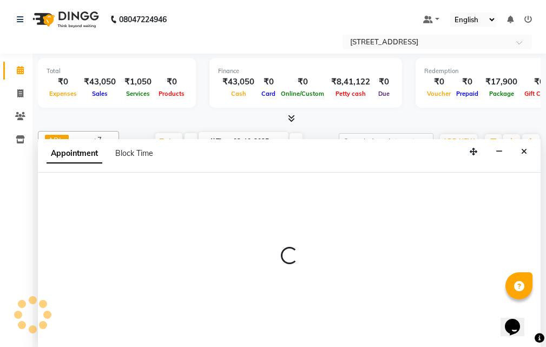
scroll to position [1, 0]
select select "1020"
select select "tentative"
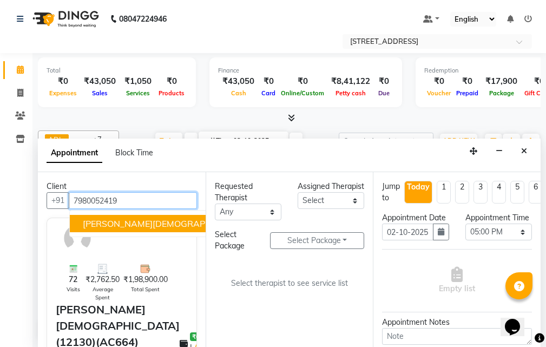
click at [152, 220] on span "[PERSON_NAME][DEMOGRAPHIC_DATA](12130)(AC664) ([DATE])(MON-SUN) 7980052419" at bounding box center [270, 223] width 374 height 11
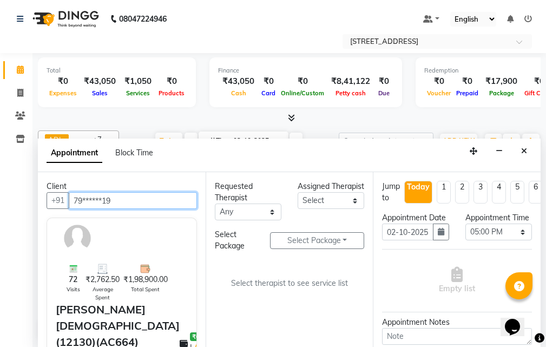
type input "79******19"
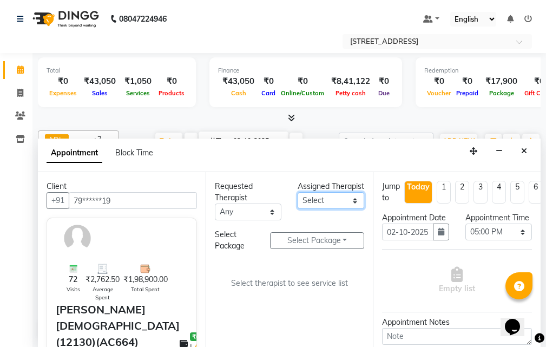
click at [343, 209] on select "Select ADI ANJU ASI [PERSON_NAME] [DEMOGRAPHIC_DATA] 1 JUNI [PERSON_NAME]" at bounding box center [331, 200] width 67 height 17
select select "23013"
click at [298, 203] on select "Select ADI ANJU ASI [PERSON_NAME] [DEMOGRAPHIC_DATA] 1 JUNI [PERSON_NAME]" at bounding box center [331, 200] width 67 height 17
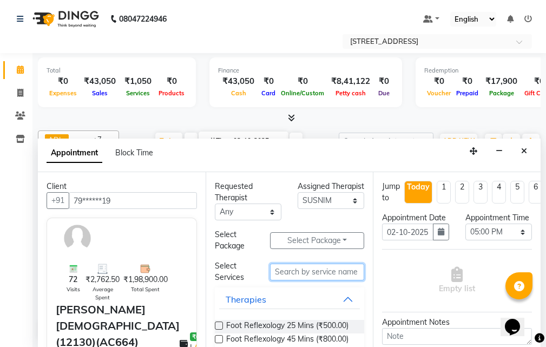
click at [309, 272] on input "text" at bounding box center [317, 272] width 94 height 17
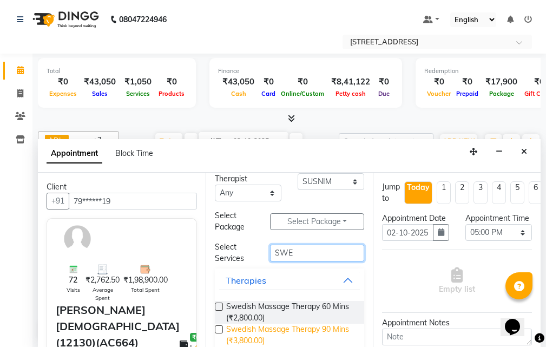
scroll to position [36, 0]
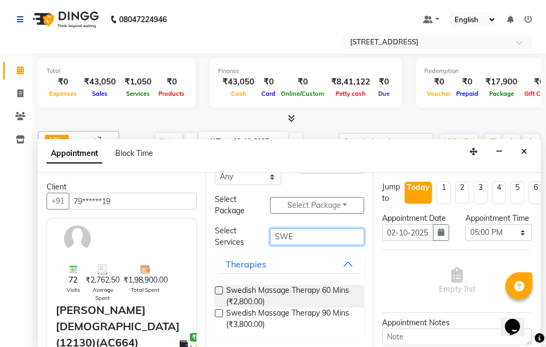
type input "SWE"
click at [219, 291] on label at bounding box center [219, 290] width 8 height 8
click at [219, 291] on input "checkbox" at bounding box center [218, 291] width 7 height 7
checkbox input "true"
select select "1846"
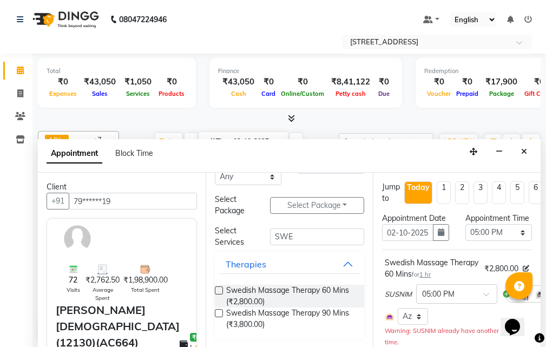
checkbox input "false"
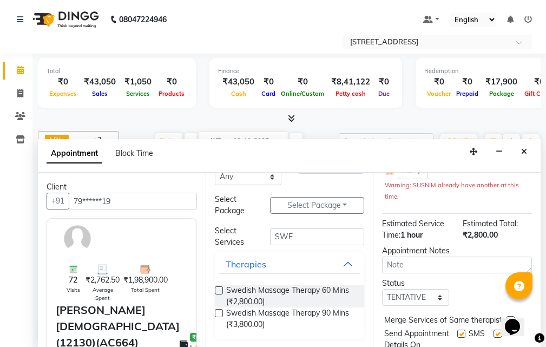
scroll to position [162, 0]
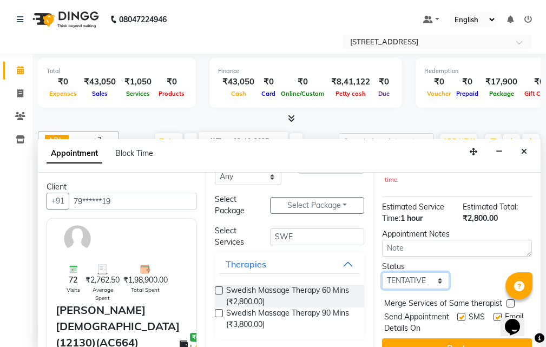
click at [435, 289] on select "Select TENTATIVE CONFIRM CHECK-IN UPCOMING" at bounding box center [415, 280] width 67 height 17
select select "confirm booking"
click at [382, 284] on select "Select TENTATIVE CONFIRM CHECK-IN UPCOMING" at bounding box center [415, 280] width 67 height 17
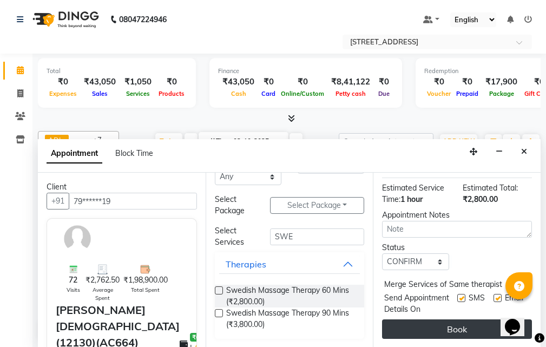
click at [447, 319] on button "Book" at bounding box center [457, 328] width 150 height 19
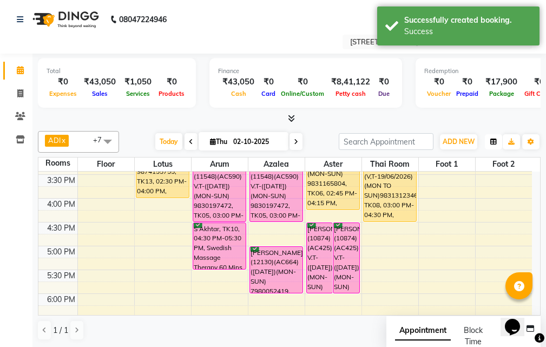
click at [487, 144] on button "button" at bounding box center [493, 141] width 17 height 15
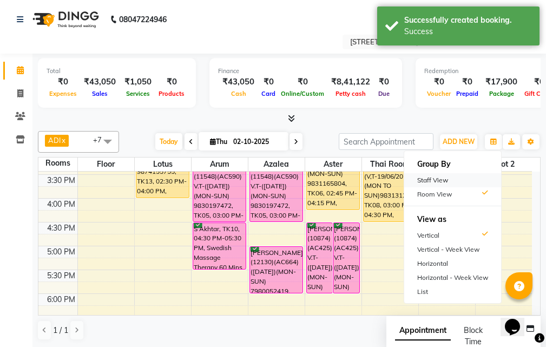
click at [458, 182] on div "Staff View" at bounding box center [452, 180] width 97 height 14
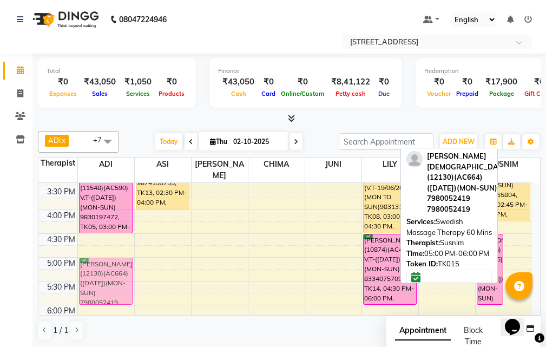
drag, startPoint x: 519, startPoint y: 253, endPoint x: 115, endPoint y: 253, distance: 404.3
click at [115, 253] on tr "[PERSON_NAME](11254)(AC892)(VT-16.08.26) (MON - SUN)9903763727, TK07, 12:00 PM-…" at bounding box center [285, 233] width 494 height 619
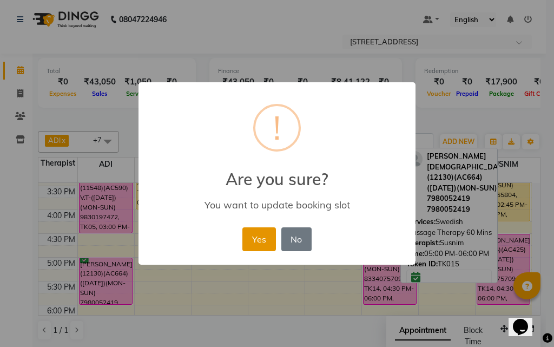
click at [268, 231] on button "Yes" at bounding box center [258, 239] width 33 height 24
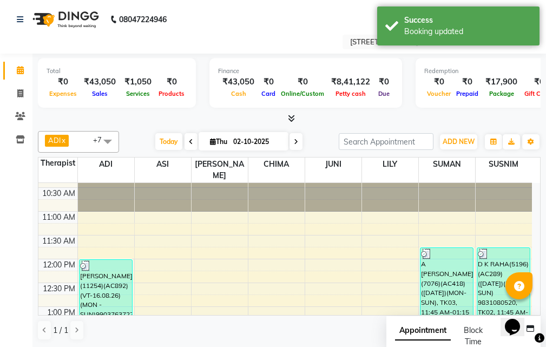
scroll to position [0, 0]
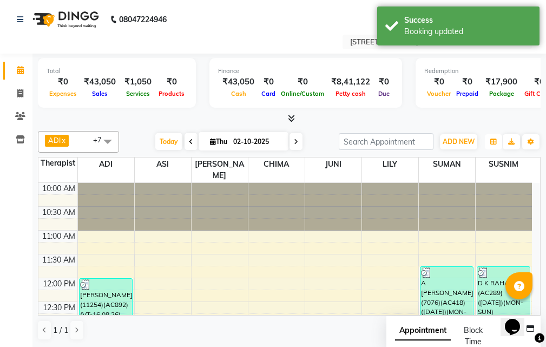
click at [490, 135] on button "button" at bounding box center [493, 141] width 17 height 15
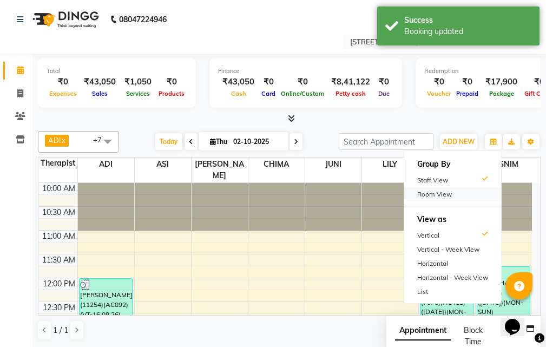
click at [459, 193] on div "Room View" at bounding box center [452, 194] width 97 height 14
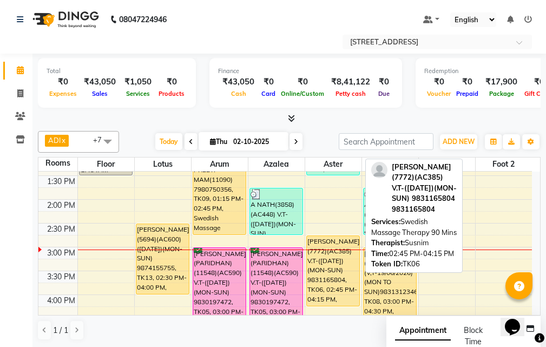
scroll to position [108, 0]
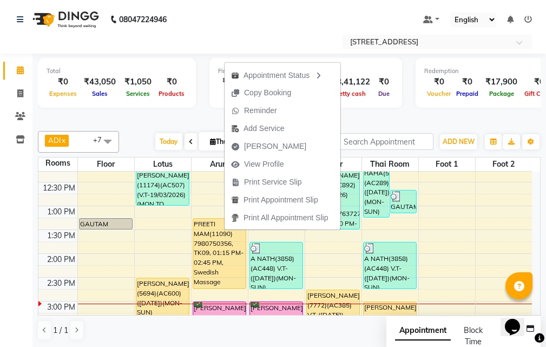
click at [297, 143] on button "[PERSON_NAME]" at bounding box center [283, 146] width 116 height 18
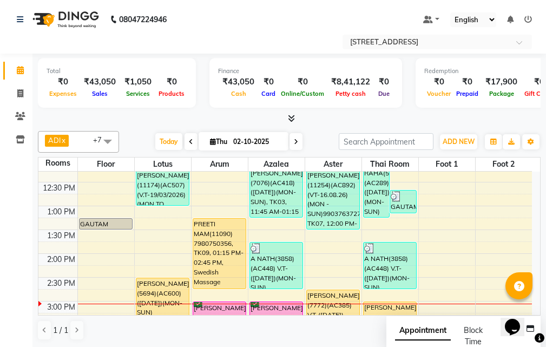
select select "service"
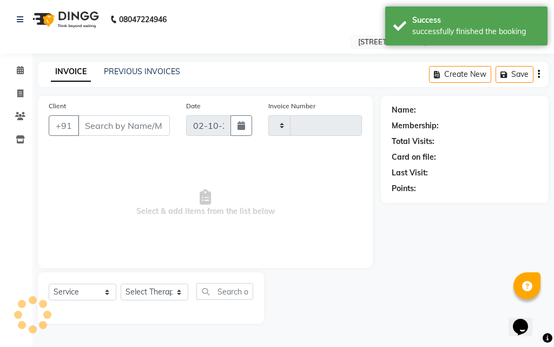
type input "2984"
select select "4269"
type input "79******56"
select select "87874"
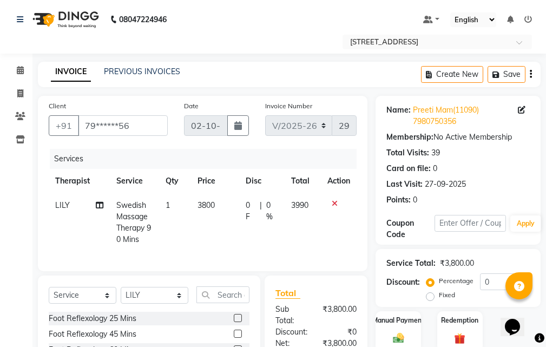
scroll to position [162, 0]
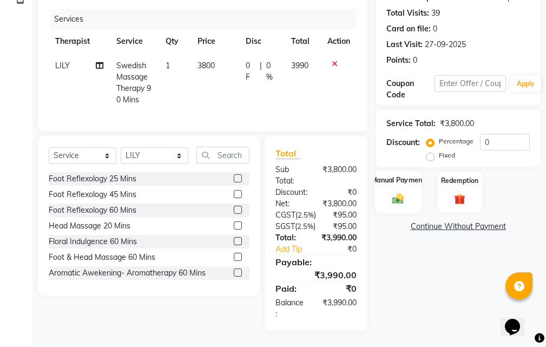
click at [406, 170] on div "Manual Payment" at bounding box center [398, 191] width 47 height 42
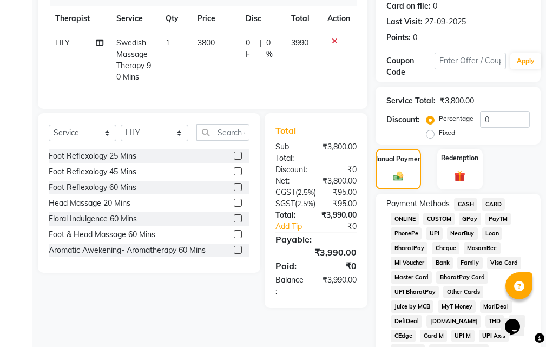
click at [492, 201] on span "CARD" at bounding box center [493, 204] width 23 height 12
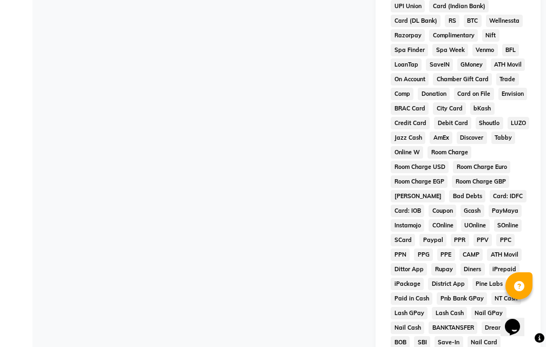
scroll to position [640, 0]
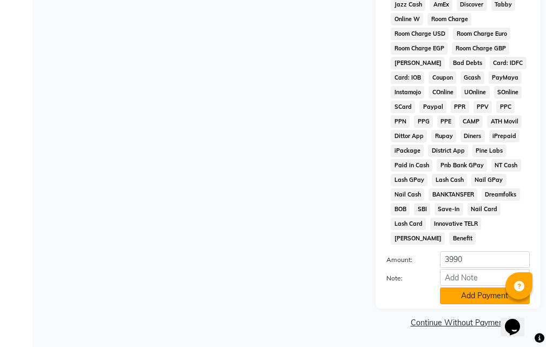
click at [501, 295] on button "Add Payment" at bounding box center [485, 295] width 90 height 17
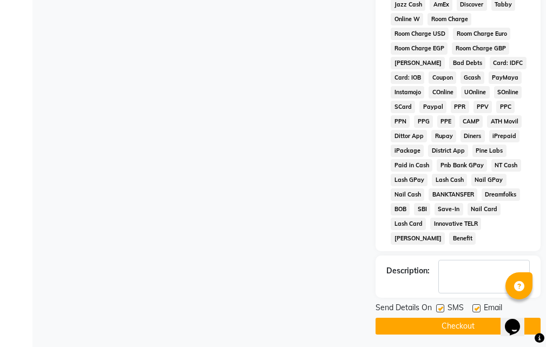
click at [477, 308] on label at bounding box center [476, 308] width 8 height 8
click at [477, 308] on input "checkbox" at bounding box center [475, 308] width 7 height 7
checkbox input "false"
click at [437, 308] on label at bounding box center [440, 308] width 8 height 8
click at [437, 308] on input "checkbox" at bounding box center [439, 308] width 7 height 7
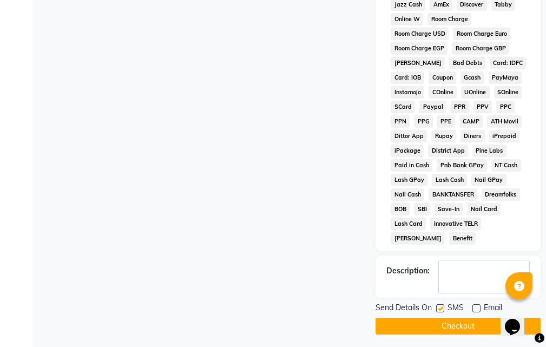
checkbox input "false"
click at [441, 320] on button "Checkout" at bounding box center [458, 326] width 165 height 17
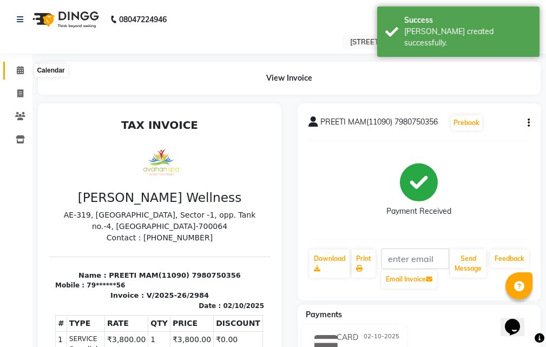
click at [18, 67] on icon at bounding box center [20, 70] width 7 height 8
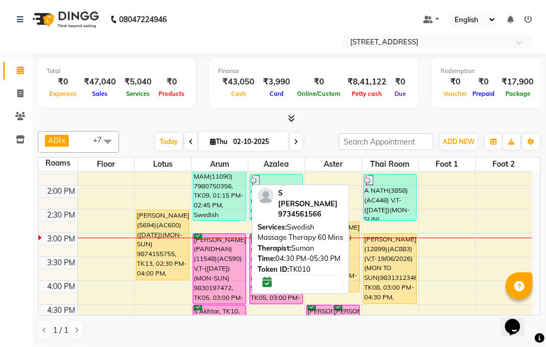
scroll to position [162, 0]
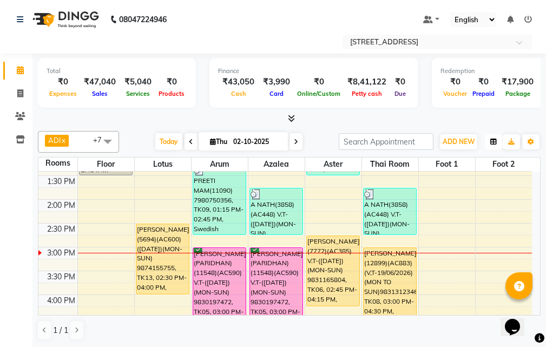
click at [491, 140] on icon "button" at bounding box center [493, 142] width 6 height 6
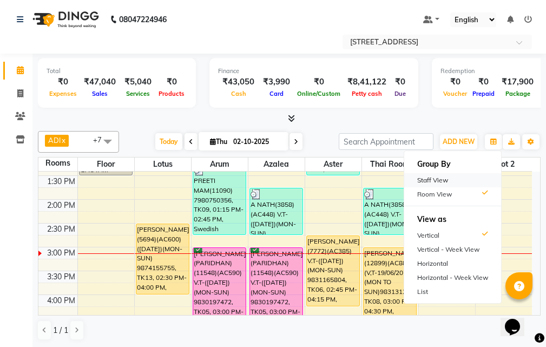
click at [453, 180] on div "Staff View" at bounding box center [452, 180] width 97 height 14
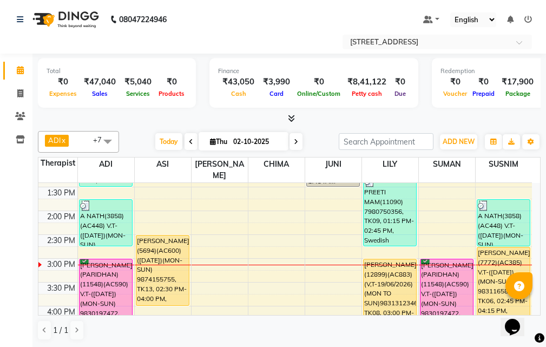
scroll to position [216, 0]
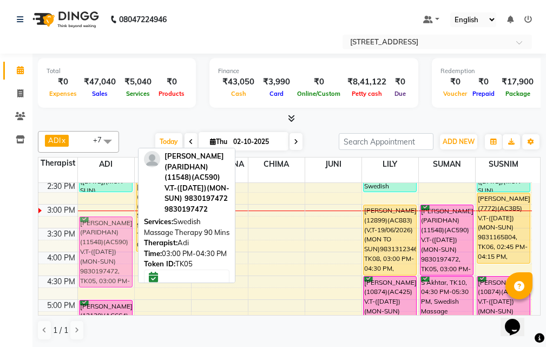
drag, startPoint x: 104, startPoint y: 202, endPoint x: 103, endPoint y: 212, distance: 9.2
click at [103, 212] on div "[PERSON_NAME](11254)(AC892)(VT-16.08.26) (MON - SUN)9903763727, TK07, 12:00 PM-…" at bounding box center [106, 275] width 56 height 619
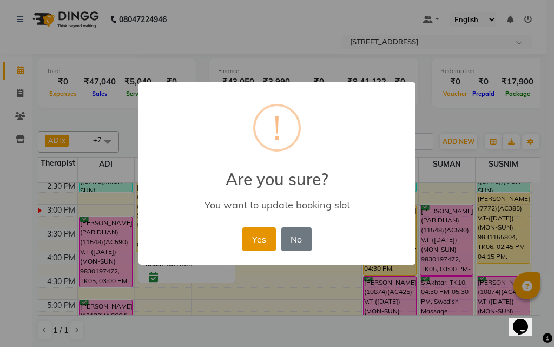
click at [258, 234] on button "Yes" at bounding box center [258, 239] width 33 height 24
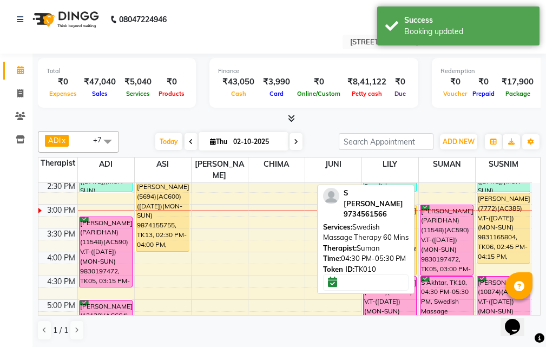
scroll to position [271, 0]
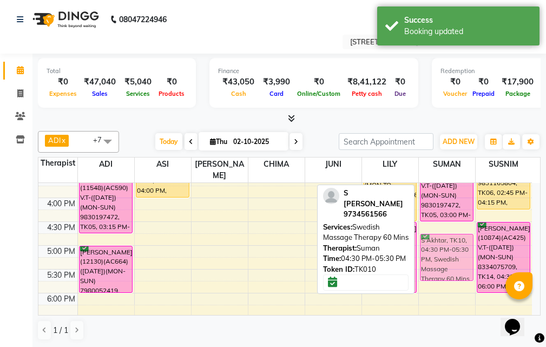
click at [445, 231] on div "A [PERSON_NAME](7076)(AC418) ([DATE])(MON-SUN), TK03, 11:45 AM-01:15 PM, Swedis…" at bounding box center [447, 221] width 56 height 619
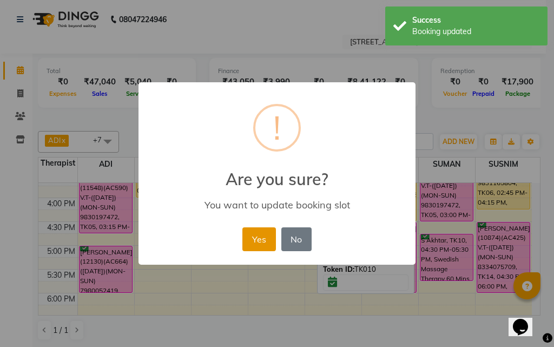
click at [255, 240] on button "Yes" at bounding box center [258, 239] width 33 height 24
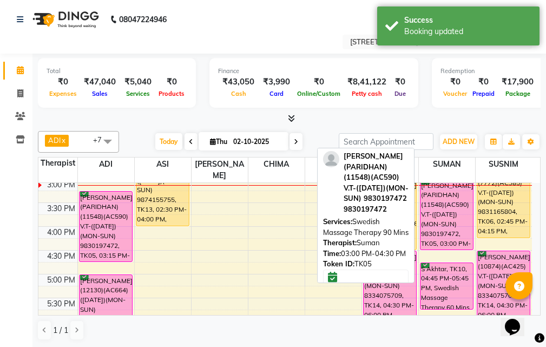
scroll to position [216, 0]
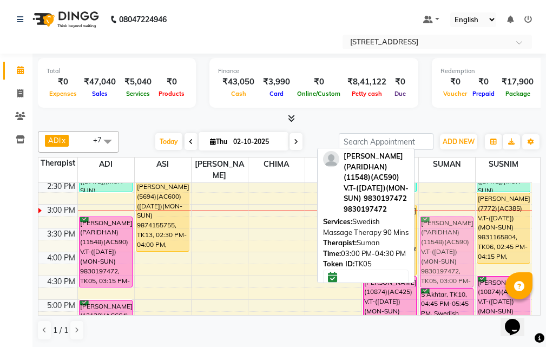
click at [451, 234] on div "A [PERSON_NAME](7076)(AC418) ([DATE])(MON-SUN), TK03, 11:45 AM-01:15 PM, Swedis…" at bounding box center [447, 275] width 56 height 619
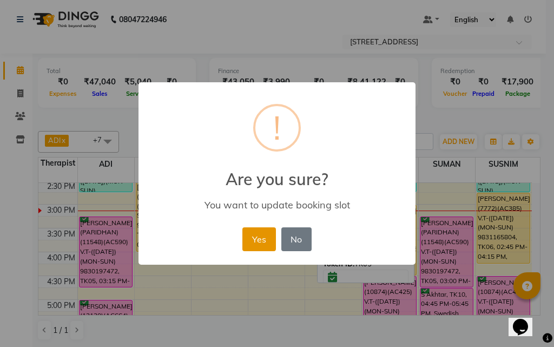
click at [268, 235] on button "Yes" at bounding box center [258, 239] width 33 height 24
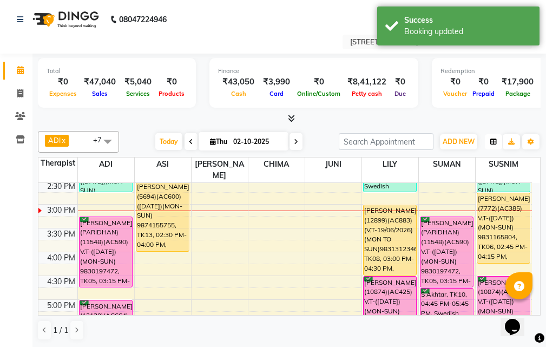
click at [496, 141] on icon "button" at bounding box center [493, 142] width 6 height 6
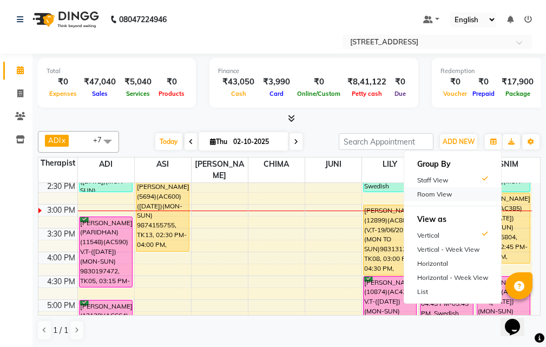
click at [487, 192] on div "Room View" at bounding box center [452, 194] width 97 height 14
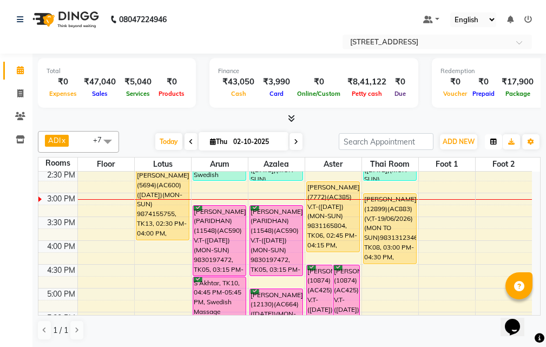
click at [491, 143] on icon "button" at bounding box center [493, 142] width 6 height 6
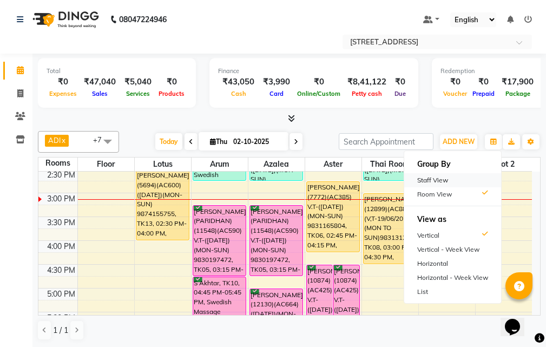
click at [462, 183] on div "Staff View" at bounding box center [452, 180] width 97 height 14
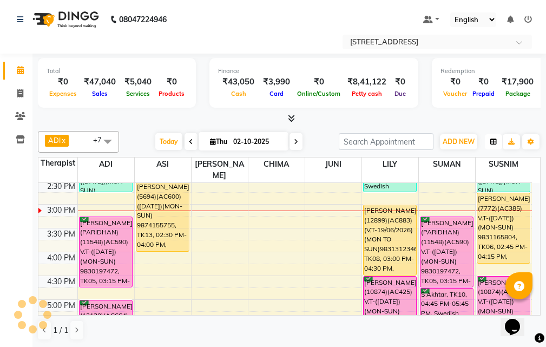
click at [494, 142] on icon "button" at bounding box center [493, 142] width 6 height 6
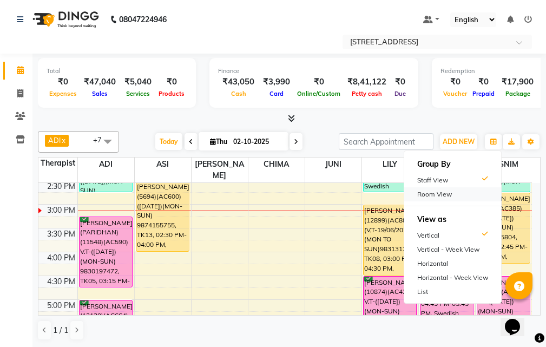
click at [434, 193] on div "Room View" at bounding box center [452, 194] width 97 height 14
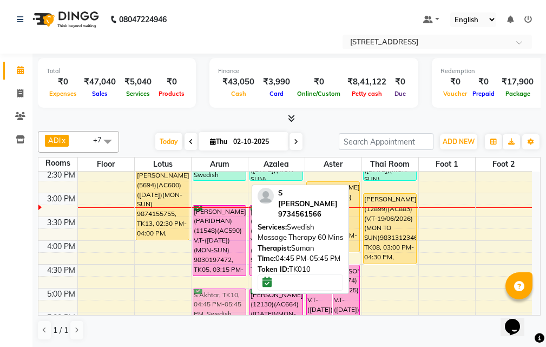
drag, startPoint x: 220, startPoint y: 280, endPoint x: 218, endPoint y: 287, distance: 7.4
click at [218, 287] on div "10:00 AM 10:30 AM 11:00 AM 11:30 AM 12:00 PM 12:30 PM 1:00 PM 1:30 PM 2:00 PM 2…" at bounding box center [285, 264] width 494 height 619
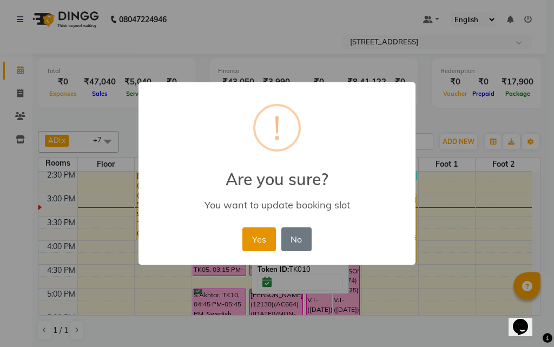
click at [252, 232] on button "Yes" at bounding box center [258, 239] width 33 height 24
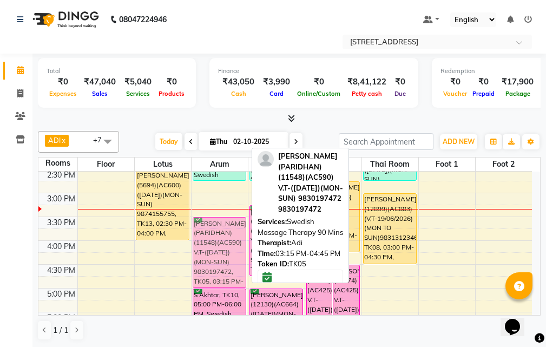
drag, startPoint x: 222, startPoint y: 217, endPoint x: 222, endPoint y: 224, distance: 6.5
click at [222, 224] on div "PREETI MAM(11090) 7980750356, TK09, 01:15 PM-02:45 PM, Swedish Massage Therapy …" at bounding box center [220, 264] width 56 height 619
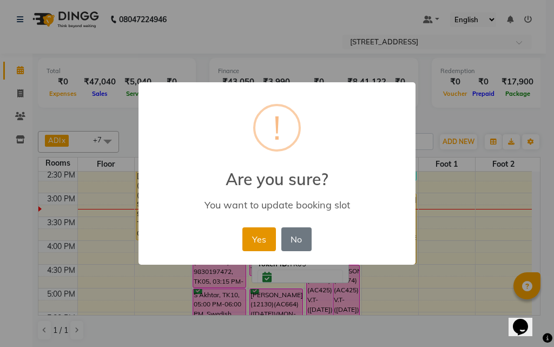
click at [257, 237] on button "Yes" at bounding box center [258, 239] width 33 height 24
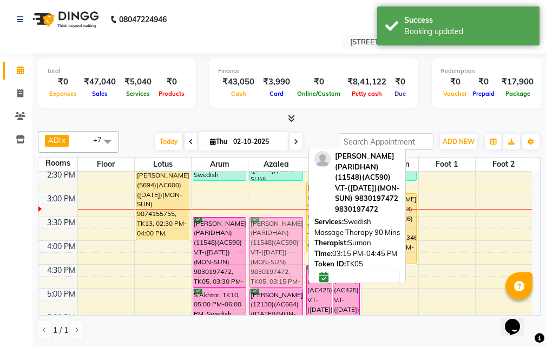
drag, startPoint x: 289, startPoint y: 228, endPoint x: 289, endPoint y: 240, distance: 11.9
click at [289, 240] on div "A [PERSON_NAME](7076)(AC418) ([DATE])(MON-SUN), TK03, 11:45 AM-01:15 PM, Swedis…" at bounding box center [276, 264] width 56 height 619
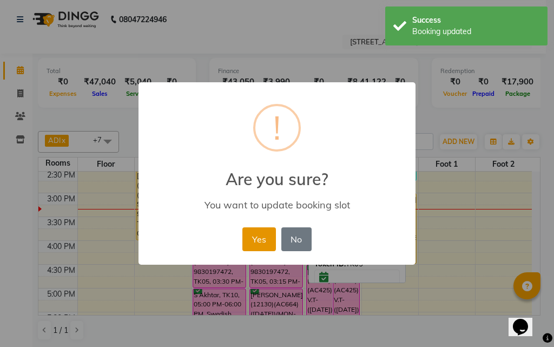
click at [247, 239] on button "Yes" at bounding box center [258, 239] width 33 height 24
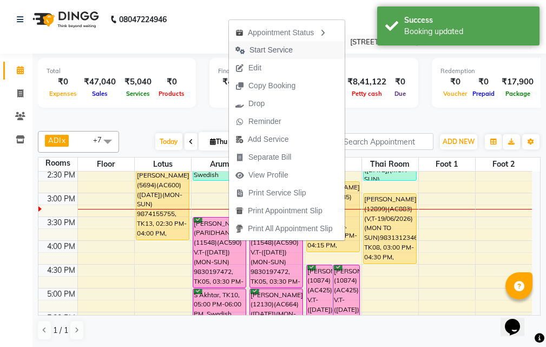
click at [305, 45] on button "Start Service" at bounding box center [287, 50] width 116 height 18
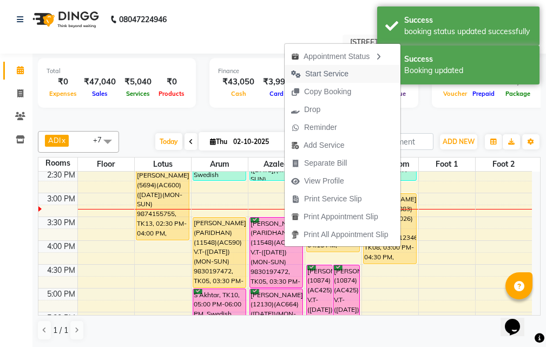
click at [365, 75] on button "Start Service" at bounding box center [343, 74] width 116 height 18
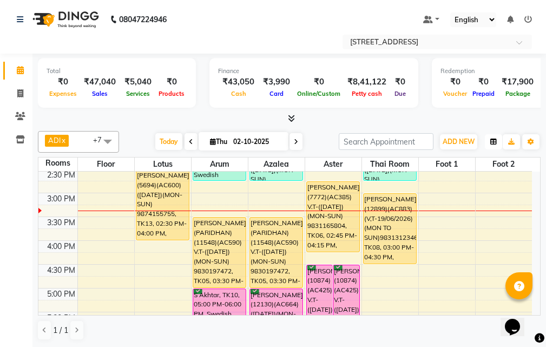
click at [489, 141] on button "button" at bounding box center [493, 141] width 17 height 15
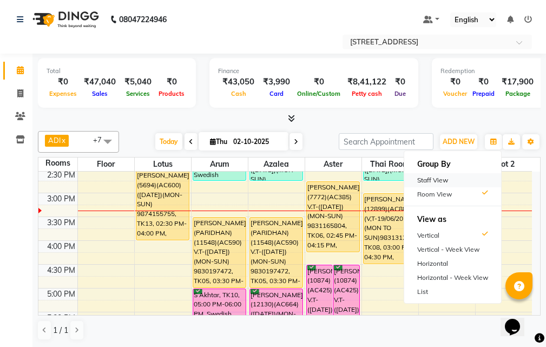
click at [476, 184] on div "Staff View" at bounding box center [452, 180] width 97 height 14
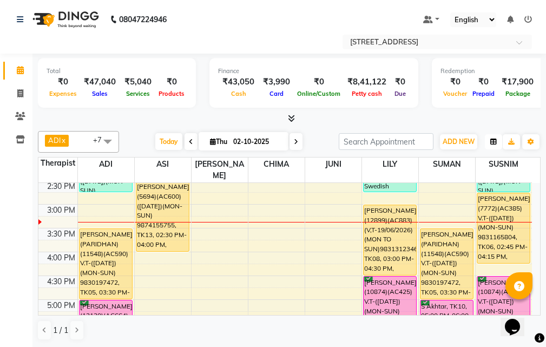
click at [487, 142] on button "button" at bounding box center [493, 141] width 17 height 15
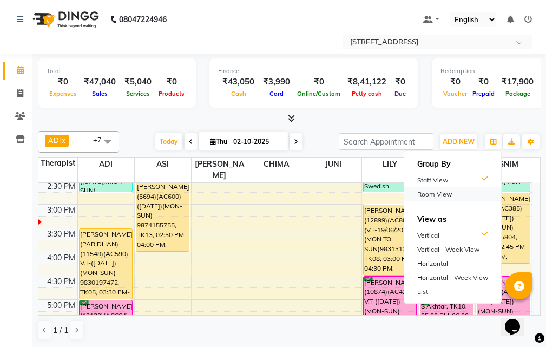
click at [446, 187] on div "Room View" at bounding box center [452, 194] width 97 height 14
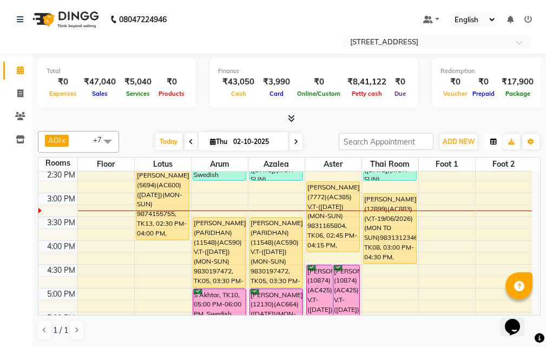
click at [494, 135] on button "button" at bounding box center [493, 141] width 17 height 15
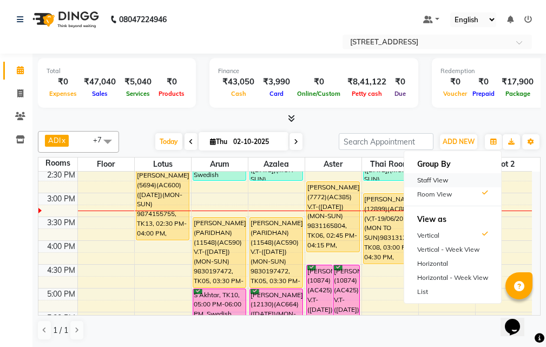
click at [464, 176] on div "Staff View" at bounding box center [452, 180] width 97 height 14
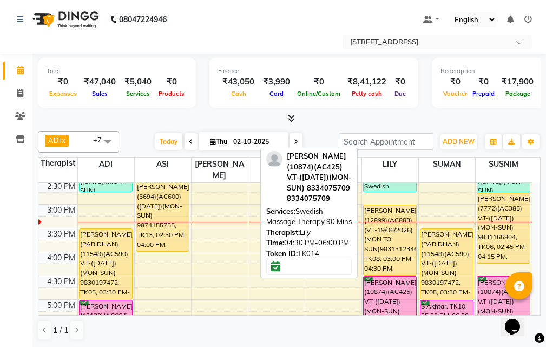
scroll to position [271, 0]
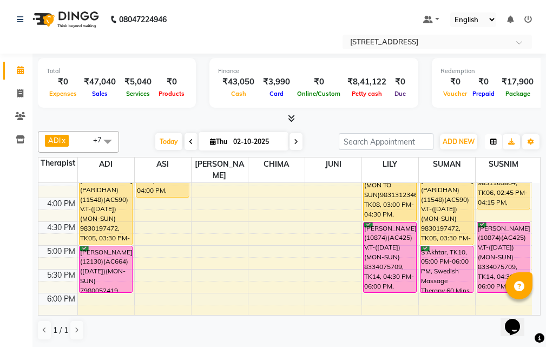
click at [495, 144] on icon "button" at bounding box center [493, 142] width 6 height 6
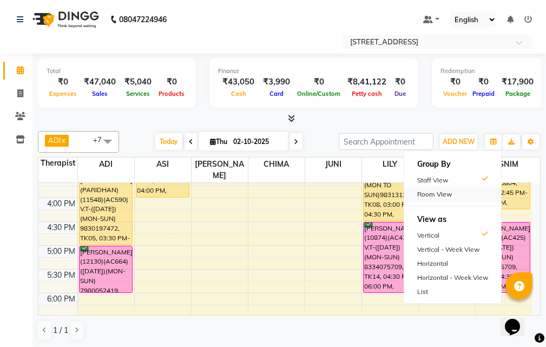
click at [453, 196] on div "Room View" at bounding box center [452, 194] width 97 height 14
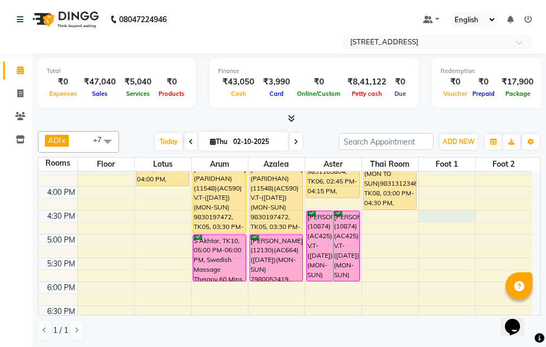
click at [456, 215] on div "10:00 AM 10:30 AM 11:00 AM 11:30 AM 12:00 PM 12:30 PM 1:00 PM 1:30 PM 2:00 PM 2…" at bounding box center [285, 210] width 494 height 619
select select "tentative"
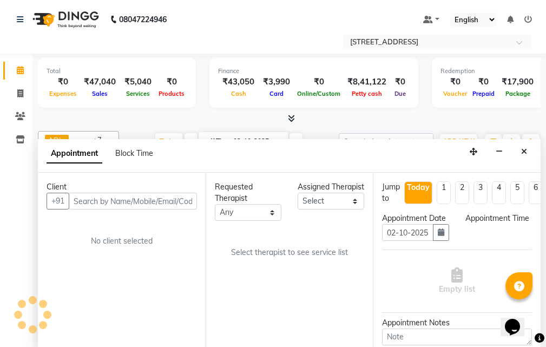
scroll to position [1, 0]
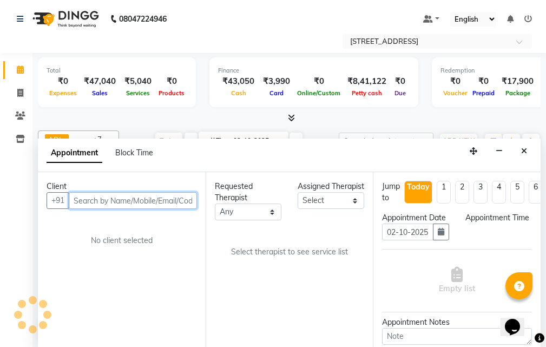
select select "990"
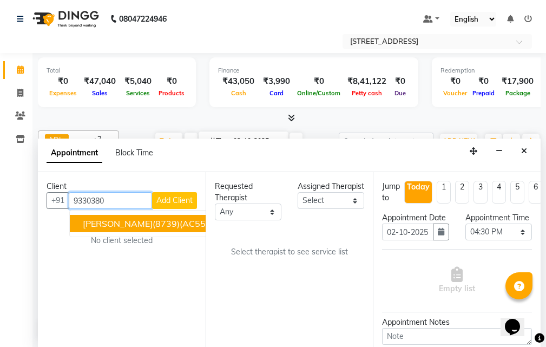
click at [111, 225] on span "[PERSON_NAME](8739)(AC557) V.T-([DATE])(MON-SUN) 9330380547" at bounding box center [226, 223] width 287 height 11
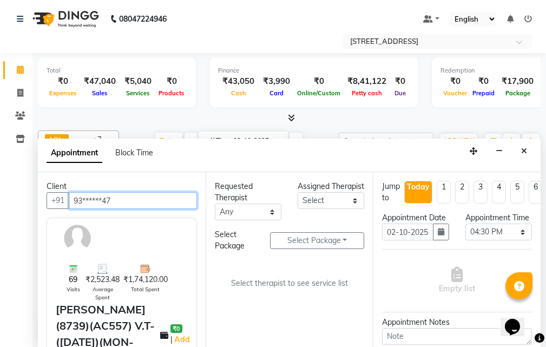
type input "93******47"
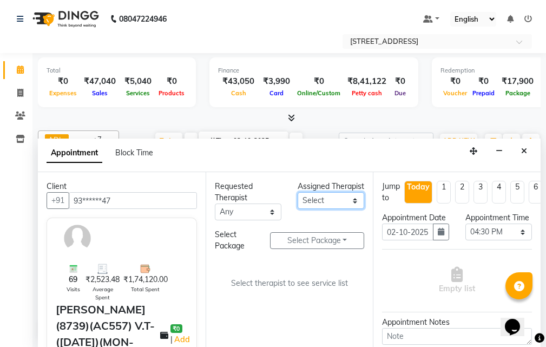
click at [353, 209] on select "Select ADI ANJU ASI [PERSON_NAME] [DEMOGRAPHIC_DATA] 1 JUNI [PERSON_NAME]" at bounding box center [331, 200] width 67 height 17
select select "87874"
click at [298, 203] on select "Select ADI ANJU ASI [PERSON_NAME] [DEMOGRAPHIC_DATA] 1 JUNI [PERSON_NAME]" at bounding box center [331, 200] width 67 height 17
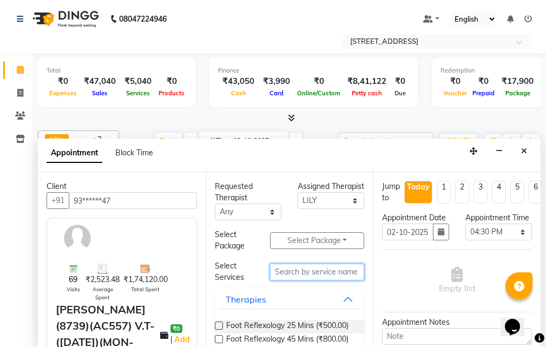
click at [327, 268] on input "text" at bounding box center [317, 272] width 94 height 17
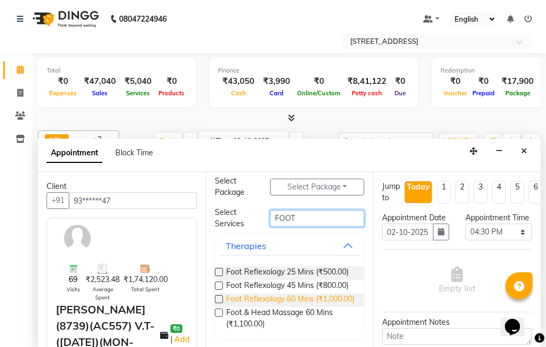
scroll to position [81, 0]
type input "FOOT"
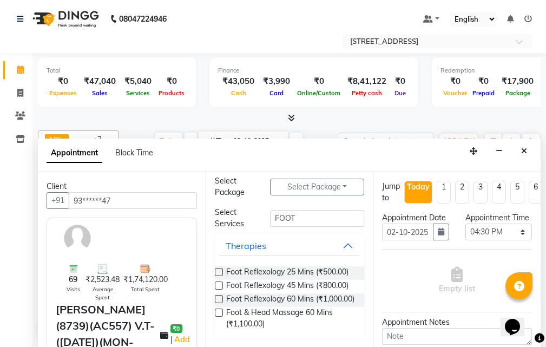
click at [217, 311] on label at bounding box center [219, 312] width 8 height 8
click at [217, 311] on input "checkbox" at bounding box center [218, 313] width 7 height 7
checkbox input "true"
select select "1852"
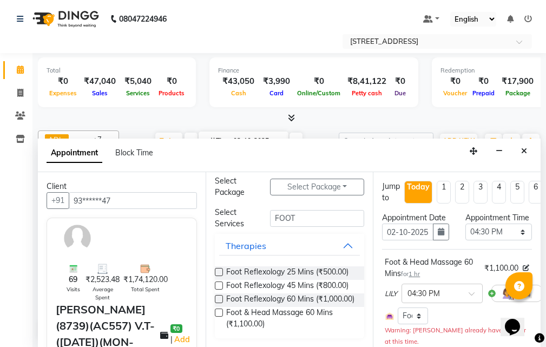
checkbox input "false"
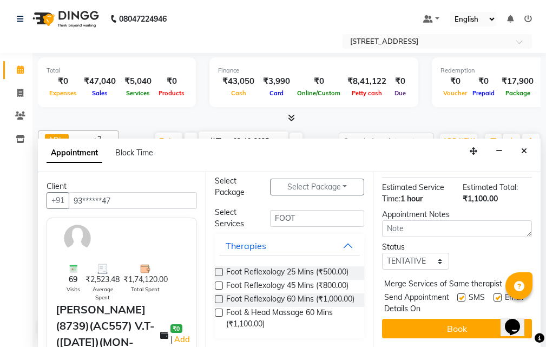
scroll to position [201, 0]
click at [425, 253] on select "Select TENTATIVE CONFIRM CHECK-IN UPCOMING" at bounding box center [415, 261] width 67 height 17
select select "confirm booking"
click at [382, 253] on select "Select TENTATIVE CONFIRM CHECK-IN UPCOMING" at bounding box center [415, 261] width 67 height 17
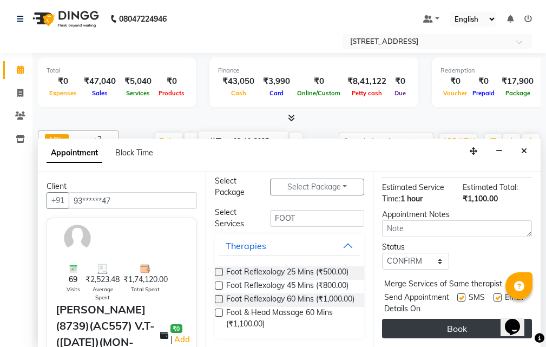
click at [461, 323] on button "Book" at bounding box center [457, 328] width 150 height 19
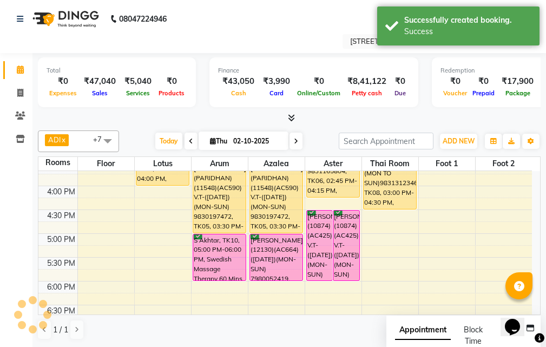
scroll to position [0, 0]
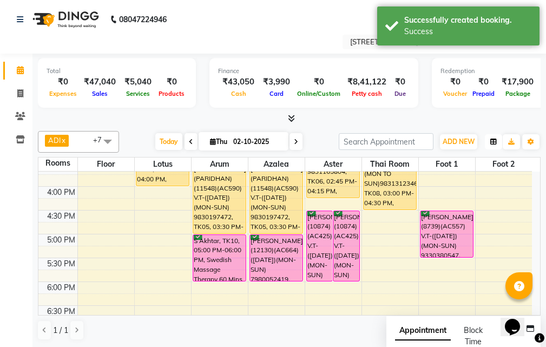
click at [491, 139] on icon "button" at bounding box center [493, 142] width 6 height 6
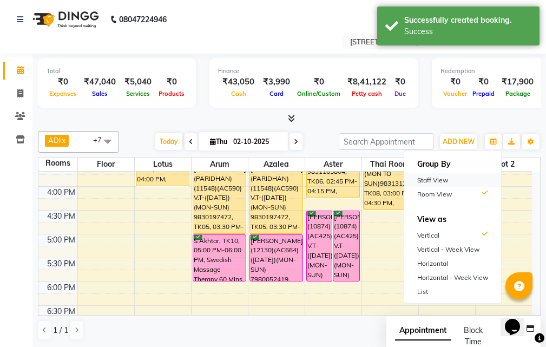
click at [475, 181] on div "Staff View" at bounding box center [452, 180] width 97 height 14
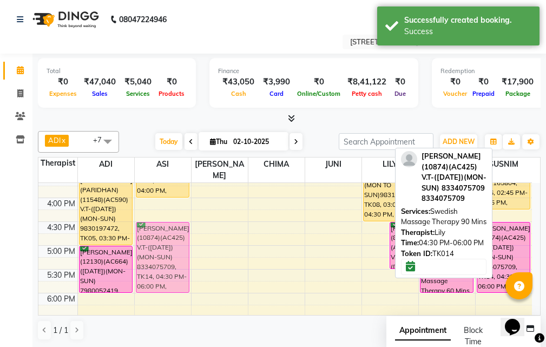
drag, startPoint x: 374, startPoint y: 215, endPoint x: 165, endPoint y: 216, distance: 209.4
click at [166, 216] on tr "[PERSON_NAME](11254)(AC892)(VT-16.08.26) (MON - SUN)9903763727, TK07, 12:00 PM-…" at bounding box center [285, 221] width 494 height 619
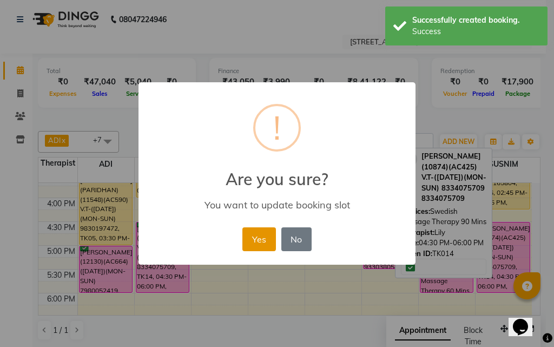
click at [259, 242] on button "Yes" at bounding box center [258, 239] width 33 height 24
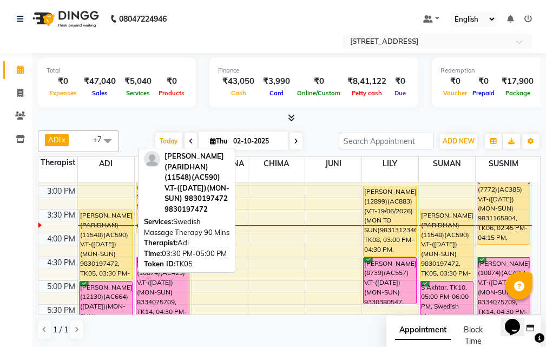
scroll to position [271, 0]
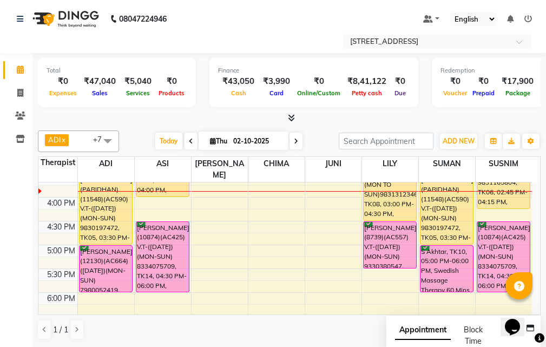
click at [248, 137] on input "02-10-2025" at bounding box center [257, 141] width 54 height 16
select select "10"
select select "2025"
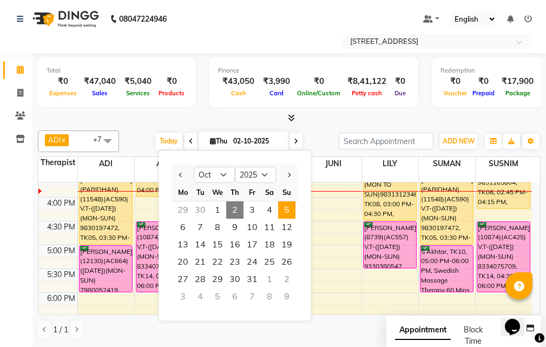
click at [288, 209] on span "5" at bounding box center [286, 209] width 17 height 17
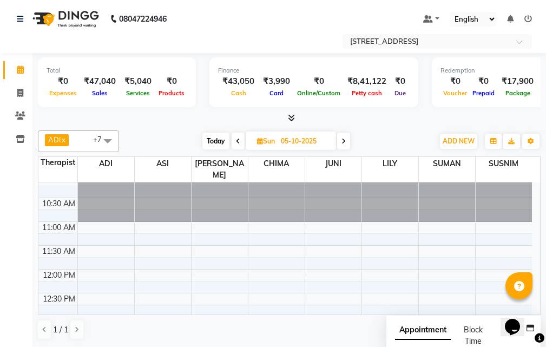
scroll to position [0, 0]
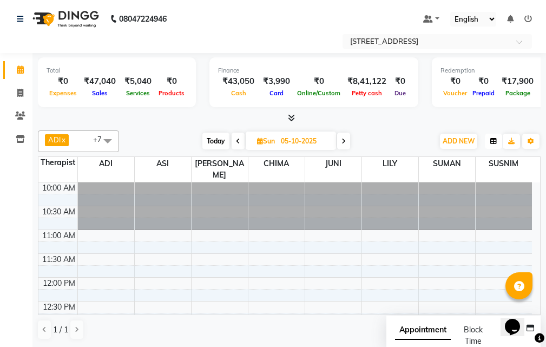
click at [492, 145] on button "button" at bounding box center [493, 141] width 17 height 15
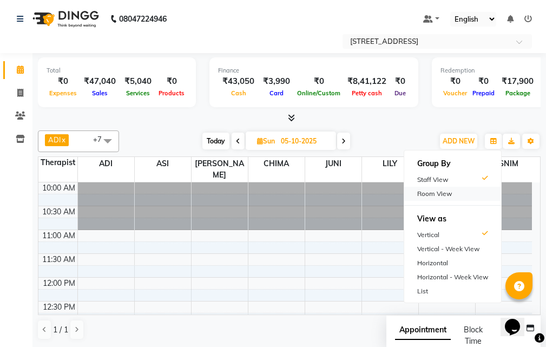
click at [452, 192] on div "Room View" at bounding box center [452, 194] width 97 height 14
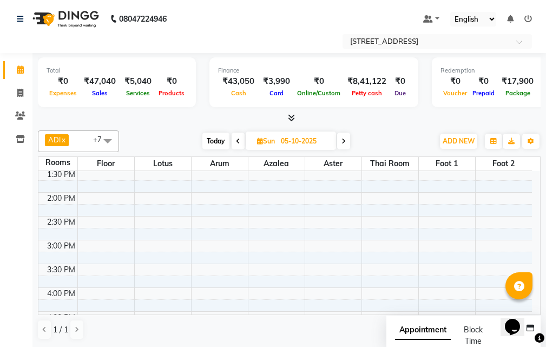
scroll to position [271, 0]
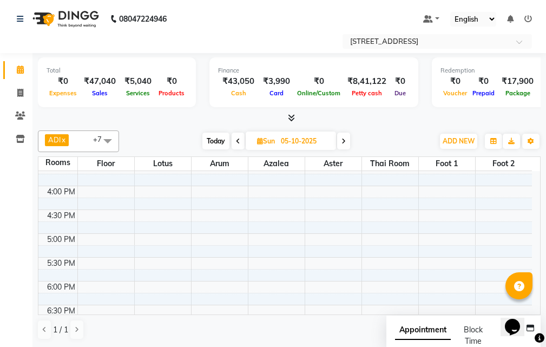
click at [210, 137] on span "Today" at bounding box center [215, 141] width 27 height 17
type input "02-10-2025"
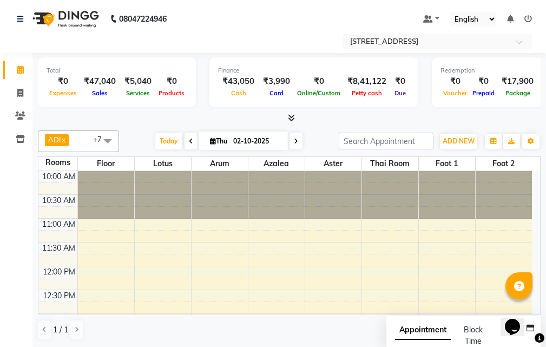
click at [149, 142] on div "Today Thu 02-10-2025" at bounding box center [228, 141] width 209 height 16
click at [156, 144] on span "Today" at bounding box center [168, 141] width 27 height 17
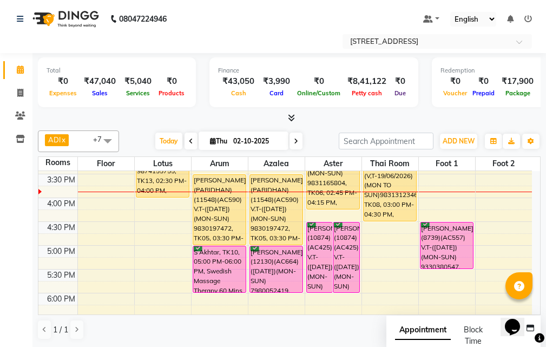
scroll to position [293, 0]
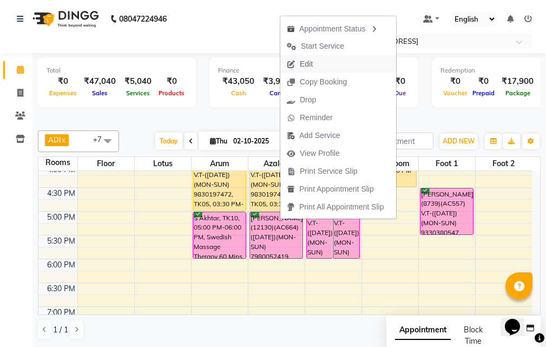
click at [353, 69] on button "Edit" at bounding box center [338, 64] width 116 height 18
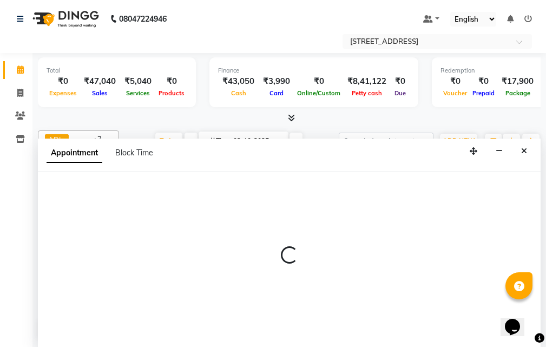
select select "confirm booking"
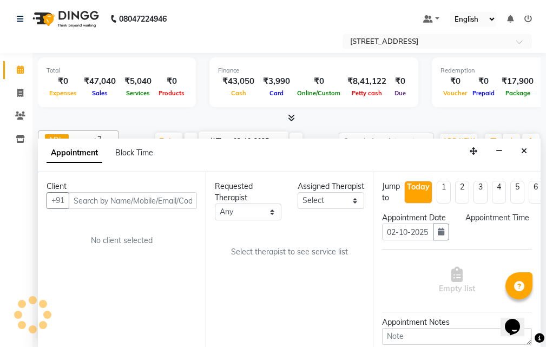
scroll to position [239, 0]
select select "87872"
select select "1020"
select select "1846"
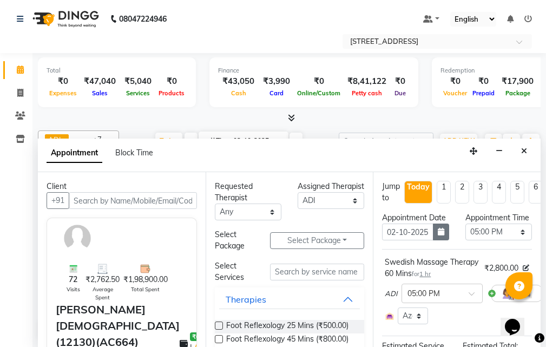
click at [438, 235] on icon "button" at bounding box center [441, 232] width 6 height 8
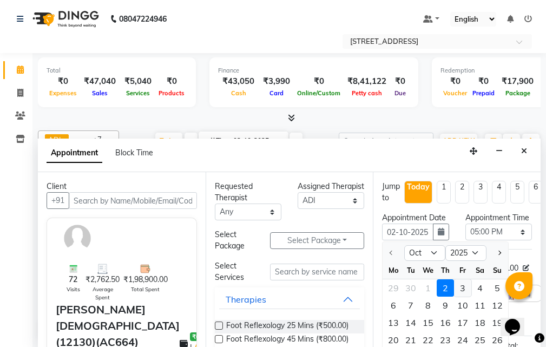
click at [463, 295] on div "3" at bounding box center [462, 287] width 17 height 17
type input "03-10-2025"
select select "1020"
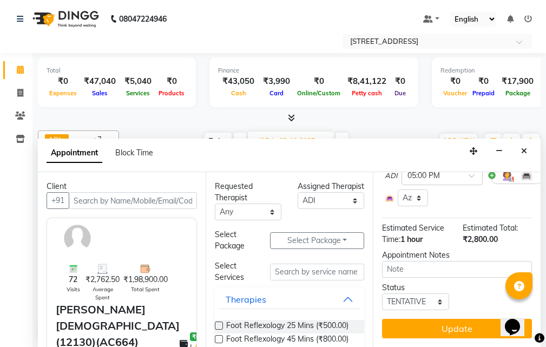
scroll to position [137, 0]
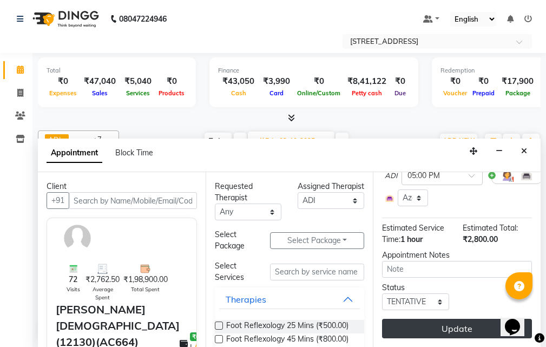
click at [462, 319] on button "Update" at bounding box center [457, 328] width 150 height 19
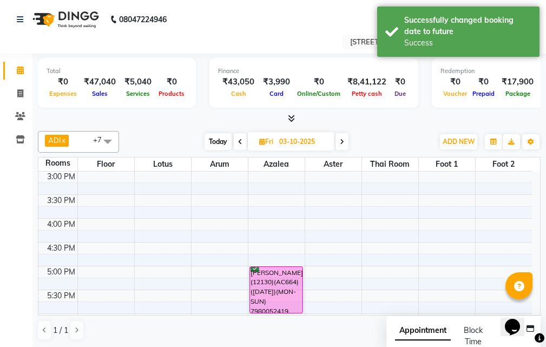
scroll to position [293, 0]
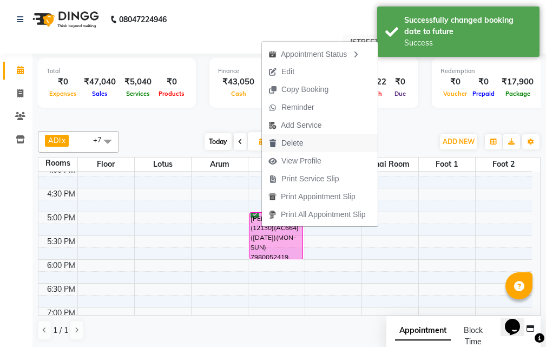
click at [314, 143] on button "Delete" at bounding box center [320, 143] width 116 height 18
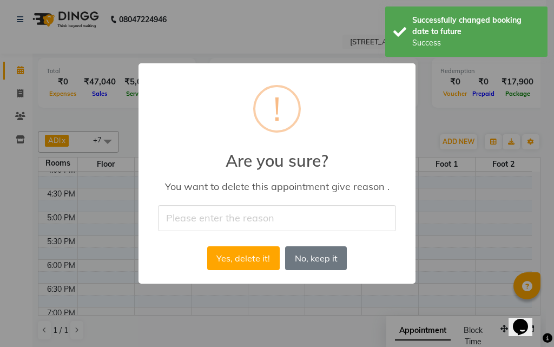
click at [338, 213] on input "text" at bounding box center [277, 217] width 238 height 25
click at [320, 212] on input "CLIENT" at bounding box center [277, 217] width 238 height 25
type input "CLIENT CANCEL THE BOOKING AT LAST MOMENT"
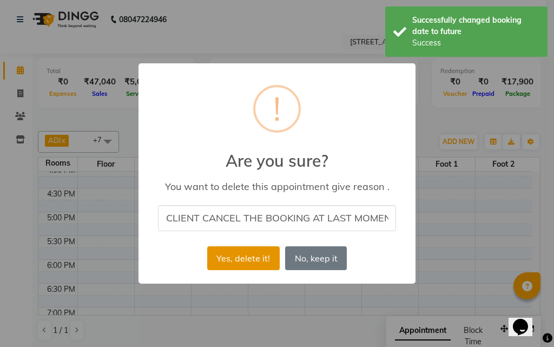
click at [239, 249] on button "Yes, delete it!" at bounding box center [243, 258] width 73 height 24
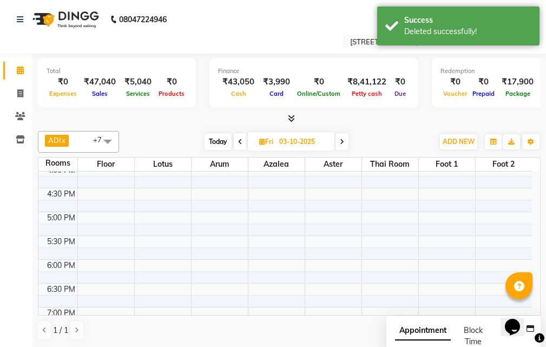
click at [219, 141] on span "Today" at bounding box center [218, 141] width 27 height 17
type input "02-10-2025"
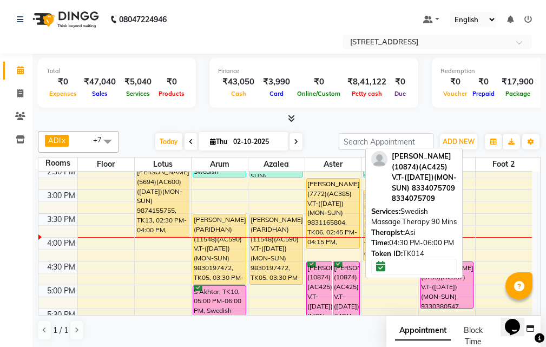
scroll to position [239, 0]
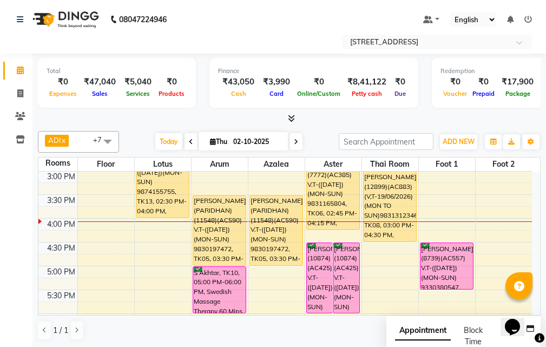
click at [144, 232] on div "10:00 AM 10:30 AM 11:00 AM 11:30 AM 12:00 PM 12:30 PM 1:00 PM 1:30 PM 2:00 PM 2…" at bounding box center [285, 242] width 494 height 619
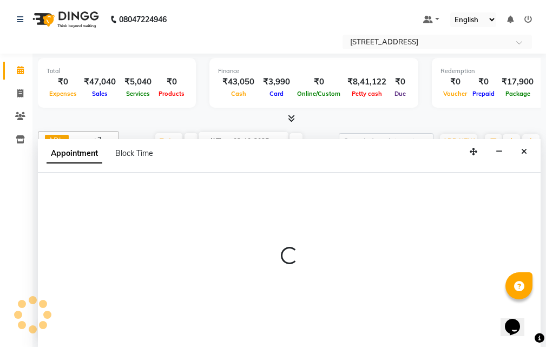
select select "tentative"
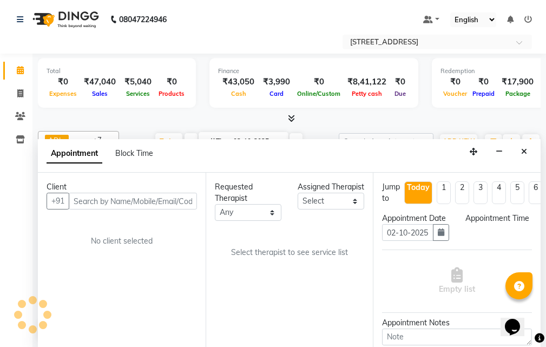
scroll to position [1, 0]
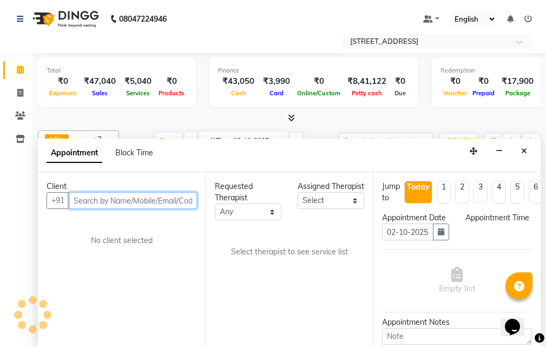
select select "975"
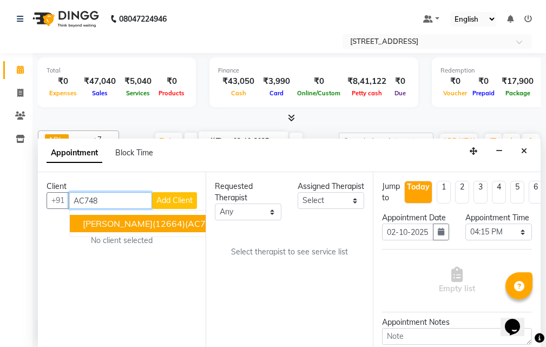
click at [184, 222] on span "[PERSON_NAME](12664)(AC748) V.T([DATE])(MON-SUN) 9874789224" at bounding box center [227, 223] width 289 height 11
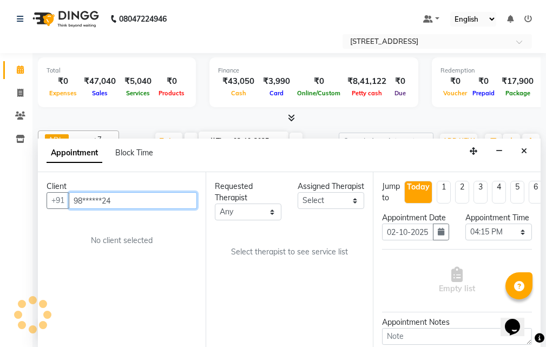
type input "98******24"
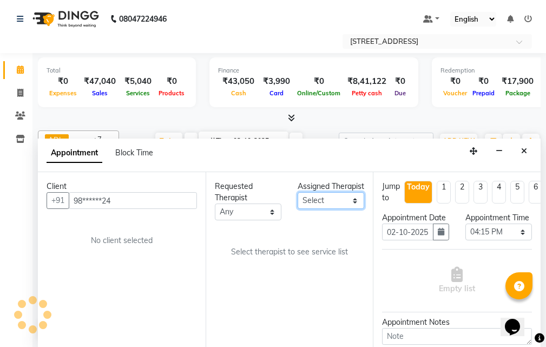
click at [352, 209] on select "Select ADI ANJU ASI [PERSON_NAME] [DEMOGRAPHIC_DATA] 1 JUNI [PERSON_NAME]" at bounding box center [331, 200] width 67 height 17
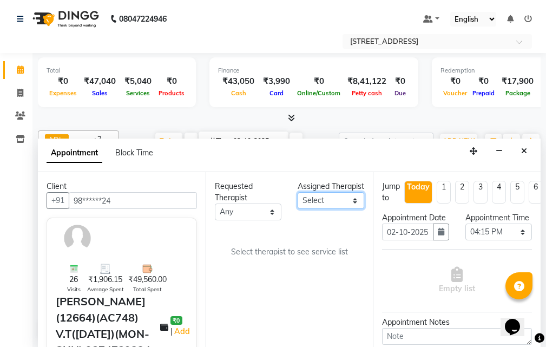
select select "93552"
click at [298, 203] on select "Select ADI ANJU ASI [PERSON_NAME] [DEMOGRAPHIC_DATA] 1 JUNI [PERSON_NAME]" at bounding box center [331, 200] width 67 height 17
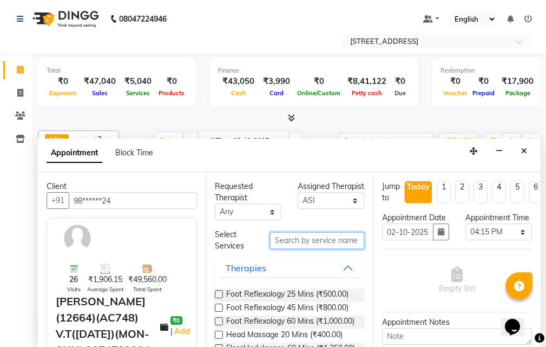
click at [288, 238] on input "text" at bounding box center [317, 240] width 94 height 17
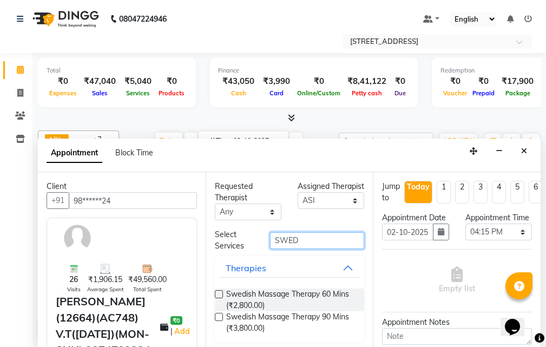
type input "SWED"
click at [220, 317] on label at bounding box center [219, 317] width 8 height 8
click at [220, 317] on input "checkbox" at bounding box center [218, 317] width 7 height 7
checkbox input "true"
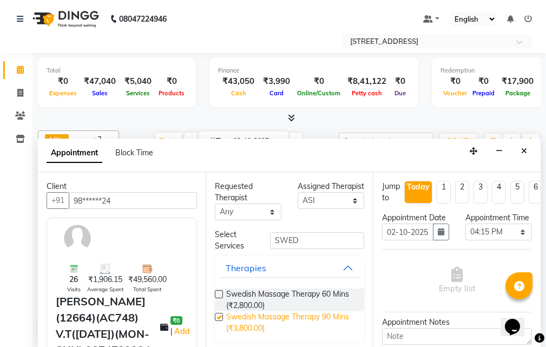
select select "1844"
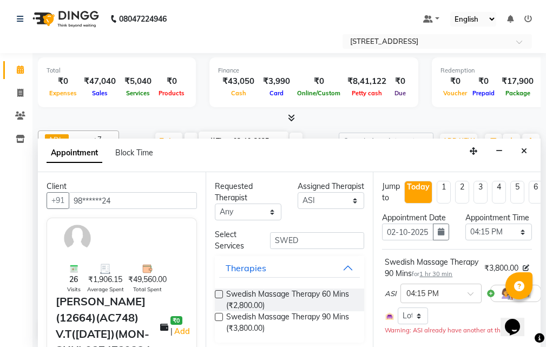
checkbox input "false"
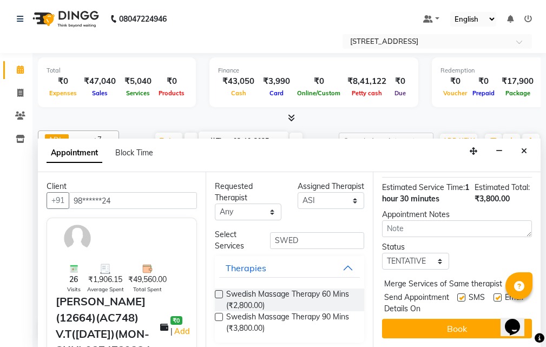
scroll to position [216, 0]
click at [435, 253] on select "Select TENTATIVE CONFIRM CHECK-IN UPCOMING" at bounding box center [415, 261] width 67 height 17
select select "confirm booking"
click at [382, 253] on select "Select TENTATIVE CONFIRM CHECK-IN UPCOMING" at bounding box center [415, 261] width 67 height 17
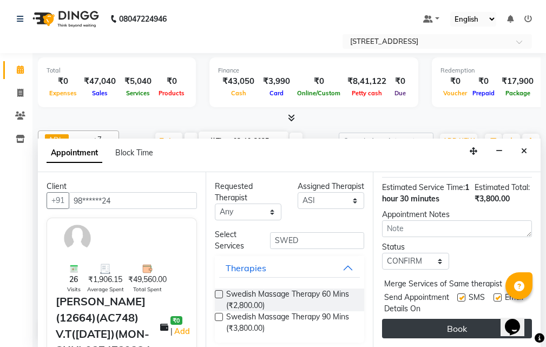
click at [454, 320] on button "Book" at bounding box center [457, 328] width 150 height 19
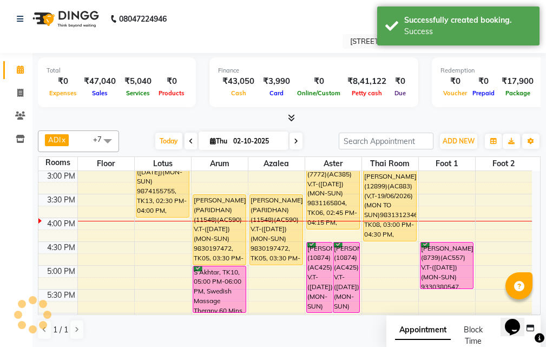
scroll to position [0, 0]
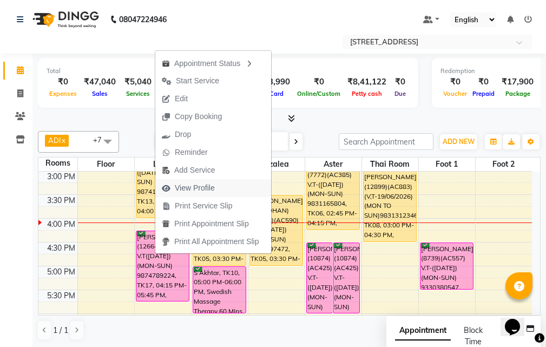
click at [229, 188] on button "View Profile" at bounding box center [213, 188] width 116 height 18
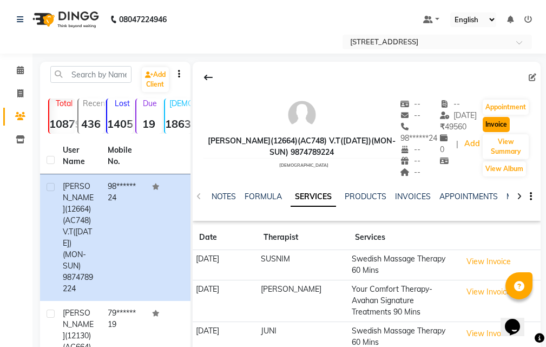
click at [498, 122] on button "Invoice" at bounding box center [496, 124] width 27 height 15
select select "service"
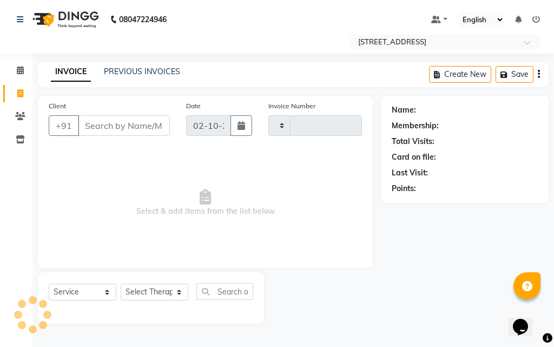
type input "2985"
select select "4269"
type input "98******24"
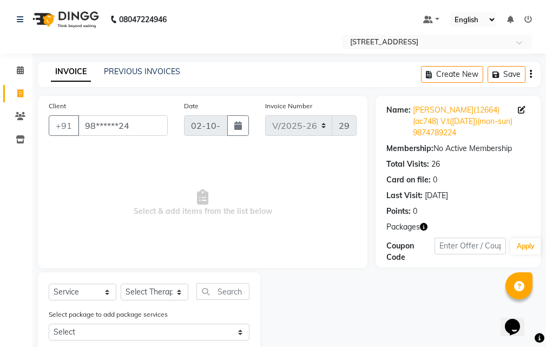
click at [115, 283] on div "Select Service Product Membership Package Voucher Prepaid Gift Card Select Ther…" at bounding box center [149, 295] width 201 height 25
click at [110, 289] on select "Select Service Product Membership Package Voucher Prepaid Gift Card" at bounding box center [83, 292] width 68 height 17
select select "package"
click at [49, 284] on select "Select Service Product Membership Package Voucher Prepaid Gift Card" at bounding box center [83, 292] width 68 height 17
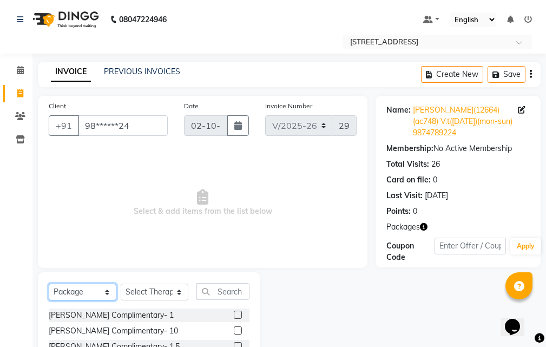
scroll to position [101, 0]
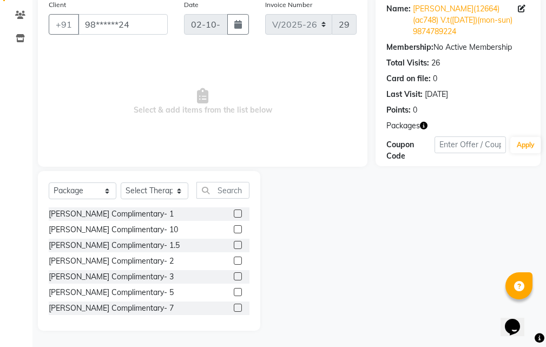
click at [234, 247] on label at bounding box center [238, 245] width 8 height 8
click at [234, 247] on input "checkbox" at bounding box center [237, 245] width 7 height 7
checkbox input "false"
click at [187, 192] on select "Select Therapist [PERSON_NAME] AMD ANJU APUII ASI [PERSON_NAME] [PERSON_NAME] D…" at bounding box center [155, 190] width 68 height 17
select select "89110"
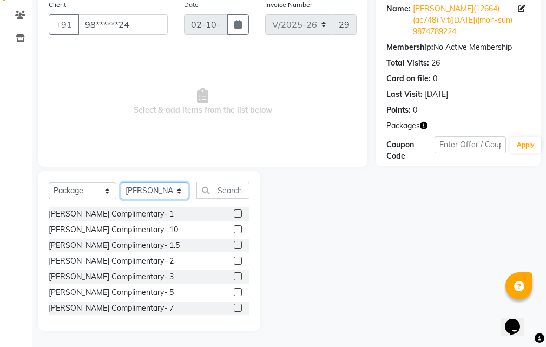
click at [121, 182] on select "Select Therapist [PERSON_NAME] AMD ANJU APUII ASI [PERSON_NAME] [PERSON_NAME] D…" at bounding box center [155, 190] width 68 height 17
click at [234, 247] on label at bounding box center [238, 245] width 8 height 8
click at [234, 247] on input "checkbox" at bounding box center [237, 245] width 7 height 7
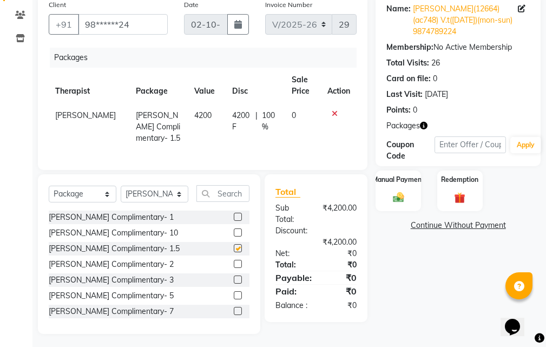
checkbox input "false"
click at [397, 197] on img at bounding box center [398, 197] width 18 height 13
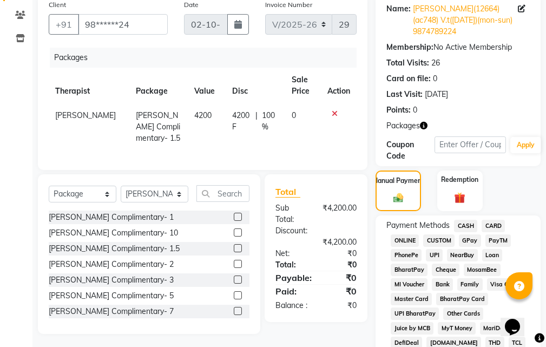
scroll to position [318, 0]
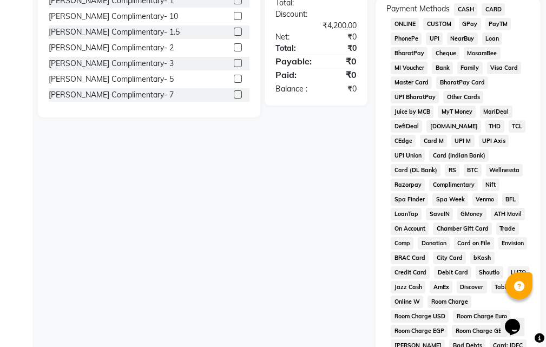
click at [429, 183] on span "Complimentary" at bounding box center [453, 185] width 49 height 12
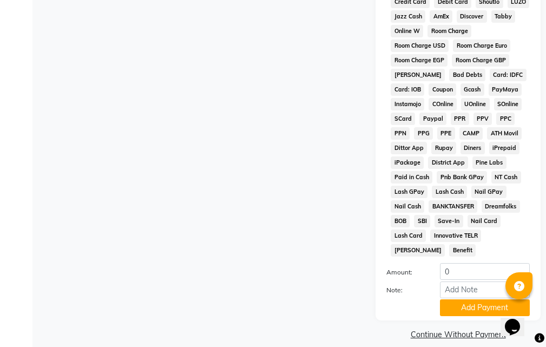
scroll to position [600, 0]
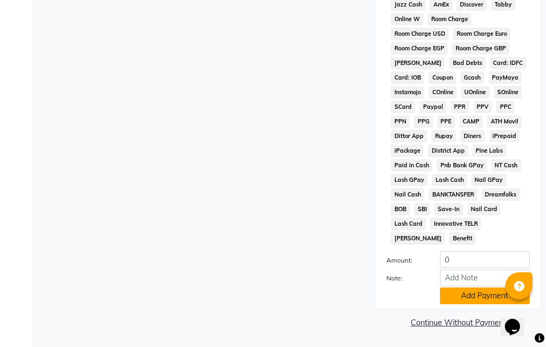
click at [477, 295] on button "Add Payment" at bounding box center [485, 295] width 90 height 17
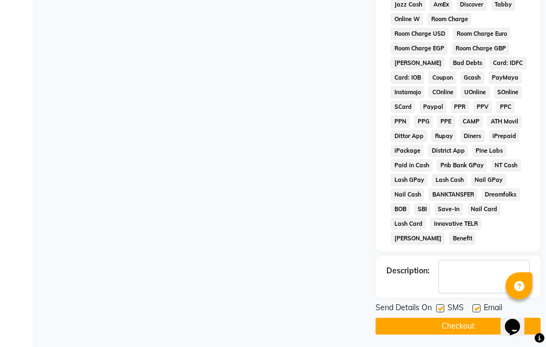
click at [474, 308] on label at bounding box center [476, 308] width 8 height 8
click at [474, 308] on input "checkbox" at bounding box center [475, 308] width 7 height 7
checkbox input "false"
click at [441, 309] on label at bounding box center [440, 308] width 8 height 8
click at [441, 309] on input "checkbox" at bounding box center [439, 308] width 7 height 7
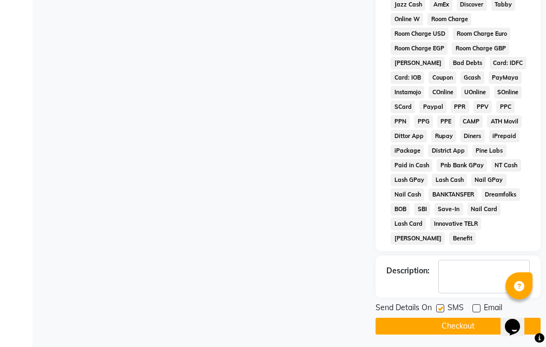
checkbox input "false"
click at [439, 324] on button "Checkout" at bounding box center [458, 326] width 165 height 17
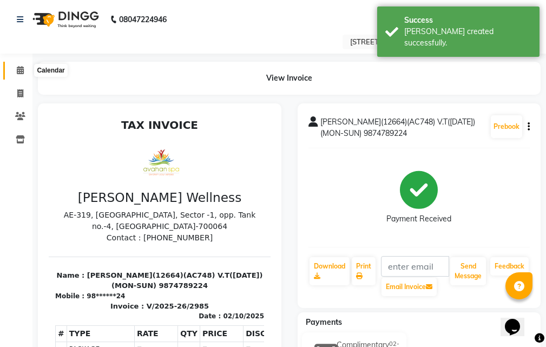
click at [22, 66] on icon at bounding box center [20, 70] width 7 height 8
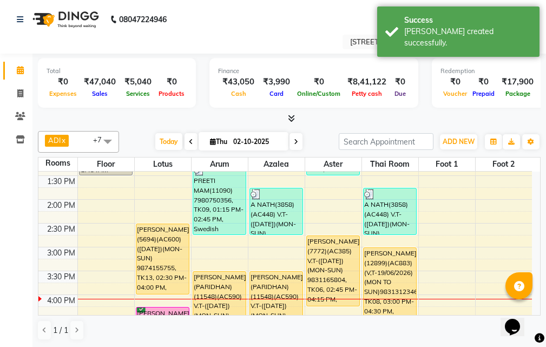
scroll to position [271, 0]
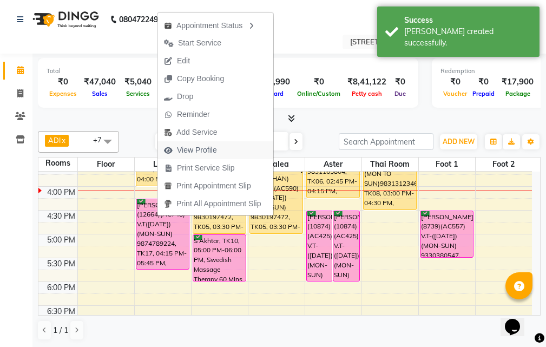
click at [229, 151] on button "View Profile" at bounding box center [215, 150] width 116 height 18
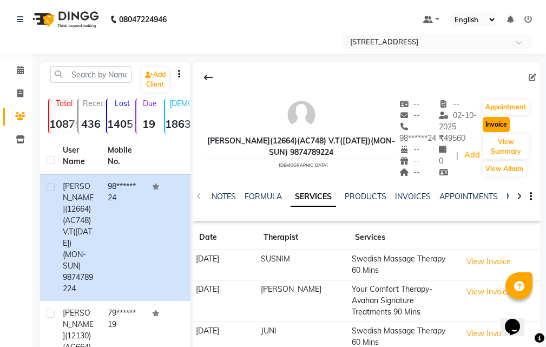
click at [504, 124] on button "Invoice" at bounding box center [496, 124] width 27 height 15
select select "4269"
select select "service"
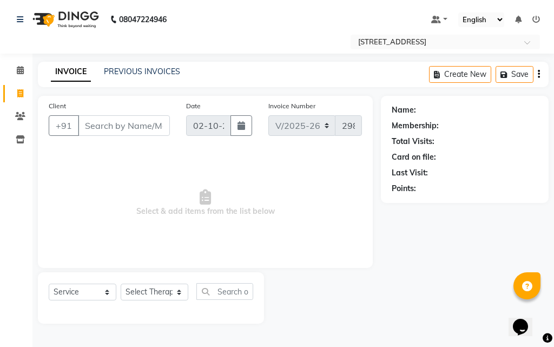
type input "98******24"
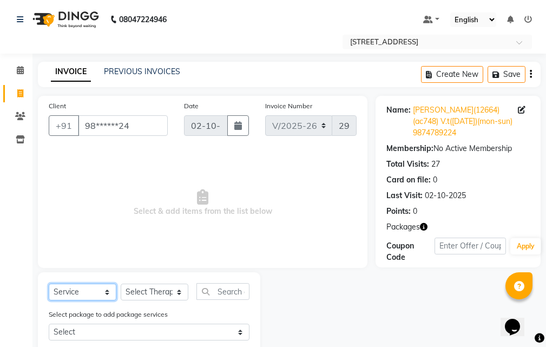
click at [104, 289] on select "Select Service Product Membership Package Voucher Prepaid Gift Card" at bounding box center [83, 292] width 68 height 17
select select "package"
click at [49, 284] on select "Select Service Product Membership Package Voucher Prepaid Gift Card" at bounding box center [83, 292] width 68 height 17
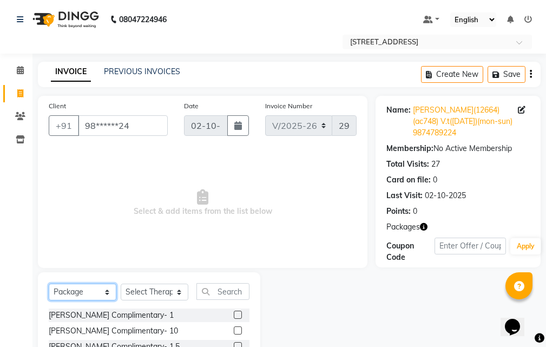
scroll to position [101, 0]
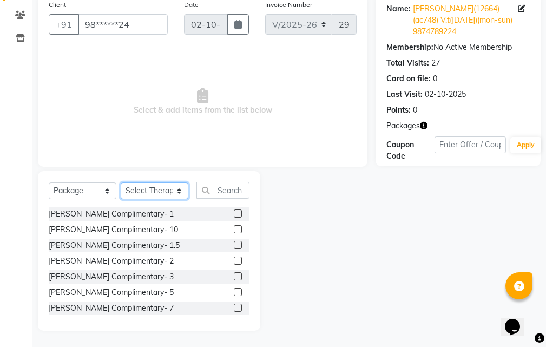
click at [176, 186] on select "Select Therapist [PERSON_NAME] AMD ANJU APUII ASI [PERSON_NAME] [PERSON_NAME] D…" at bounding box center [155, 190] width 68 height 17
select select "89110"
click at [121, 182] on select "Select Therapist [PERSON_NAME] AMD ANJU APUII ASI [PERSON_NAME] [PERSON_NAME] D…" at bounding box center [155, 190] width 68 height 17
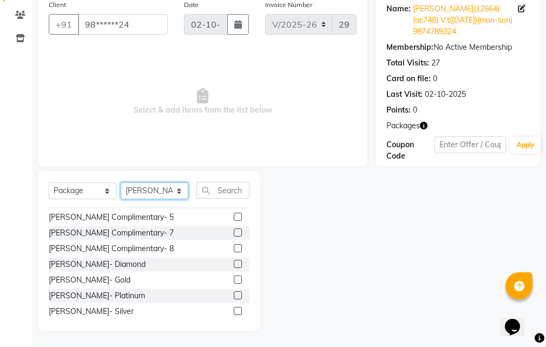
scroll to position [80, 0]
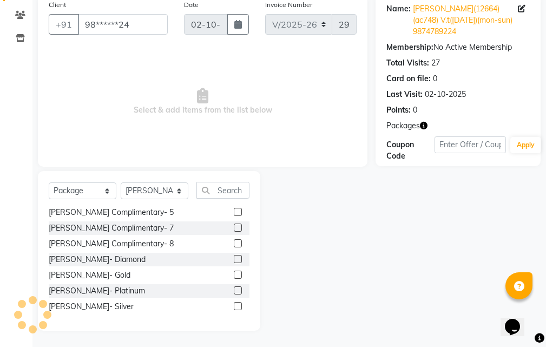
click at [234, 275] on label at bounding box center [238, 275] width 8 height 8
click at [234, 275] on input "checkbox" at bounding box center [237, 275] width 7 height 7
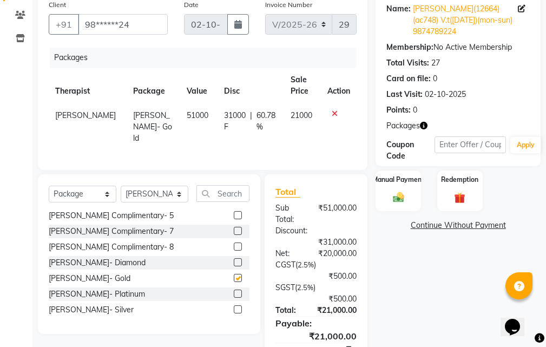
checkbox input "false"
click at [111, 193] on select "Select Service Product Membership Package Voucher Prepaid Gift Card" at bounding box center [83, 194] width 68 height 17
select select "service"
click at [49, 186] on select "Select Service Product Membership Package Voucher Prepaid Gift Card" at bounding box center [83, 194] width 68 height 17
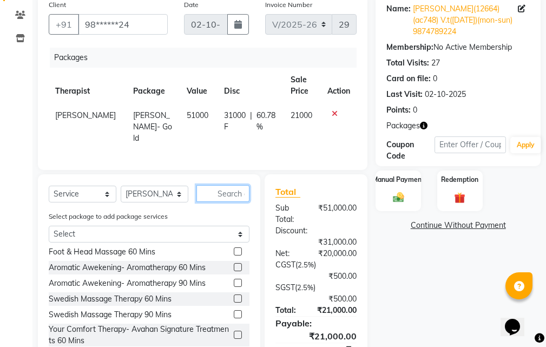
click at [233, 191] on input "text" at bounding box center [222, 193] width 53 height 17
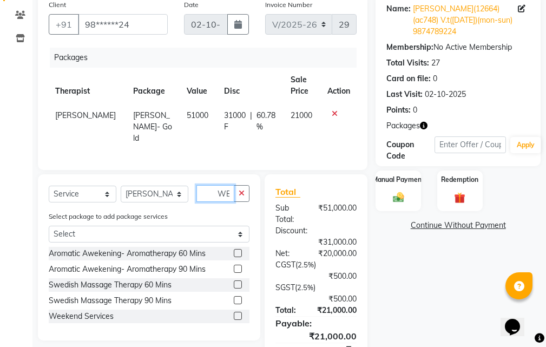
type input "WE"
click at [240, 314] on label at bounding box center [238, 316] width 8 height 8
click at [240, 314] on input "checkbox" at bounding box center [237, 316] width 7 height 7
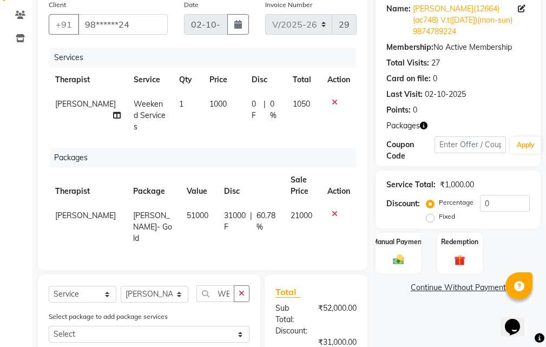
checkbox input "false"
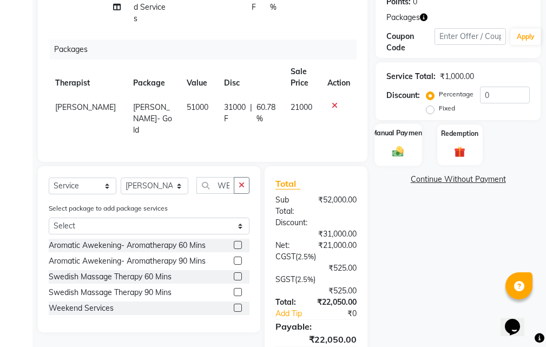
click at [395, 142] on div "Manual Payment" at bounding box center [398, 144] width 47 height 42
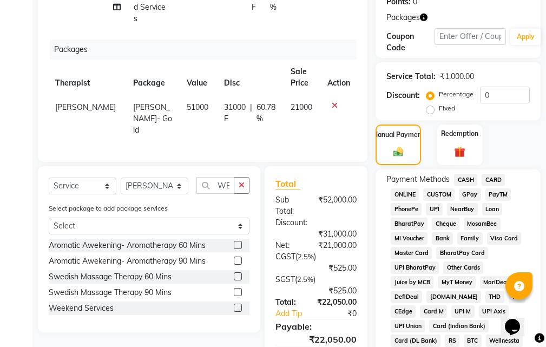
click at [475, 181] on span "CASH" at bounding box center [465, 180] width 23 height 12
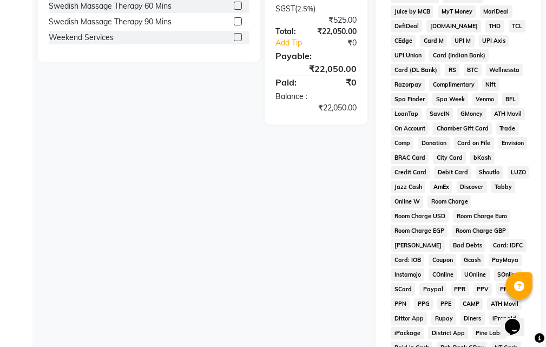
scroll to position [662, 0]
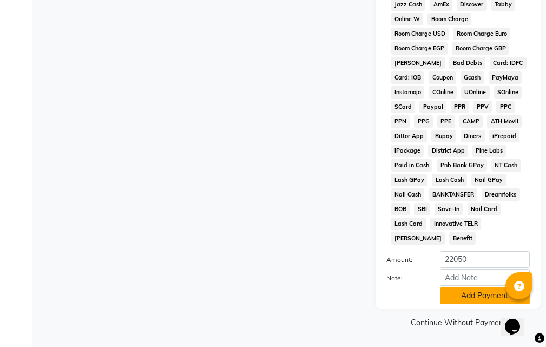
click at [482, 299] on button "Add Payment" at bounding box center [485, 295] width 90 height 17
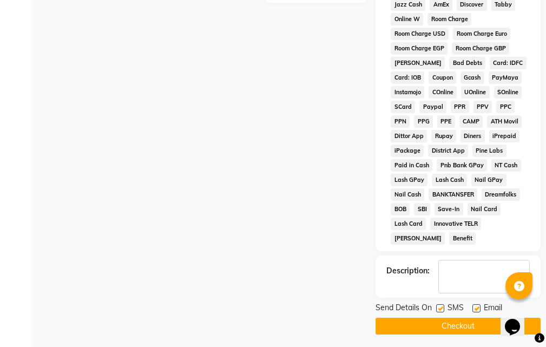
click at [477, 306] on label at bounding box center [476, 308] width 8 height 8
click at [477, 306] on input "checkbox" at bounding box center [475, 308] width 7 height 7
checkbox input "false"
click at [452, 326] on button "Checkout" at bounding box center [458, 326] width 165 height 17
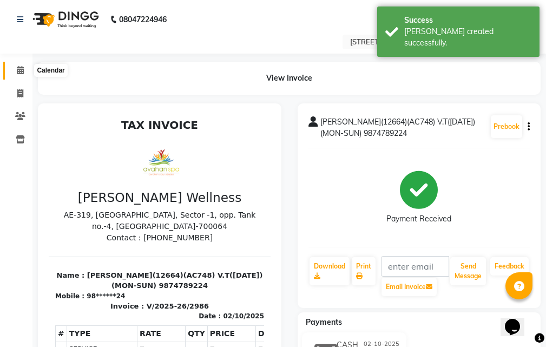
click at [17, 69] on icon at bounding box center [20, 70] width 7 height 8
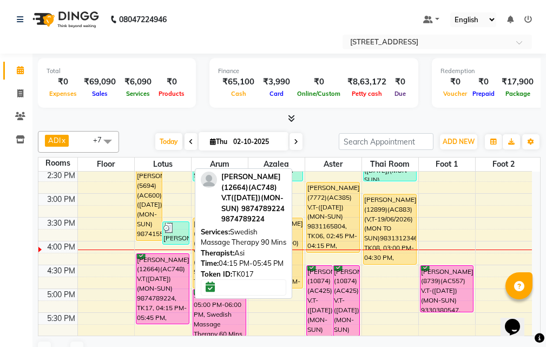
scroll to position [216, 0]
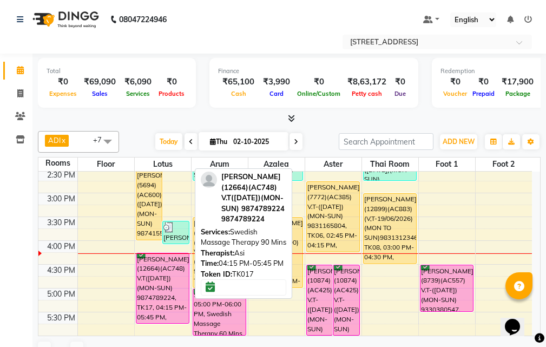
click at [156, 264] on div "[PERSON_NAME](12664)(AC748) V.T([DATE])(MON-SUN) 9874789224, TK17, 04:15 PM-05:…" at bounding box center [162, 288] width 52 height 70
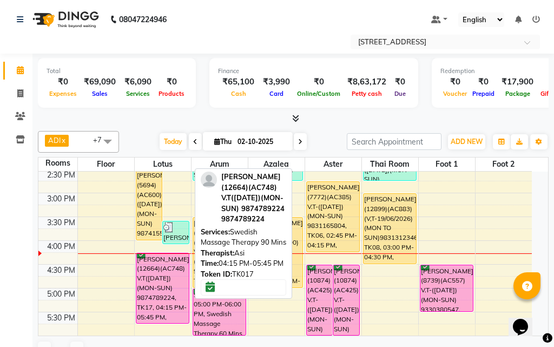
select select "6"
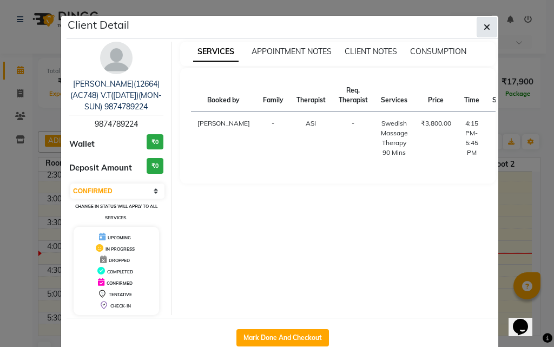
click at [484, 27] on icon "button" at bounding box center [487, 27] width 6 height 9
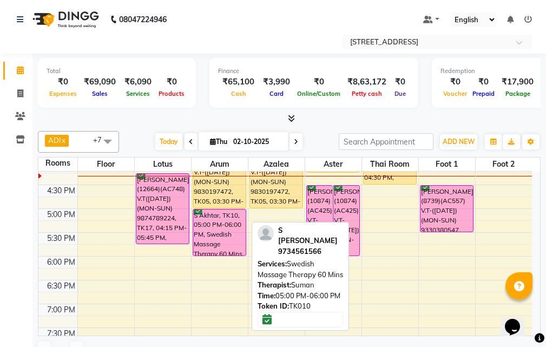
scroll to position [271, 0]
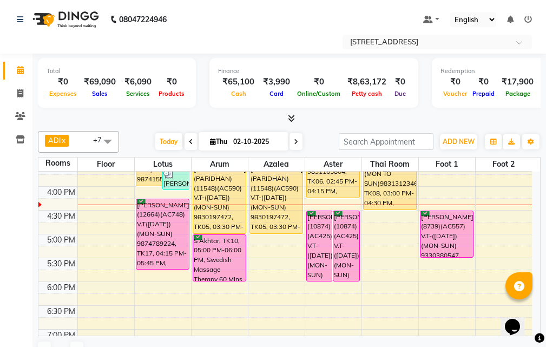
click at [301, 142] on span at bounding box center [296, 141] width 13 height 17
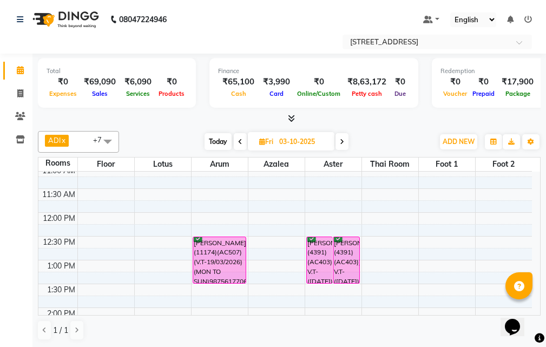
scroll to position [0, 0]
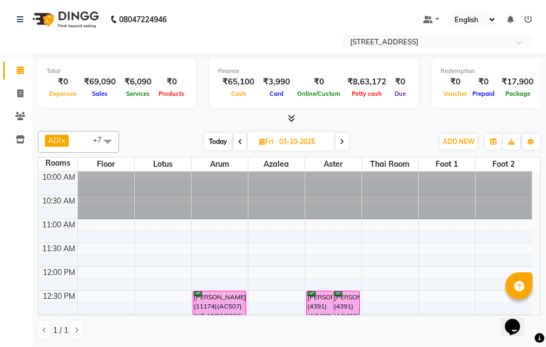
click at [218, 139] on span "Today" at bounding box center [218, 141] width 27 height 17
type input "02-10-2025"
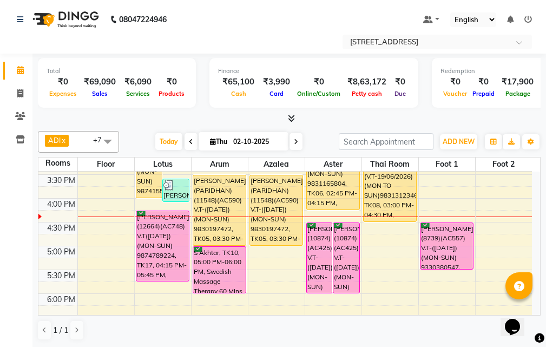
scroll to position [232, 0]
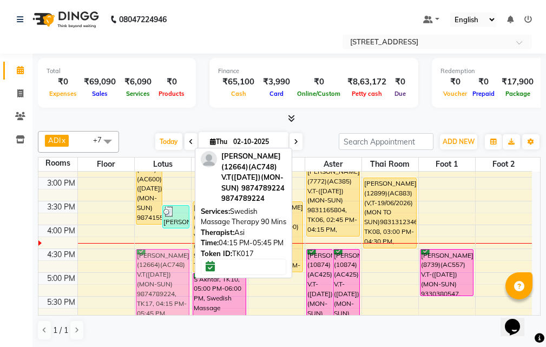
drag, startPoint x: 162, startPoint y: 256, endPoint x: 166, endPoint y: 264, distance: 9.2
click at [166, 264] on div "[PERSON_NAME](5694)(AC600) ([DATE])(MON-SUN) 9874155755, TK13, 02:30 PM-04:00 P…" at bounding box center [163, 248] width 56 height 619
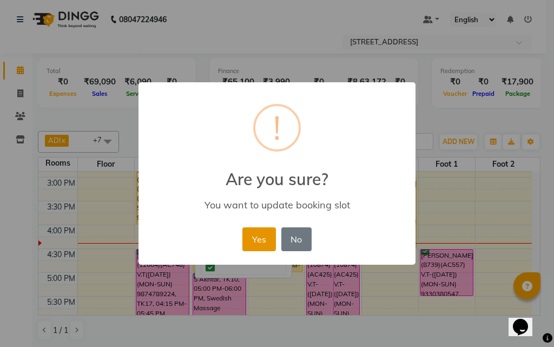
click at [260, 238] on button "Yes" at bounding box center [258, 239] width 33 height 24
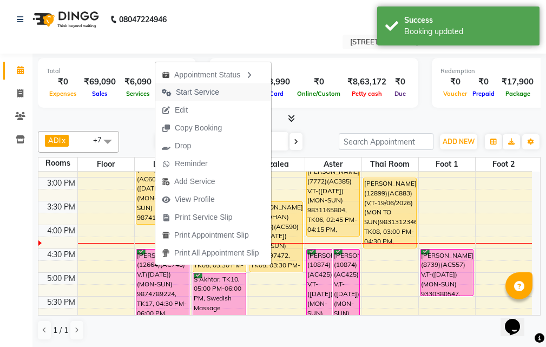
click at [235, 95] on button "Start Service" at bounding box center [213, 92] width 116 height 18
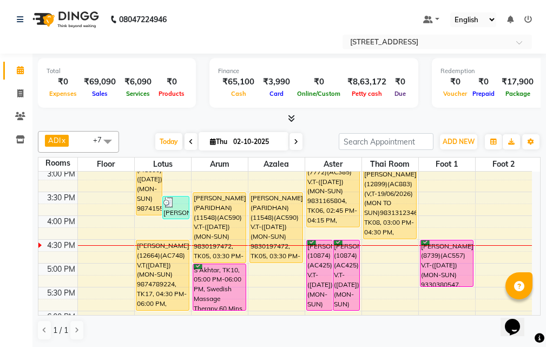
scroll to position [216, 0]
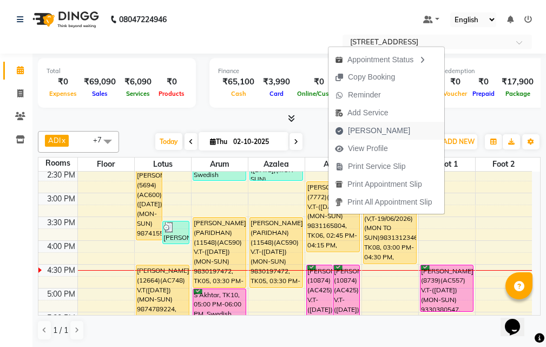
click at [382, 129] on span "[PERSON_NAME]" at bounding box center [379, 130] width 62 height 11
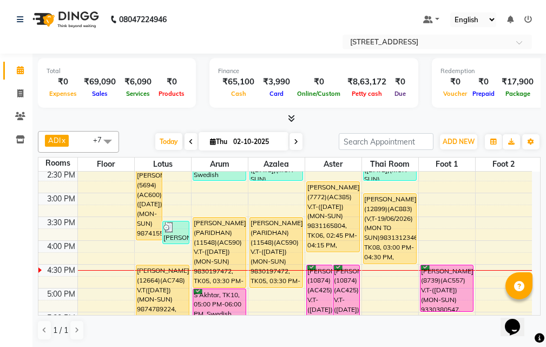
select select "service"
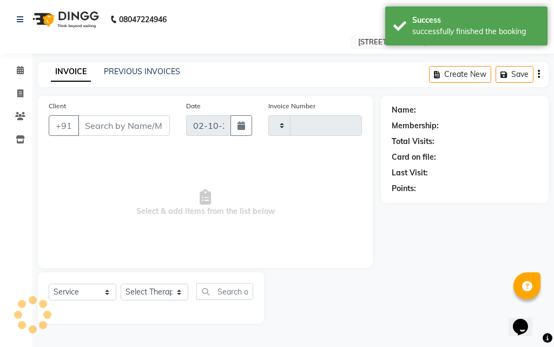
type input "2987"
select select "4269"
type input "98******04"
select select "23013"
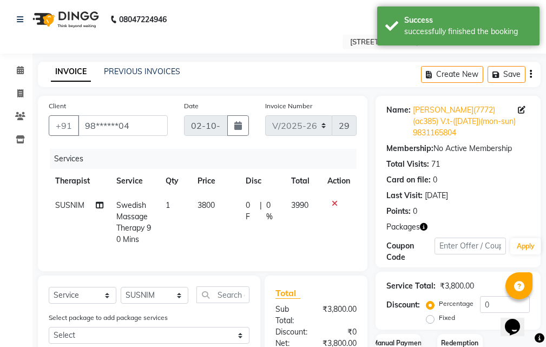
scroll to position [162, 0]
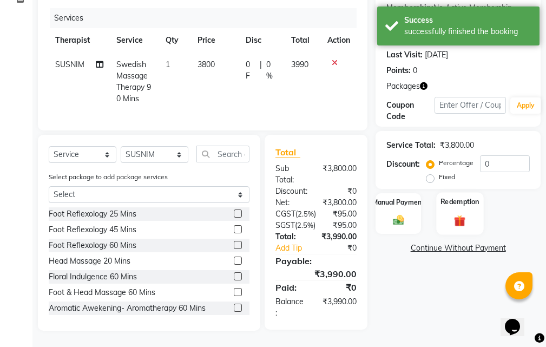
click at [457, 196] on label "Redemption" at bounding box center [460, 201] width 39 height 10
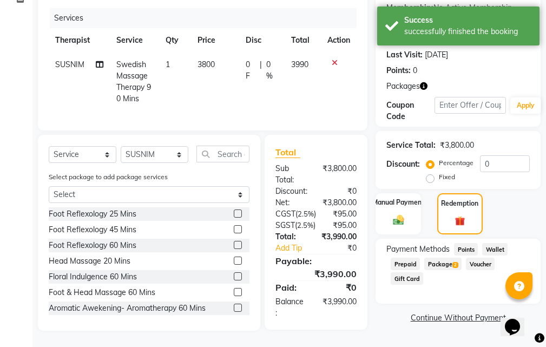
click at [449, 258] on span "Package 2" at bounding box center [442, 264] width 37 height 12
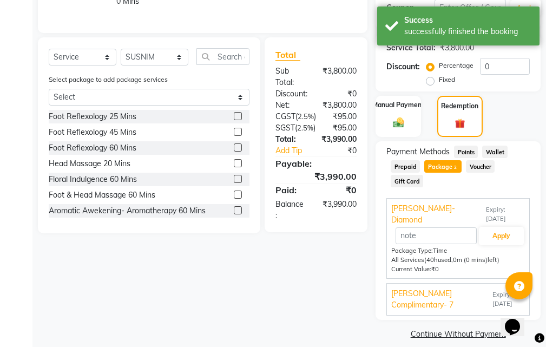
click at [501, 290] on span "Expiry: [DATE]" at bounding box center [508, 299] width 32 height 18
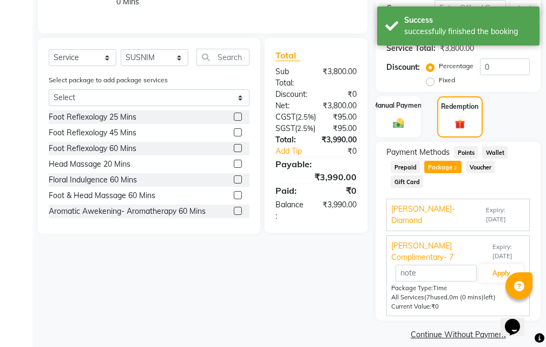
scroll to position [238, 0]
click at [501, 212] on span "Expiry: [DATE]" at bounding box center [505, 214] width 39 height 18
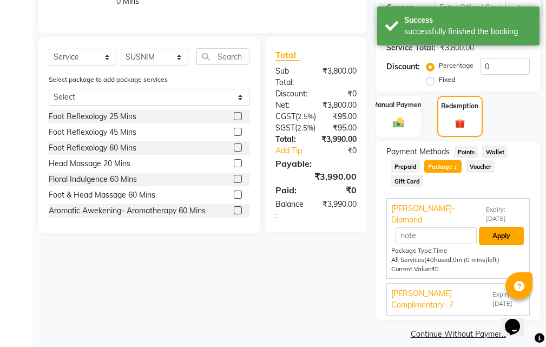
click at [503, 227] on button "Apply" at bounding box center [501, 236] width 45 height 18
type input "[PERSON_NAME]- Diamond"
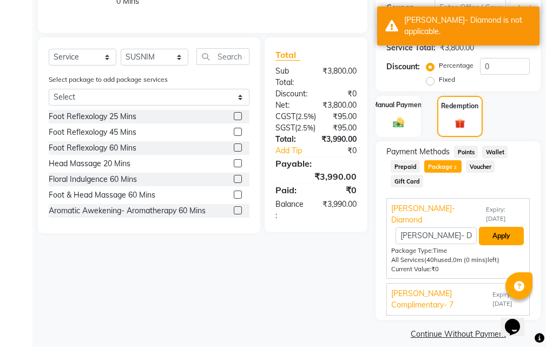
click at [514, 227] on button "Apply" at bounding box center [501, 236] width 45 height 18
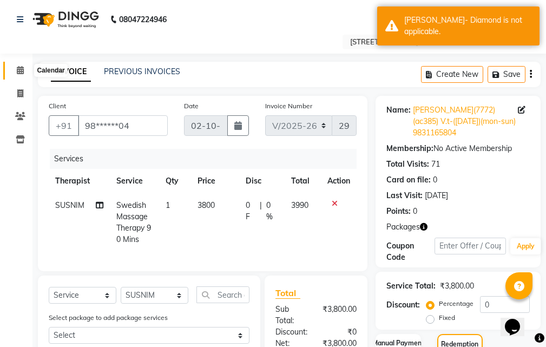
click at [19, 66] on icon at bounding box center [20, 70] width 7 height 8
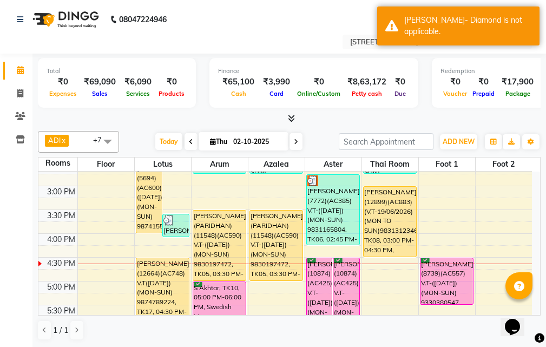
scroll to position [205, 0]
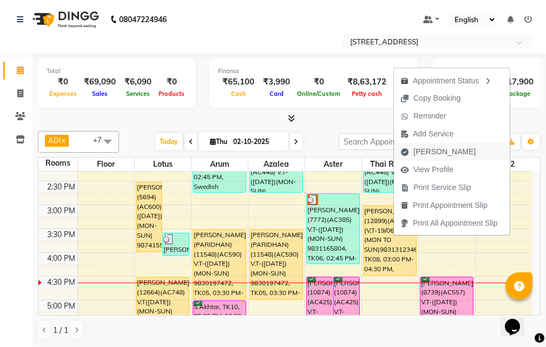
click at [465, 149] on button "[PERSON_NAME]" at bounding box center [452, 152] width 116 height 18
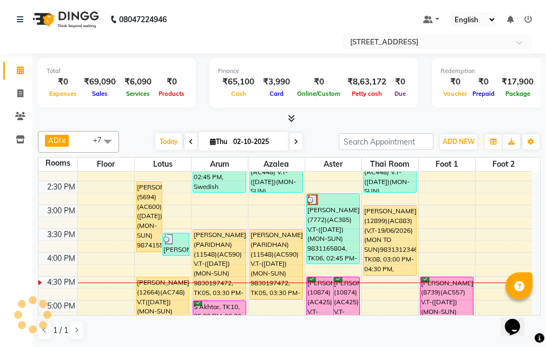
select select "service"
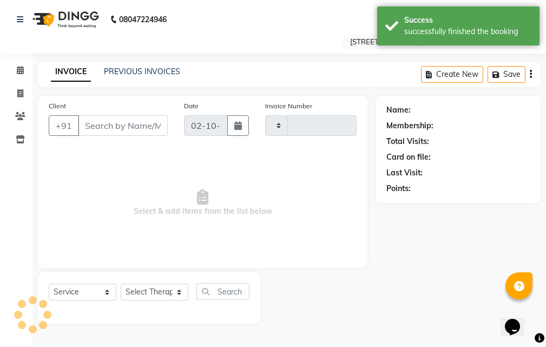
type input "2987"
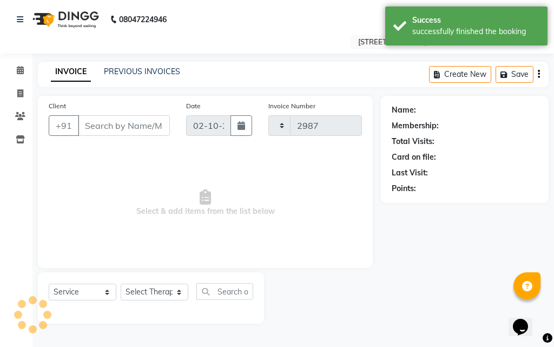
select select "4269"
type input "98******46"
select select "87874"
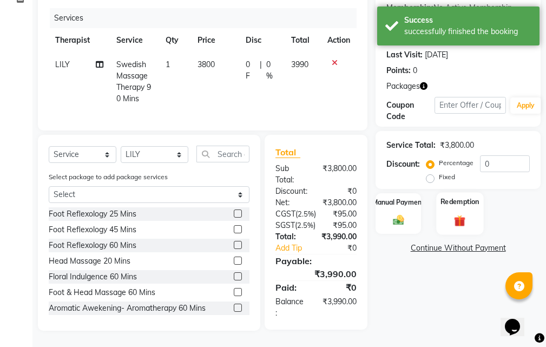
scroll to position [170, 0]
click at [448, 192] on div "Redemption" at bounding box center [459, 213] width 47 height 42
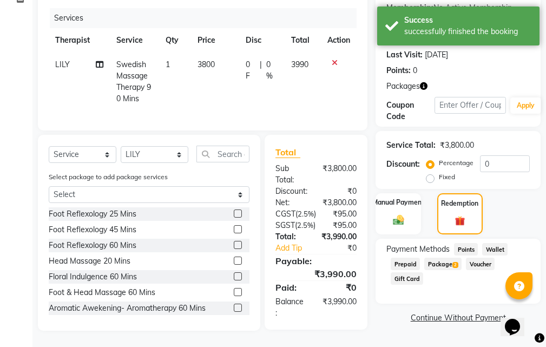
click at [446, 258] on span "Package 2" at bounding box center [442, 264] width 37 height 12
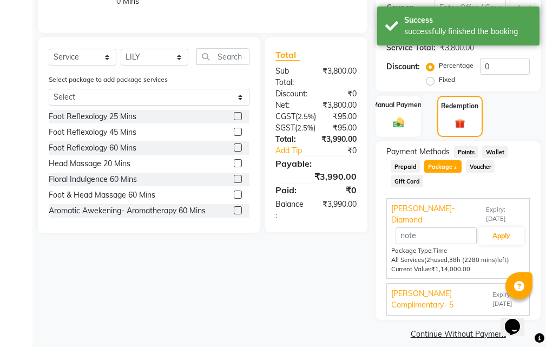
click at [492, 290] on span "Expiry: [DATE]" at bounding box center [508, 299] width 32 height 18
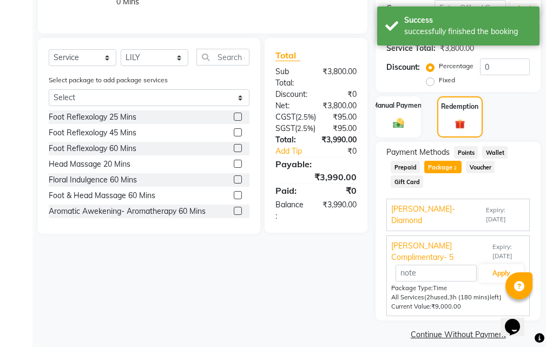
scroll to position [238, 0]
click at [494, 264] on button "Apply" at bounding box center [501, 273] width 45 height 18
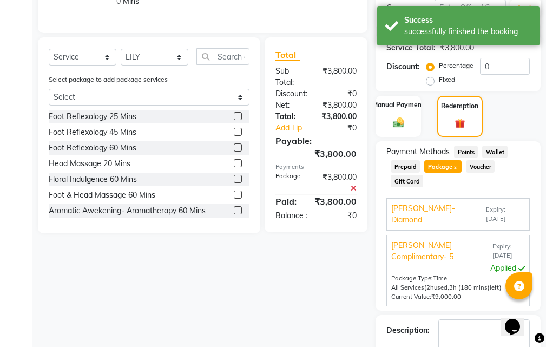
click at [540, 241] on div "Payment Methods Points Wallet Prepaid Package 2 Voucher Gift Card [PERSON_NAME]…" at bounding box center [458, 225] width 165 height 169
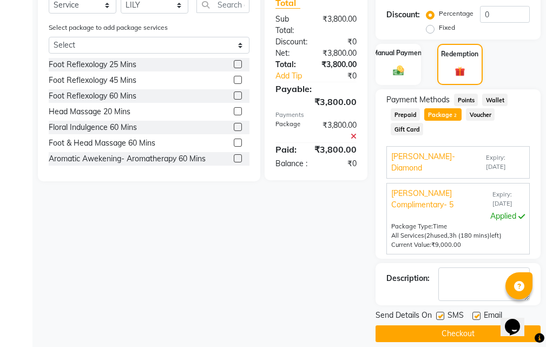
click at [475, 312] on label at bounding box center [476, 316] width 8 height 8
click at [475, 313] on input "checkbox" at bounding box center [475, 316] width 7 height 7
checkbox input "false"
drag, startPoint x: 443, startPoint y: 306, endPoint x: 449, endPoint y: 319, distance: 14.0
click at [443, 312] on div at bounding box center [439, 317] width 7 height 11
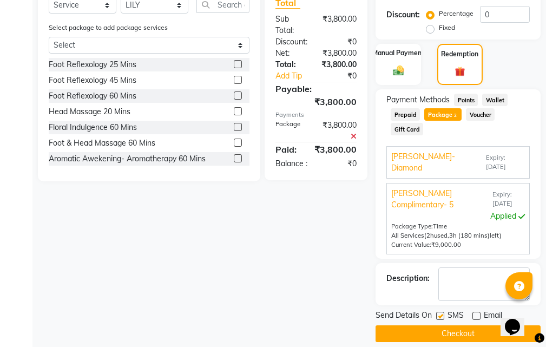
click at [449, 325] on button "Checkout" at bounding box center [458, 333] width 165 height 17
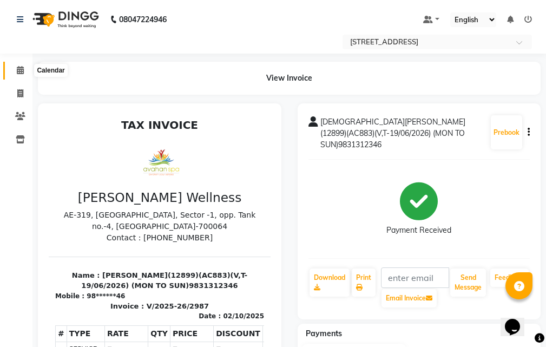
click at [25, 64] on span at bounding box center [20, 70] width 19 height 12
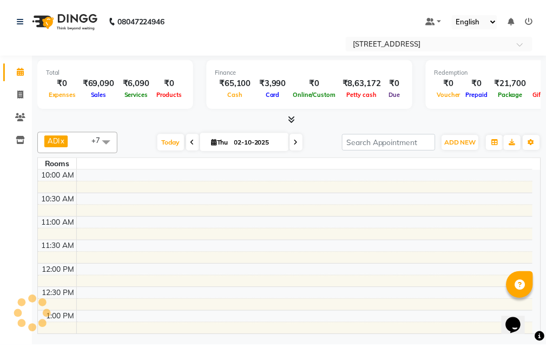
scroll to position [286, 0]
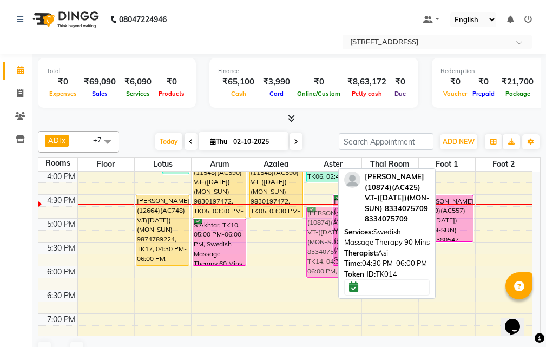
drag, startPoint x: 311, startPoint y: 218, endPoint x: 311, endPoint y: 229, distance: 10.8
click at [311, 229] on div "[PERSON_NAME](10874)(AC425) V.T-([DATE])(MON-SUN) 8334075709, TK14, 04:30 PM-06…" at bounding box center [333, 194] width 56 height 619
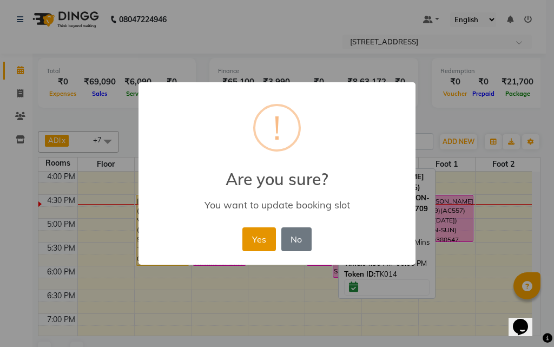
click at [274, 237] on button "Yes" at bounding box center [258, 239] width 33 height 24
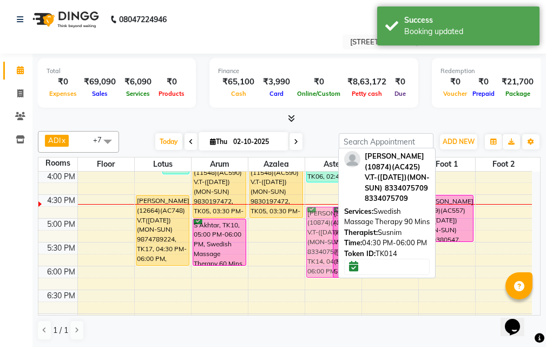
click at [319, 236] on div "[PERSON_NAME](10874)(AC425) V.T-([DATE])(MON-SUN) 8334075709, TK14, 04:30 PM-06…" at bounding box center [333, 194] width 56 height 619
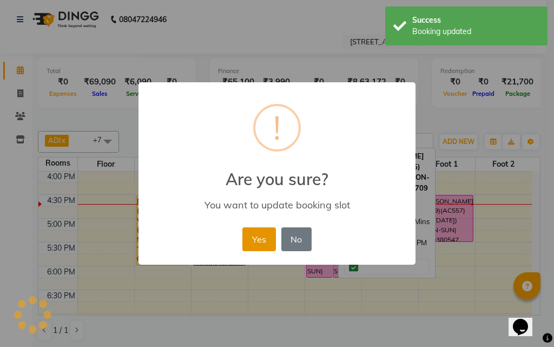
click at [262, 239] on button "Yes" at bounding box center [258, 239] width 33 height 24
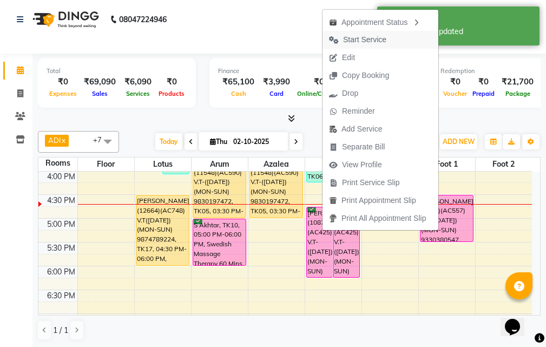
click at [393, 40] on button "Start Service" at bounding box center [381, 40] width 116 height 18
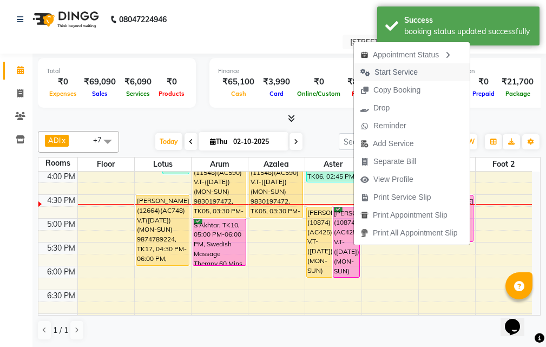
click at [410, 74] on span "Start Service" at bounding box center [395, 72] width 43 height 11
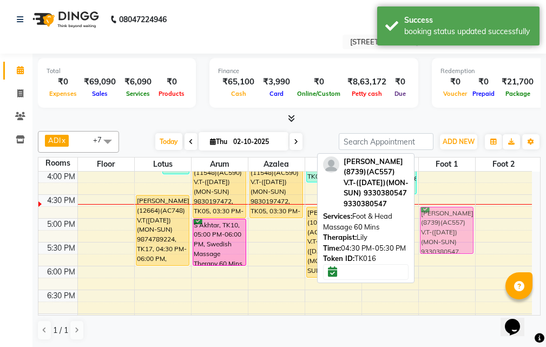
drag, startPoint x: 448, startPoint y: 211, endPoint x: 448, endPoint y: 219, distance: 8.1
click at [448, 219] on div "[PERSON_NAME](8739)(AC557) V.T-([DATE])(MON-SUN) 9330380547, TK16, 04:30 PM-05:…" at bounding box center [447, 194] width 56 height 619
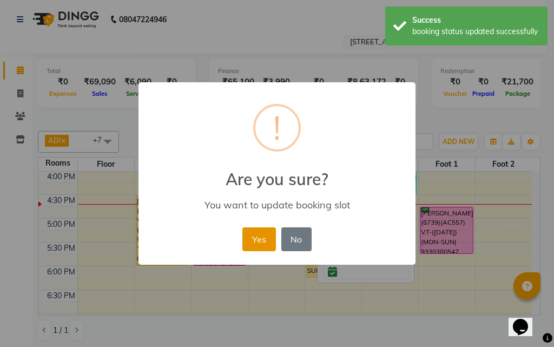
click at [259, 234] on button "Yes" at bounding box center [258, 239] width 33 height 24
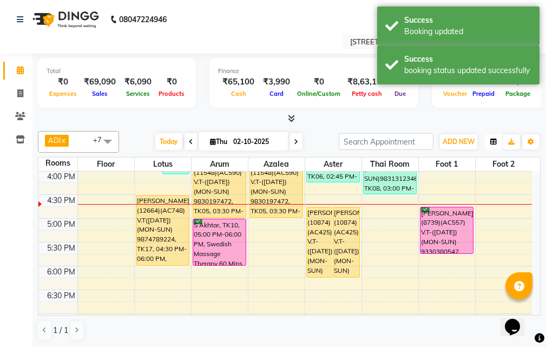
click at [492, 146] on button "button" at bounding box center [493, 141] width 17 height 15
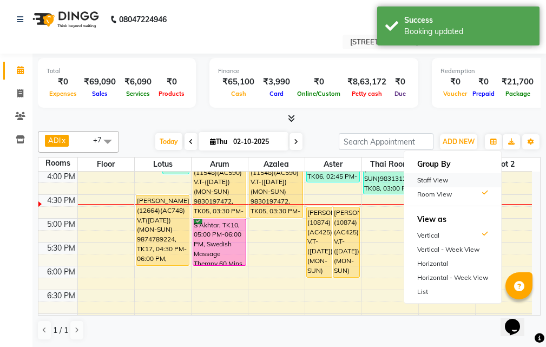
click at [492, 184] on div "Staff View" at bounding box center [452, 180] width 97 height 14
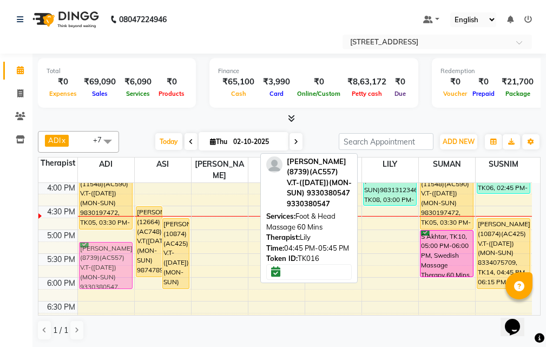
drag, startPoint x: 377, startPoint y: 216, endPoint x: 98, endPoint y: 235, distance: 279.9
click at [98, 235] on tr "[PERSON_NAME](11254)(AC892)(VT-16.08.26) (MON - SUN)9903763727, TK07, 12:00 PM-…" at bounding box center [285, 206] width 494 height 619
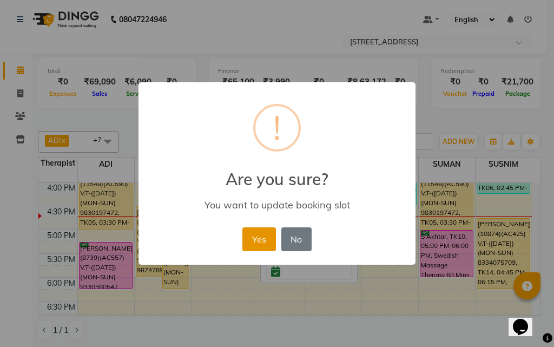
click at [275, 235] on div "Yes No No" at bounding box center [277, 239] width 74 height 29
click at [266, 236] on button "Yes" at bounding box center [258, 239] width 33 height 24
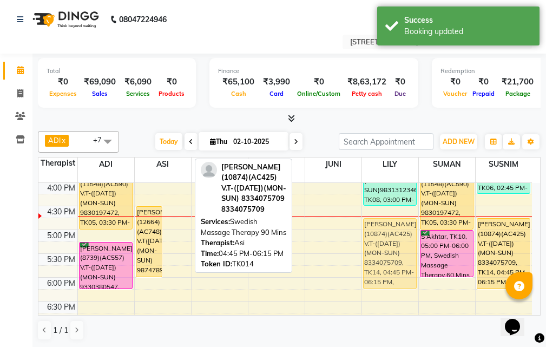
drag, startPoint x: 180, startPoint y: 215, endPoint x: 399, endPoint y: 219, distance: 219.2
click at [399, 219] on tr "[PERSON_NAME](11254)(AC892)(VT-16.08.26) (MON - SUN)9903763727, TK07, 12:00 PM-…" at bounding box center [285, 206] width 494 height 619
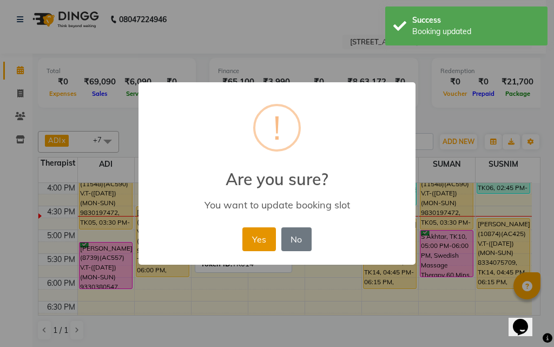
click at [266, 232] on button "Yes" at bounding box center [258, 239] width 33 height 24
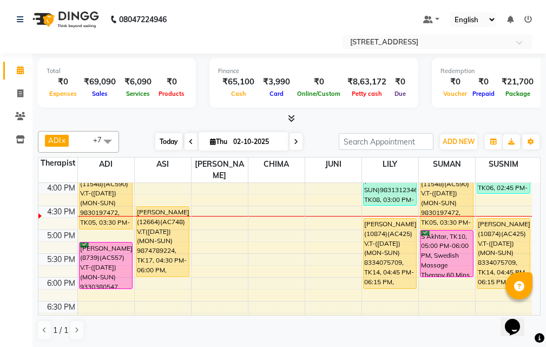
click at [166, 139] on span "Today" at bounding box center [168, 141] width 27 height 17
click at [495, 143] on icon "button" at bounding box center [493, 142] width 6 height 6
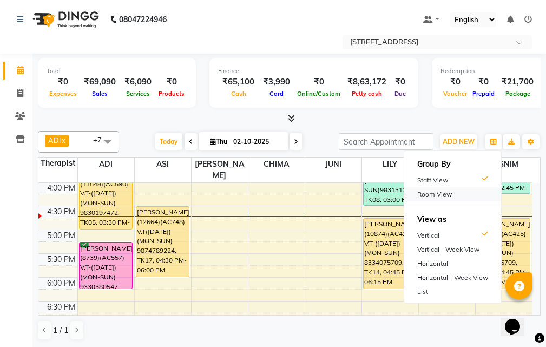
click at [457, 190] on div "Room View" at bounding box center [452, 194] width 97 height 14
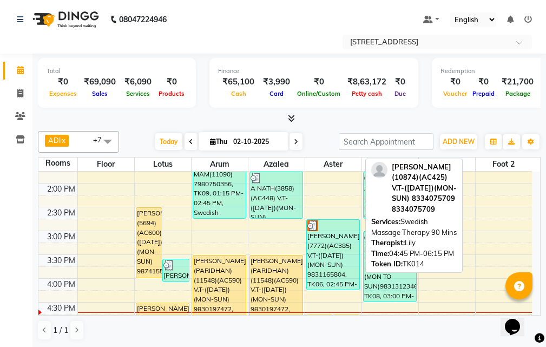
scroll to position [178, 0]
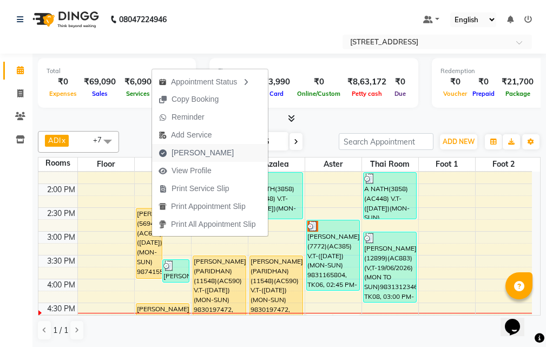
click at [224, 154] on button "[PERSON_NAME]" at bounding box center [210, 153] width 116 height 18
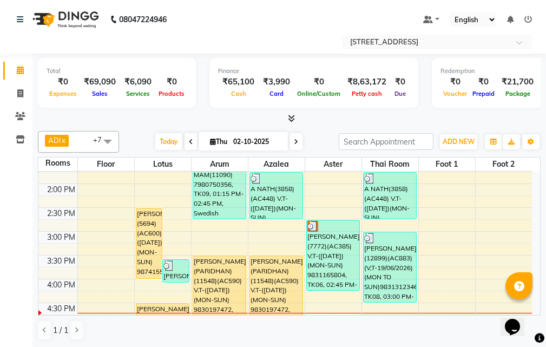
select select "service"
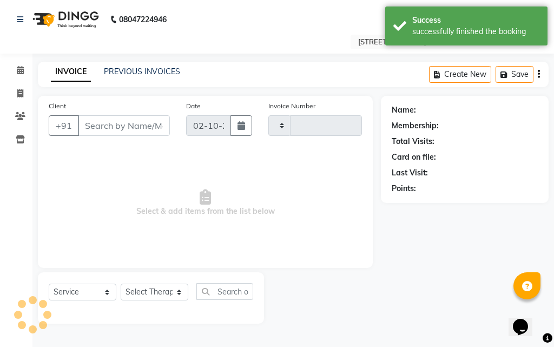
type input "2988"
select select "4269"
type input "98******55"
select select "93552"
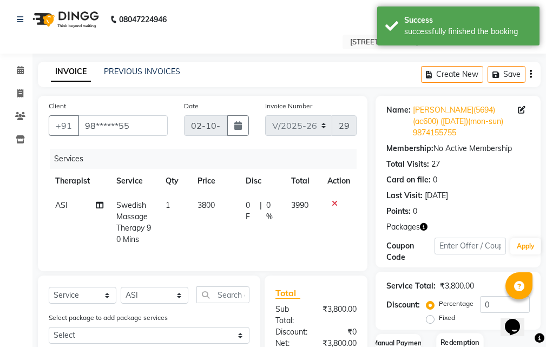
scroll to position [108, 0]
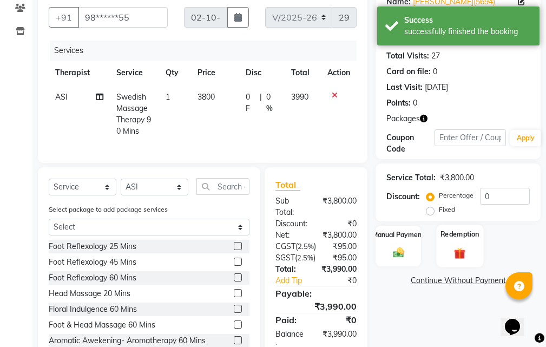
drag, startPoint x: 476, startPoint y: 235, endPoint x: 476, endPoint y: 243, distance: 8.1
click at [476, 234] on label "Redemption" at bounding box center [460, 234] width 39 height 10
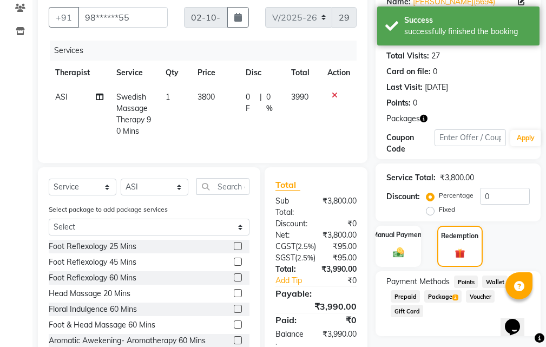
click at [442, 294] on span "Package 2" at bounding box center [442, 296] width 37 height 12
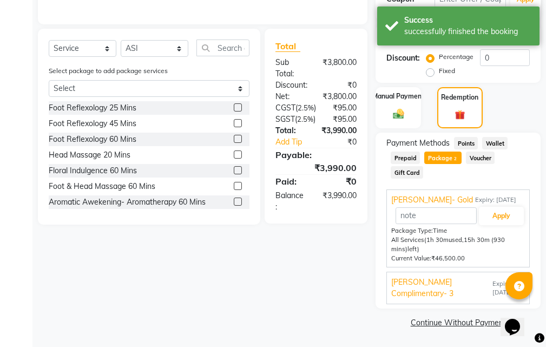
click at [492, 291] on span "Expiry: [DATE]" at bounding box center [508, 288] width 32 height 18
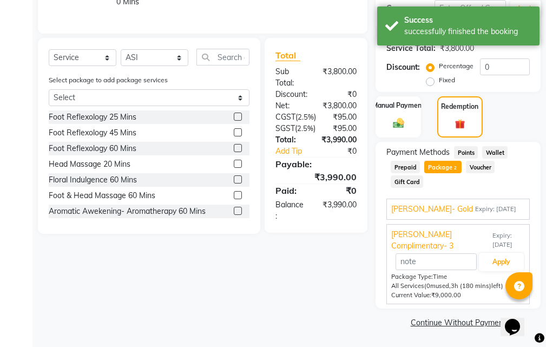
scroll to position [238, 0]
click at [508, 265] on button "Apply" at bounding box center [501, 261] width 45 height 18
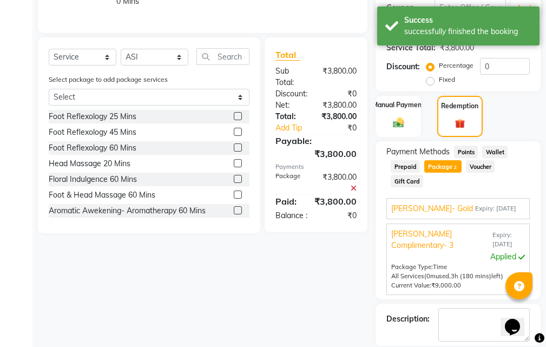
scroll to position [290, 0]
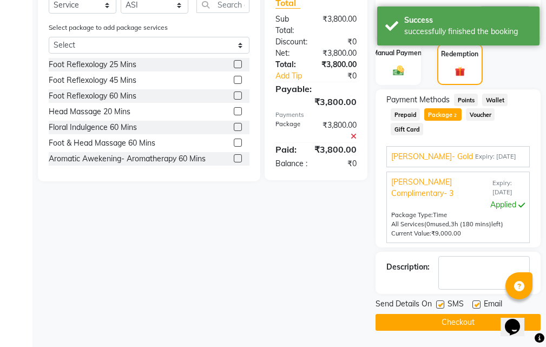
click at [479, 304] on label at bounding box center [476, 304] width 8 height 8
click at [479, 304] on input "checkbox" at bounding box center [475, 304] width 7 height 7
checkbox input "false"
click at [441, 304] on label at bounding box center [440, 304] width 8 height 8
click at [441, 304] on input "checkbox" at bounding box center [439, 304] width 7 height 7
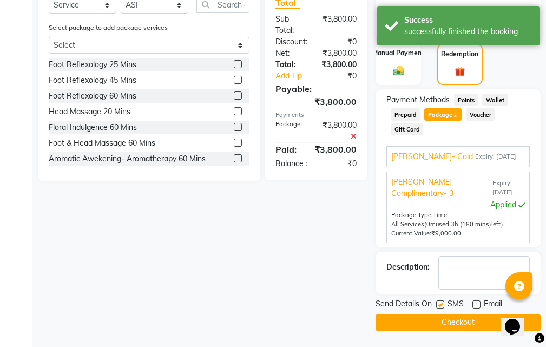
checkbox input "false"
click at [441, 318] on button "Checkout" at bounding box center [458, 322] width 165 height 17
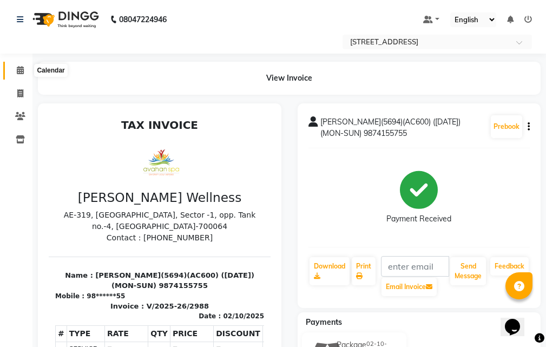
click at [17, 69] on icon at bounding box center [20, 70] width 7 height 8
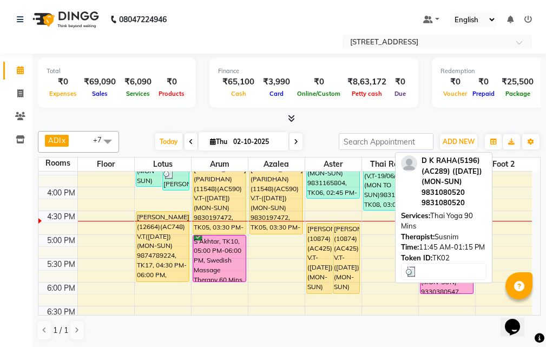
scroll to position [271, 0]
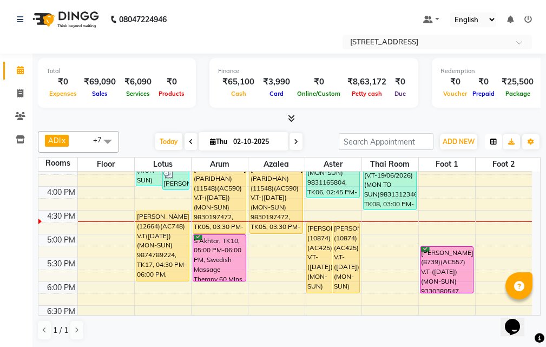
click at [496, 139] on icon "button" at bounding box center [493, 142] width 6 height 6
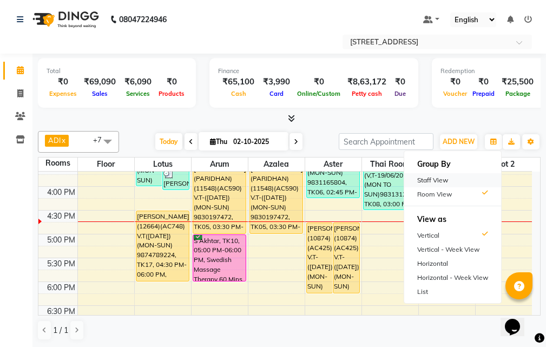
click at [459, 181] on div "Staff View" at bounding box center [452, 180] width 97 height 14
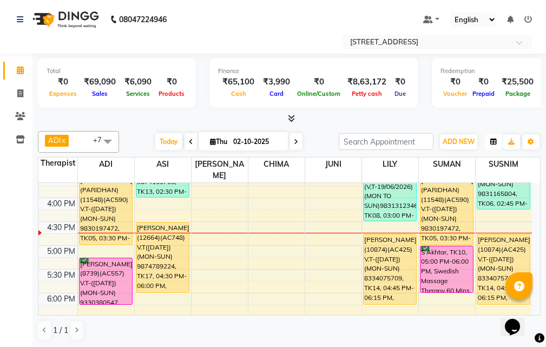
click at [492, 147] on button "button" at bounding box center [493, 141] width 17 height 15
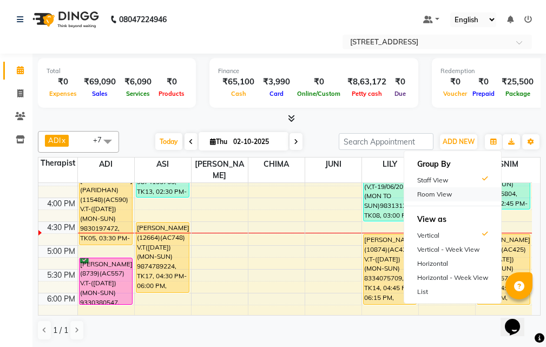
click at [456, 196] on div "Room View" at bounding box center [452, 194] width 97 height 14
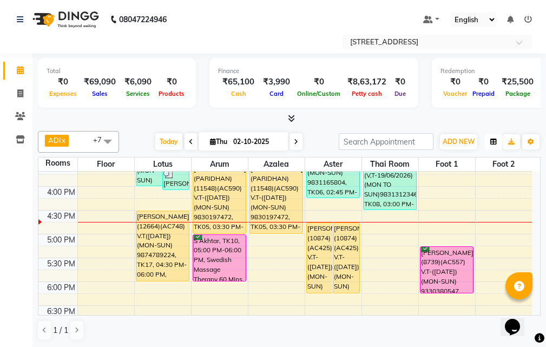
click at [497, 137] on button "button" at bounding box center [493, 141] width 17 height 15
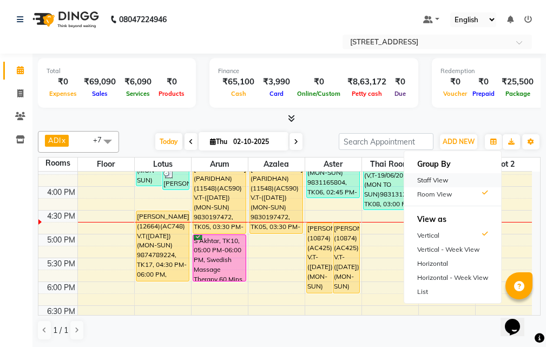
click at [487, 181] on div "Staff View" at bounding box center [452, 180] width 97 height 14
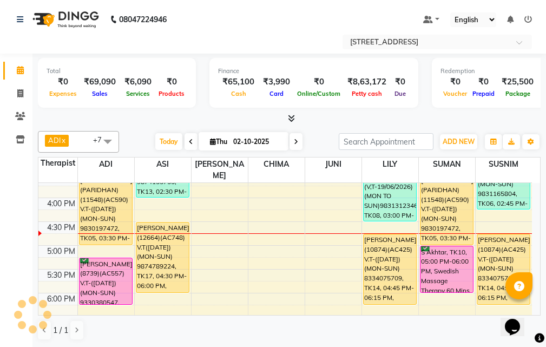
click at [296, 141] on icon at bounding box center [296, 142] width 4 height 6
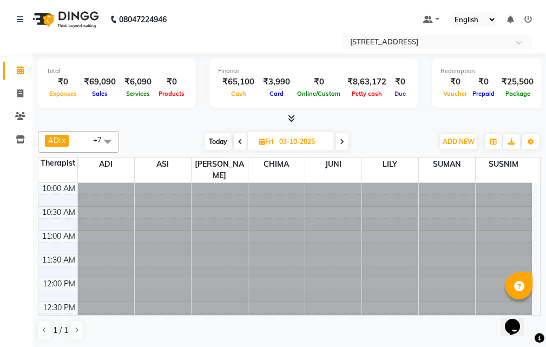
scroll to position [286, 0]
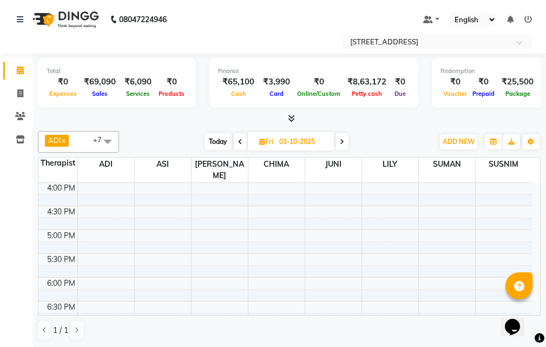
click at [235, 139] on span at bounding box center [240, 141] width 13 height 17
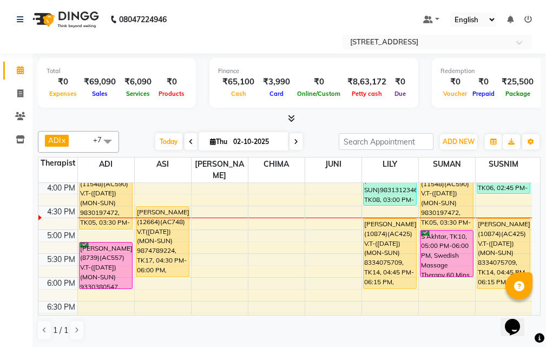
click at [189, 141] on icon at bounding box center [191, 142] width 4 height 6
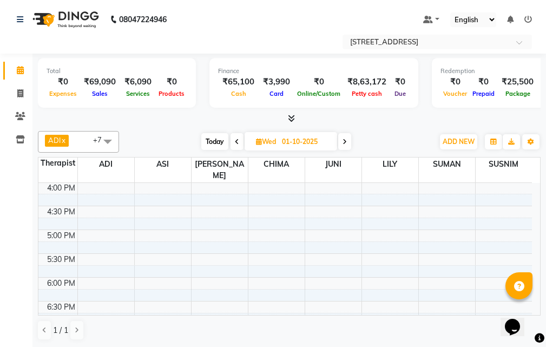
click at [217, 142] on span "Today" at bounding box center [214, 141] width 27 height 17
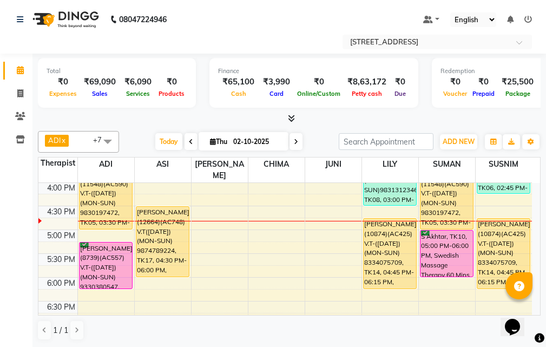
click at [290, 142] on span at bounding box center [296, 141] width 13 height 17
type input "03-10-2025"
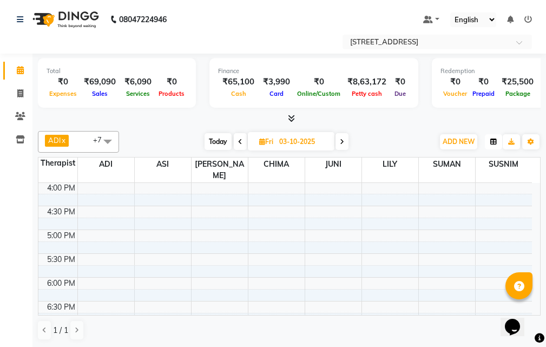
click at [490, 141] on button "button" at bounding box center [493, 141] width 17 height 15
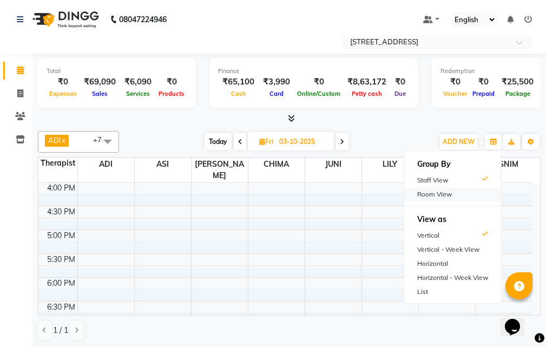
click at [472, 193] on div "Room View" at bounding box center [452, 194] width 97 height 14
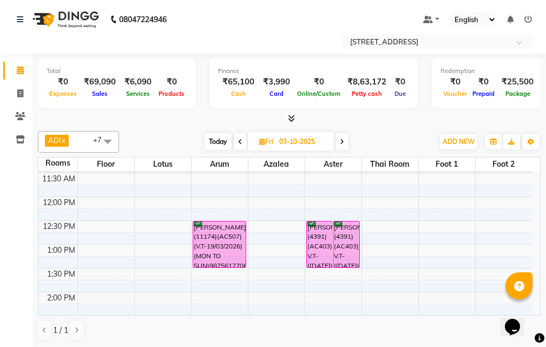
scroll to position [16, 0]
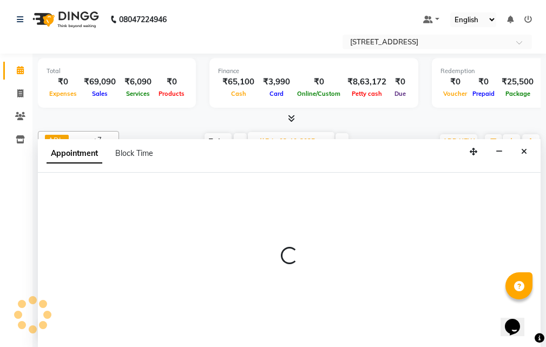
select select "tentative"
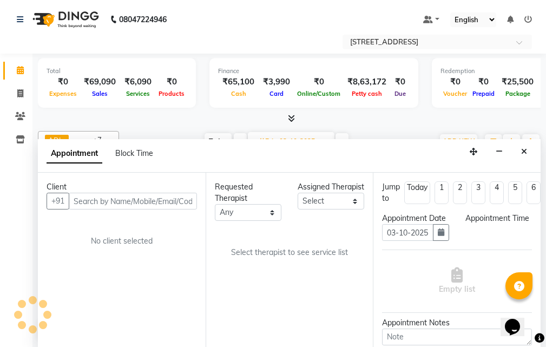
scroll to position [1, 0]
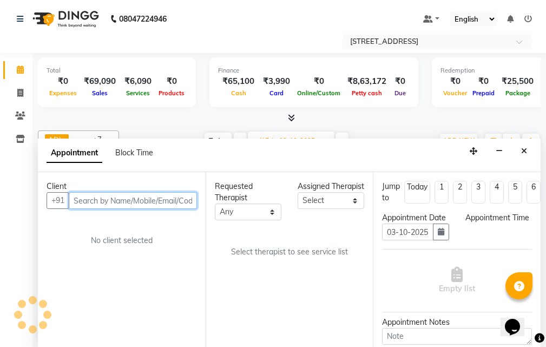
select select "660"
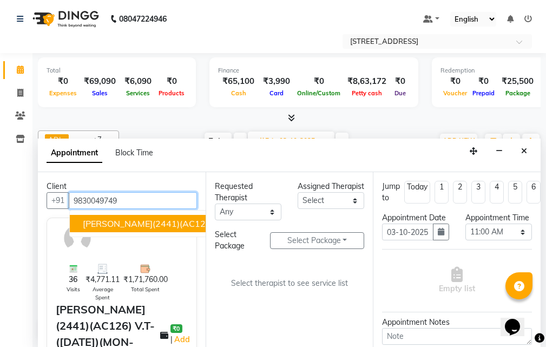
click at [153, 225] on span "[PERSON_NAME](2441)(AC126) V.T-([DATE])(MON-SUN) 9830049749" at bounding box center [226, 223] width 287 height 11
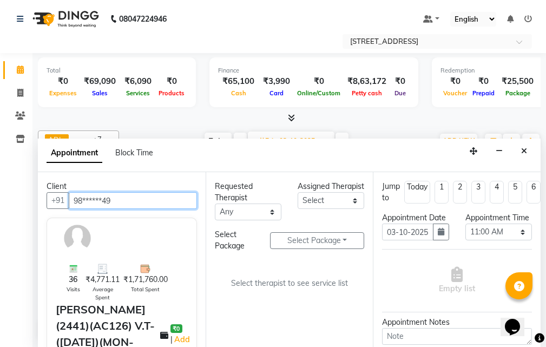
type input "98******49"
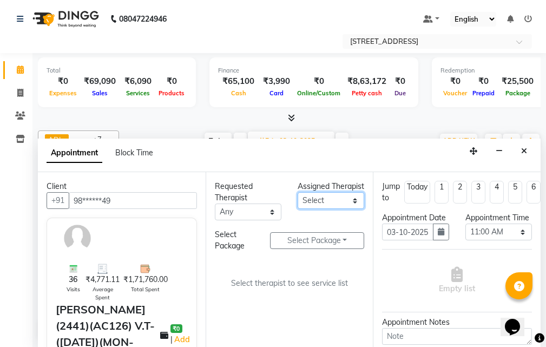
click at [345, 209] on select "Select ADI ANJU ASI [PERSON_NAME] [DEMOGRAPHIC_DATA] 1 JUNI [PERSON_NAME]" at bounding box center [331, 200] width 67 height 17
select select "87872"
click at [298, 203] on select "Select ADI ANJU ASI [PERSON_NAME] [DEMOGRAPHIC_DATA] 1 JUNI [PERSON_NAME]" at bounding box center [331, 200] width 67 height 17
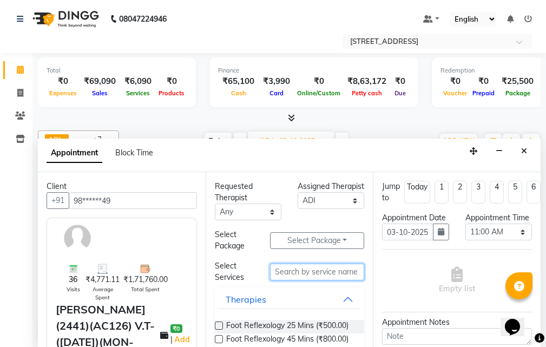
click at [307, 272] on input "text" at bounding box center [317, 272] width 94 height 17
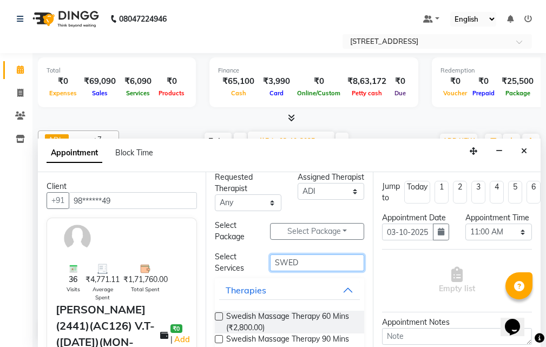
scroll to position [36, 0]
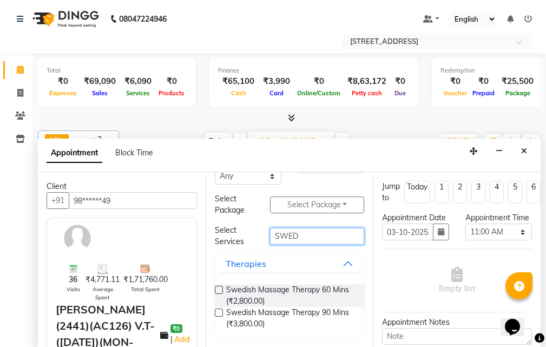
type input "SWED"
click at [220, 288] on label at bounding box center [219, 290] width 8 height 8
click at [220, 288] on input "checkbox" at bounding box center [218, 290] width 7 height 7
checkbox input "true"
select select "1847"
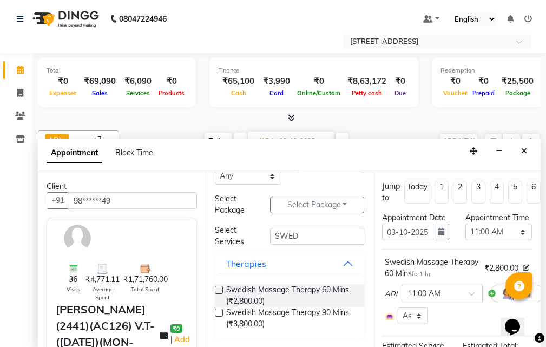
click at [220, 290] on label at bounding box center [219, 290] width 8 height 8
click at [220, 290] on input "checkbox" at bounding box center [218, 290] width 7 height 7
checkbox input "true"
select select "1847"
checkbox input "false"
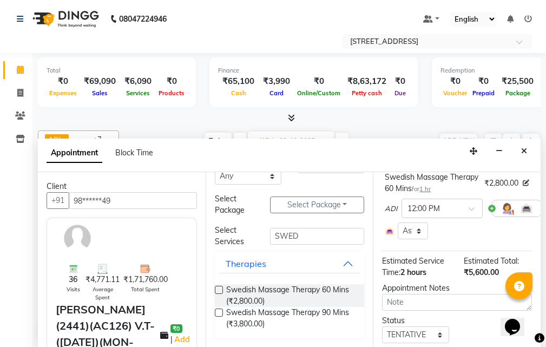
scroll to position [267, 0]
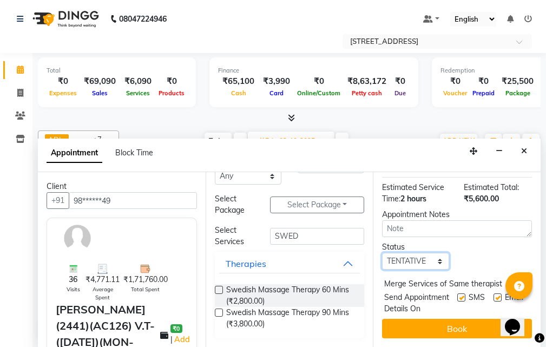
click at [435, 253] on select "Select TENTATIVE CONFIRM UPCOMING" at bounding box center [415, 261] width 67 height 17
select select "confirm booking"
click at [382, 253] on select "Select TENTATIVE CONFIRM UPCOMING" at bounding box center [415, 261] width 67 height 17
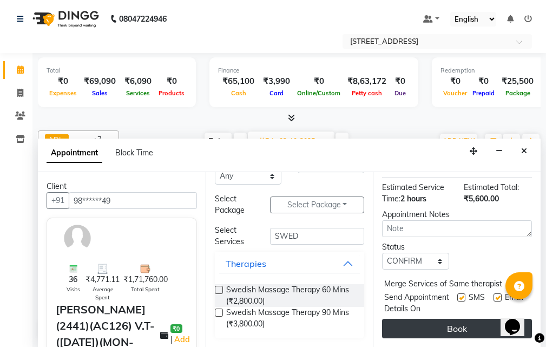
click at [459, 324] on button "Book" at bounding box center [457, 328] width 150 height 19
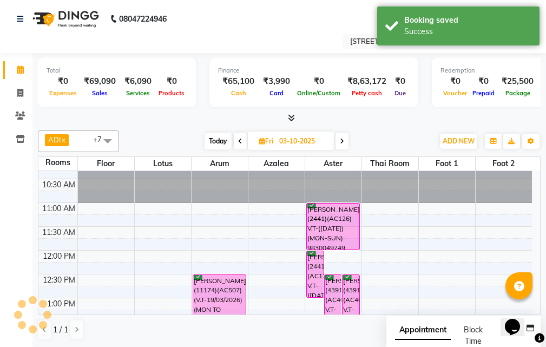
scroll to position [0, 0]
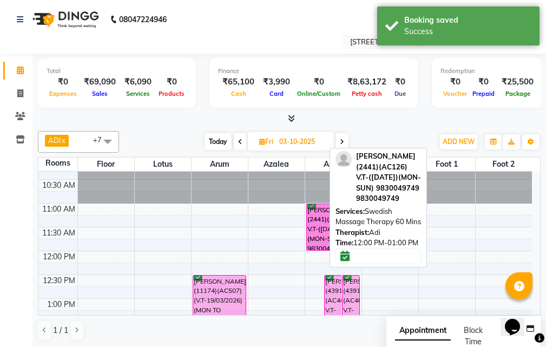
drag, startPoint x: 313, startPoint y: 257, endPoint x: 334, endPoint y: 205, distance: 55.6
click at [334, 205] on div "ADI x [PERSON_NAME] x JUNI x LILY x SUMAN x SUSNIM x ASI x CHIMA x +7 Select Al…" at bounding box center [289, 236] width 503 height 218
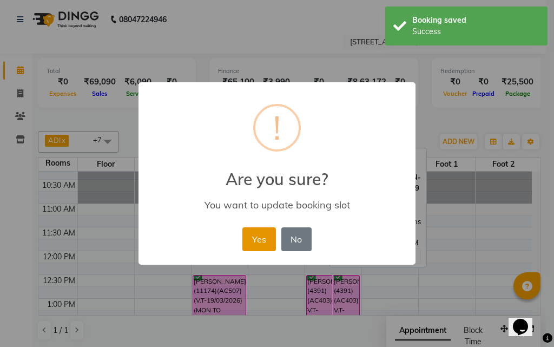
click at [262, 239] on button "Yes" at bounding box center [258, 239] width 33 height 24
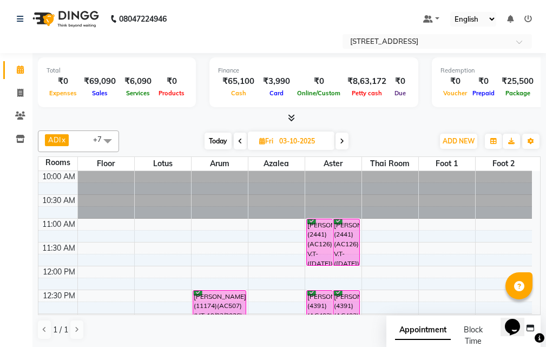
click at [215, 140] on span "Today" at bounding box center [218, 141] width 27 height 17
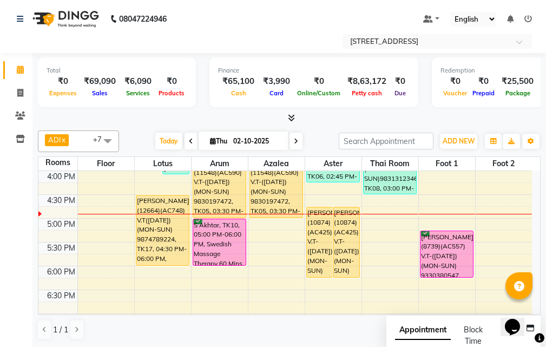
scroll to position [286, 0]
click at [297, 141] on span at bounding box center [296, 141] width 13 height 17
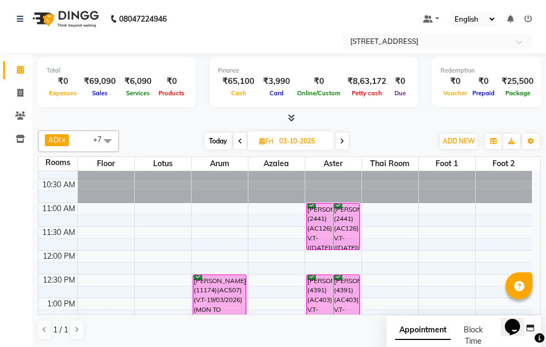
scroll to position [70, 0]
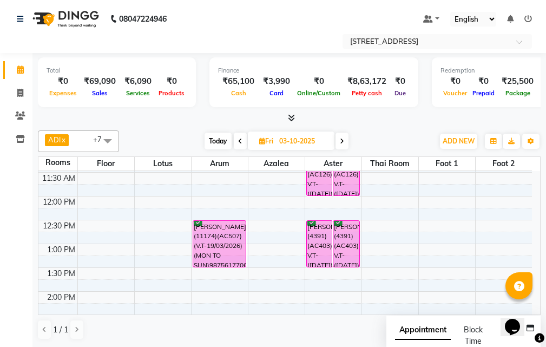
click at [340, 138] on icon at bounding box center [342, 141] width 4 height 6
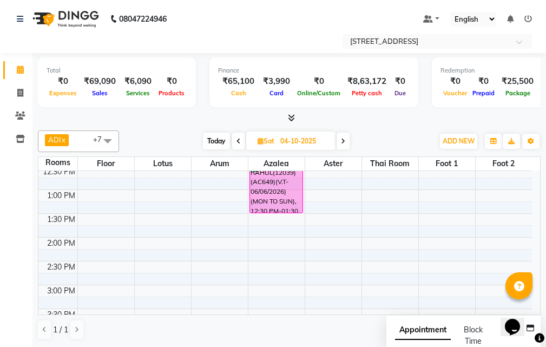
scroll to position [16, 0]
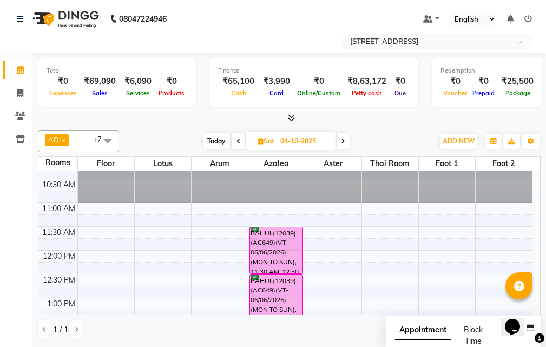
drag, startPoint x: 216, startPoint y: 141, endPoint x: 228, endPoint y: 160, distance: 22.4
click at [216, 142] on span "Today" at bounding box center [216, 141] width 27 height 17
type input "02-10-2025"
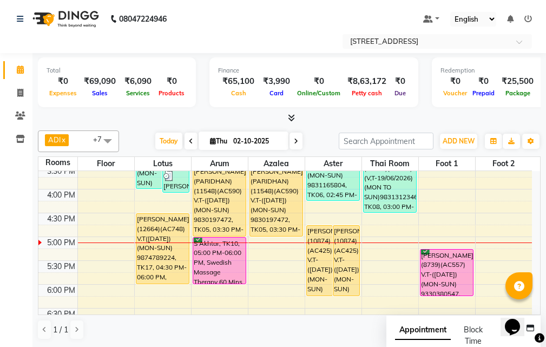
scroll to position [286, 0]
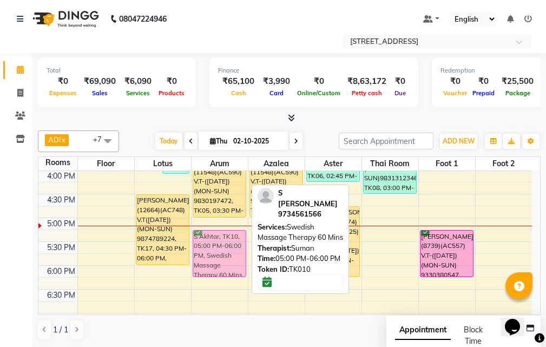
drag, startPoint x: 219, startPoint y: 228, endPoint x: 220, endPoint y: 236, distance: 7.6
click at [220, 236] on div "PREETI MAM(11090) 7980750356, TK09, 01:15 PM-02:45 PM, Swedish Massage Therapy …" at bounding box center [220, 194] width 56 height 619
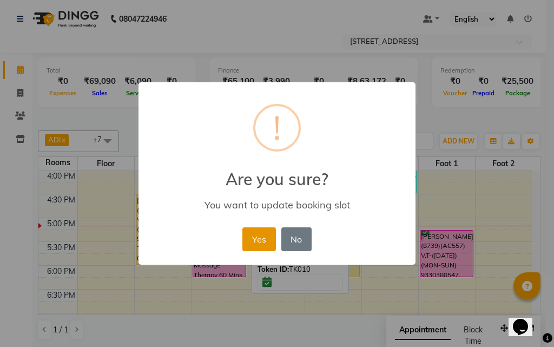
click at [260, 238] on button "Yes" at bounding box center [258, 239] width 33 height 24
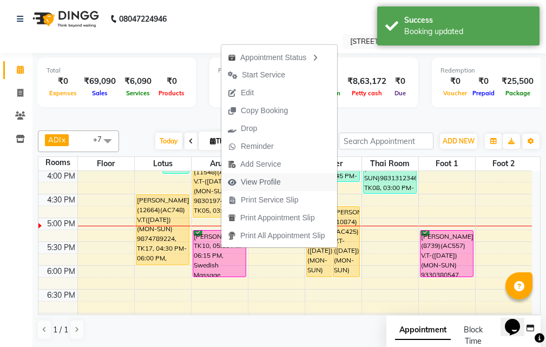
click at [287, 178] on button "View Profile" at bounding box center [279, 182] width 116 height 18
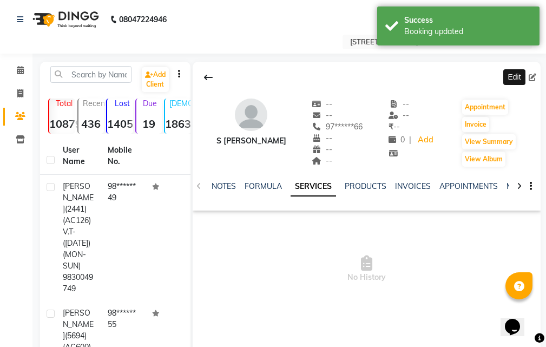
click at [532, 74] on icon at bounding box center [533, 78] width 8 height 8
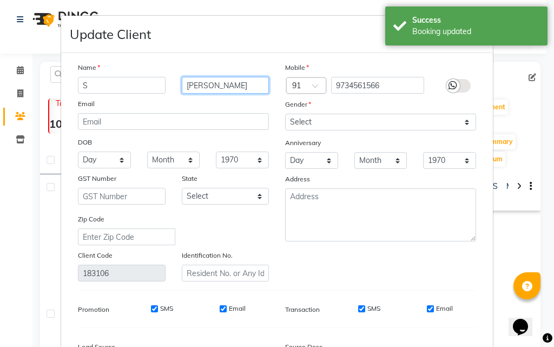
click at [220, 83] on input "[PERSON_NAME]" at bounding box center [226, 85] width 88 height 17
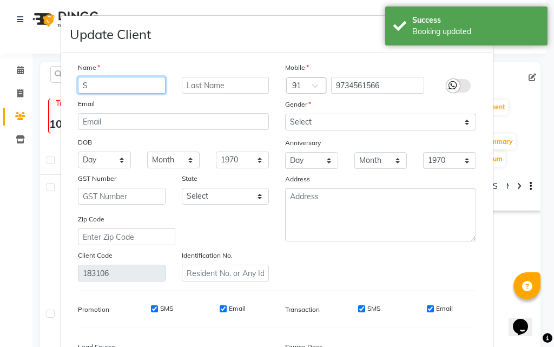
click at [102, 86] on input "S" at bounding box center [122, 85] width 88 height 17
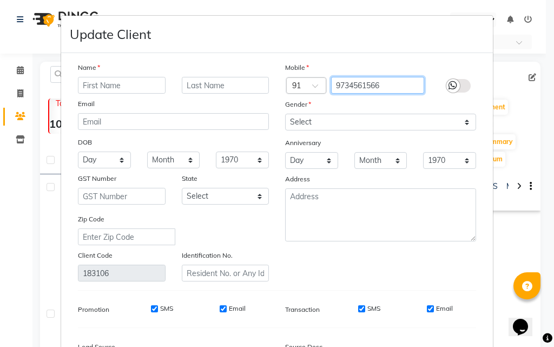
click at [361, 83] on input "9734561566" at bounding box center [378, 85] width 94 height 17
click at [362, 89] on input "9734561566" at bounding box center [378, 85] width 94 height 17
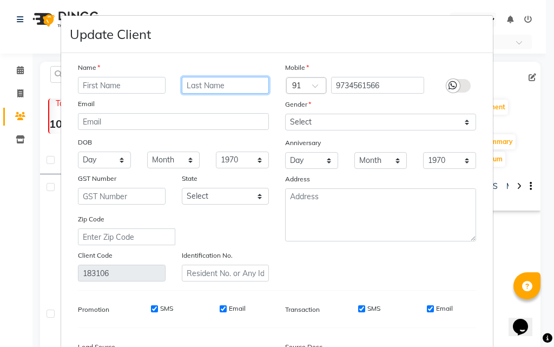
click at [197, 82] on input "text" at bounding box center [226, 85] width 88 height 17
paste input "9734561566"
type input "9734561566"
click at [107, 82] on input "text" at bounding box center [122, 85] width 88 height 17
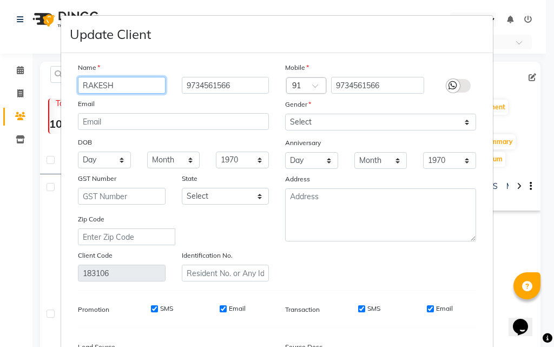
type input "RAKESH"
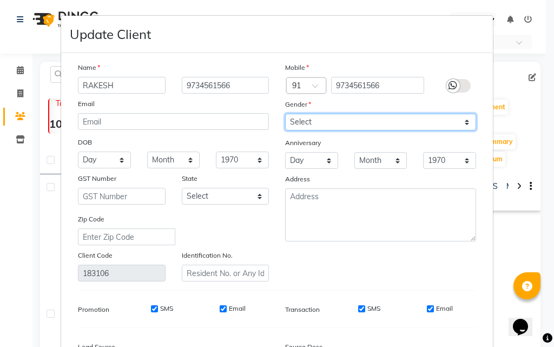
click at [362, 124] on select "Select [DEMOGRAPHIC_DATA] [DEMOGRAPHIC_DATA] Other Prefer Not To Say" at bounding box center [380, 122] width 191 height 17
select select "[DEMOGRAPHIC_DATA]"
click at [285, 114] on select "Select [DEMOGRAPHIC_DATA] [DEMOGRAPHIC_DATA] Other Prefer Not To Say" at bounding box center [380, 122] width 191 height 17
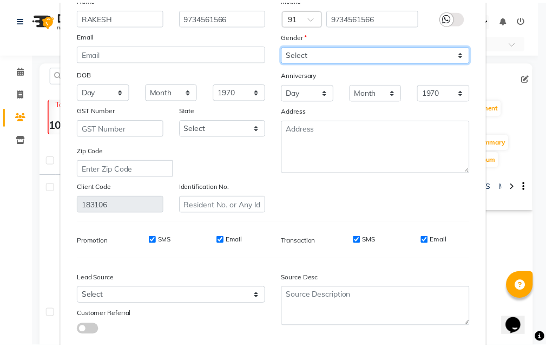
scroll to position [133, 0]
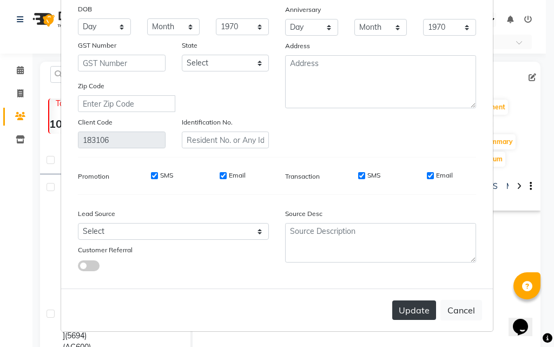
click at [406, 306] on button "Update" at bounding box center [414, 309] width 44 height 19
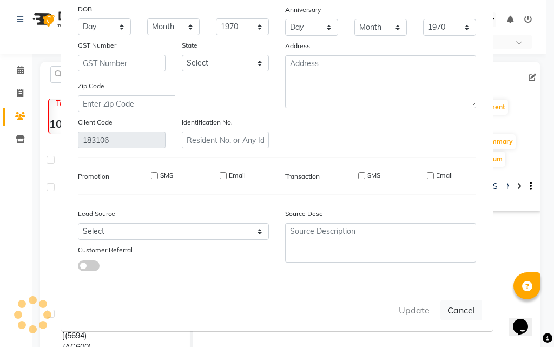
select select
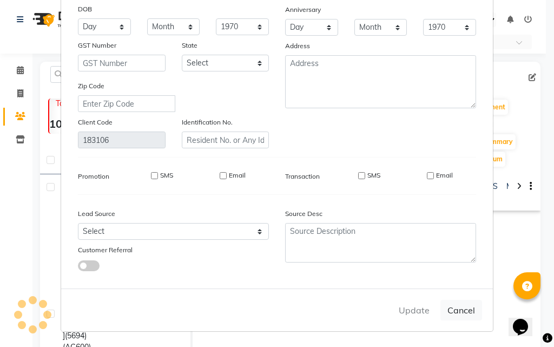
select select
checkbox input "false"
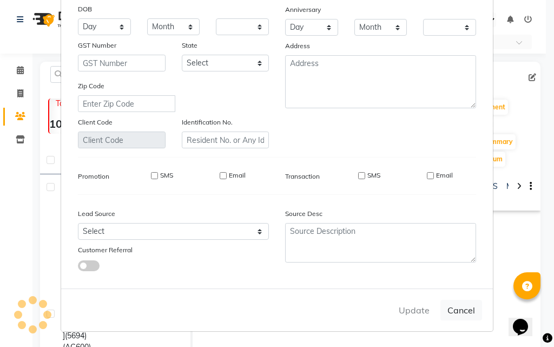
checkbox input "false"
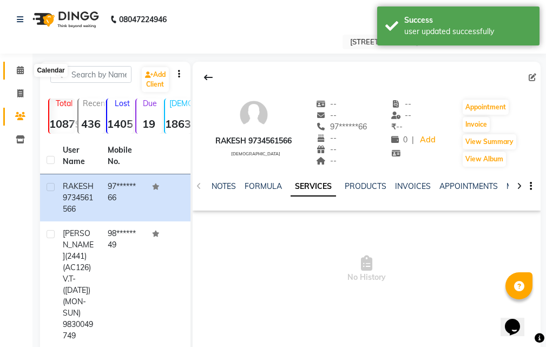
click at [22, 70] on icon at bounding box center [20, 70] width 7 height 8
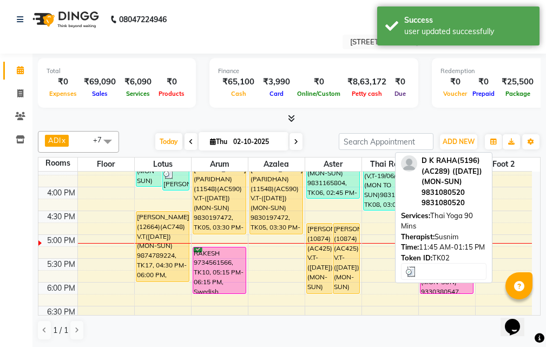
scroll to position [271, 0]
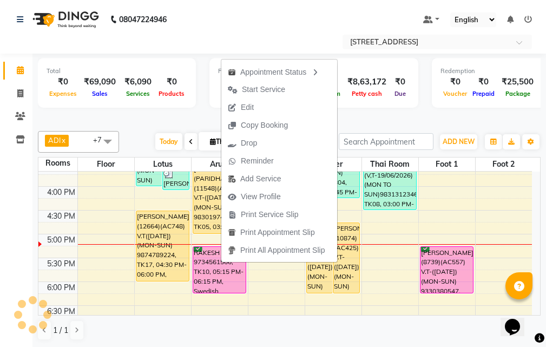
click at [402, 118] on div at bounding box center [289, 118] width 503 height 11
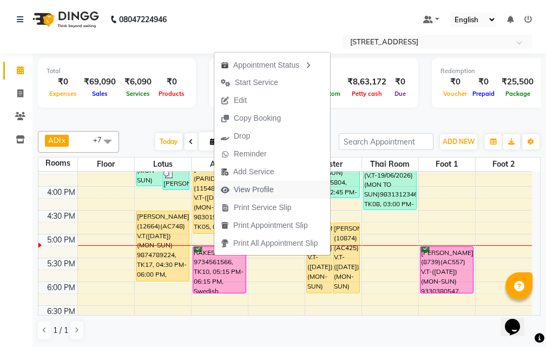
click at [284, 184] on button "View Profile" at bounding box center [272, 190] width 116 height 18
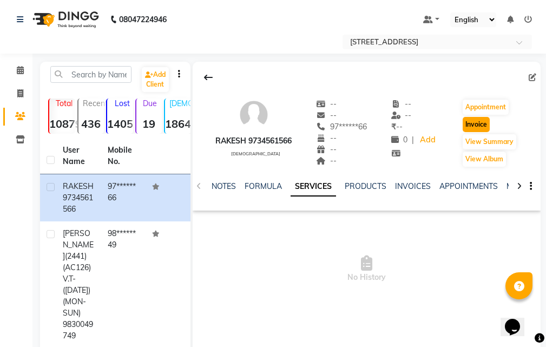
click at [490, 123] on button "Invoice" at bounding box center [476, 124] width 27 height 15
select select "4269"
select select "service"
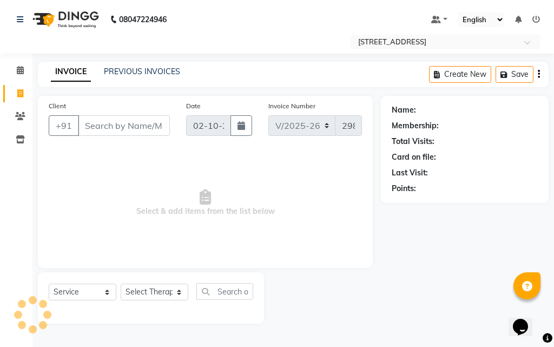
type input "97******66"
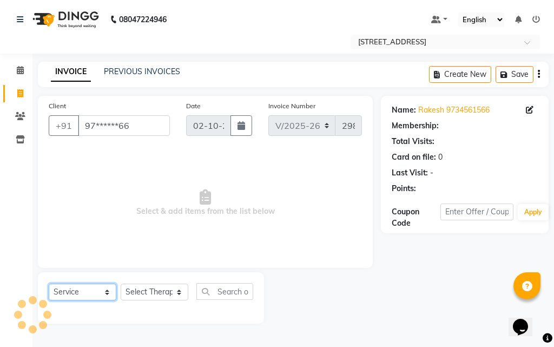
click at [97, 287] on select "Select Service Product Membership Package Voucher Prepaid Gift Card" at bounding box center [83, 292] width 68 height 17
select select "package"
click at [49, 284] on select "Select Service Product Membership Package Voucher Prepaid Gift Card" at bounding box center [83, 292] width 68 height 17
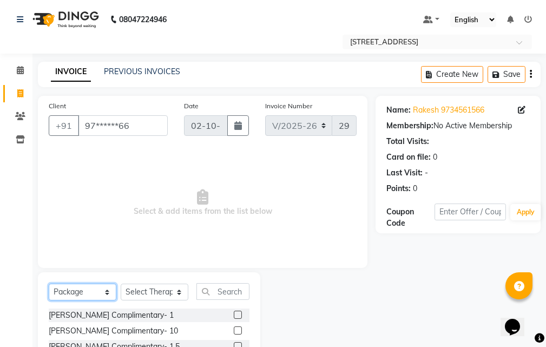
scroll to position [101, 0]
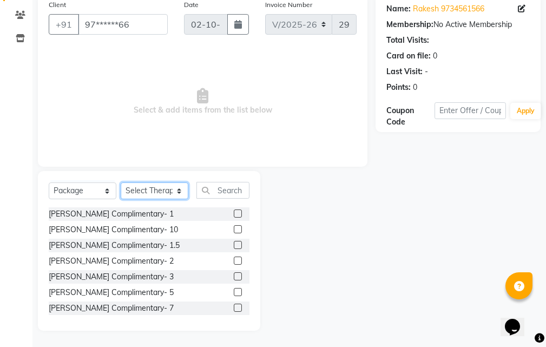
click at [181, 194] on select "Select Therapist [PERSON_NAME] AMD ANJU APUII ASI [PERSON_NAME] [PERSON_NAME] D…" at bounding box center [155, 190] width 68 height 17
select select "89110"
click at [121, 182] on select "Select Therapist [PERSON_NAME] AMD ANJU APUII ASI [PERSON_NAME] [PERSON_NAME] D…" at bounding box center [155, 190] width 68 height 17
click at [234, 214] on label at bounding box center [238, 213] width 8 height 8
click at [234, 214] on input "checkbox" at bounding box center [237, 214] width 7 height 7
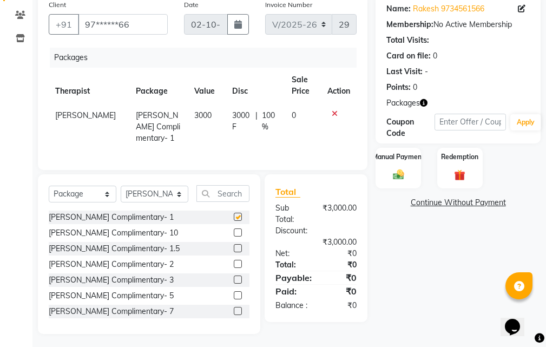
checkbox input "false"
click at [411, 180] on div "Manual Payment" at bounding box center [398, 168] width 47 height 42
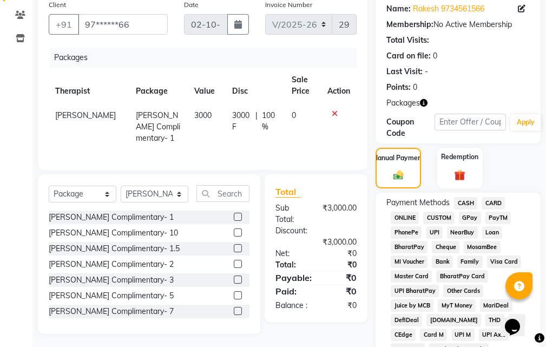
scroll to position [264, 0]
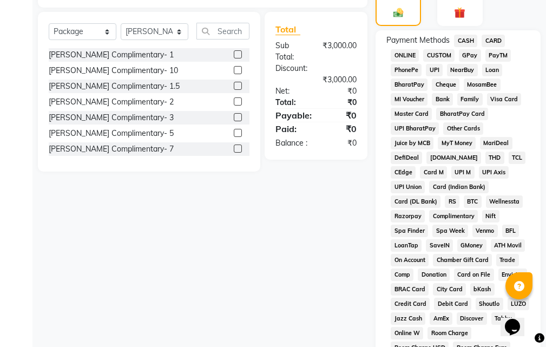
click at [429, 218] on span "Complimentary" at bounding box center [453, 216] width 49 height 12
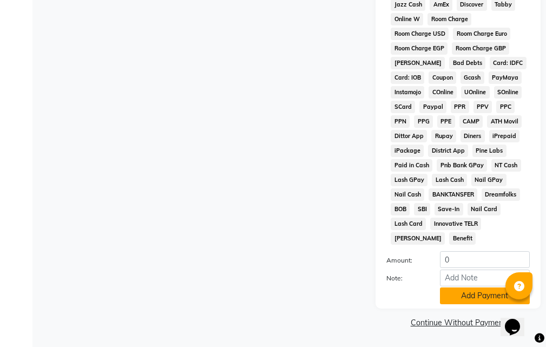
click at [458, 297] on button "Add Payment" at bounding box center [485, 295] width 90 height 17
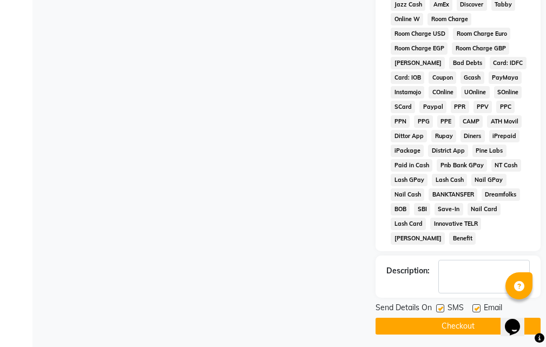
click at [475, 307] on label at bounding box center [476, 308] width 8 height 8
click at [475, 307] on input "checkbox" at bounding box center [475, 308] width 7 height 7
checkbox input "false"
click at [441, 307] on label at bounding box center [440, 308] width 8 height 8
click at [441, 307] on input "checkbox" at bounding box center [439, 308] width 7 height 7
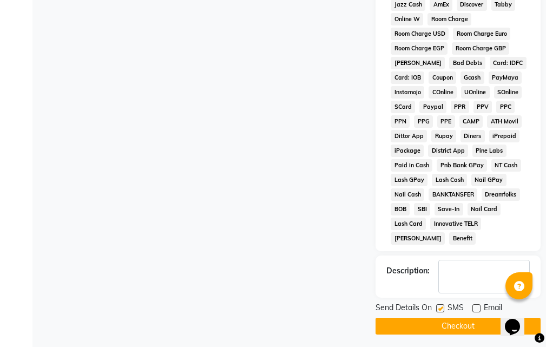
checkbox input "false"
click at [443, 319] on button "Checkout" at bounding box center [458, 326] width 165 height 17
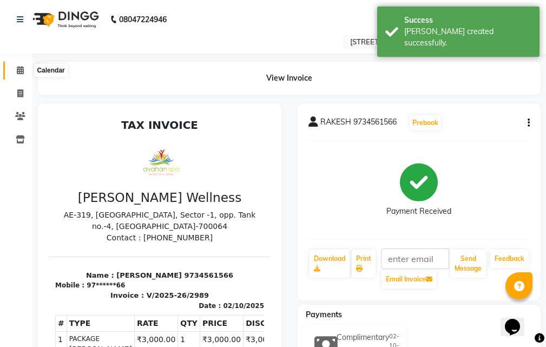
click at [24, 70] on span at bounding box center [20, 70] width 19 height 12
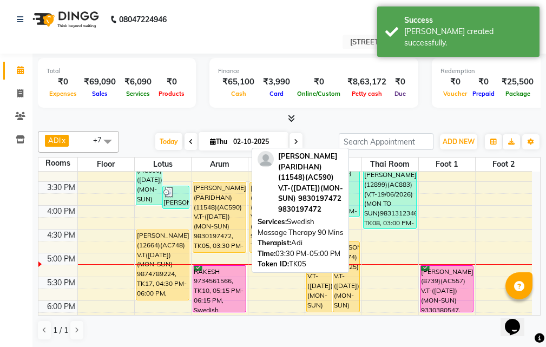
scroll to position [271, 0]
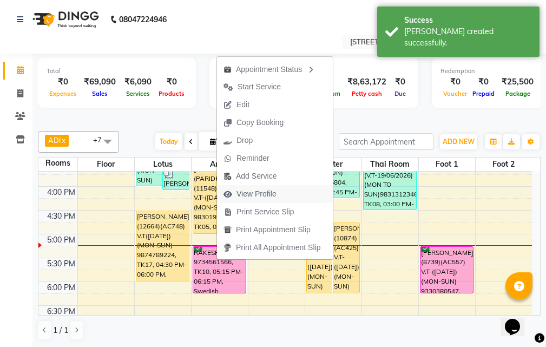
click at [257, 190] on span "View Profile" at bounding box center [256, 193] width 40 height 11
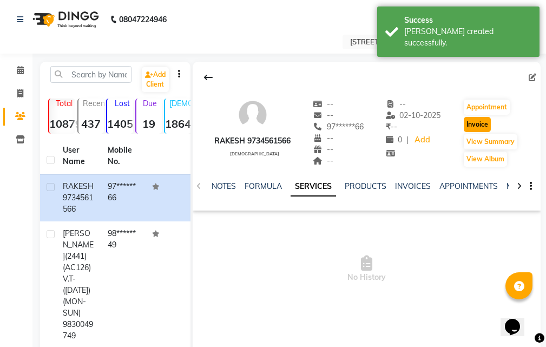
click at [481, 124] on button "Invoice" at bounding box center [477, 124] width 27 height 15
select select "service"
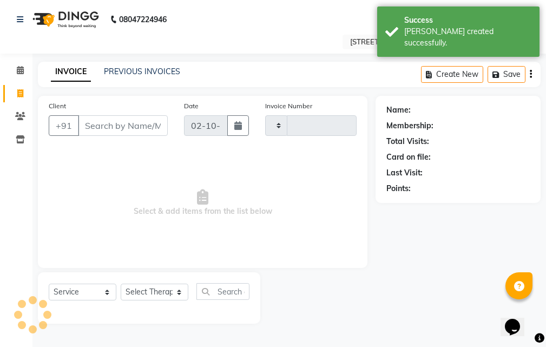
type input "2990"
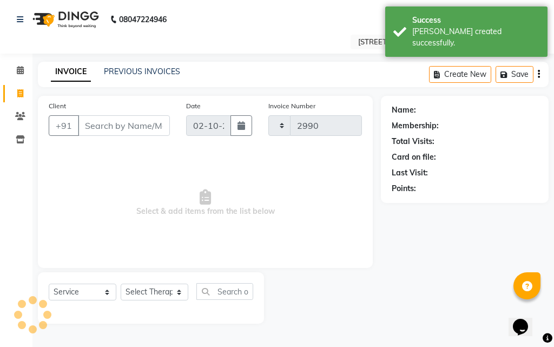
select select "4269"
type input "97******66"
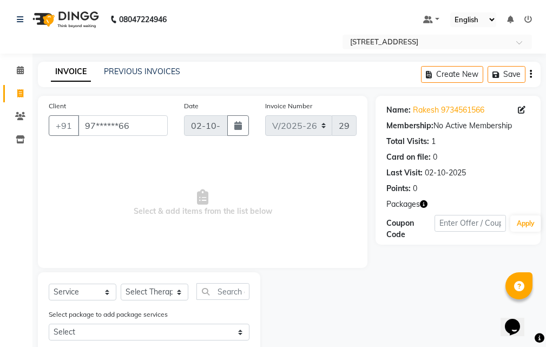
scroll to position [29, 0]
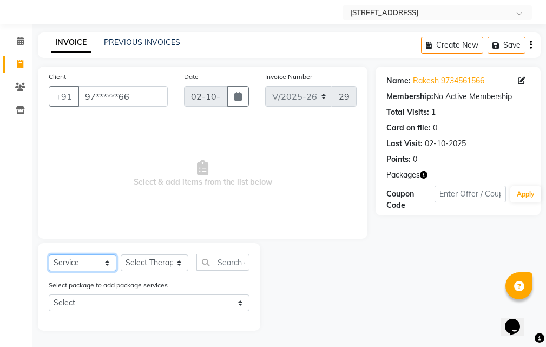
click at [103, 262] on select "Select Service Product Membership Package Voucher Prepaid Gift Card" at bounding box center [83, 262] width 68 height 17
select select "package"
click at [49, 254] on select "Select Service Product Membership Package Voucher Prepaid Gift Card" at bounding box center [83, 262] width 68 height 17
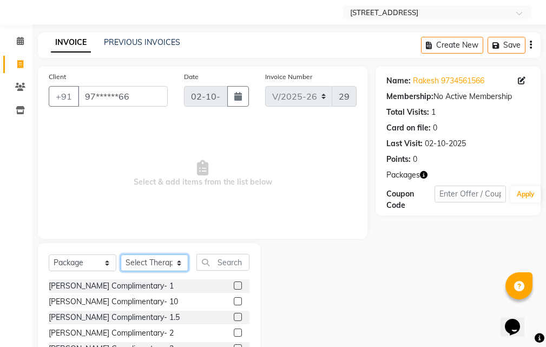
click at [164, 259] on select "Select Therapist [PERSON_NAME] AMD ANJU APUII ASI [PERSON_NAME] [PERSON_NAME] D…" at bounding box center [155, 262] width 68 height 17
select select "89110"
click at [121, 254] on select "Select Therapist [PERSON_NAME] AMD ANJU APUII ASI [PERSON_NAME] [PERSON_NAME] D…" at bounding box center [155, 262] width 68 height 17
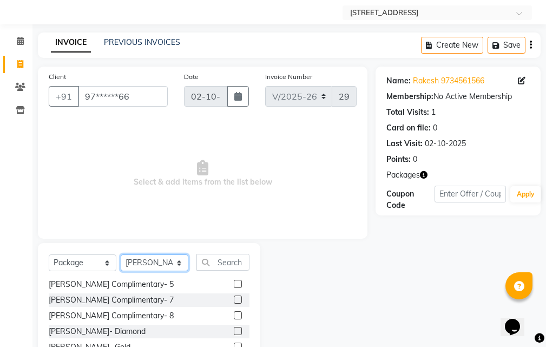
scroll to position [101, 0]
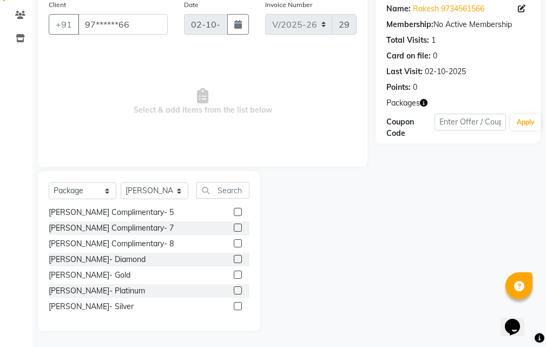
click at [234, 274] on label at bounding box center [238, 275] width 8 height 8
click at [234, 274] on input "checkbox" at bounding box center [237, 275] width 7 height 7
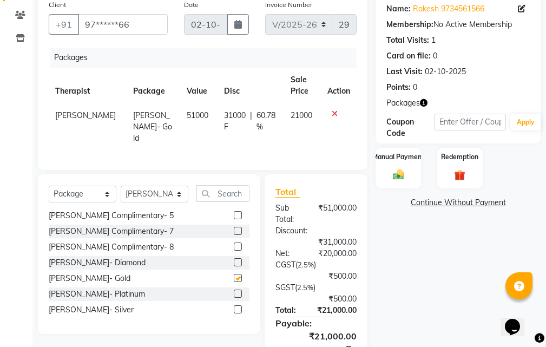
checkbox input "false"
click at [97, 188] on select "Select Service Product Membership Package Voucher Prepaid Gift Card" at bounding box center [83, 194] width 68 height 17
select select "service"
click at [49, 186] on select "Select Service Product Membership Package Voucher Prepaid Gift Card" at bounding box center [83, 194] width 68 height 17
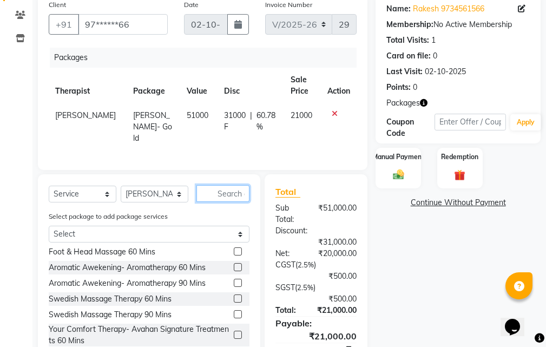
click at [227, 192] on input "text" at bounding box center [222, 193] width 53 height 17
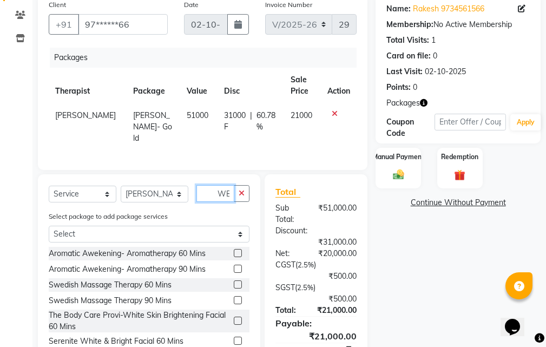
scroll to position [0, 5]
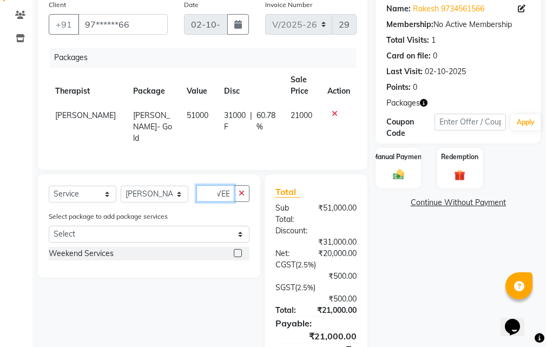
type input "WEE"
click at [236, 249] on label at bounding box center [238, 253] width 8 height 8
click at [236, 250] on input "checkbox" at bounding box center [237, 253] width 7 height 7
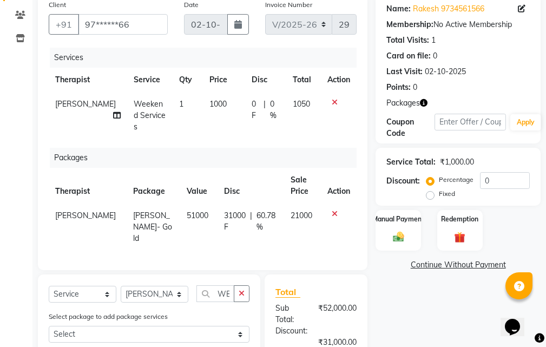
checkbox input "false"
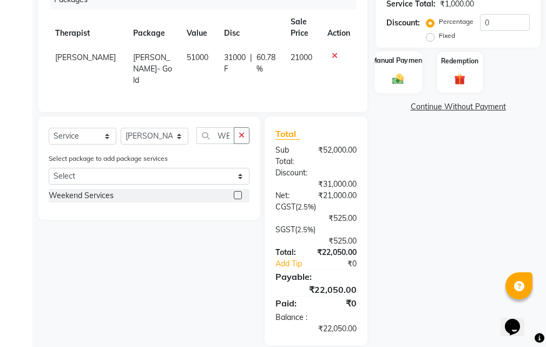
click at [410, 64] on label "Manual Payment" at bounding box center [398, 60] width 54 height 10
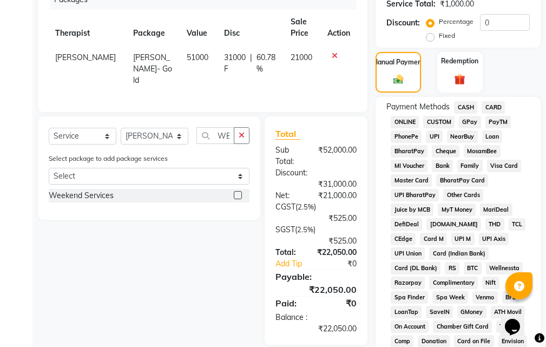
click at [489, 104] on span "CARD" at bounding box center [493, 107] width 23 height 12
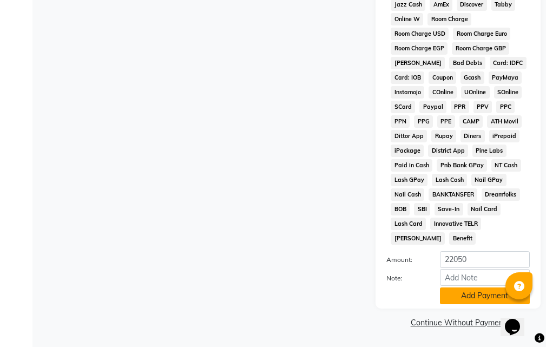
click at [498, 295] on button "Add Payment" at bounding box center [485, 295] width 90 height 17
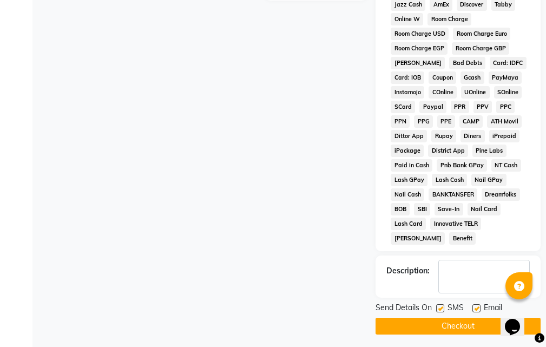
click at [474, 307] on label at bounding box center [476, 308] width 8 height 8
click at [474, 307] on input "checkbox" at bounding box center [475, 308] width 7 height 7
checkbox input "false"
click at [444, 321] on button "Checkout" at bounding box center [458, 326] width 165 height 17
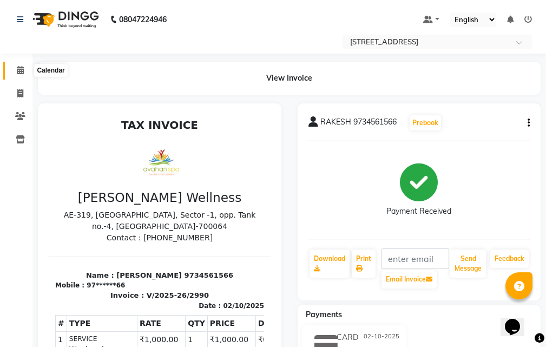
click at [23, 69] on icon at bounding box center [20, 70] width 7 height 8
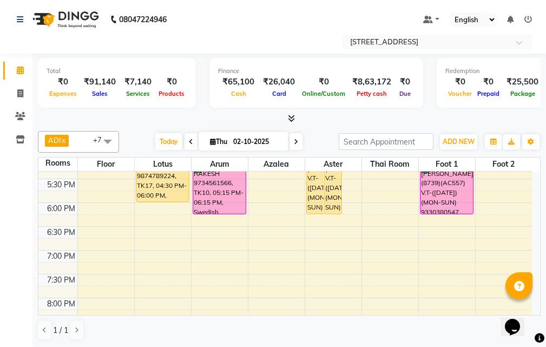
scroll to position [271, 0]
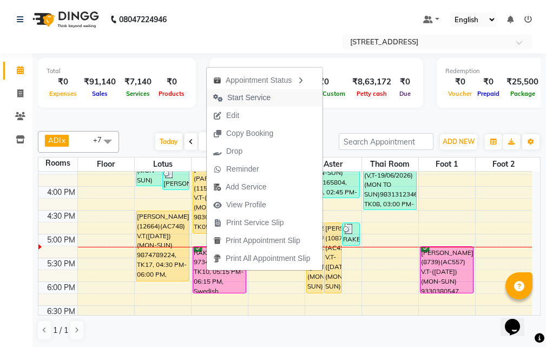
click at [273, 98] on span "Start Service" at bounding box center [242, 98] width 70 height 18
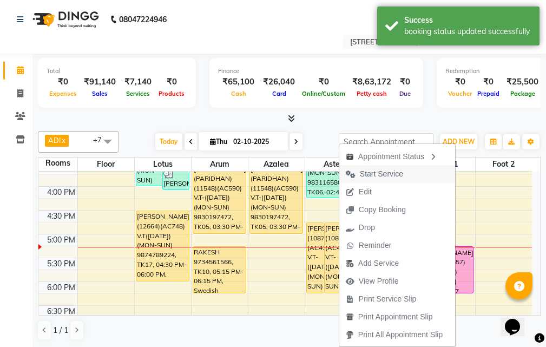
click at [395, 172] on span "Start Service" at bounding box center [381, 173] width 43 height 11
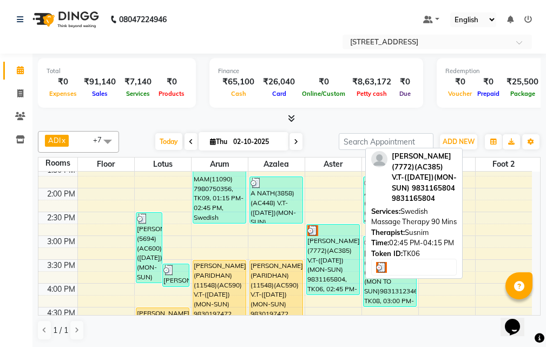
scroll to position [108, 0]
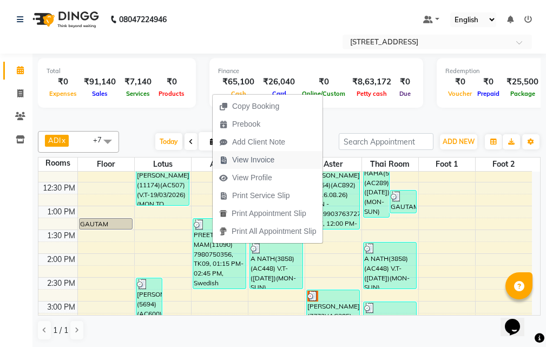
click at [280, 161] on span "View Invoice" at bounding box center [247, 160] width 68 height 18
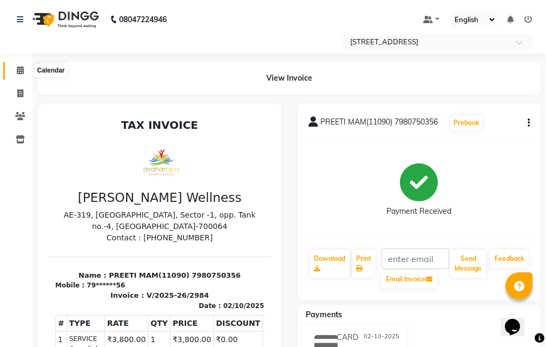
click at [19, 65] on span at bounding box center [20, 70] width 19 height 12
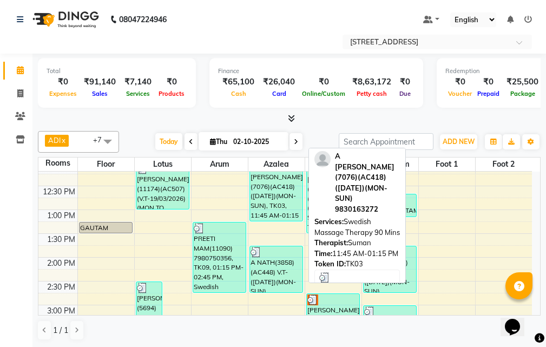
scroll to position [108, 0]
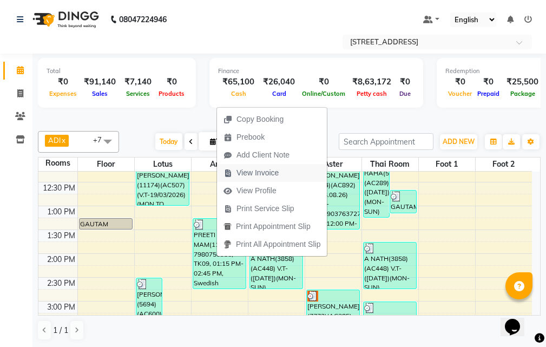
click at [282, 176] on span "View Invoice" at bounding box center [251, 173] width 68 height 18
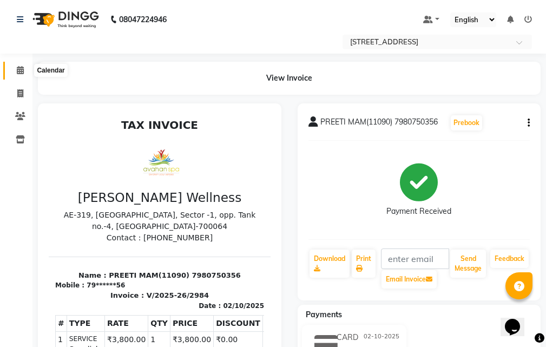
click at [24, 71] on span at bounding box center [20, 70] width 19 height 12
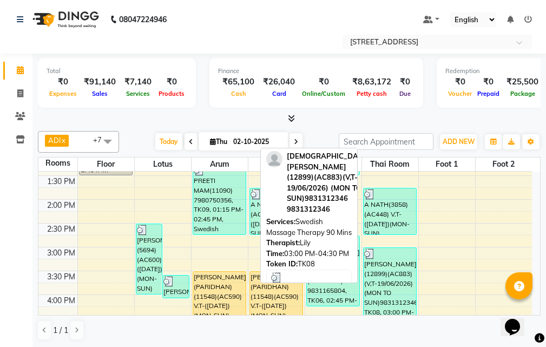
scroll to position [271, 0]
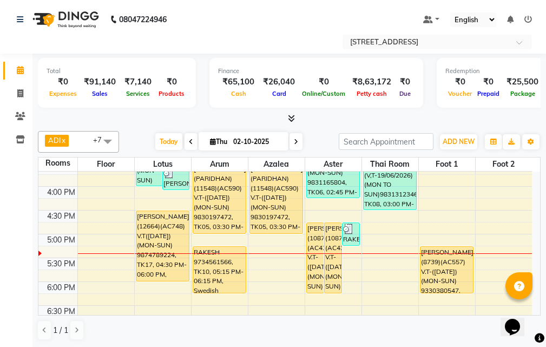
click at [290, 142] on span at bounding box center [296, 141] width 13 height 17
type input "03-10-2025"
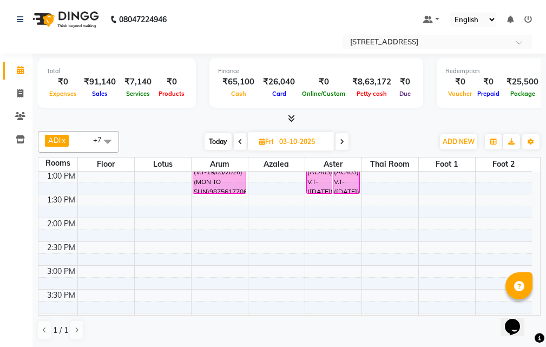
scroll to position [117, 0]
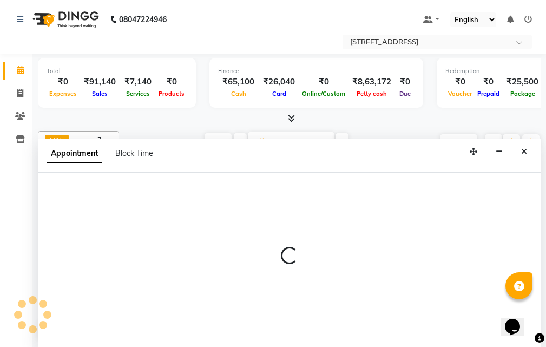
scroll to position [1, 0]
select select "810"
select select "tentative"
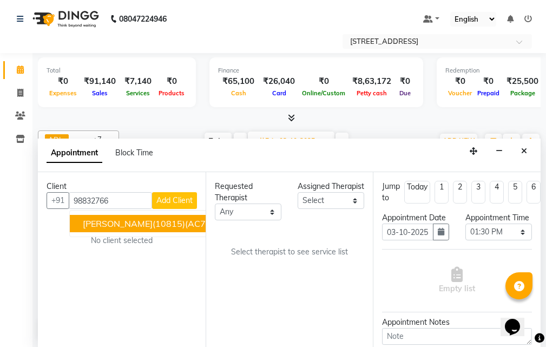
click at [158, 228] on span "[PERSON_NAME](10815)(AC772)(V.T-13/03/2025) 9883276653" at bounding box center [214, 223] width 262 height 11
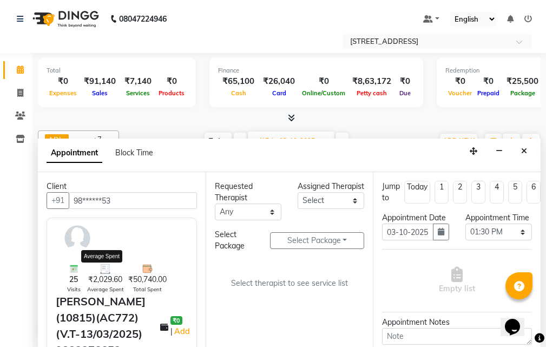
scroll to position [54, 0]
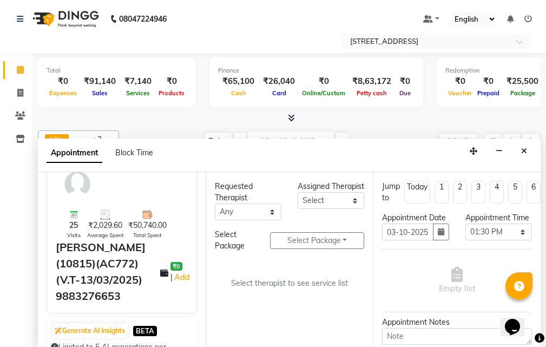
type input "98******53"
click at [346, 208] on select "Select ADI ANJU ASI [PERSON_NAME] [DEMOGRAPHIC_DATA] 1 JUNI [PERSON_NAME]" at bounding box center [331, 200] width 67 height 17
select select "87872"
click at [298, 203] on select "Select ADI ANJU ASI [PERSON_NAME] [DEMOGRAPHIC_DATA] 1 JUNI [PERSON_NAME]" at bounding box center [331, 200] width 67 height 17
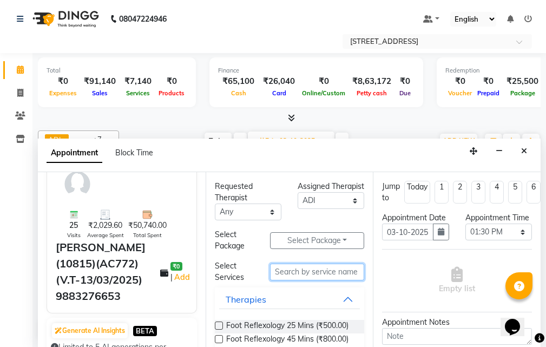
click at [326, 271] on input "text" at bounding box center [317, 272] width 94 height 17
type input "SWEDIS"
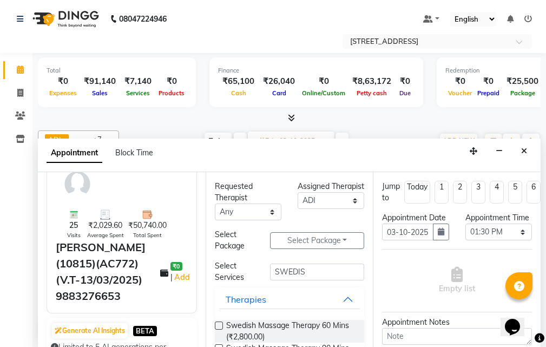
click at [219, 326] on label at bounding box center [219, 325] width 8 height 8
click at [219, 326] on input "checkbox" at bounding box center [218, 326] width 7 height 7
checkbox input "true"
select select "1846"
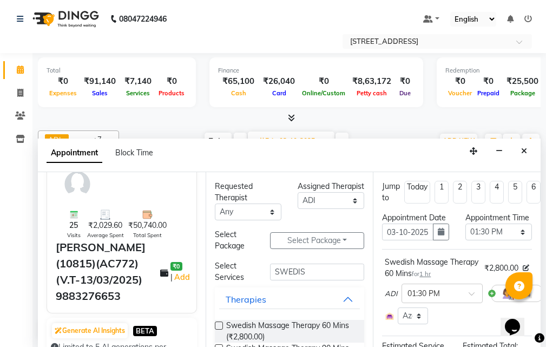
checkbox input "false"
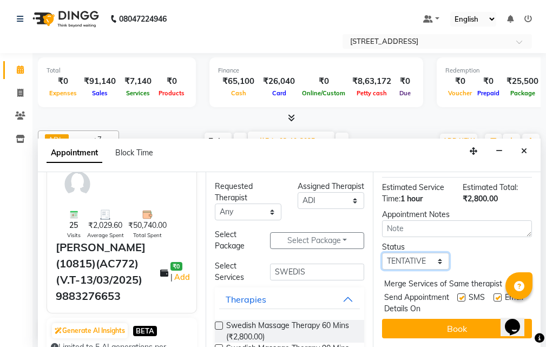
drag, startPoint x: 440, startPoint y: 241, endPoint x: 428, endPoint y: 249, distance: 14.4
click at [440, 253] on select "Select TENTATIVE CONFIRM UPCOMING" at bounding box center [415, 261] width 67 height 17
select select "confirm booking"
click at [382, 253] on select "Select TENTATIVE CONFIRM UPCOMING" at bounding box center [415, 261] width 67 height 17
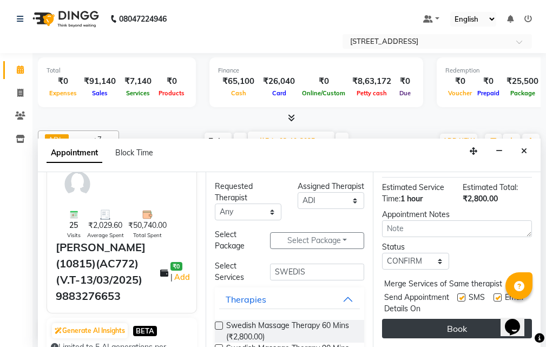
click at [424, 319] on button "Book" at bounding box center [457, 328] width 150 height 19
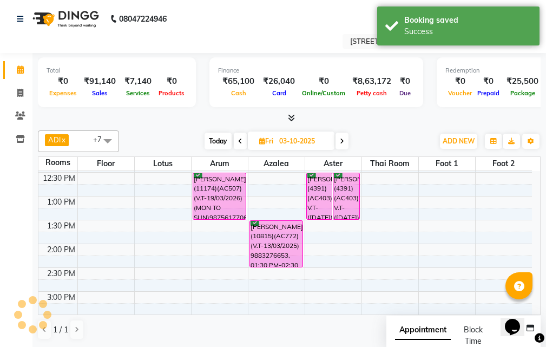
scroll to position [0, 0]
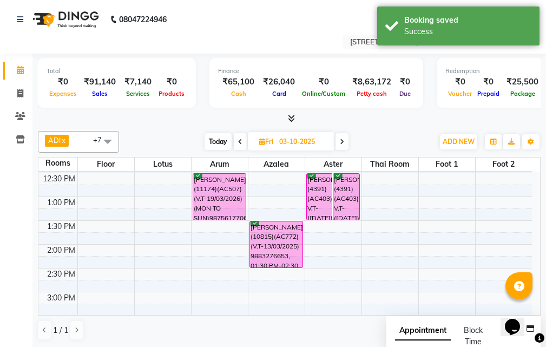
click at [219, 142] on span "Today" at bounding box center [218, 141] width 27 height 17
type input "02-10-2025"
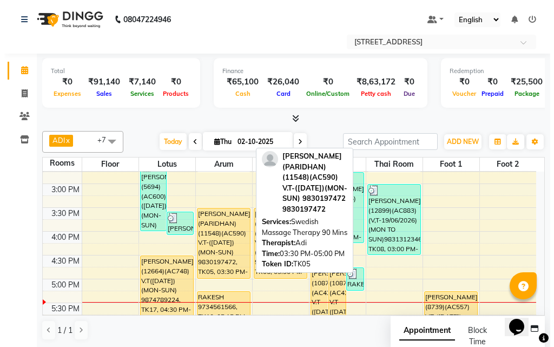
scroll to position [280, 0]
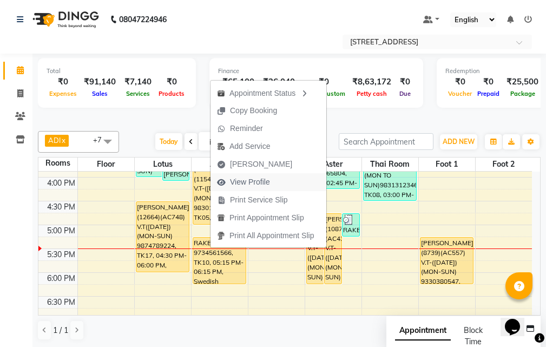
click at [275, 180] on span "View Profile" at bounding box center [244, 182] width 66 height 18
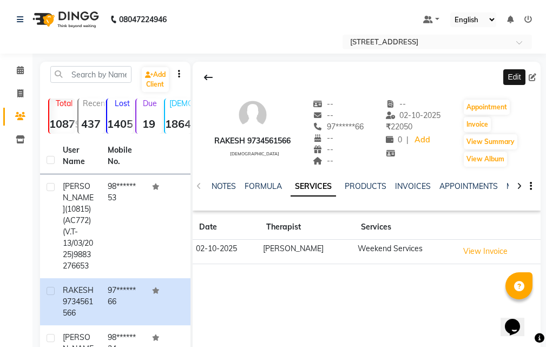
click at [536, 77] on span at bounding box center [535, 77] width 12 height 11
click at [531, 74] on icon at bounding box center [533, 78] width 8 height 8
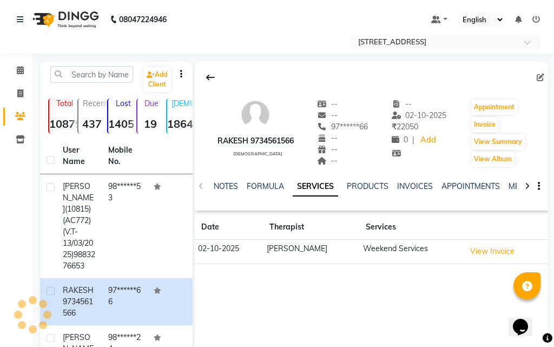
select select "[DEMOGRAPHIC_DATA]"
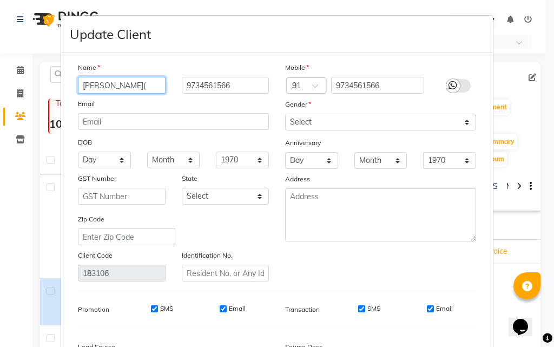
paste input "13045"
type input "RAKESH(13045)(AC-911)(V.T-02-10-2026)"
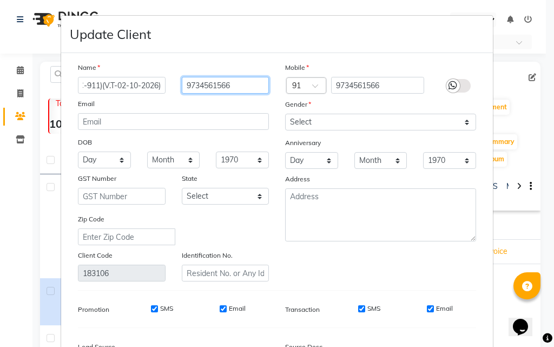
click at [183, 83] on input "9734561566" at bounding box center [226, 85] width 88 height 17
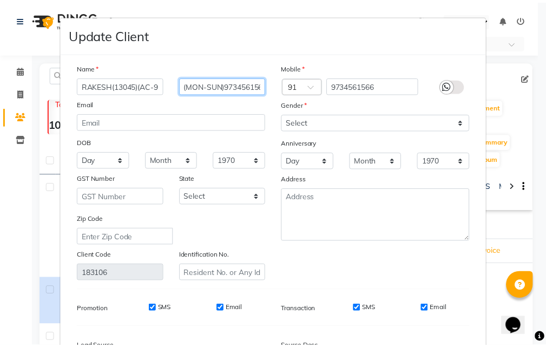
scroll to position [133, 0]
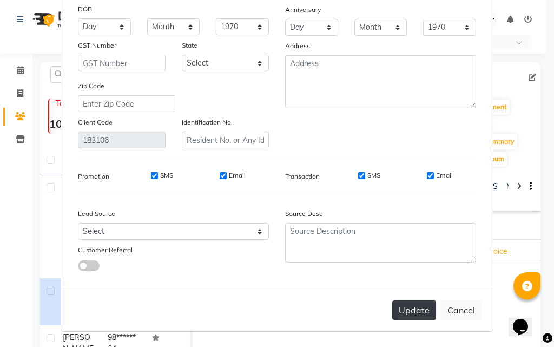
type input "(MON-SUN)9734561566"
click at [405, 308] on button "Update" at bounding box center [414, 309] width 44 height 19
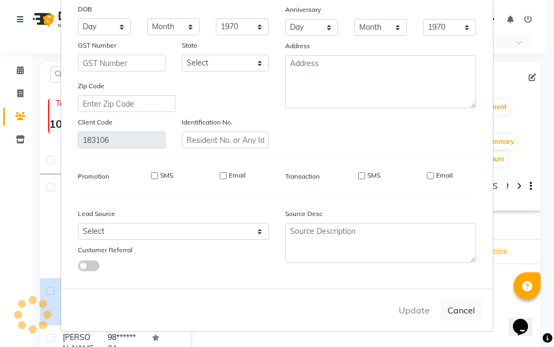
select select
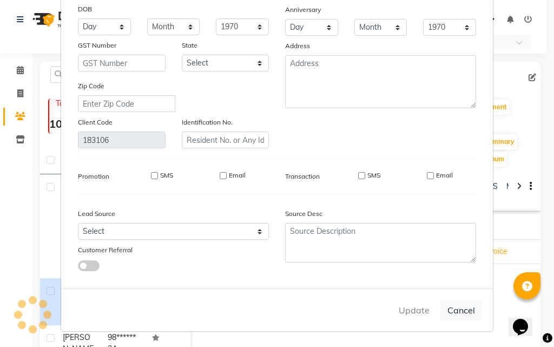
select select
checkbox input "false"
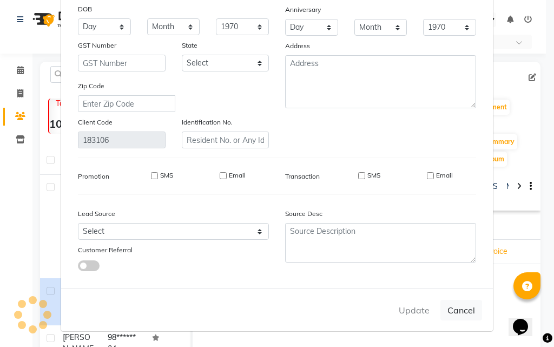
checkbox input "false"
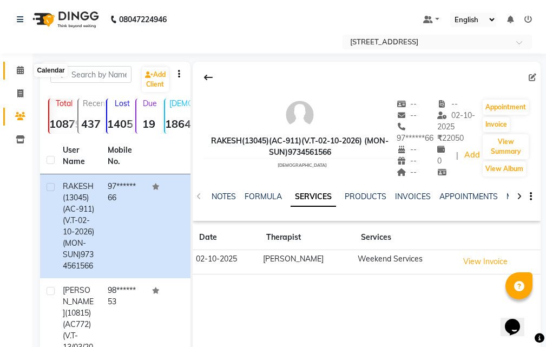
click at [21, 69] on icon at bounding box center [20, 70] width 7 height 8
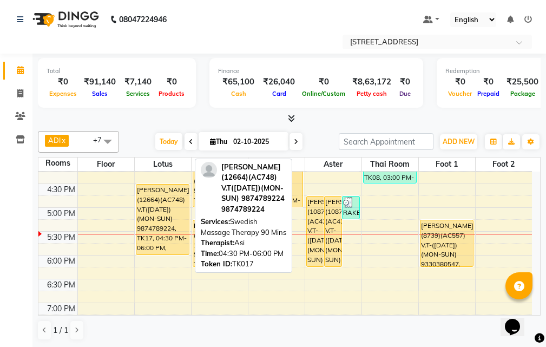
scroll to position [271, 0]
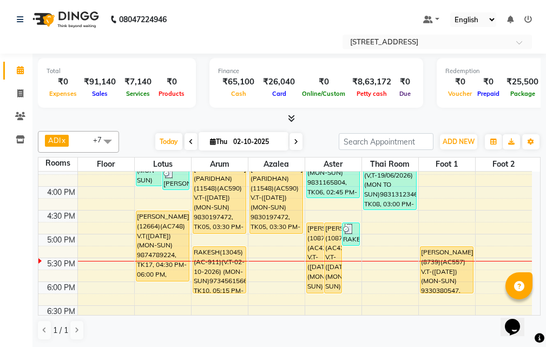
click at [299, 141] on span at bounding box center [296, 141] width 13 height 17
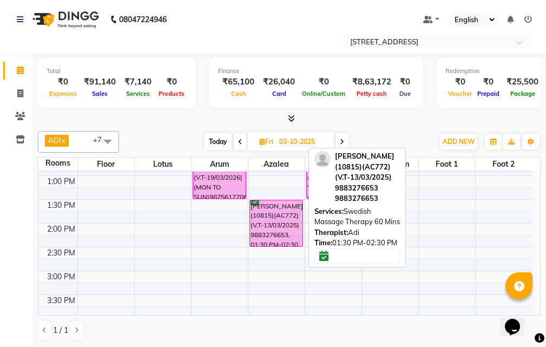
scroll to position [117, 0]
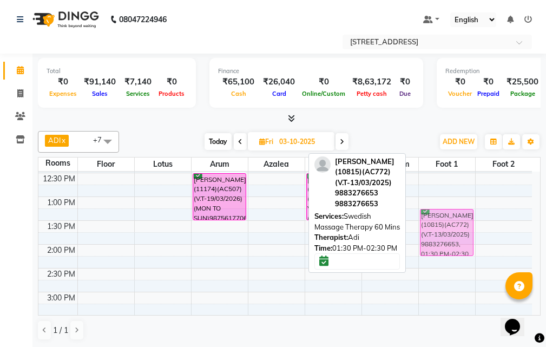
drag, startPoint x: 275, startPoint y: 226, endPoint x: 453, endPoint y: 216, distance: 177.8
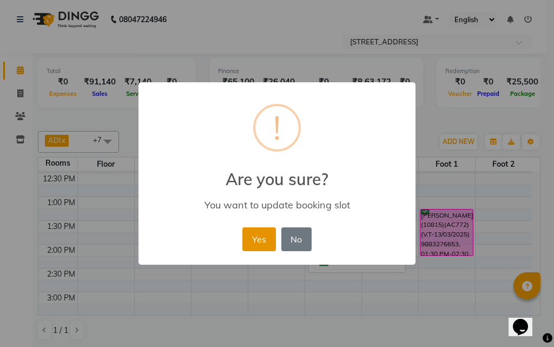
click at [264, 241] on button "Yes" at bounding box center [258, 239] width 33 height 24
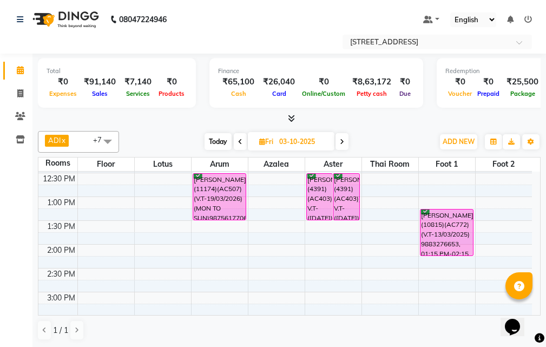
click at [211, 141] on span "Today" at bounding box center [218, 141] width 27 height 17
type input "02-10-2025"
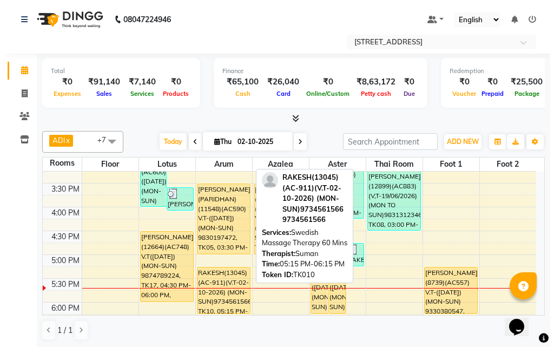
scroll to position [226, 0]
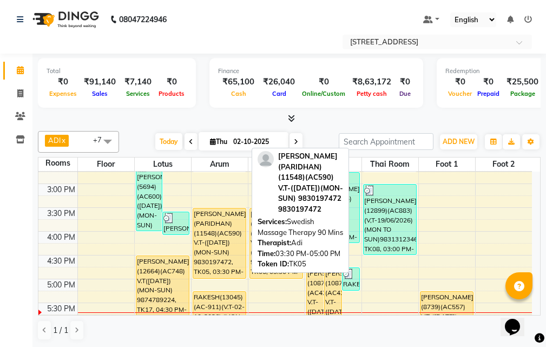
click at [221, 247] on div "[PERSON_NAME] (PARIDHAN)(11548)(AC590) V.T-([DATE])(MON-SUN) 9830197472, TK05, …" at bounding box center [219, 243] width 52 height 70
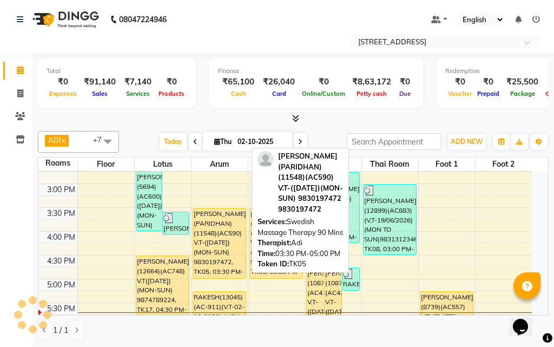
select select "1"
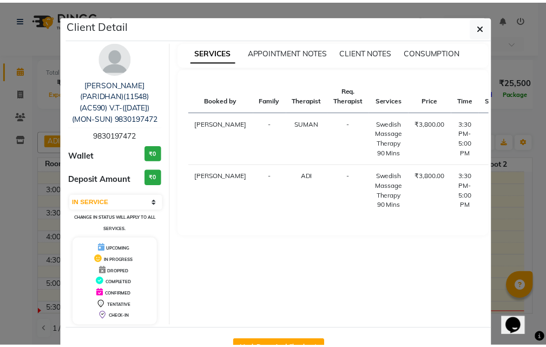
scroll to position [37, 0]
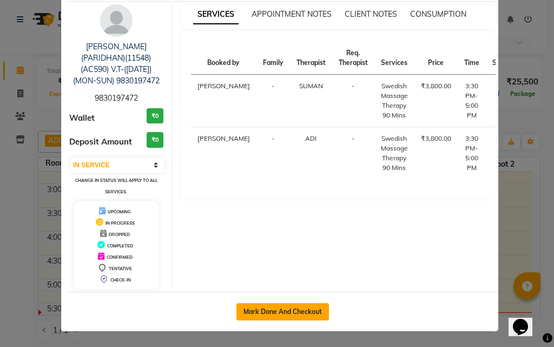
click at [279, 311] on button "Mark Done And Checkout" at bounding box center [282, 311] width 93 height 17
select select "4269"
select select "service"
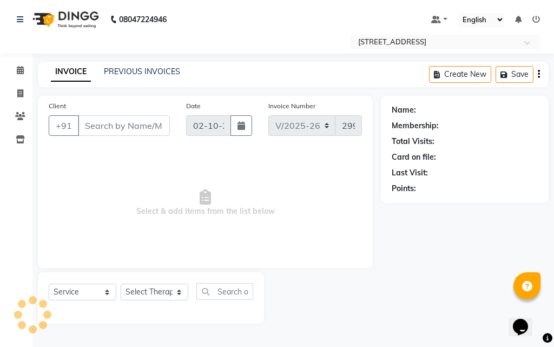
type input "98******72"
select select "23008"
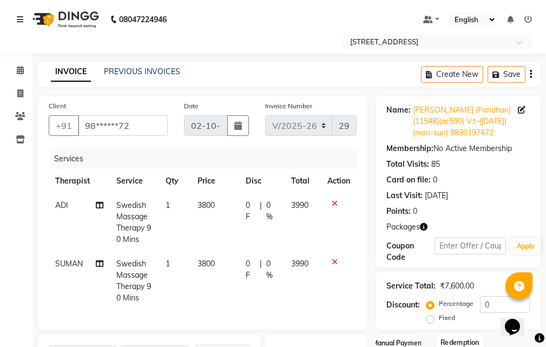
scroll to position [162, 0]
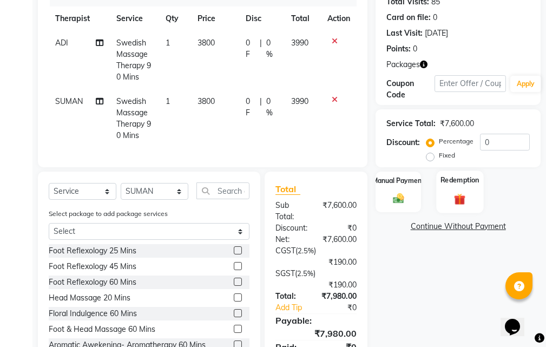
click at [452, 201] on div "Redemption" at bounding box center [459, 191] width 47 height 42
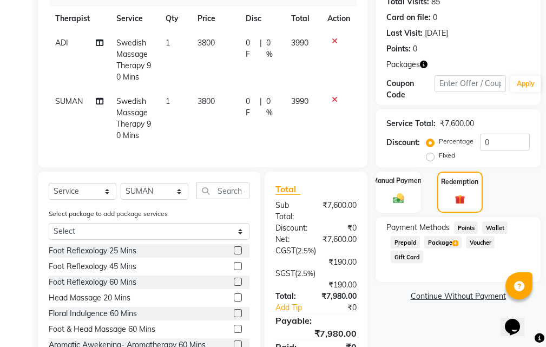
click at [452, 248] on span "Package 4" at bounding box center [442, 242] width 37 height 12
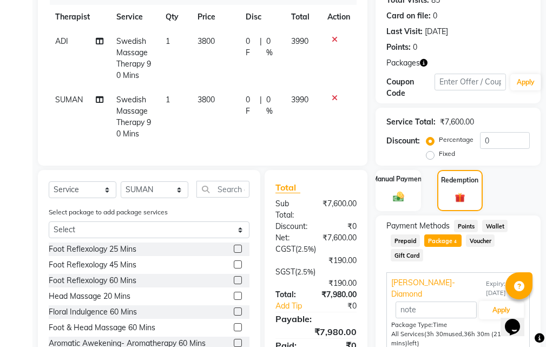
scroll to position [264, 0]
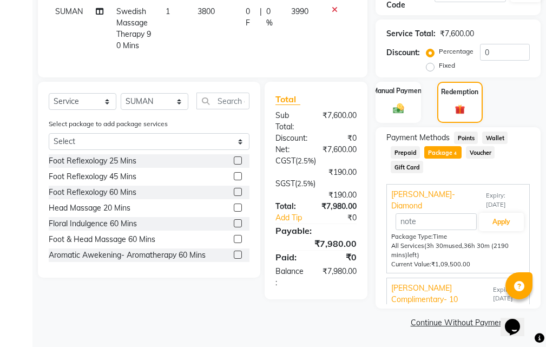
click at [496, 286] on span "Expiry: [DATE]" at bounding box center [509, 294] width 32 height 18
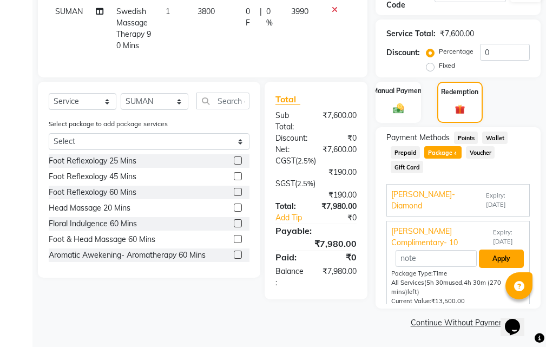
click at [505, 252] on button "Apply" at bounding box center [501, 258] width 45 height 18
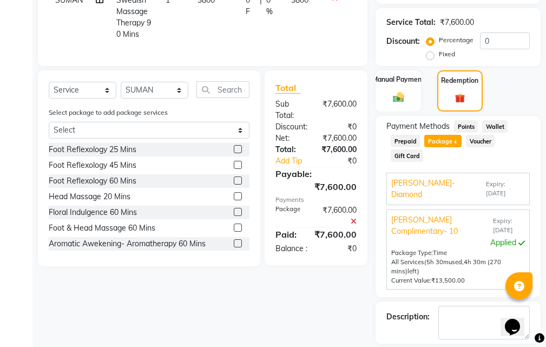
scroll to position [325, 0]
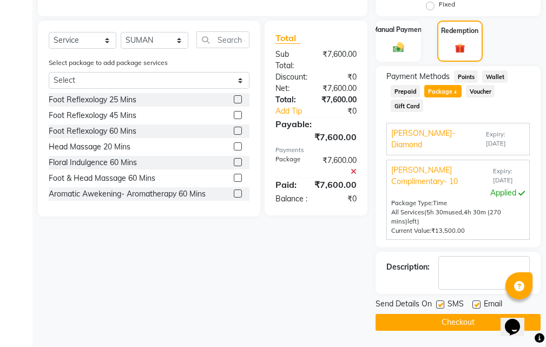
click at [481, 302] on div "Email" at bounding box center [491, 305] width 38 height 14
click at [475, 303] on label at bounding box center [476, 304] width 8 height 8
click at [475, 303] on input "checkbox" at bounding box center [475, 304] width 7 height 7
checkbox input "false"
click at [444, 303] on label at bounding box center [440, 304] width 8 height 8
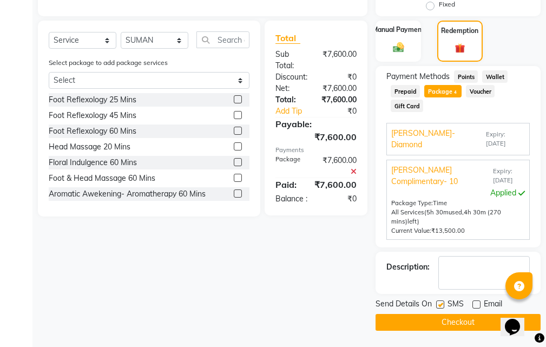
click at [443, 303] on input "checkbox" at bounding box center [439, 304] width 7 height 7
checkbox input "false"
click at [446, 320] on button "Checkout" at bounding box center [458, 322] width 165 height 17
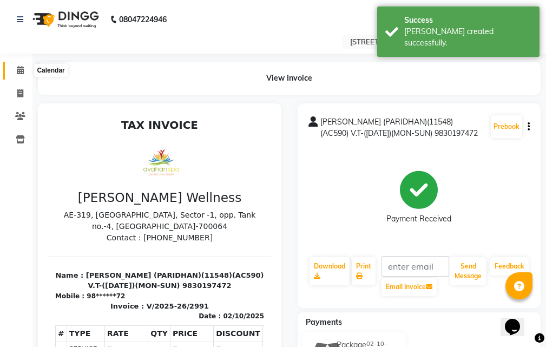
click at [24, 74] on span at bounding box center [20, 70] width 19 height 12
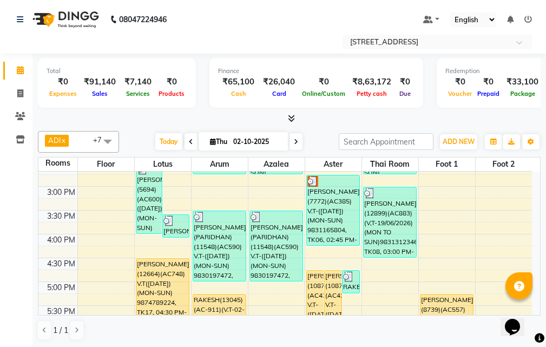
scroll to position [271, 0]
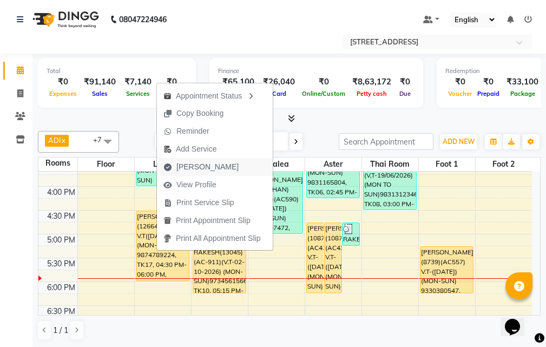
click at [228, 166] on button "[PERSON_NAME]" at bounding box center [215, 167] width 116 height 18
select select "service"
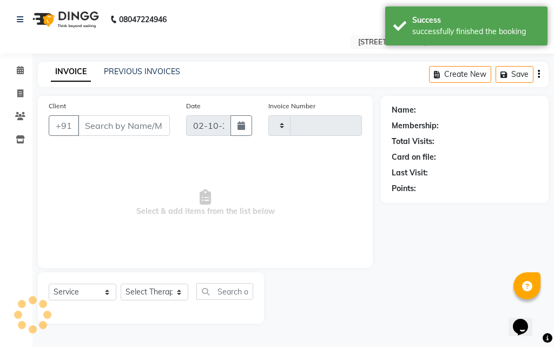
type input "2992"
select select "4269"
type input "98******24"
select select "93552"
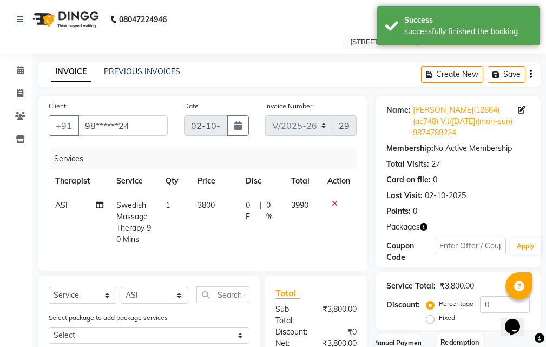
scroll to position [162, 0]
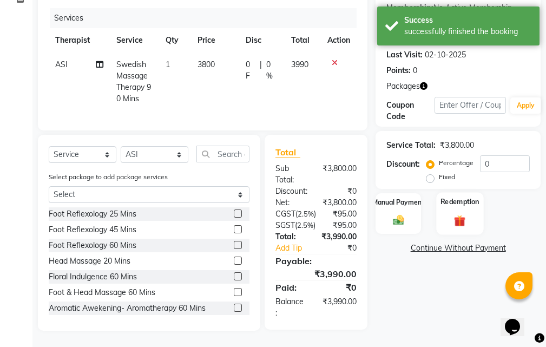
click at [456, 214] on img at bounding box center [460, 221] width 18 height 14
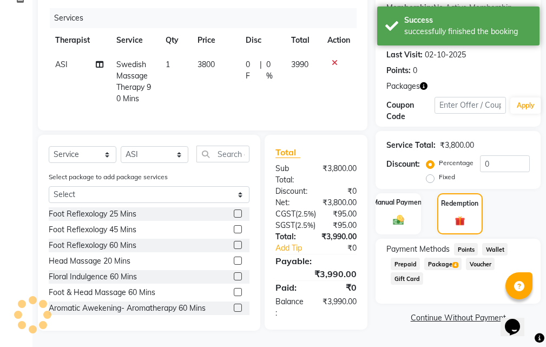
click at [451, 258] on span "Package 4" at bounding box center [442, 264] width 37 height 12
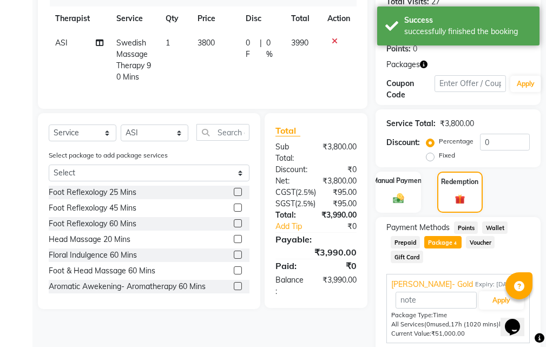
scroll to position [48, 0]
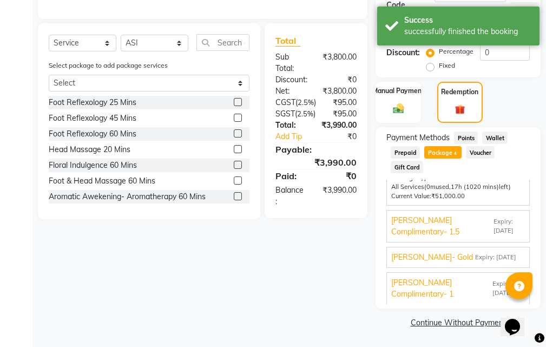
click at [494, 223] on span "Expiry: [DATE]" at bounding box center [509, 226] width 31 height 18
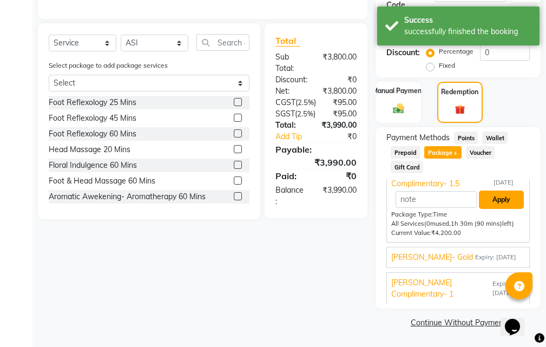
click at [492, 206] on button "Apply" at bounding box center [501, 199] width 45 height 18
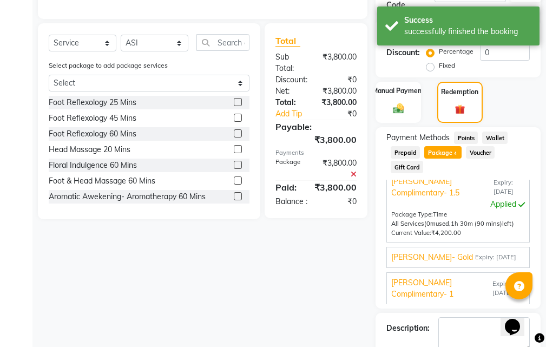
scroll to position [313, 0]
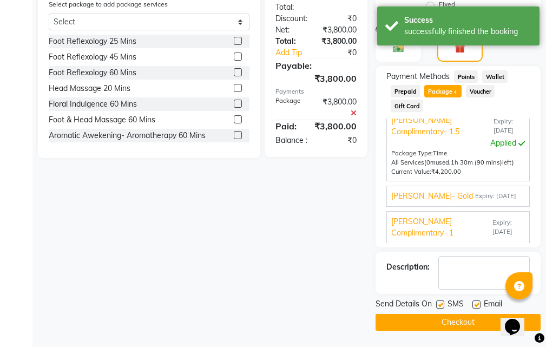
click at [476, 302] on label at bounding box center [476, 304] width 8 height 8
click at [476, 302] on input "checkbox" at bounding box center [475, 304] width 7 height 7
checkbox input "false"
click at [441, 305] on label at bounding box center [440, 304] width 8 height 8
click at [441, 305] on input "checkbox" at bounding box center [439, 304] width 7 height 7
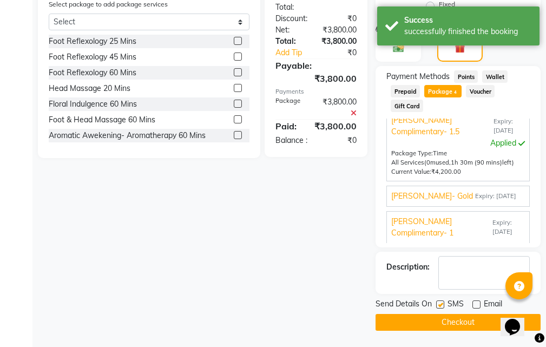
checkbox input "false"
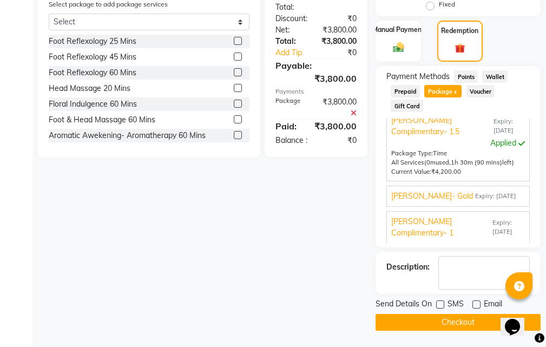
click at [436, 320] on button "Checkout" at bounding box center [458, 322] width 165 height 17
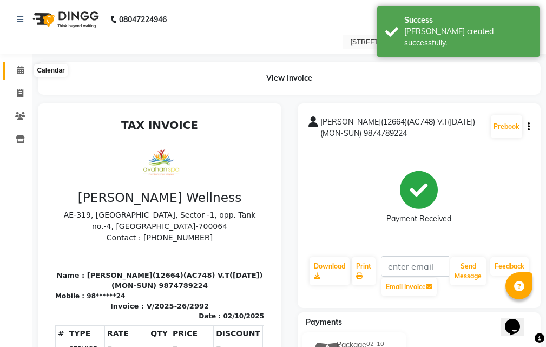
click at [22, 70] on icon at bounding box center [20, 70] width 7 height 8
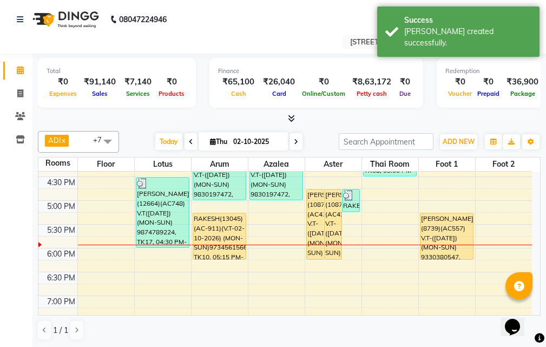
scroll to position [271, 0]
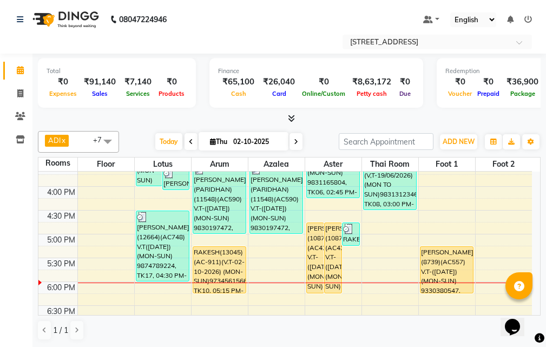
click at [297, 143] on icon at bounding box center [296, 142] width 4 height 6
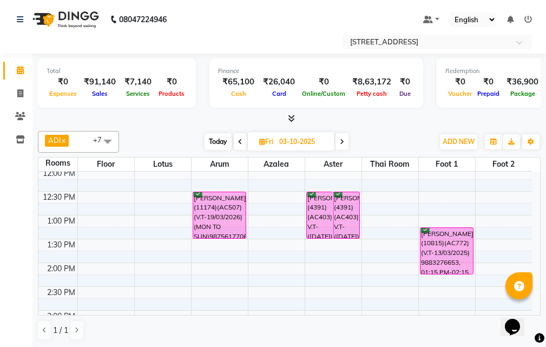
scroll to position [3, 0]
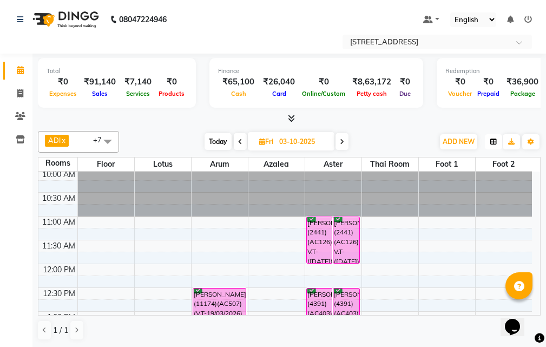
click at [495, 139] on icon "button" at bounding box center [493, 142] width 6 height 6
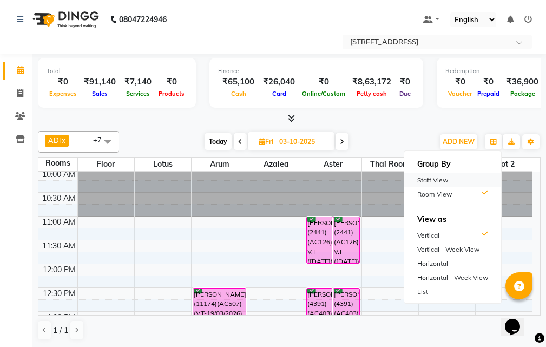
click at [445, 179] on div "Staff View" at bounding box center [452, 180] width 97 height 14
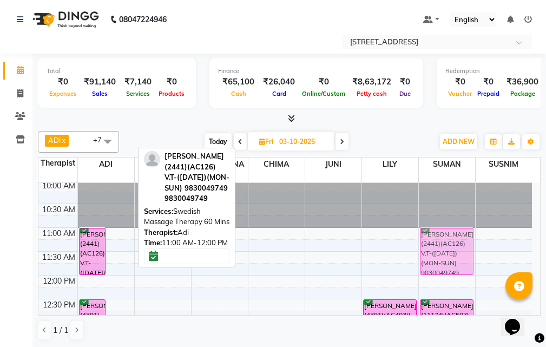
drag, startPoint x: 116, startPoint y: 234, endPoint x: 428, endPoint y: 229, distance: 311.8
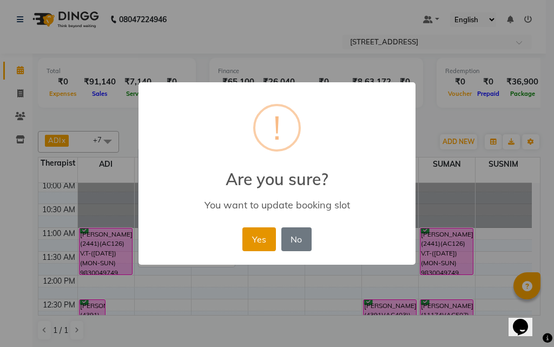
click at [259, 239] on button "Yes" at bounding box center [258, 239] width 33 height 24
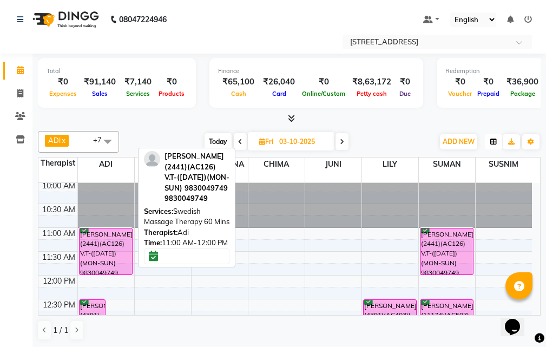
click at [491, 142] on icon "button" at bounding box center [493, 142] width 6 height 6
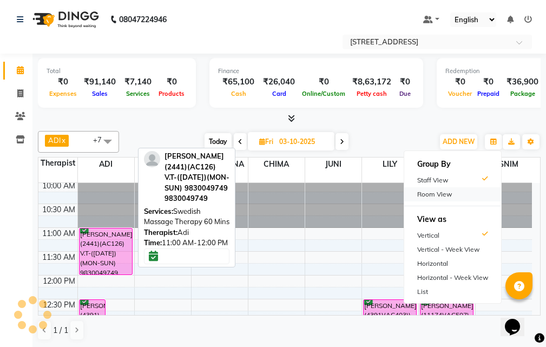
click at [437, 191] on div "Room View" at bounding box center [452, 194] width 97 height 14
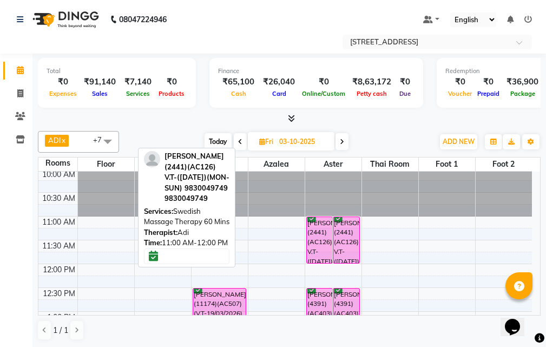
click at [287, 331] on div "1 / 1" at bounding box center [289, 330] width 503 height 21
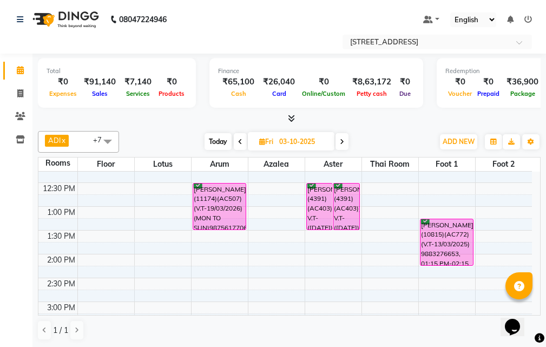
scroll to position [108, 0]
click at [215, 137] on span "Today" at bounding box center [218, 141] width 27 height 17
type input "02-10-2025"
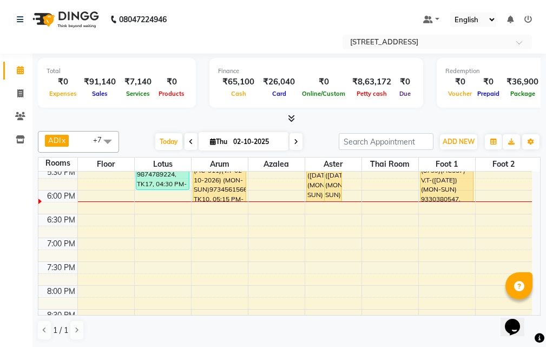
scroll to position [327, 0]
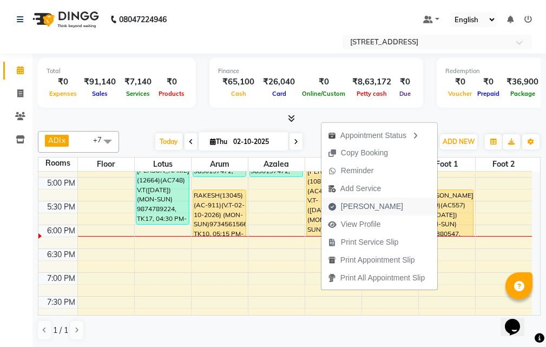
click at [356, 204] on span "[PERSON_NAME]" at bounding box center [372, 206] width 62 height 11
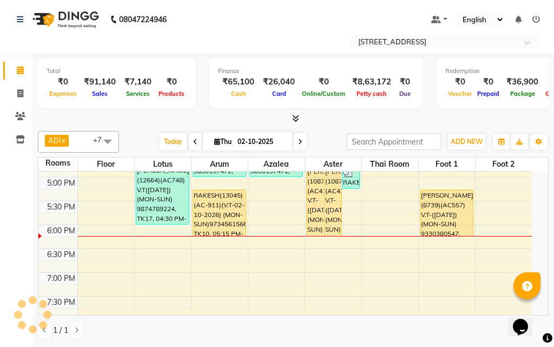
select select "4269"
select select "service"
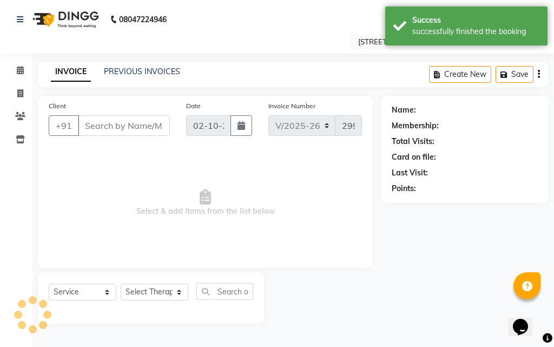
type input "93******47"
select select "87872"
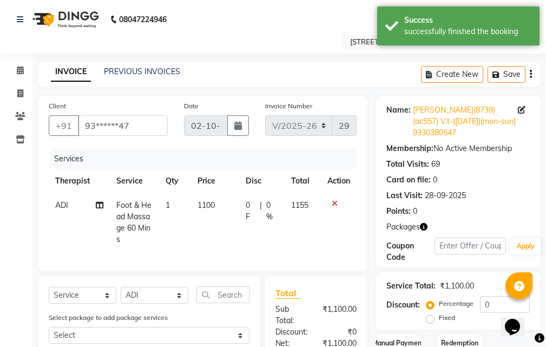
scroll to position [162, 0]
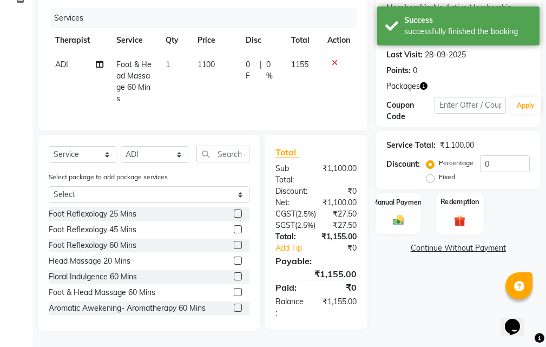
click at [456, 196] on label "Redemption" at bounding box center [460, 201] width 39 height 10
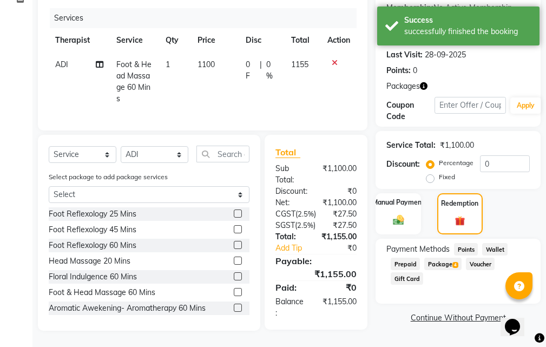
click at [447, 258] on span "Package 4" at bounding box center [442, 264] width 37 height 12
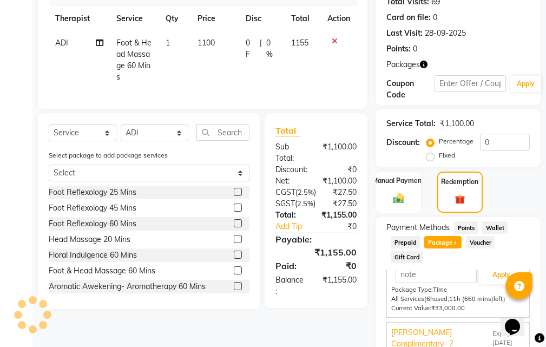
scroll to position [48, 0]
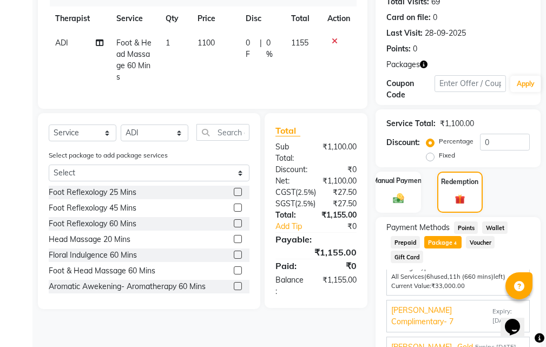
click at [438, 316] on span "[PERSON_NAME] Complimentary- 7" at bounding box center [440, 316] width 99 height 23
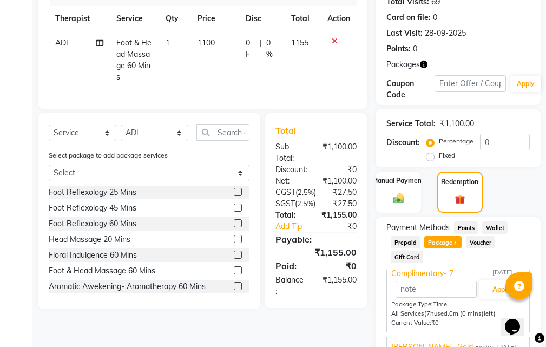
scroll to position [252, 0]
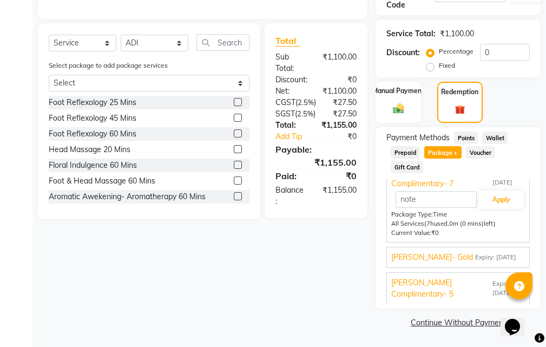
click at [442, 255] on span "[PERSON_NAME]- Gold" at bounding box center [432, 257] width 82 height 11
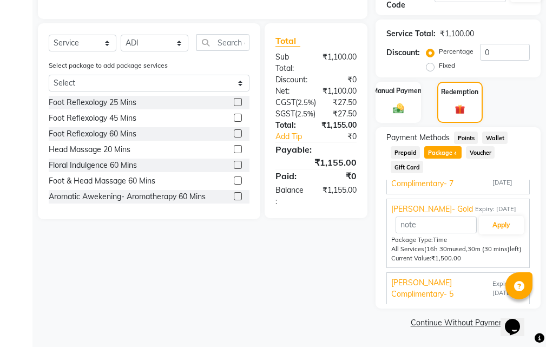
click at [452, 288] on span "[PERSON_NAME] Complimentary- 5" at bounding box center [440, 288] width 99 height 23
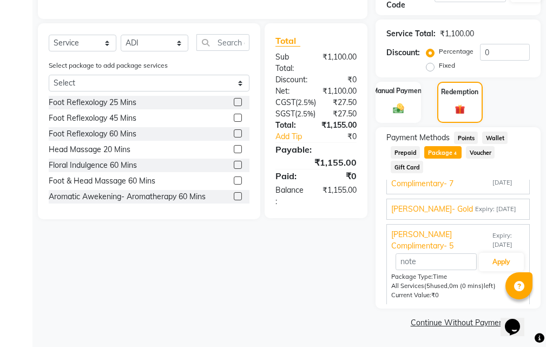
scroll to position [0, 0]
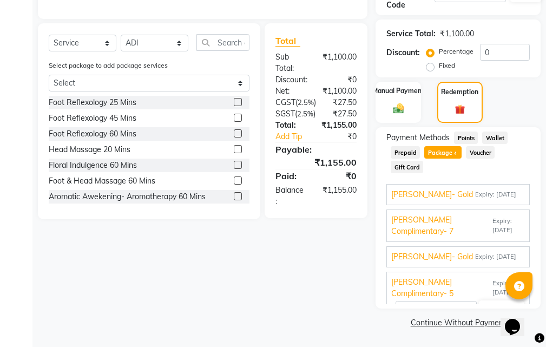
click at [475, 190] on span "Expiry: [DATE]" at bounding box center [495, 194] width 41 height 9
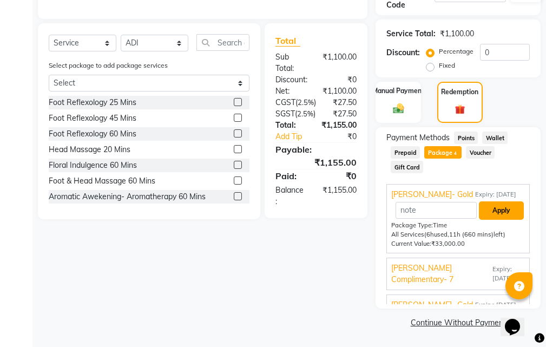
click at [494, 209] on button "Apply" at bounding box center [501, 210] width 45 height 18
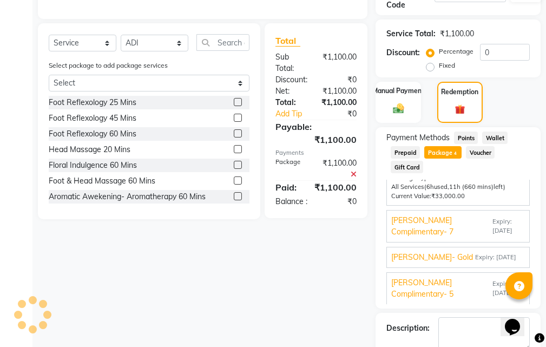
scroll to position [313, 0]
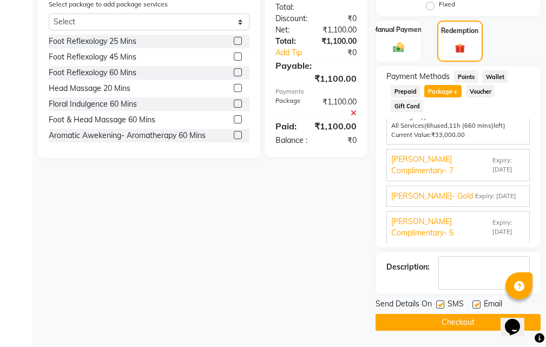
click at [439, 303] on label at bounding box center [440, 304] width 8 height 8
click at [439, 303] on input "checkbox" at bounding box center [439, 304] width 7 height 7
checkbox input "false"
click at [477, 301] on label at bounding box center [476, 304] width 8 height 8
click at [477, 301] on input "checkbox" at bounding box center [475, 304] width 7 height 7
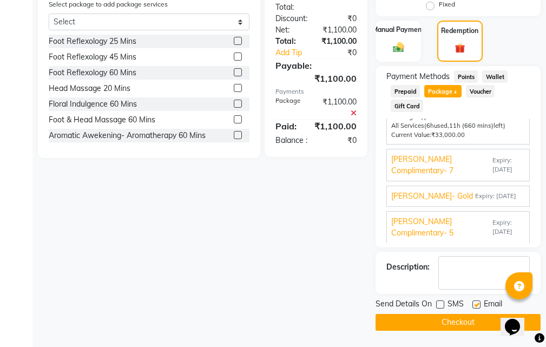
checkbox input "false"
click at [451, 319] on button "Checkout" at bounding box center [458, 322] width 165 height 17
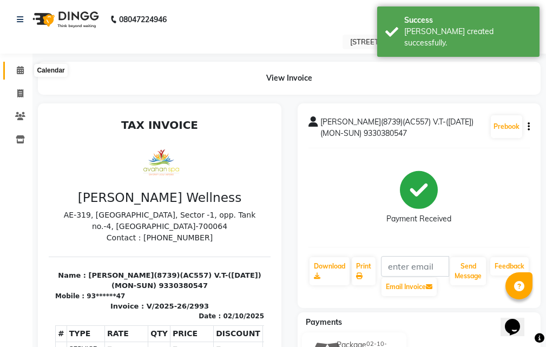
click at [19, 67] on icon at bounding box center [20, 70] width 7 height 8
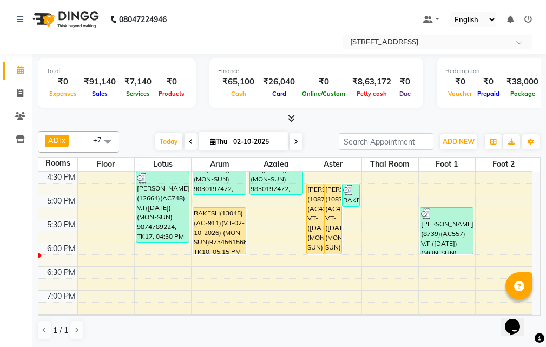
scroll to position [325, 0]
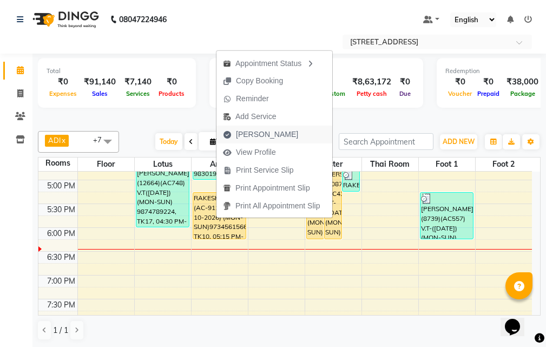
click at [271, 132] on span "[PERSON_NAME]" at bounding box center [267, 134] width 62 height 11
select select "service"
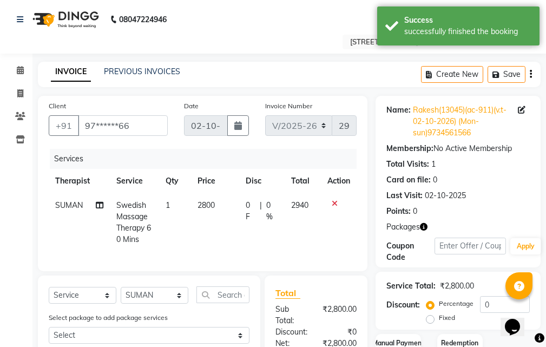
scroll to position [162, 0]
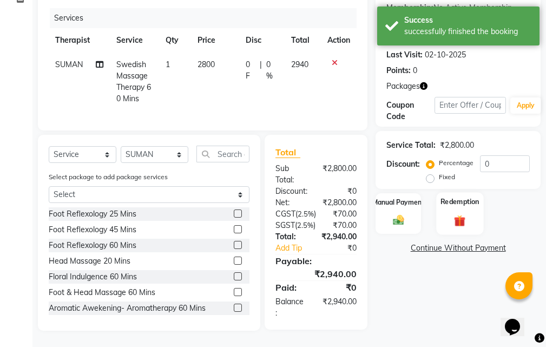
click at [464, 192] on div "Redemption" at bounding box center [459, 213] width 47 height 42
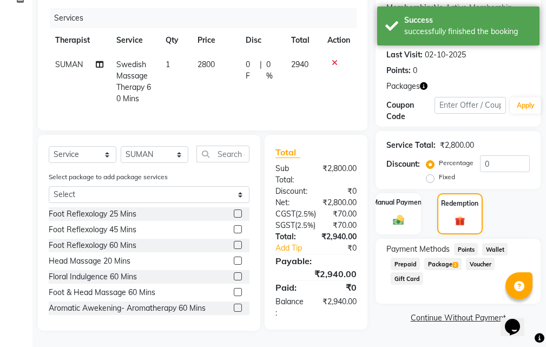
click at [447, 258] on span "Package 2" at bounding box center [442, 264] width 37 height 12
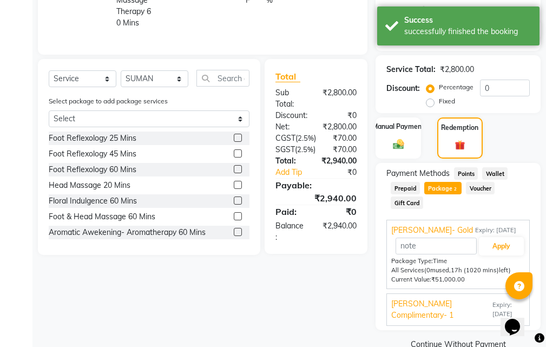
scroll to position [238, 0]
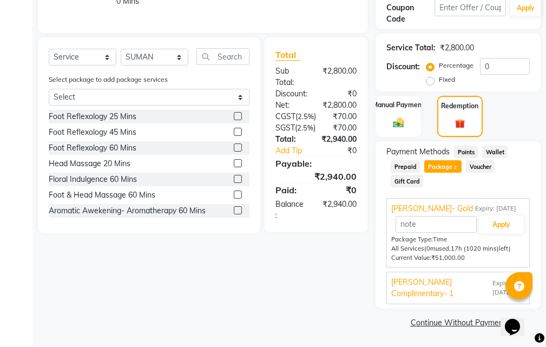
click at [472, 285] on span "[PERSON_NAME] Complimentary- 1" at bounding box center [440, 288] width 99 height 23
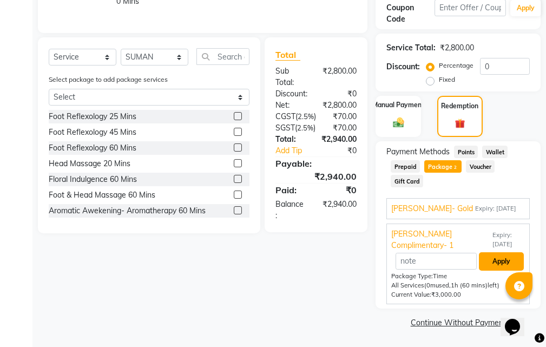
click at [498, 261] on button "Apply" at bounding box center [501, 261] width 45 height 18
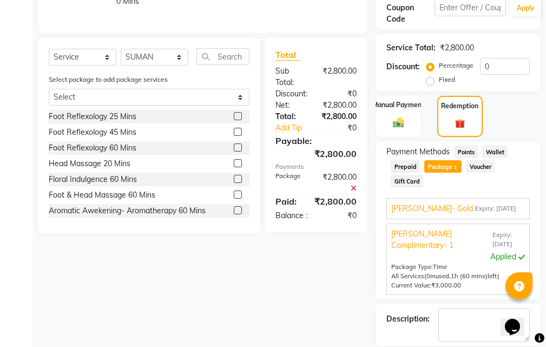
scroll to position [290, 0]
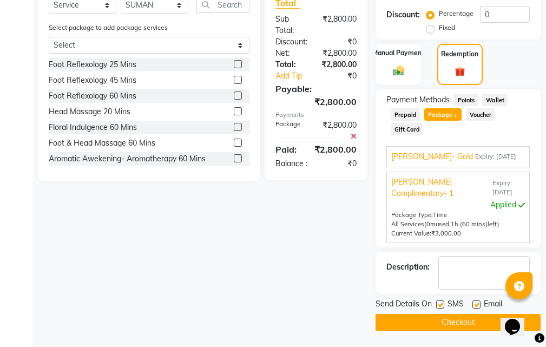
click at [438, 303] on label at bounding box center [440, 304] width 8 height 8
click at [438, 303] on input "checkbox" at bounding box center [439, 304] width 7 height 7
click at [476, 302] on label at bounding box center [476, 304] width 8 height 8
click at [476, 302] on input "checkbox" at bounding box center [475, 304] width 7 height 7
click at [458, 320] on button "Checkout" at bounding box center [458, 322] width 165 height 17
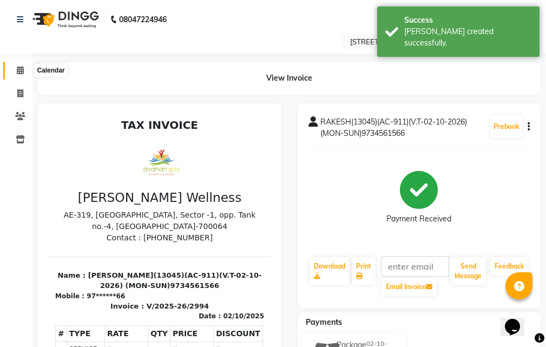
click at [19, 67] on icon at bounding box center [20, 70] width 7 height 8
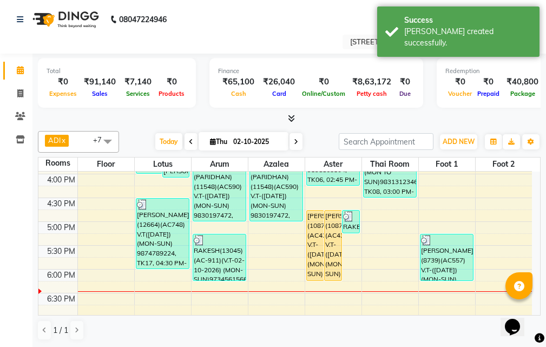
scroll to position [271, 0]
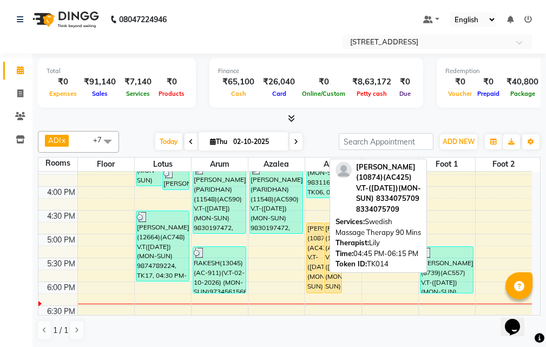
click at [323, 262] on div "[PERSON_NAME](10874)(AC425) V.T-([DATE])(MON-SUN) 8334075709, TK14, 04:45 PM-06…" at bounding box center [315, 258] width 17 height 70
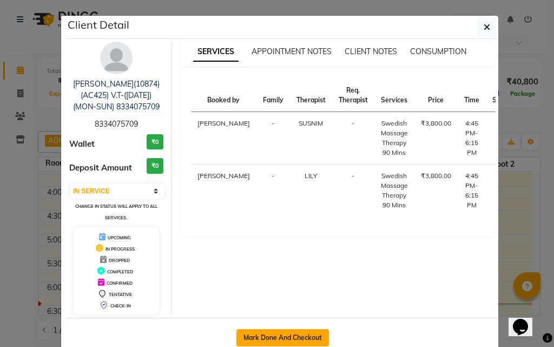
click at [273, 331] on button "Mark Done And Checkout" at bounding box center [282, 337] width 93 height 17
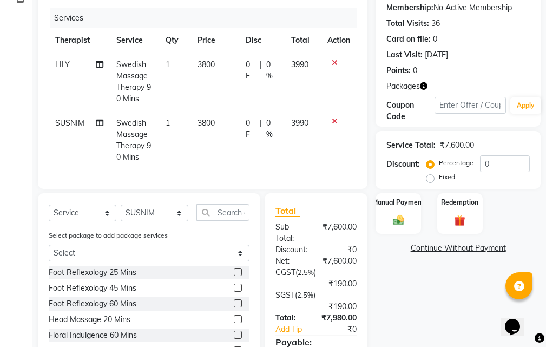
scroll to position [162, 0]
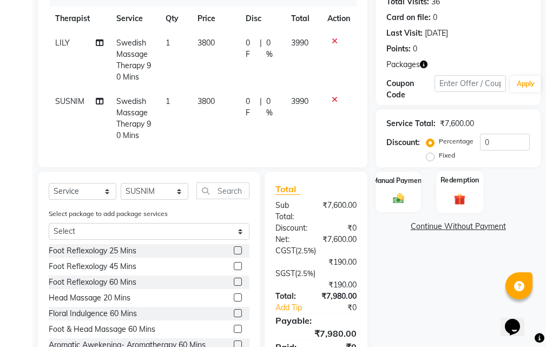
click at [453, 194] on img at bounding box center [460, 199] width 18 height 14
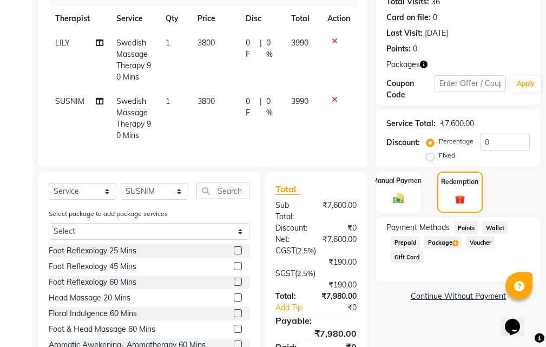
click at [444, 239] on span "Package 4" at bounding box center [442, 242] width 37 height 12
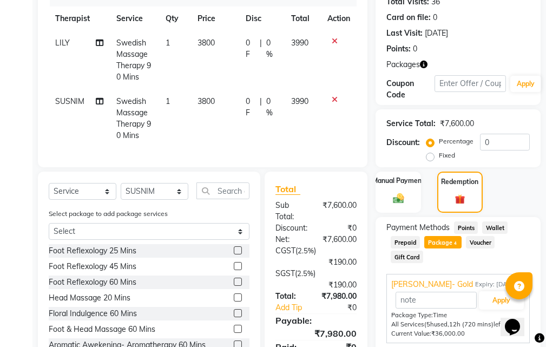
scroll to position [252, 0]
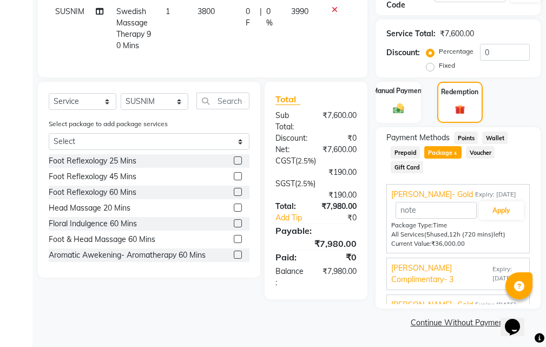
click at [429, 272] on span "[PERSON_NAME] Complimentary- 3" at bounding box center [440, 273] width 99 height 23
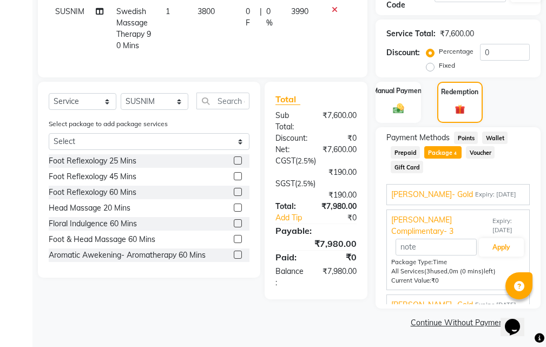
scroll to position [198, 0]
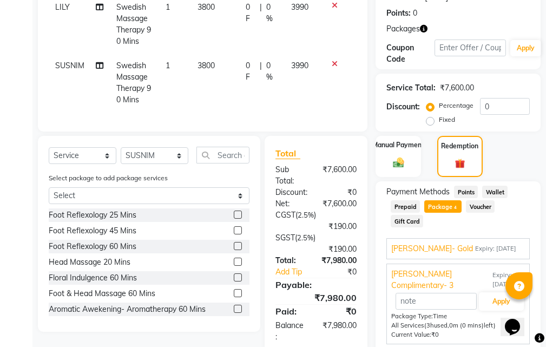
click at [444, 246] on span "[PERSON_NAME]- Gold" at bounding box center [432, 248] width 82 height 11
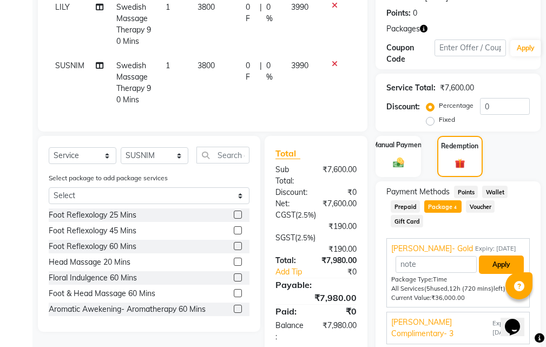
click at [487, 260] on button "Apply" at bounding box center [501, 264] width 45 height 18
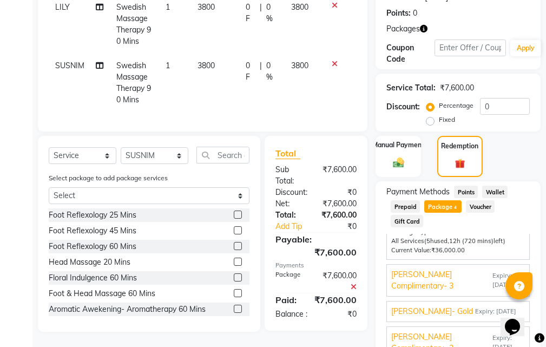
scroll to position [313, 0]
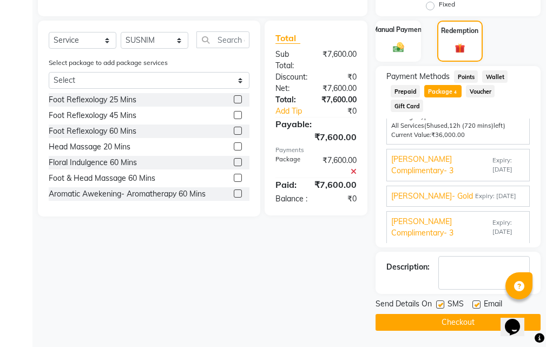
click at [443, 302] on label at bounding box center [440, 304] width 8 height 8
click at [443, 302] on input "checkbox" at bounding box center [439, 304] width 7 height 7
click at [476, 302] on label at bounding box center [476, 304] width 8 height 8
click at [476, 302] on input "checkbox" at bounding box center [475, 304] width 7 height 7
click at [452, 319] on button "Checkout" at bounding box center [458, 322] width 165 height 17
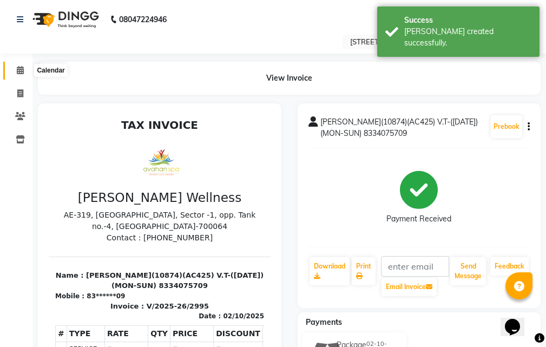
click at [17, 68] on icon at bounding box center [20, 70] width 7 height 8
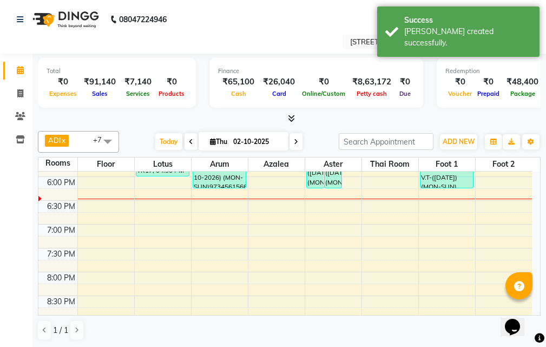
scroll to position [379, 0]
